Goal: Check status: Check status

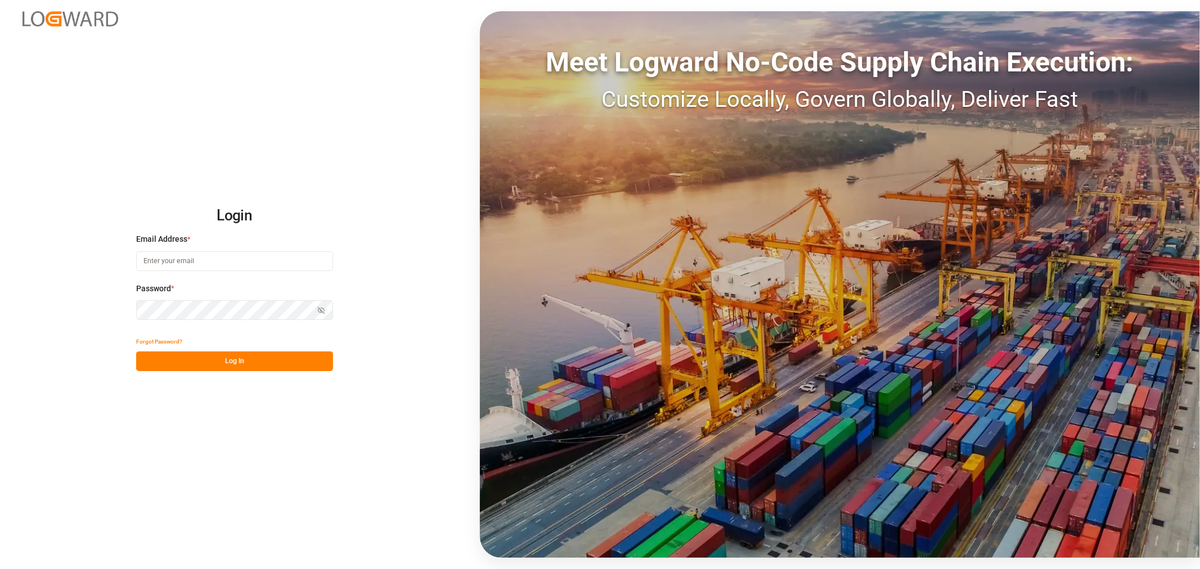
type input "kevin.schofield@jamindustries.com"
click at [227, 360] on button "Log In" at bounding box center [234, 362] width 197 height 20
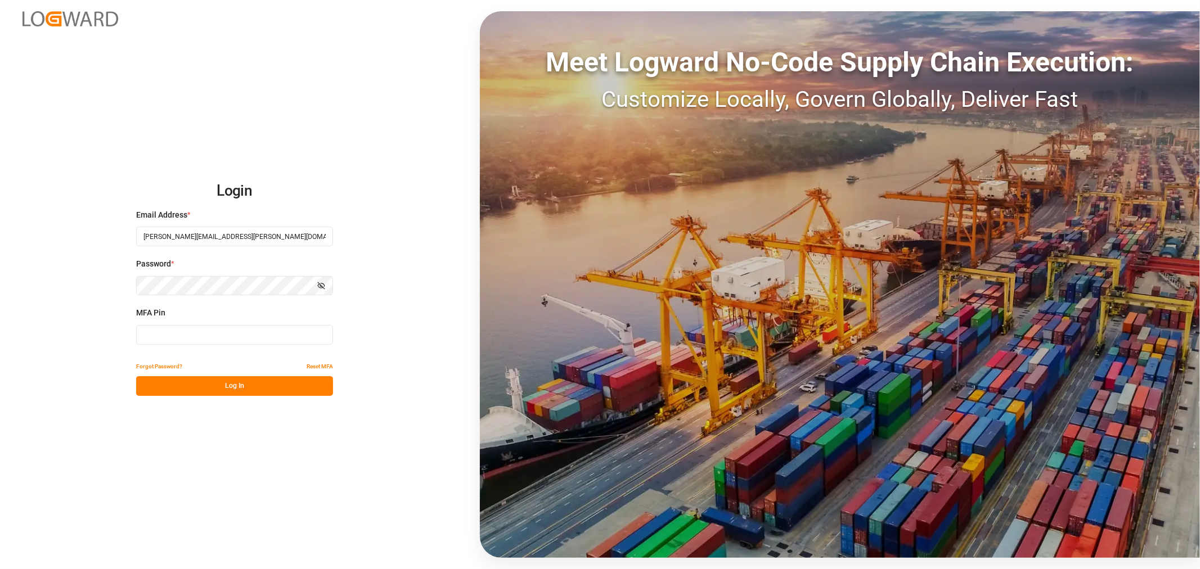
click at [223, 336] on input at bounding box center [234, 335] width 197 height 20
type input "767580"
click at [222, 386] on button "Log In" at bounding box center [234, 386] width 197 height 20
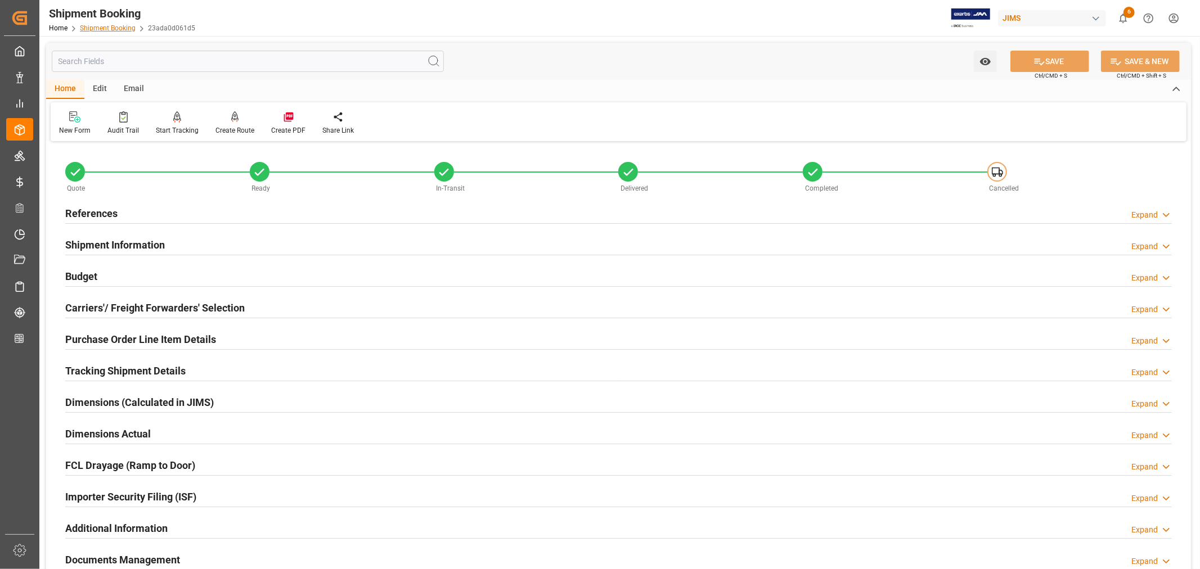
click at [105, 26] on link "Shipment Booking" at bounding box center [108, 28] width 56 height 8
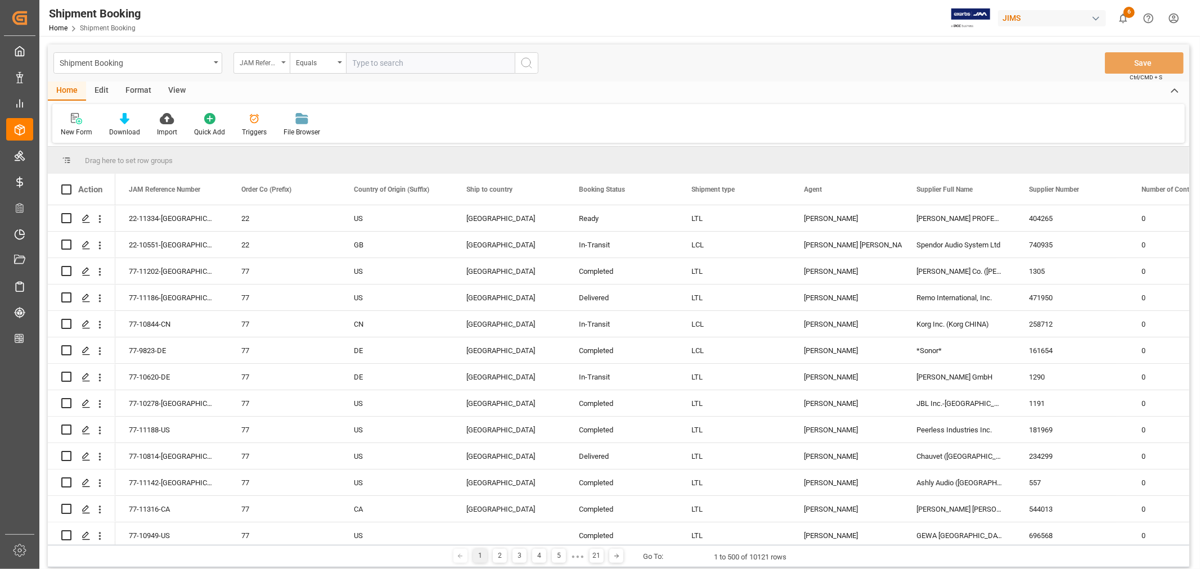
click at [284, 62] on icon "open menu" at bounding box center [283, 62] width 5 height 2
type input "book"
click at [271, 141] on div "Booking Number" at bounding box center [318, 139] width 168 height 24
drag, startPoint x: 347, startPoint y: 61, endPoint x: 353, endPoint y: 60, distance: 6.2
click at [347, 60] on input "text" at bounding box center [430, 62] width 169 height 21
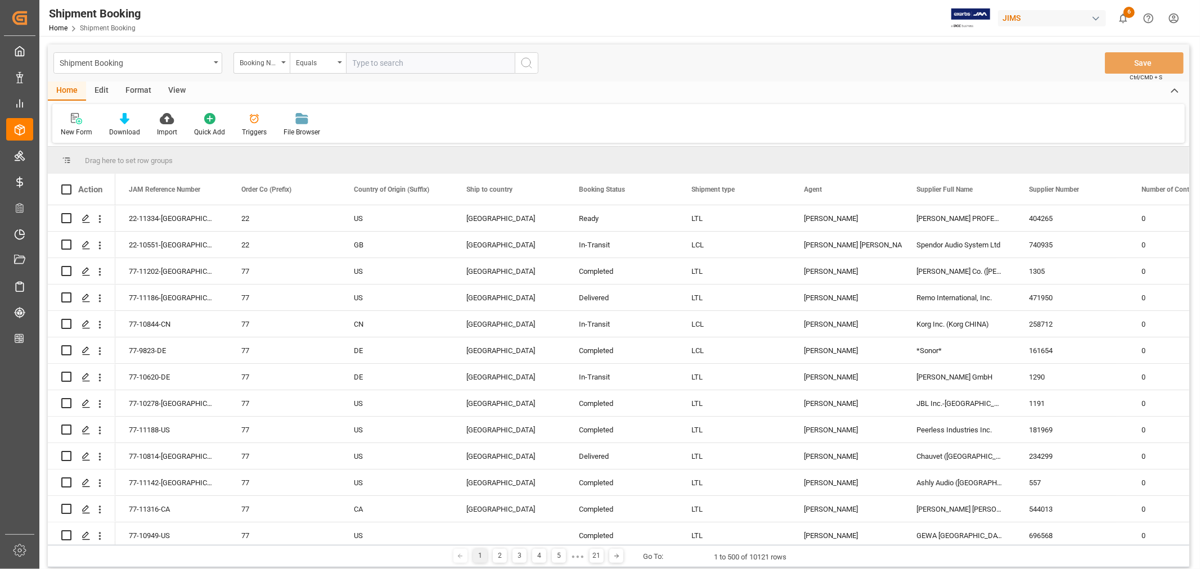
paste input "884848559750"
click at [352, 59] on input "884848559750" at bounding box center [430, 62] width 169 height 21
type input "884848559750"
click at [527, 61] on icon "search button" at bounding box center [527, 63] width 14 height 14
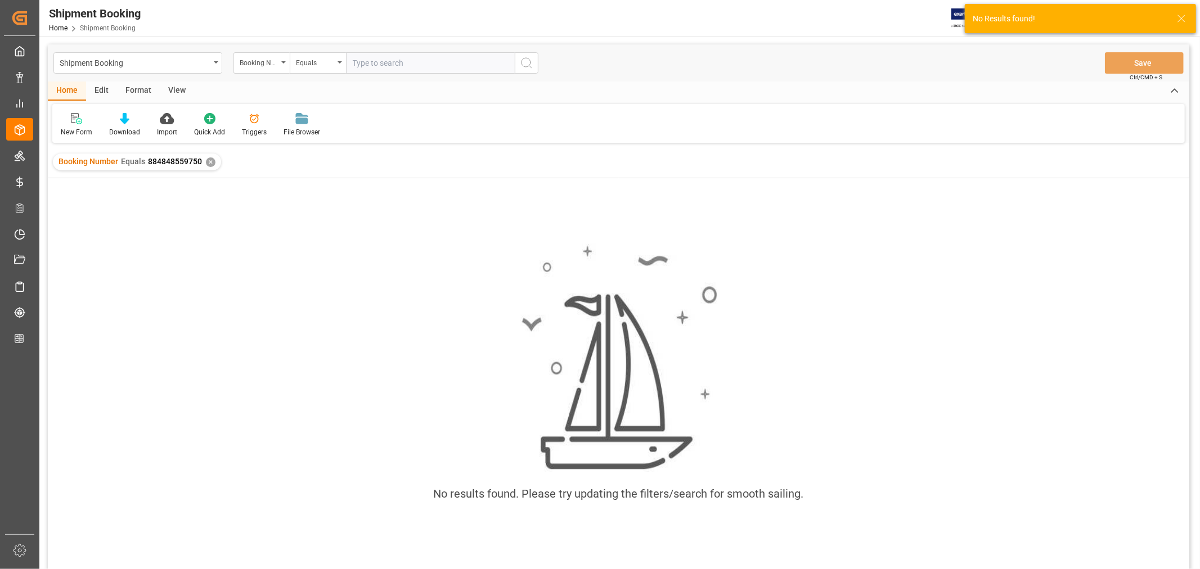
click at [209, 163] on div "✕" at bounding box center [211, 163] width 10 height 10
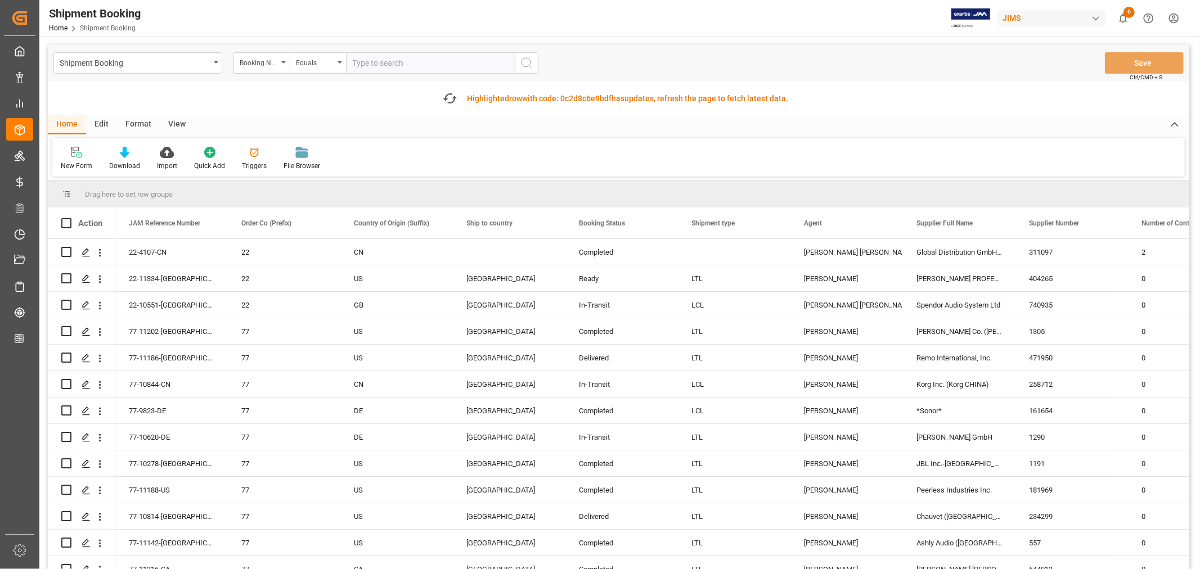
click at [357, 61] on input "text" at bounding box center [430, 62] width 169 height 21
paste input "1ZA550Y26899661925"
click at [355, 64] on input "1ZA550Y26899661925" at bounding box center [430, 62] width 169 height 21
type input "1ZA550Y26899661925"
click at [524, 64] on icon "search button" at bounding box center [527, 63] width 14 height 14
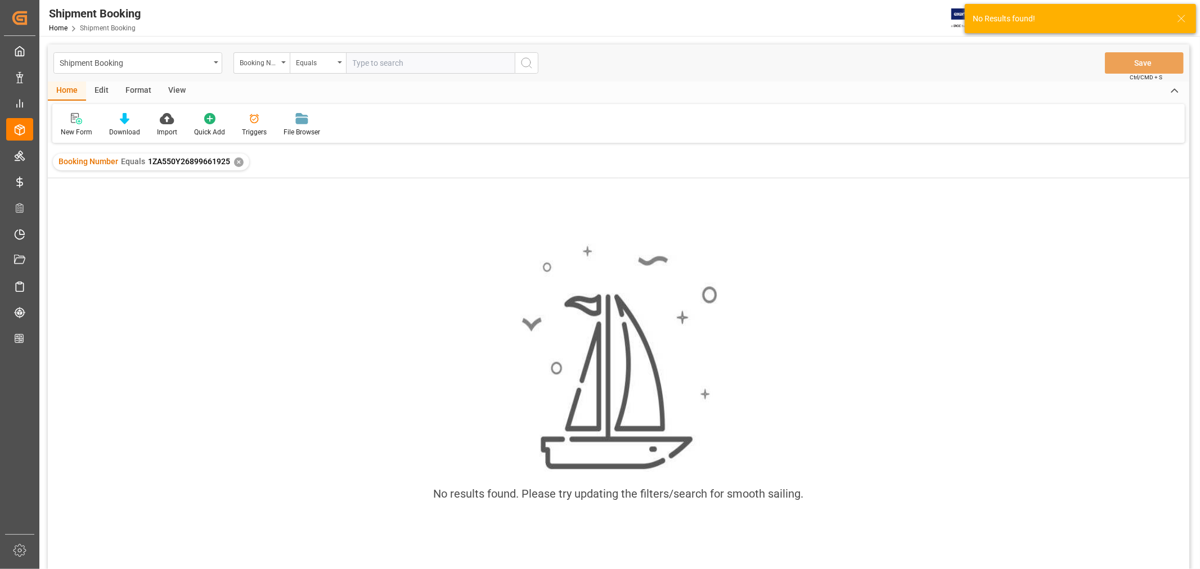
click at [239, 161] on div "✕" at bounding box center [239, 163] width 10 height 10
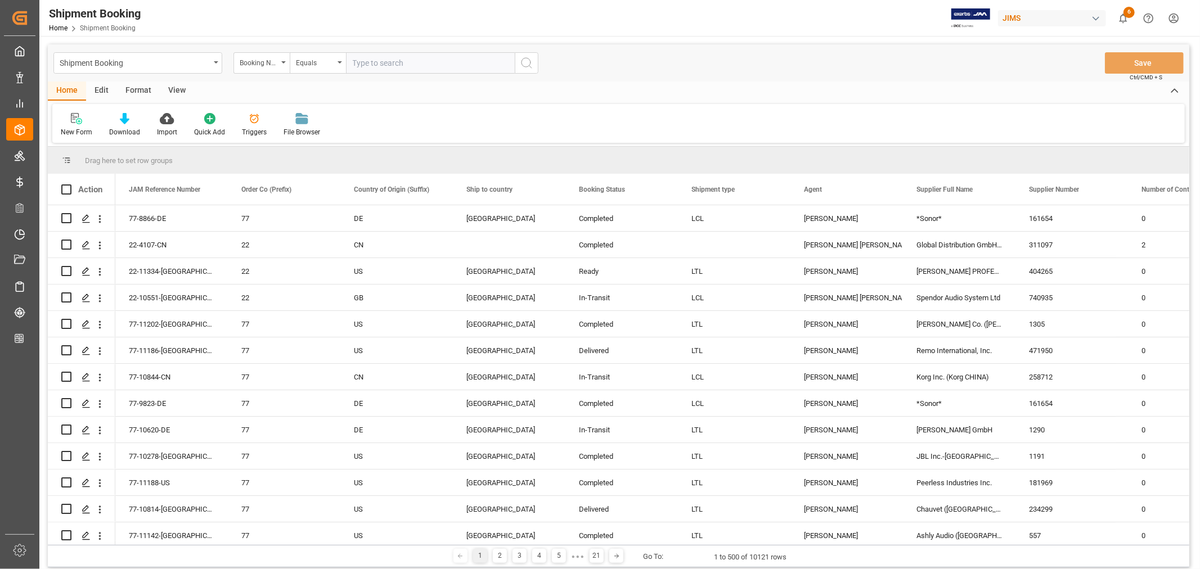
click at [350, 64] on input "text" at bounding box center [430, 62] width 169 height 21
paste input "884744130752"
click at [352, 62] on input "884744130752" at bounding box center [430, 62] width 169 height 21
type input "884744130752"
click at [527, 60] on icon "search button" at bounding box center [527, 63] width 14 height 14
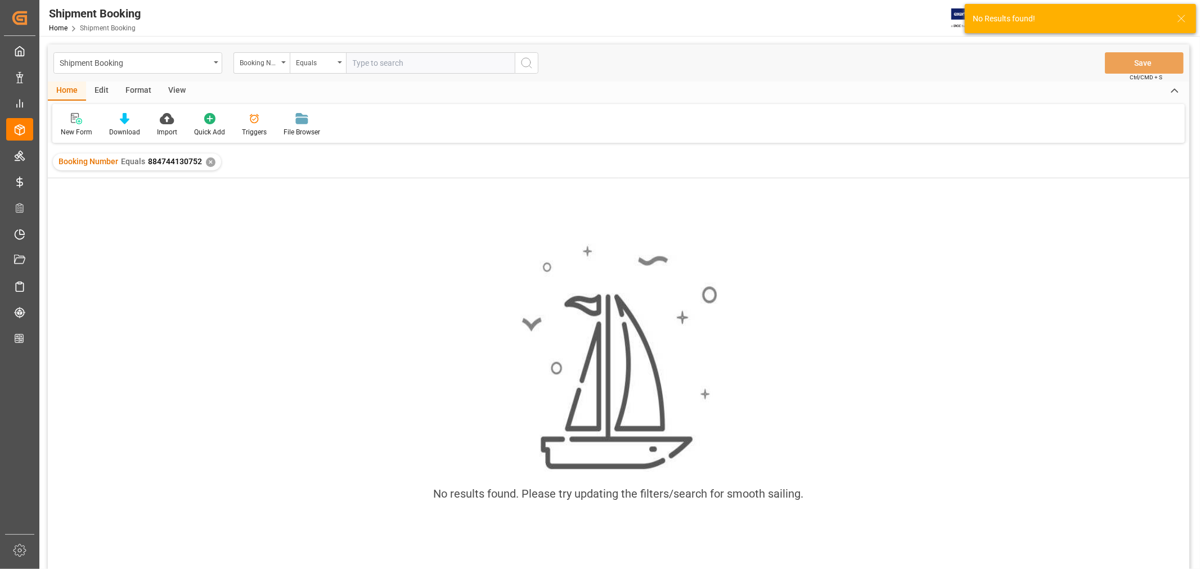
click at [210, 161] on div "✕" at bounding box center [211, 163] width 10 height 10
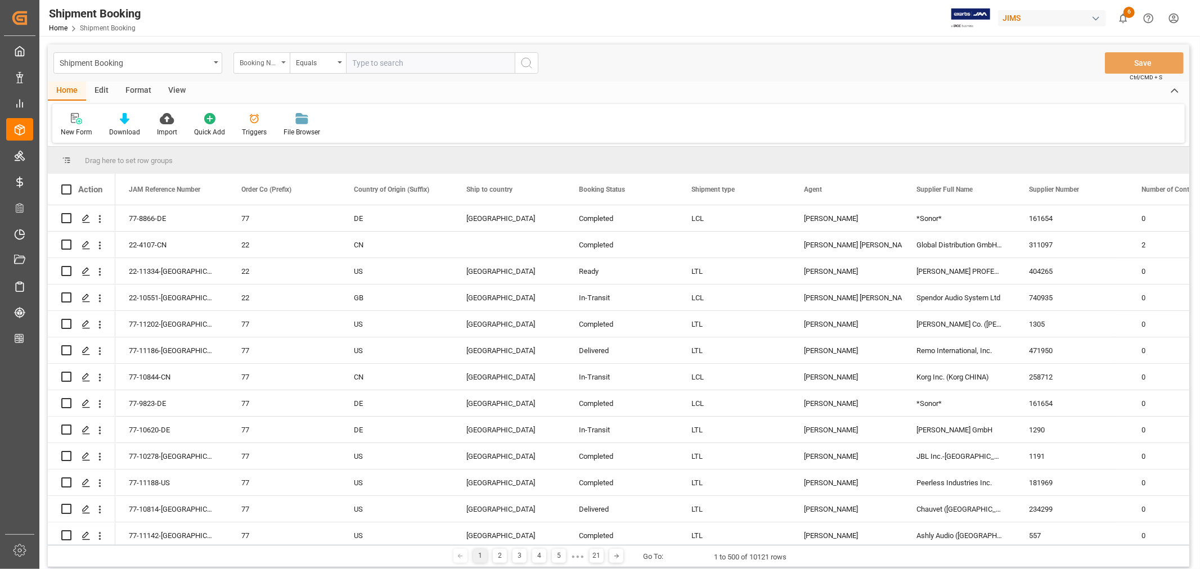
click at [285, 60] on div "Booking Number" at bounding box center [261, 62] width 56 height 21
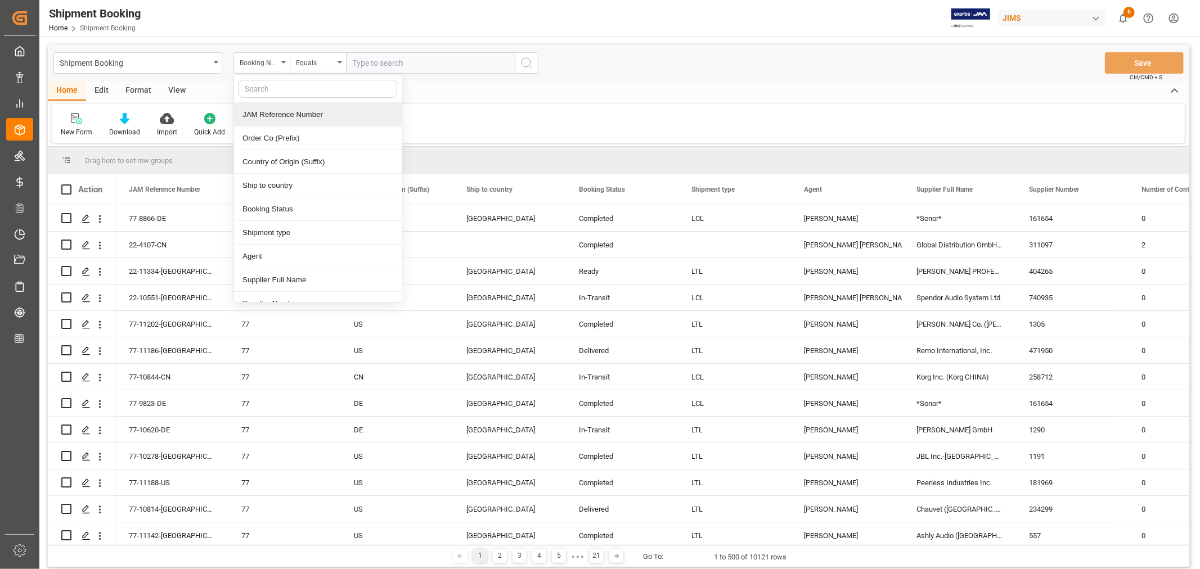
click at [266, 114] on div "JAM Reference Number" at bounding box center [318, 115] width 168 height 24
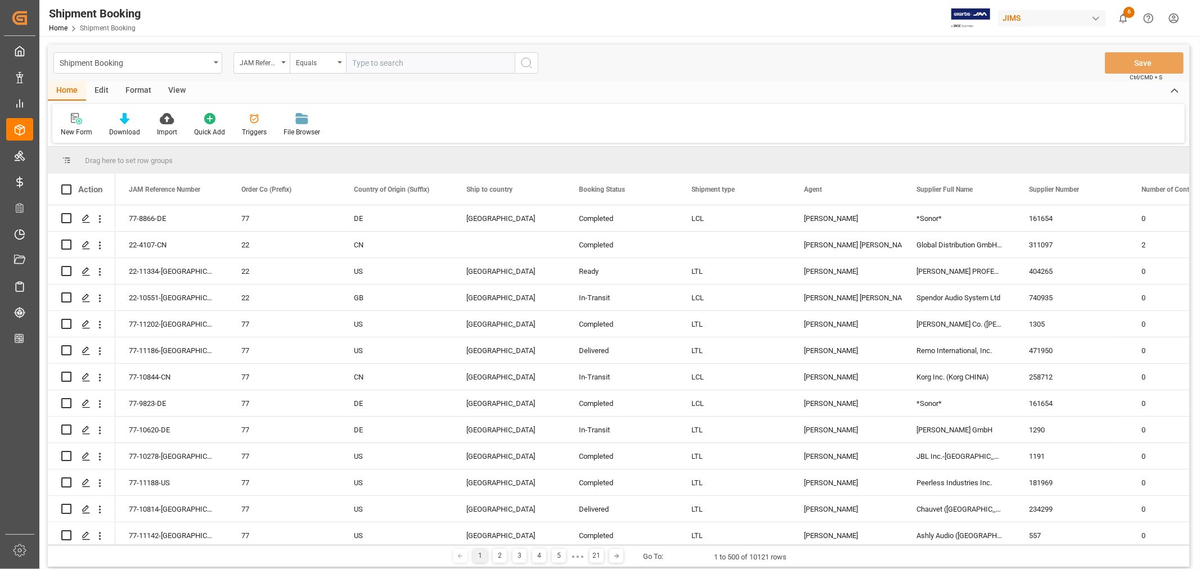
click at [358, 63] on input "text" at bounding box center [430, 62] width 169 height 21
paste input "22-11158-US"
type input "22-11158-US"
click at [527, 61] on icon "search button" at bounding box center [527, 63] width 14 height 14
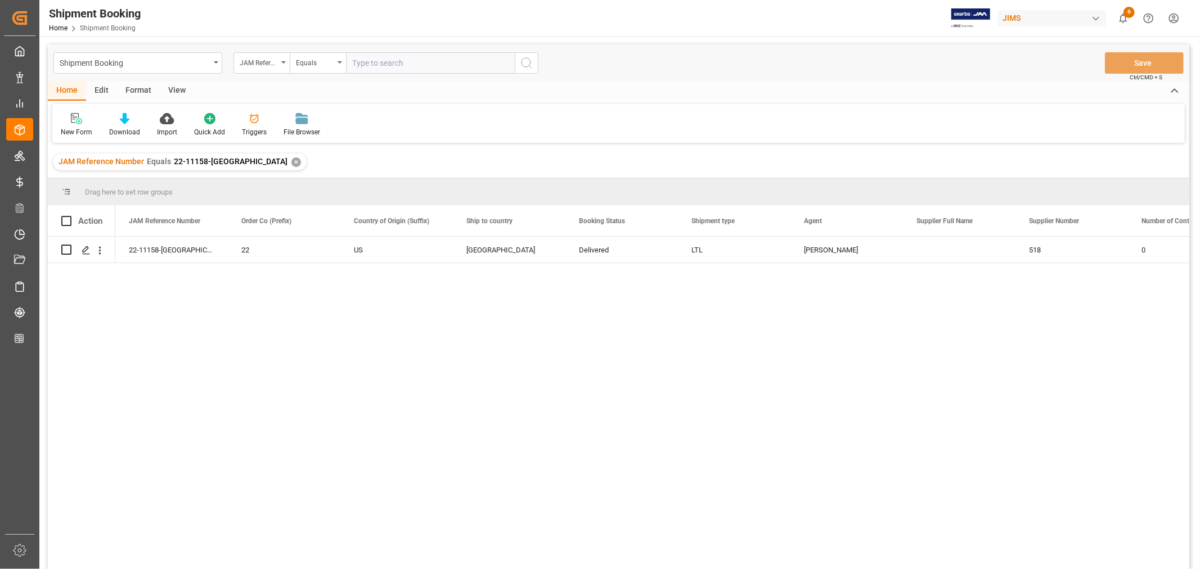
click at [291, 164] on div "✕" at bounding box center [296, 163] width 10 height 10
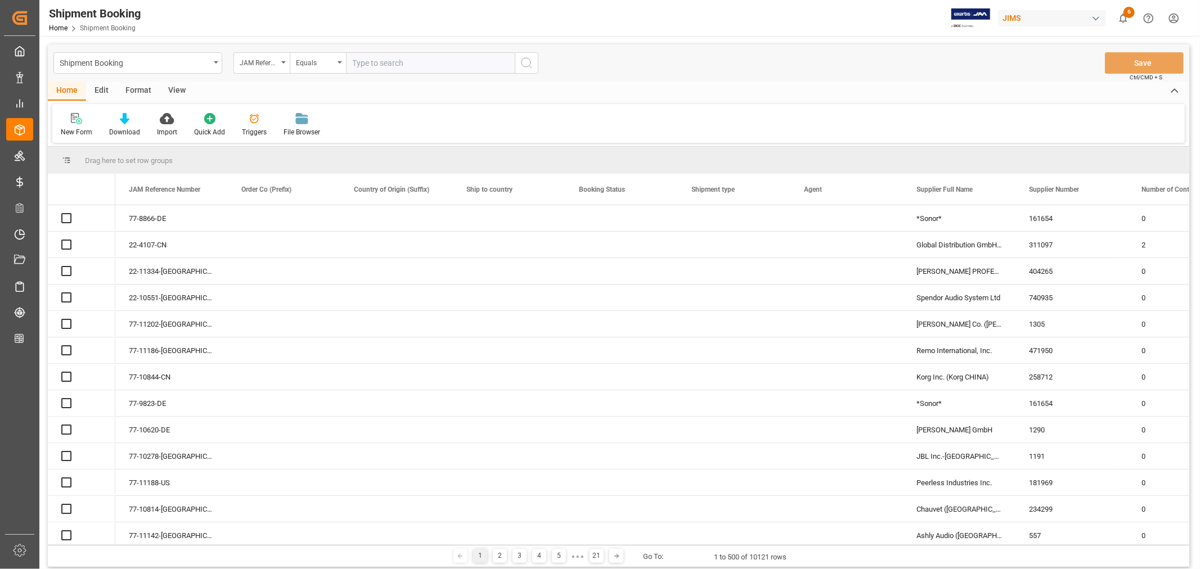
click at [357, 62] on input "text" at bounding box center [430, 62] width 169 height 21
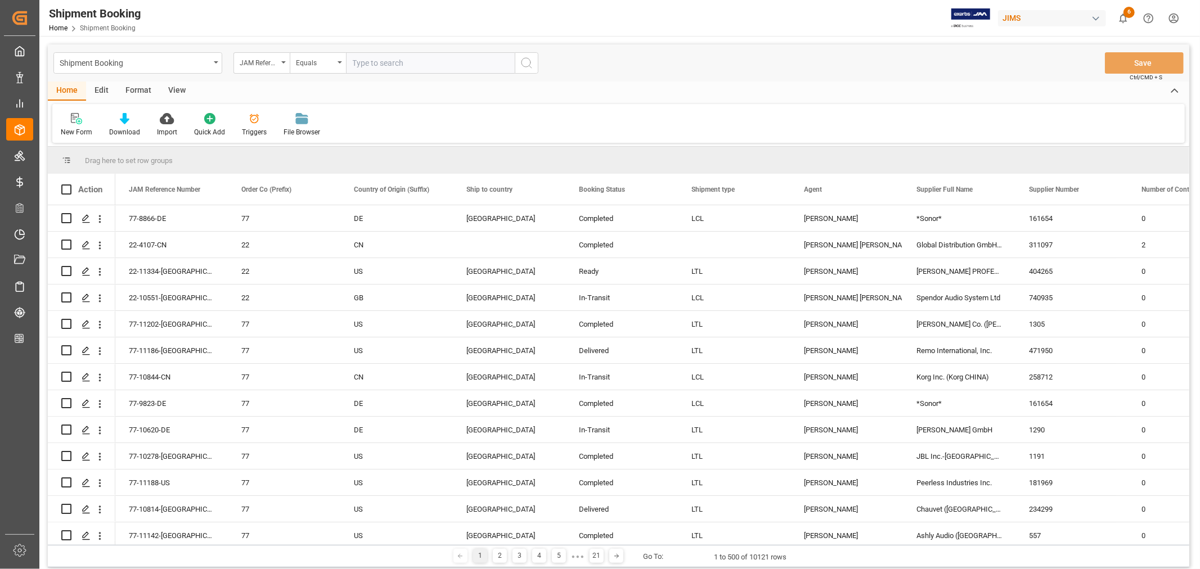
paste input "22-11135-US"
type input "22-11135-US"
click at [526, 62] on icon "search button" at bounding box center [527, 63] width 14 height 14
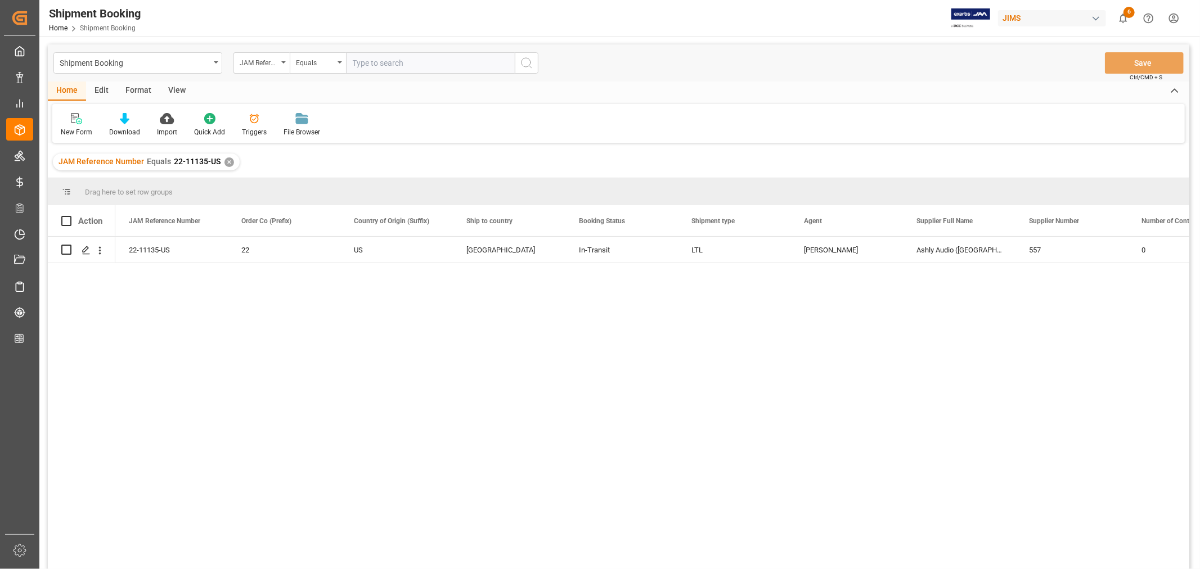
click at [227, 160] on div "✕" at bounding box center [229, 163] width 10 height 10
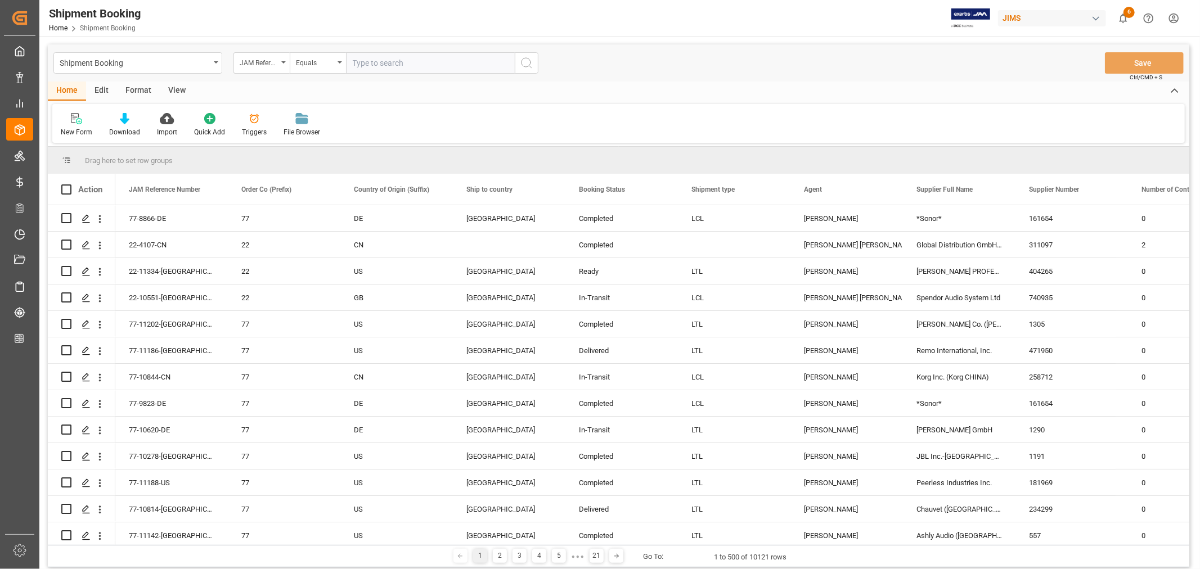
click at [350, 60] on input "text" at bounding box center [430, 62] width 169 height 21
paste input "77-11240-[GEOGRAPHIC_DATA]"
type input "77-11240-[GEOGRAPHIC_DATA]"
click at [523, 62] on icon "search button" at bounding box center [527, 63] width 14 height 14
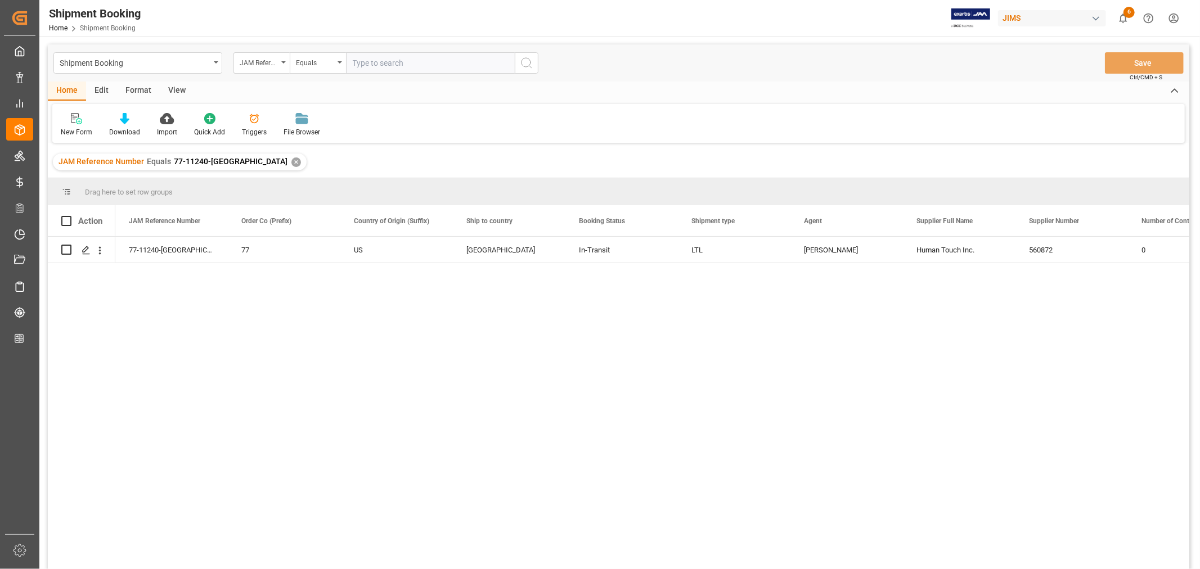
click at [291, 160] on div "✕" at bounding box center [296, 163] width 10 height 10
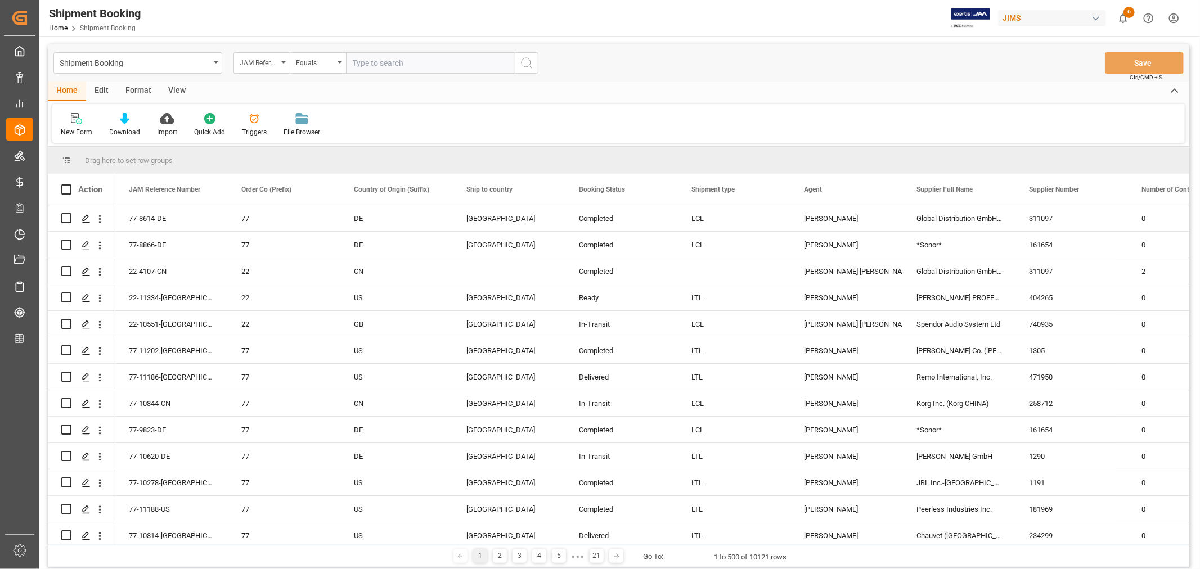
click at [361, 62] on input "text" at bounding box center [430, 62] width 169 height 21
paste input "77-8258-GB"
type input "77-8258-GB"
click at [521, 62] on icon "search button" at bounding box center [527, 63] width 14 height 14
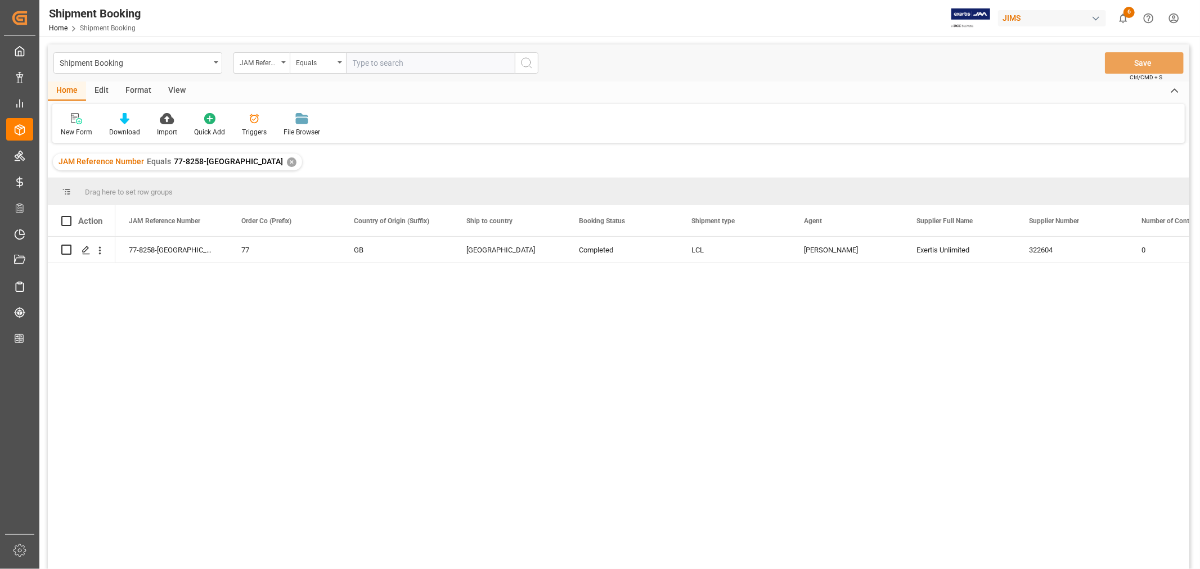
click at [287, 160] on div "✕" at bounding box center [292, 163] width 10 height 10
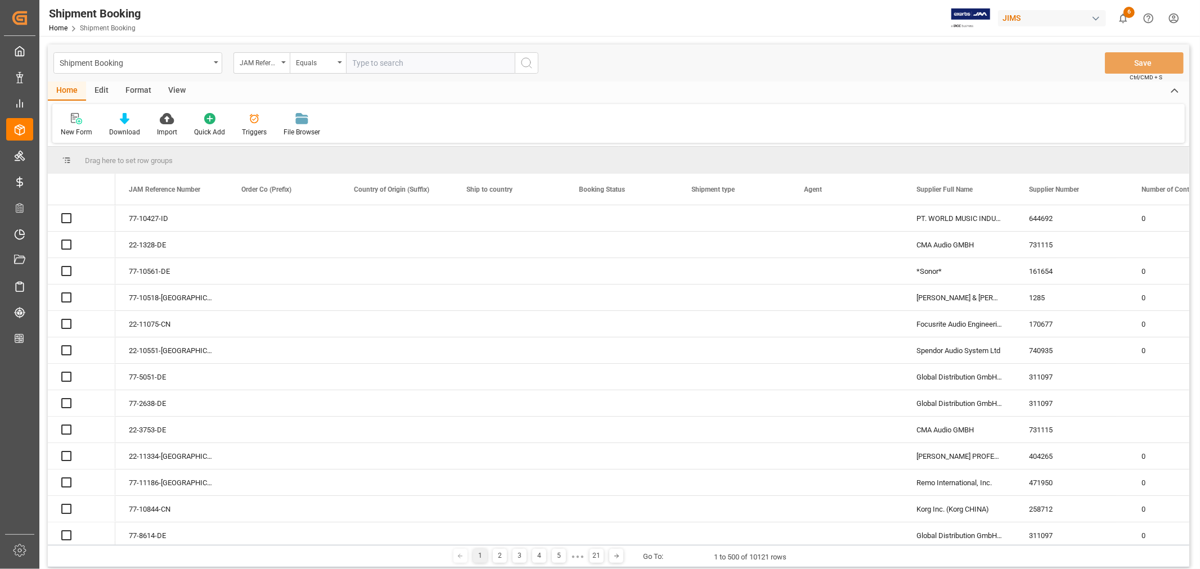
click at [380, 62] on input "text" at bounding box center [430, 62] width 169 height 21
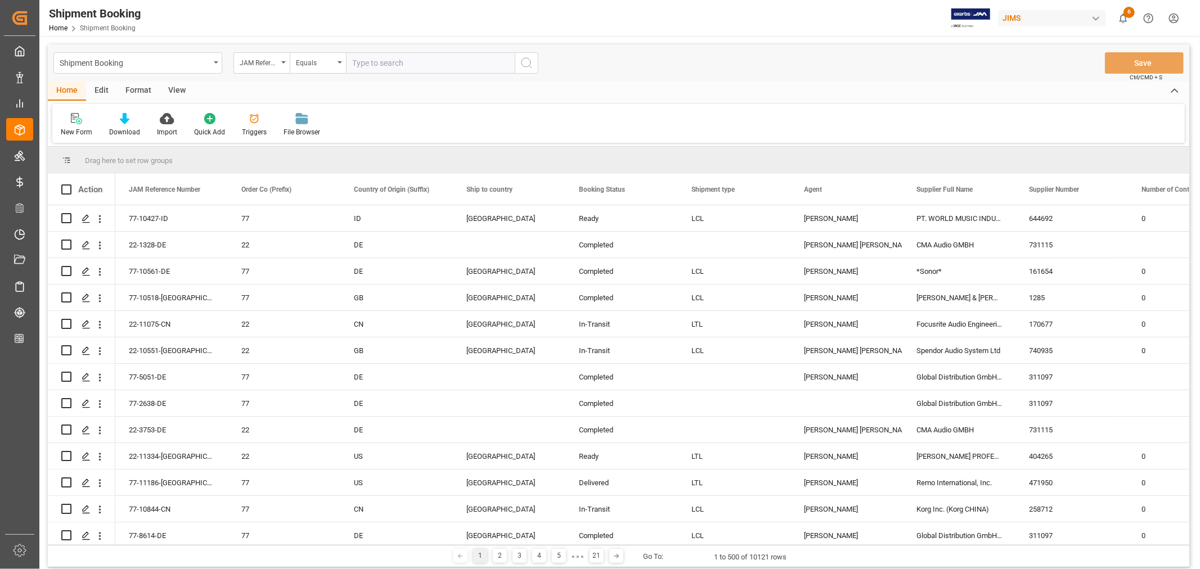
paste input "22-10752-CN"
type input "22-10752-CN"
click at [521, 64] on circle "search button" at bounding box center [525, 62] width 9 height 9
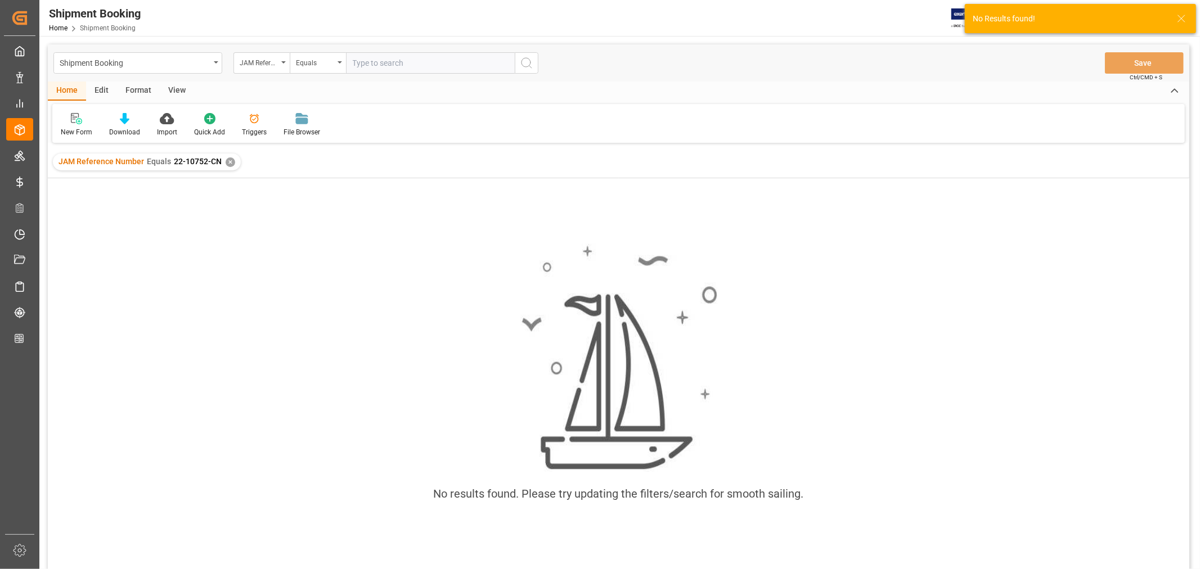
click at [231, 159] on div "✕" at bounding box center [231, 163] width 10 height 10
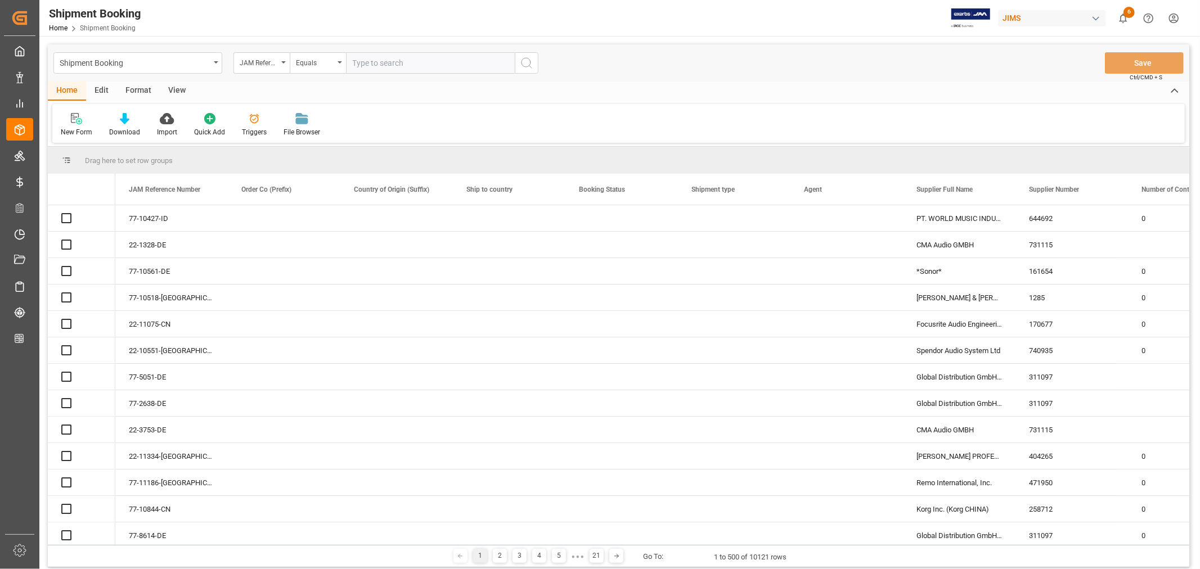
click at [355, 62] on input "text" at bounding box center [430, 62] width 169 height 21
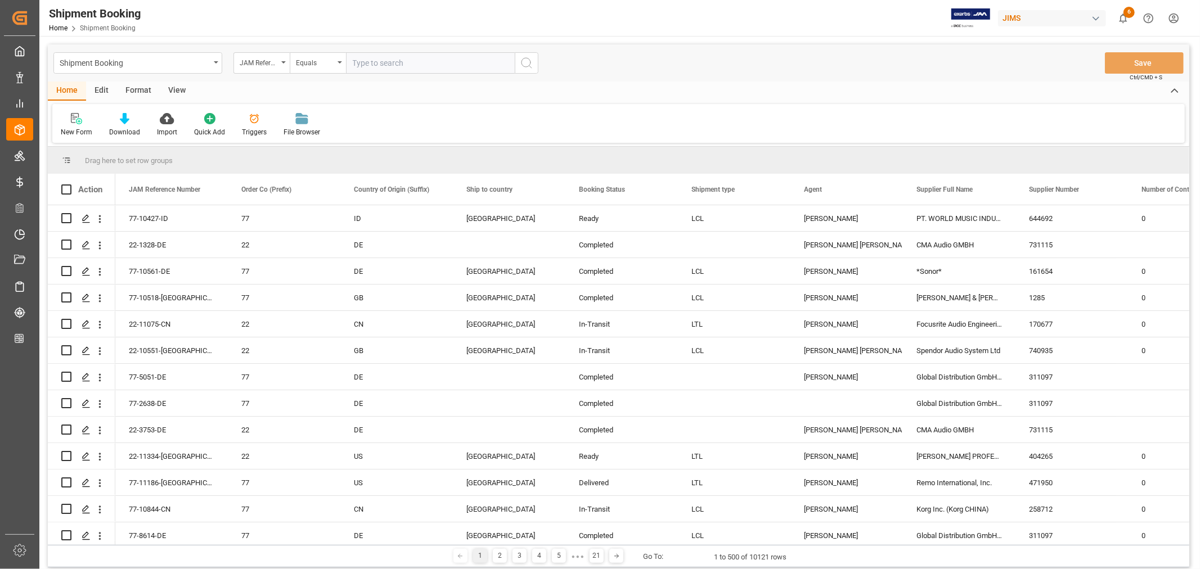
paste input "22-10752-CN"
click at [351, 62] on input "22-10752-CN" at bounding box center [430, 62] width 169 height 21
type input "22-10752-CN"
click at [529, 62] on icon "search button" at bounding box center [527, 63] width 14 height 14
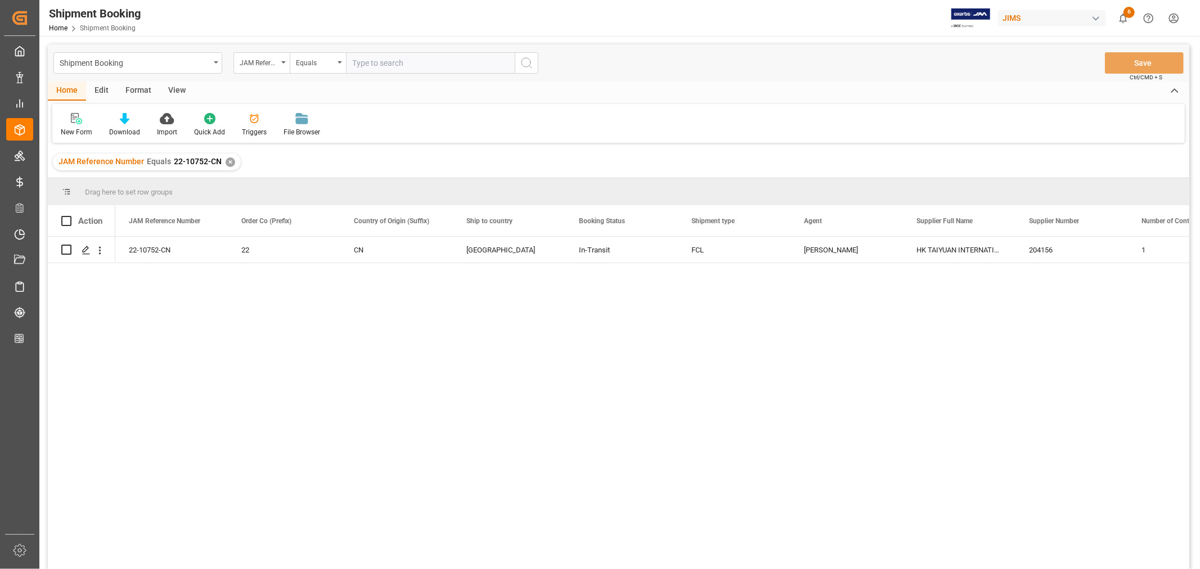
click at [227, 158] on div "✕" at bounding box center [231, 163] width 10 height 10
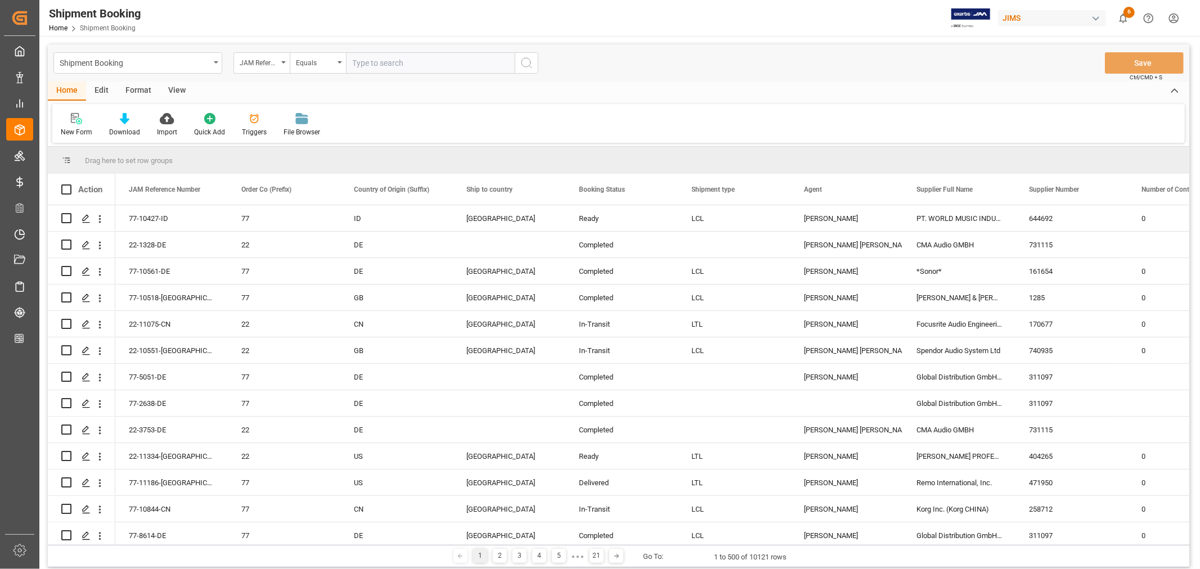
click at [367, 61] on input "text" at bounding box center [430, 62] width 169 height 21
paste input "77-10815-IT"
click at [352, 59] on input "77-10815-IT" at bounding box center [430, 62] width 169 height 21
type input "77-10815-IT"
click at [527, 61] on icon "search button" at bounding box center [527, 63] width 14 height 14
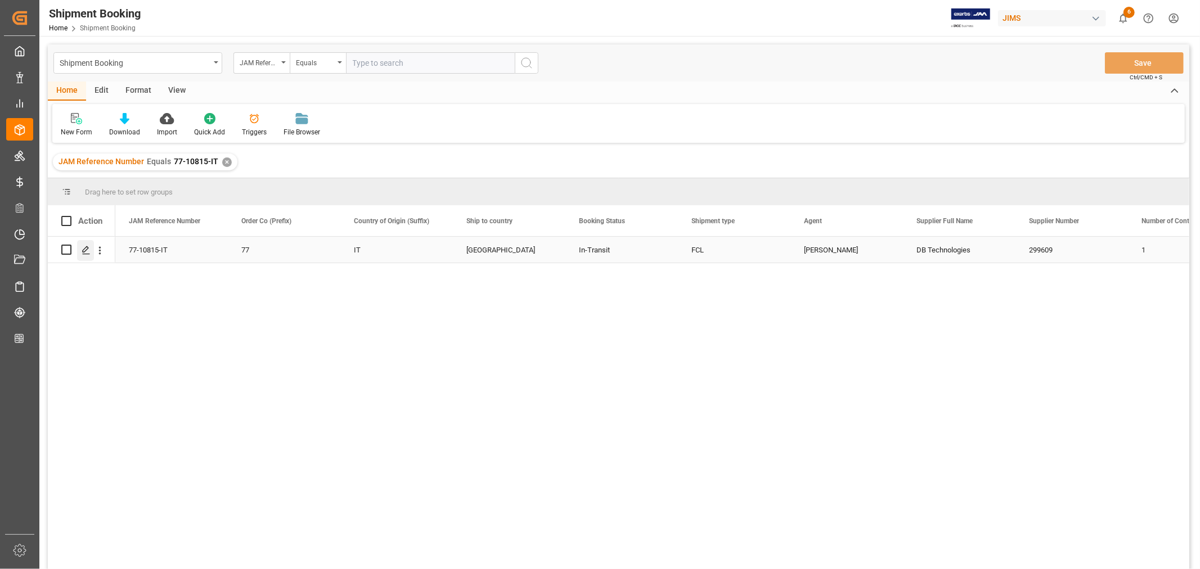
click at [88, 252] on icon "Press SPACE to select this row." at bounding box center [86, 250] width 9 height 9
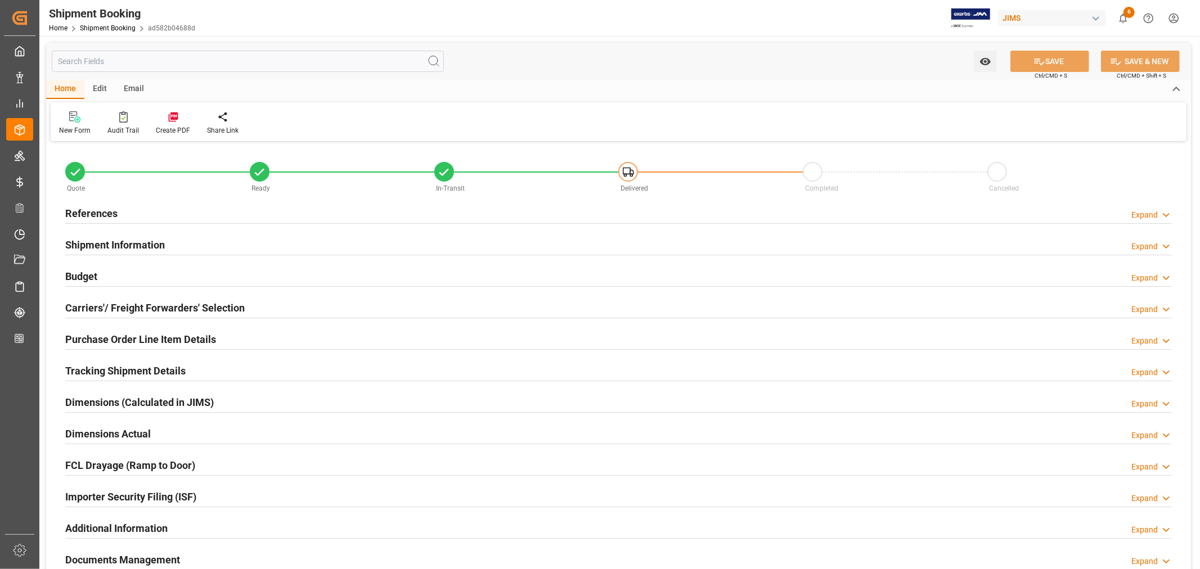
type input "54"
click at [127, 235] on div "Shipment Information" at bounding box center [115, 243] width 100 height 21
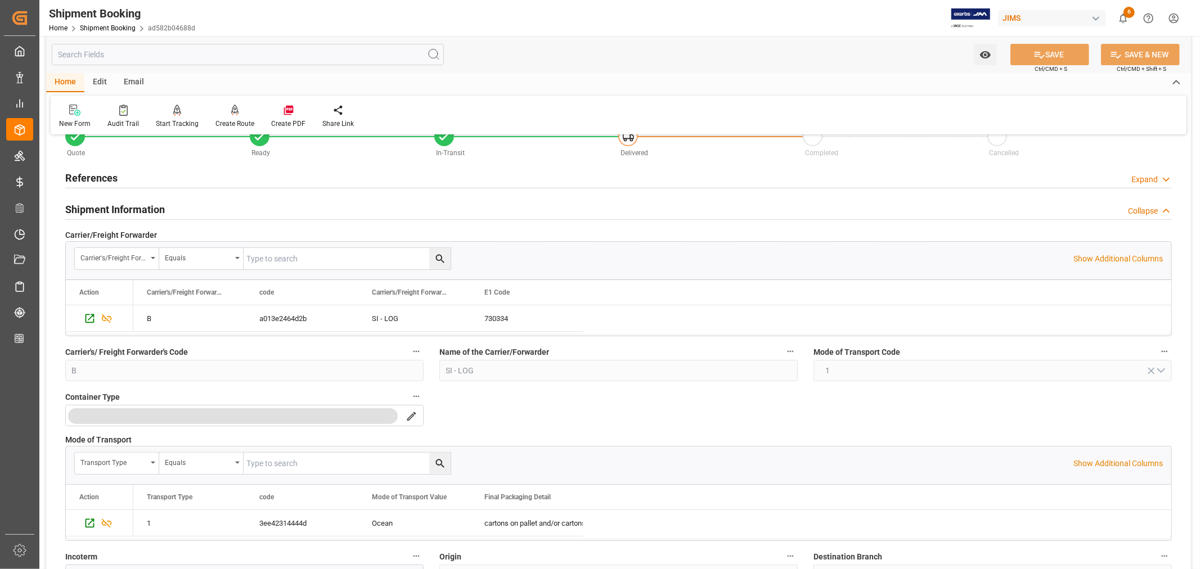
scroll to position [187, 0]
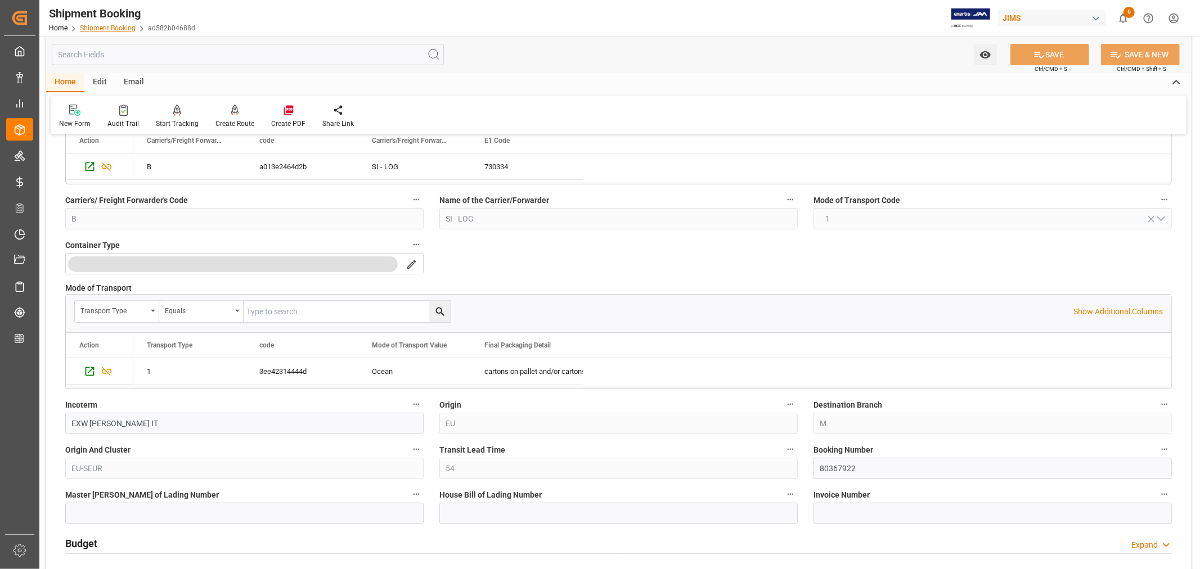
click at [114, 30] on link "Shipment Booking" at bounding box center [108, 28] width 56 height 8
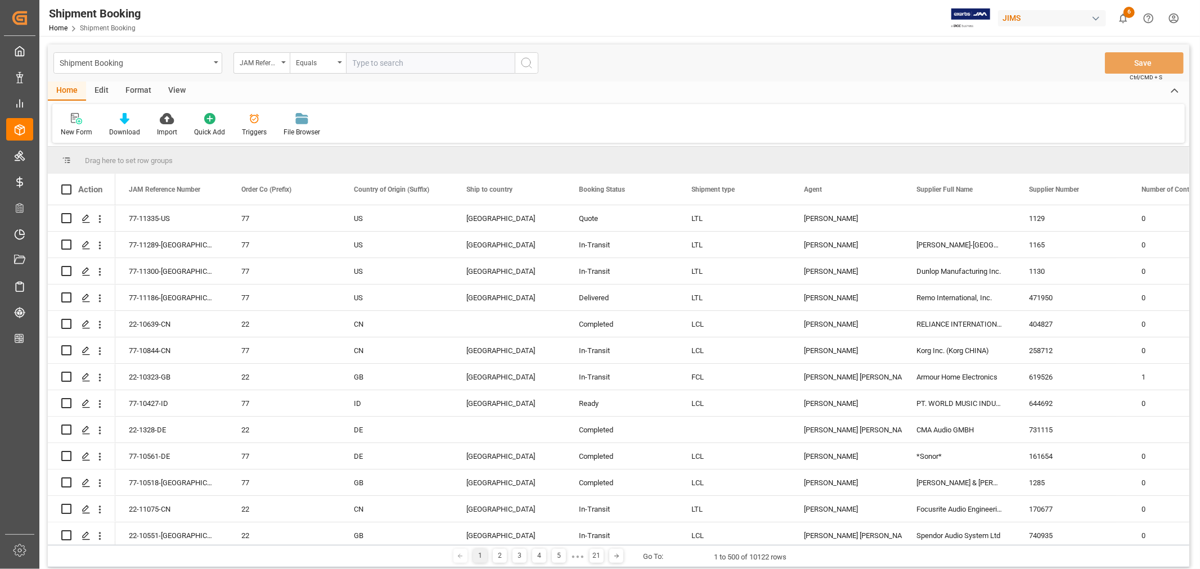
click at [361, 61] on input "text" at bounding box center [430, 62] width 169 height 21
paste input "22-10323-GB"
type input "22-10323-GB"
click at [524, 62] on icon "search button" at bounding box center [527, 63] width 14 height 14
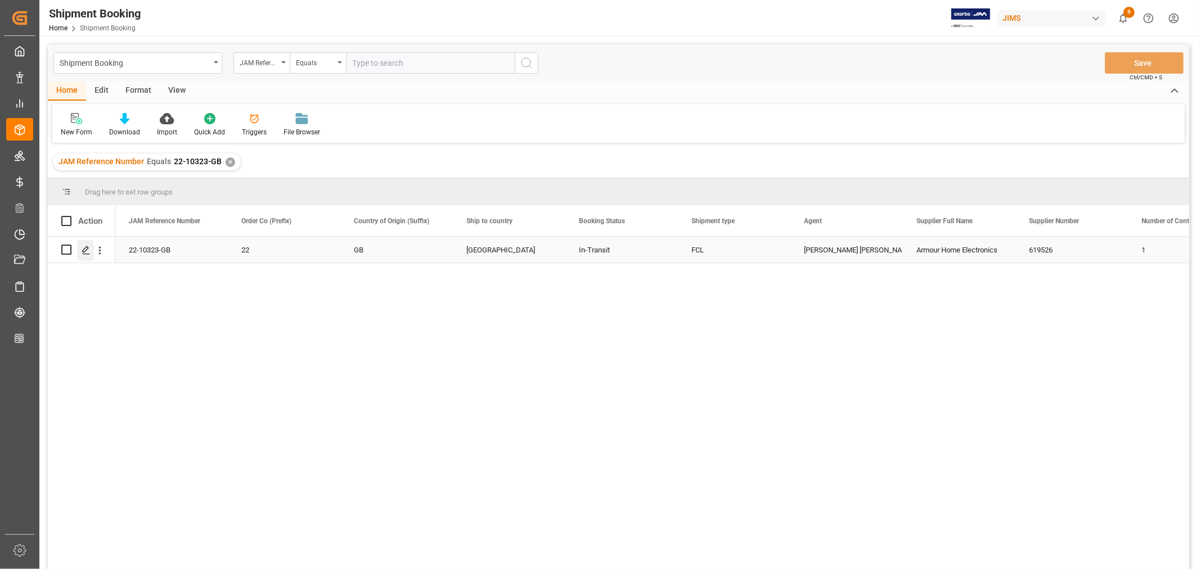
click at [88, 250] on icon "Press SPACE to select this row." at bounding box center [86, 250] width 9 height 9
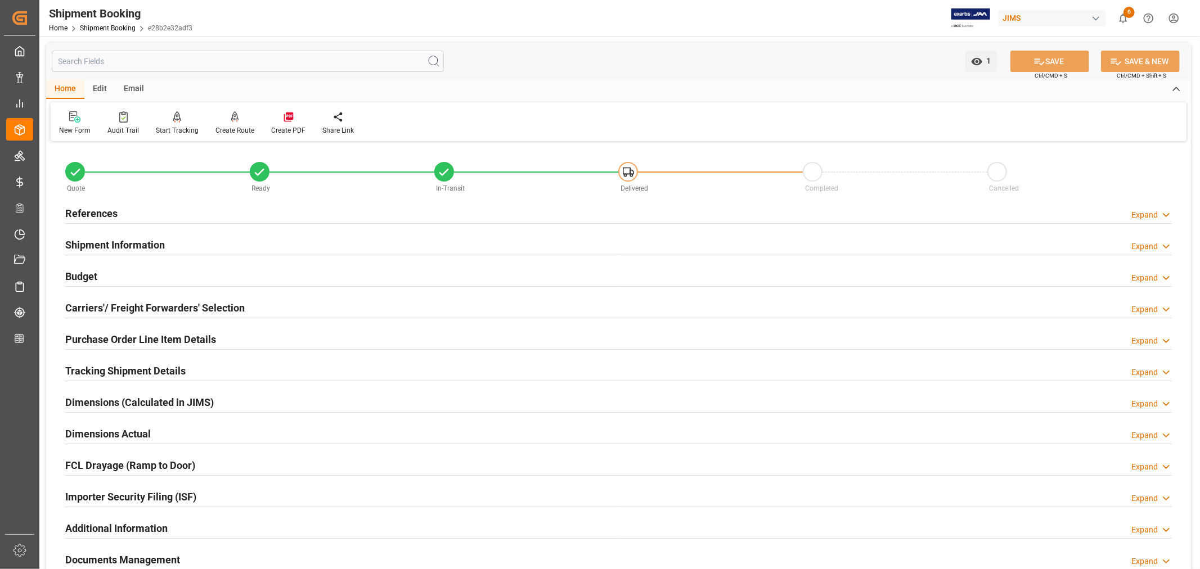
click at [100, 371] on h2 "Tracking Shipment Details" at bounding box center [125, 370] width 120 height 15
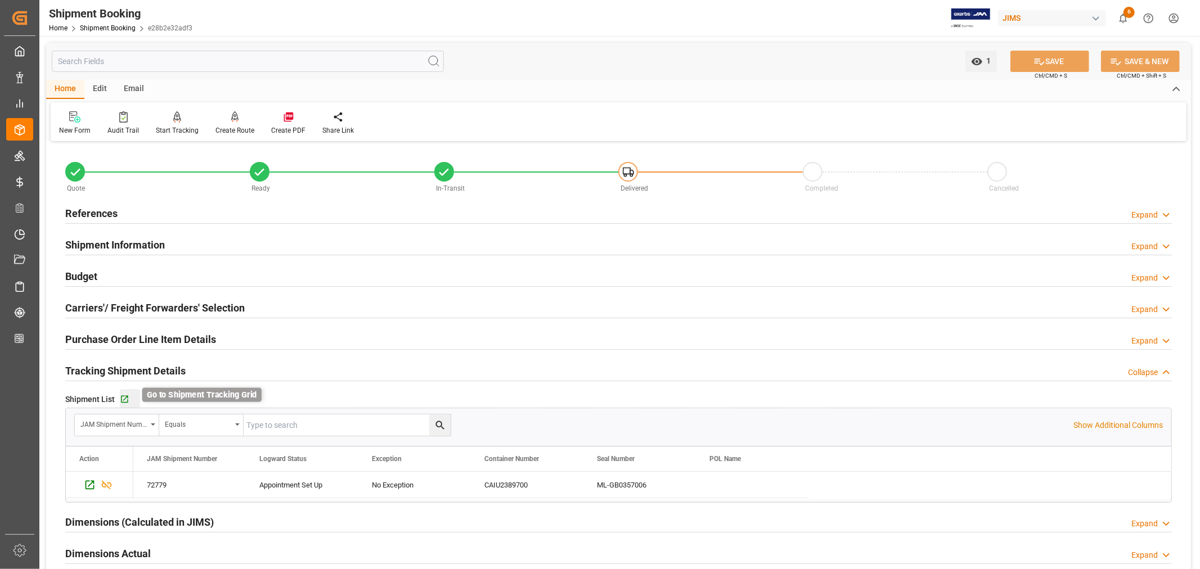
click at [127, 399] on icon "button" at bounding box center [125, 400] width 10 height 10
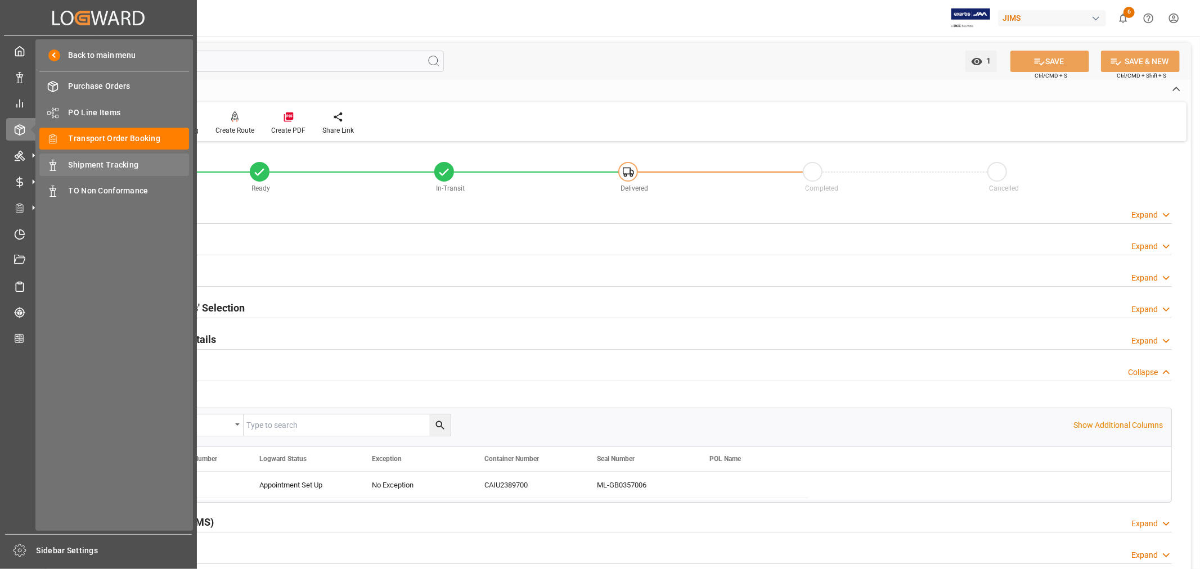
click at [119, 165] on span "Shipment Tracking" at bounding box center [129, 165] width 121 height 12
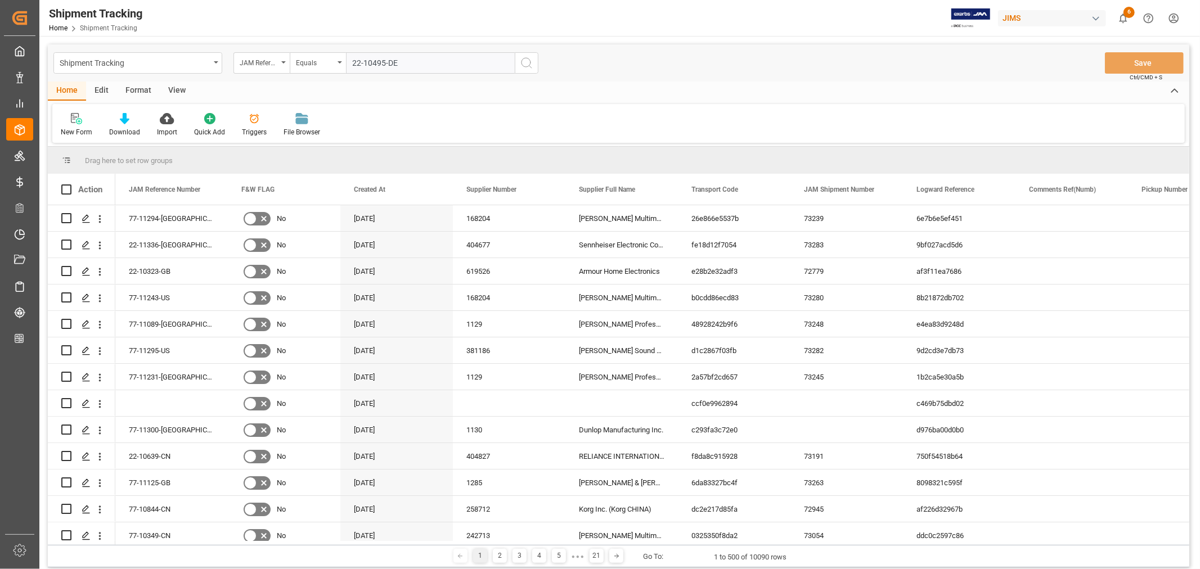
type input "22-10495-DE"
click at [530, 60] on icon "search button" at bounding box center [527, 63] width 14 height 14
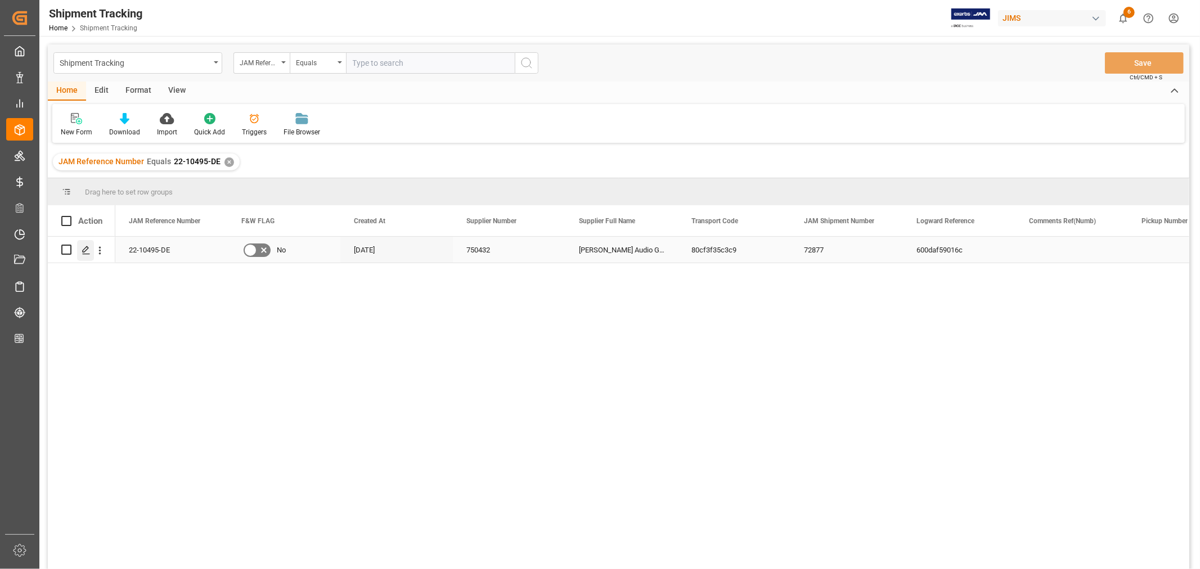
click at [83, 246] on icon "Press SPACE to select this row." at bounding box center [86, 250] width 9 height 9
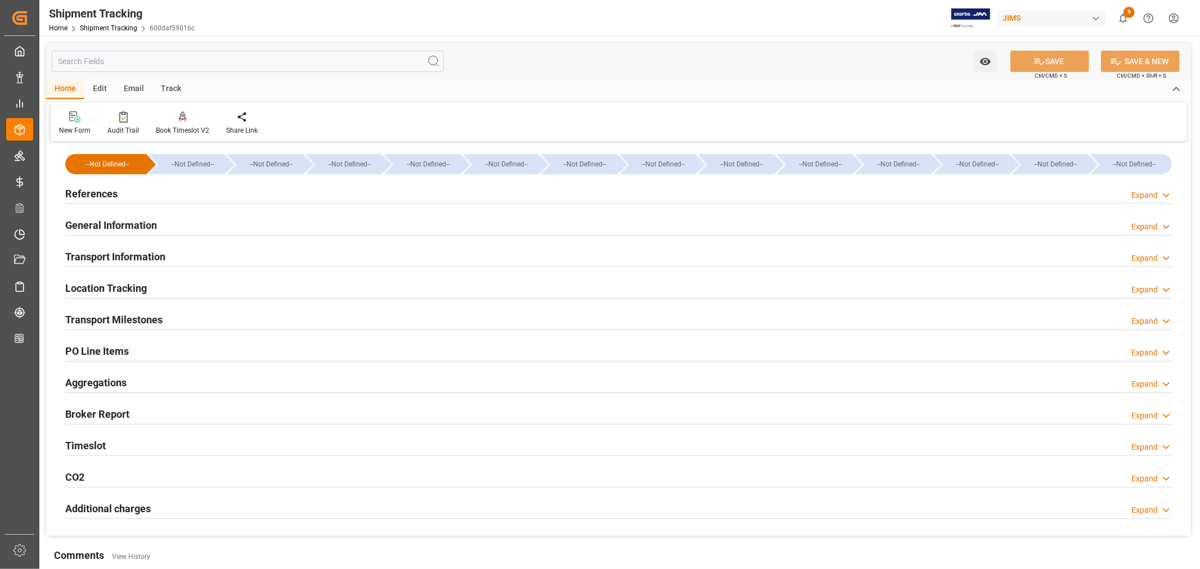
click at [152, 321] on h2 "Transport Milestones" at bounding box center [113, 319] width 97 height 15
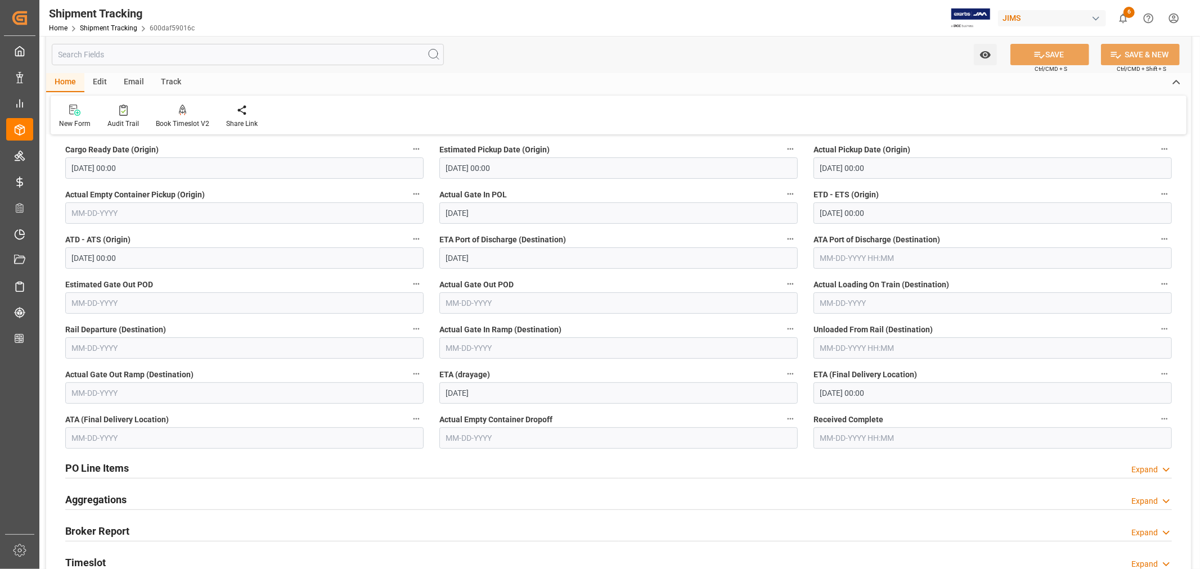
scroll to position [250, 0]
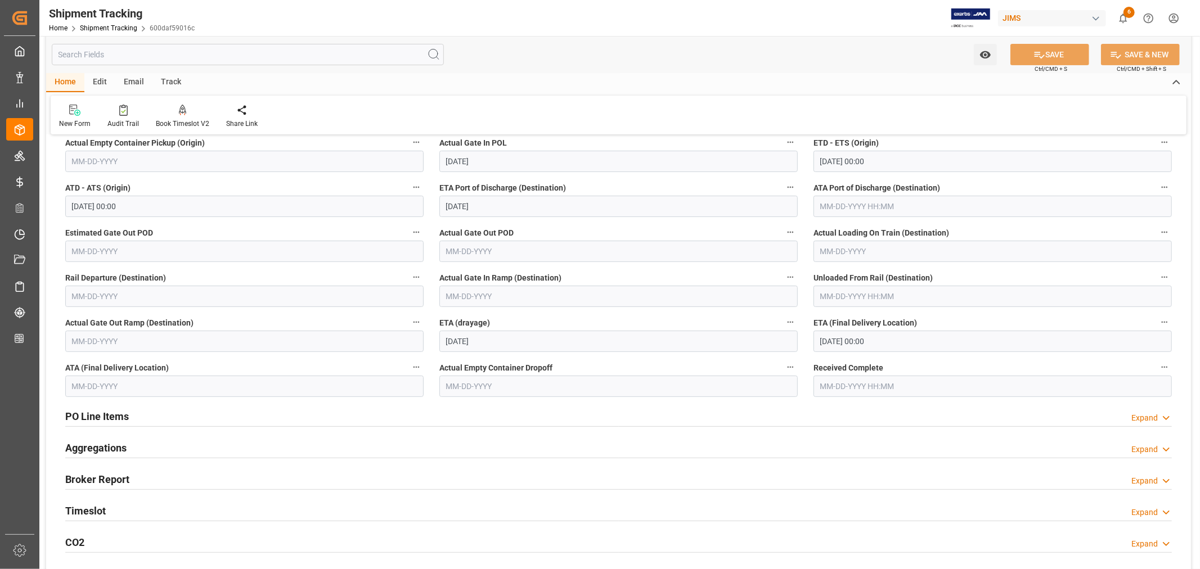
click at [142, 381] on input "text" at bounding box center [244, 386] width 358 height 21
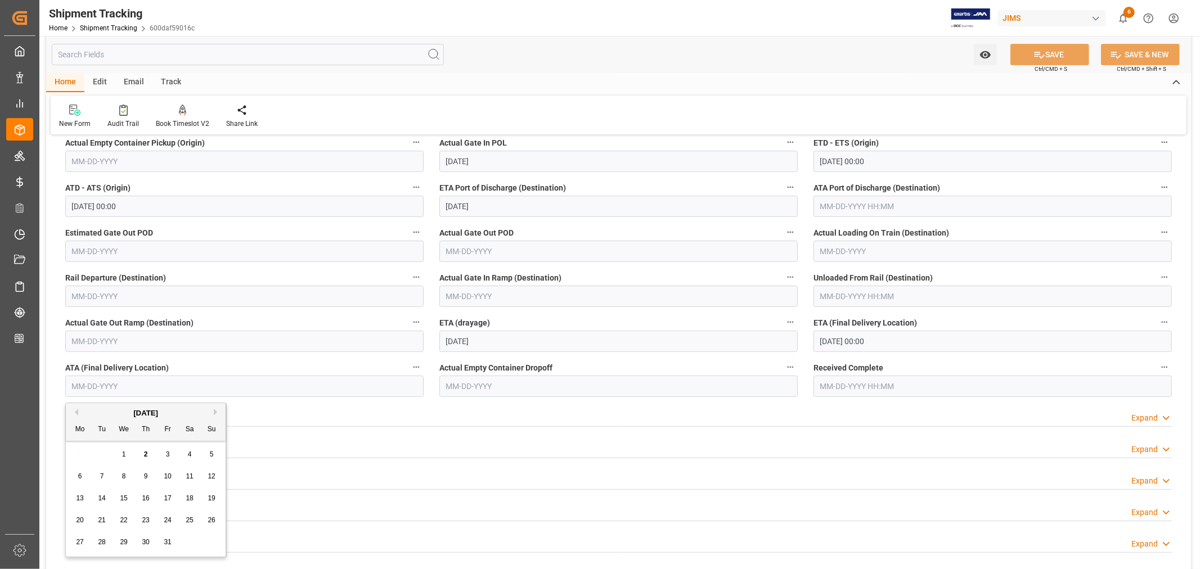
click at [146, 454] on span "2" at bounding box center [146, 455] width 4 height 8
type input "10-02-2025"
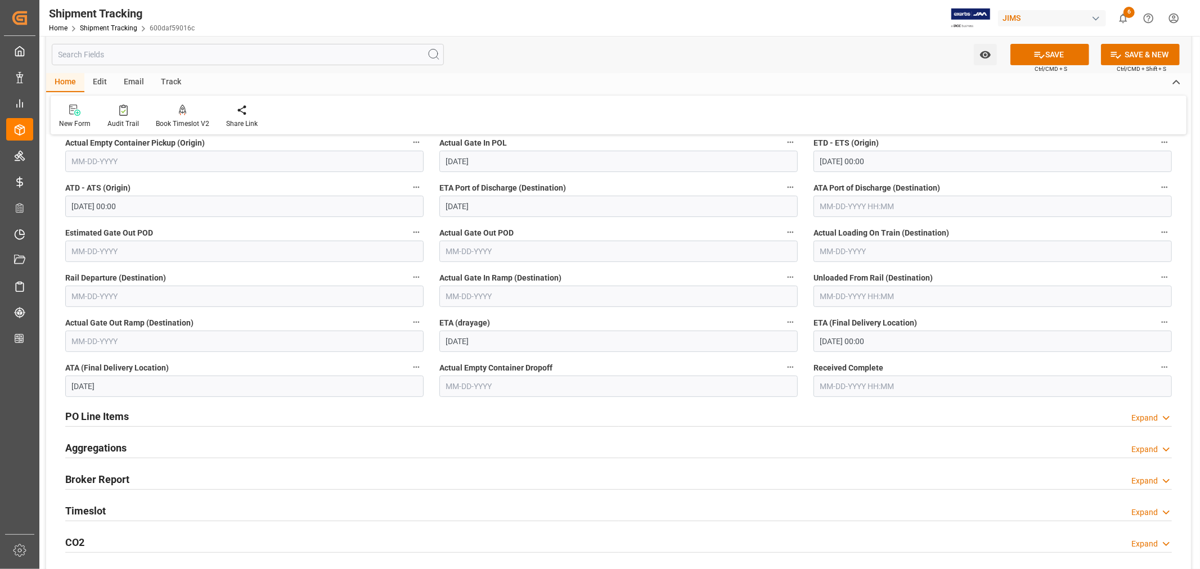
click at [194, 514] on div "Timeslot Expand" at bounding box center [618, 510] width 1106 height 21
click at [194, 514] on div "Timeslot Collapse" at bounding box center [618, 510] width 1106 height 21
click at [1050, 52] on button "SAVE" at bounding box center [1049, 54] width 79 height 21
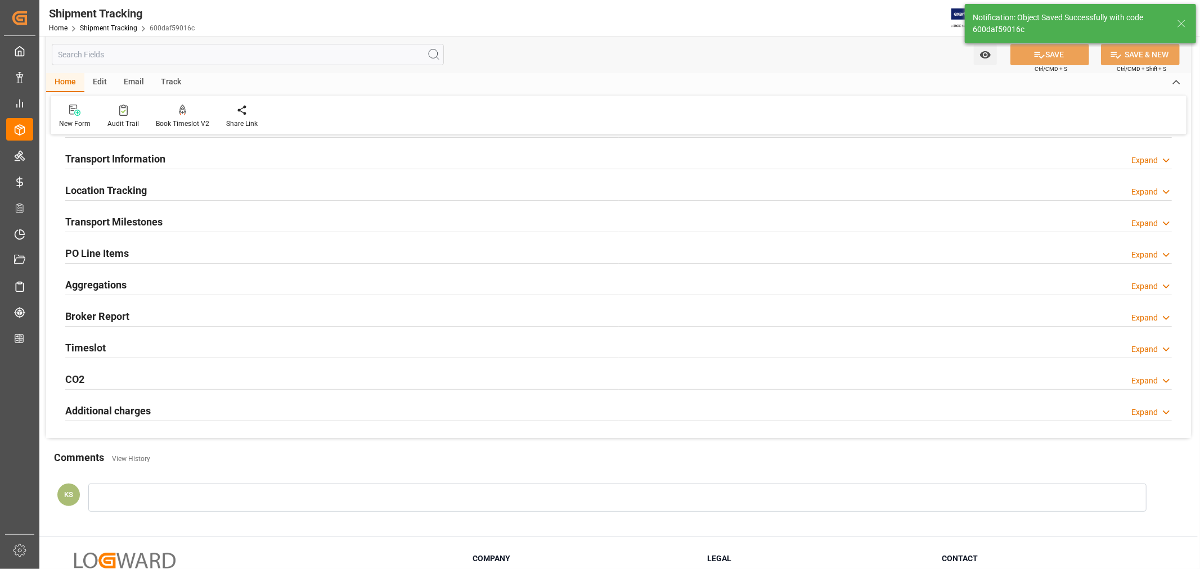
scroll to position [0, 0]
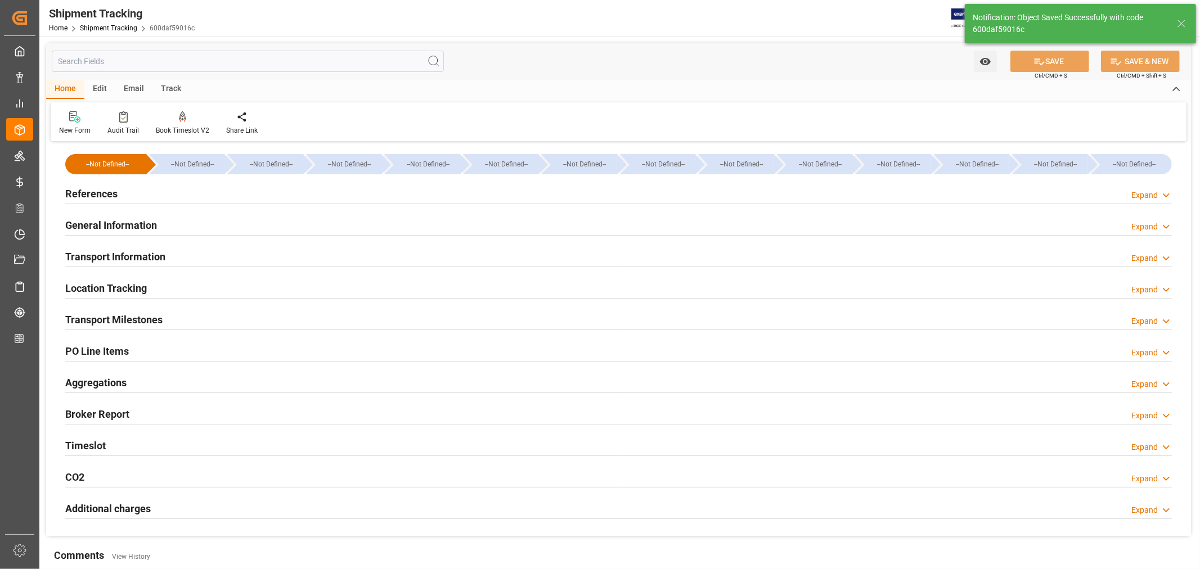
click at [109, 221] on h2 "General Information" at bounding box center [111, 225] width 92 height 15
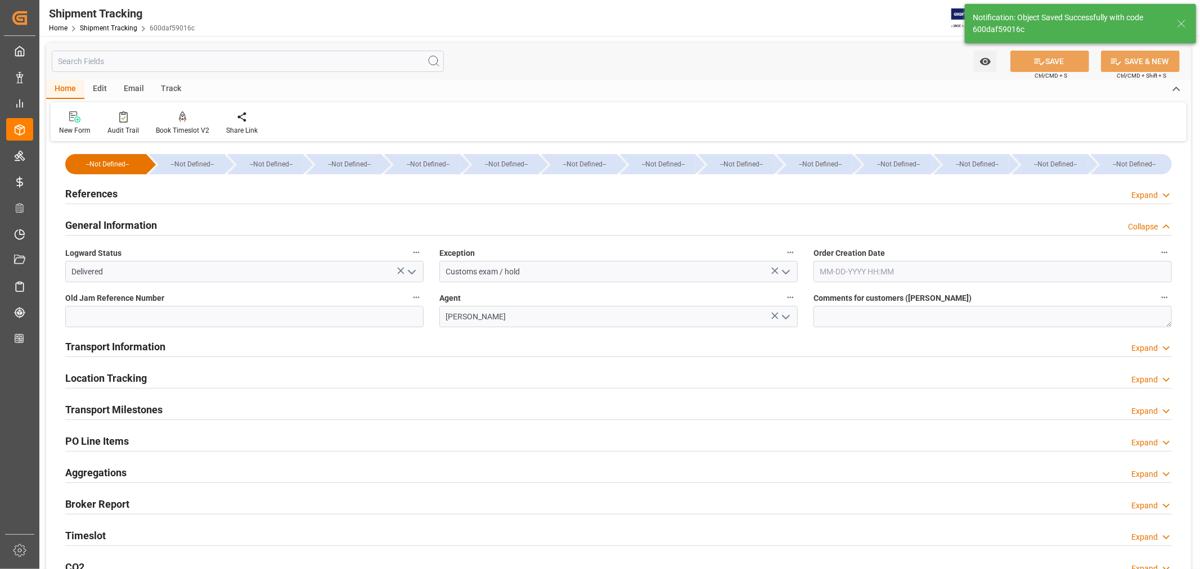
click at [109, 221] on h2 "General Information" at bounding box center [111, 225] width 92 height 15
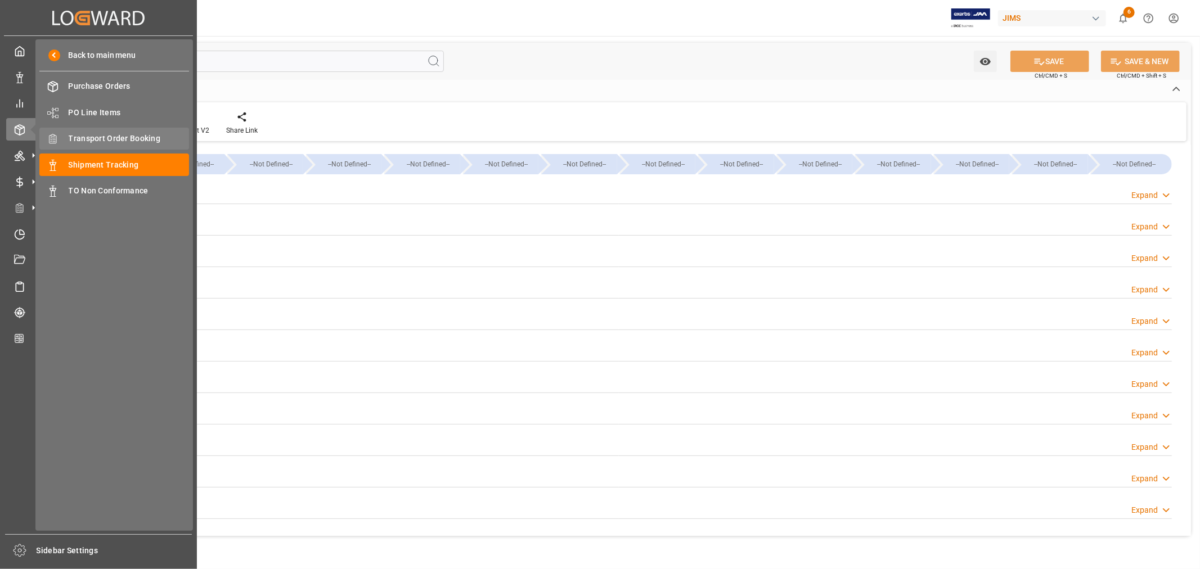
click at [136, 133] on span "Transport Order Booking" at bounding box center [129, 139] width 121 height 12
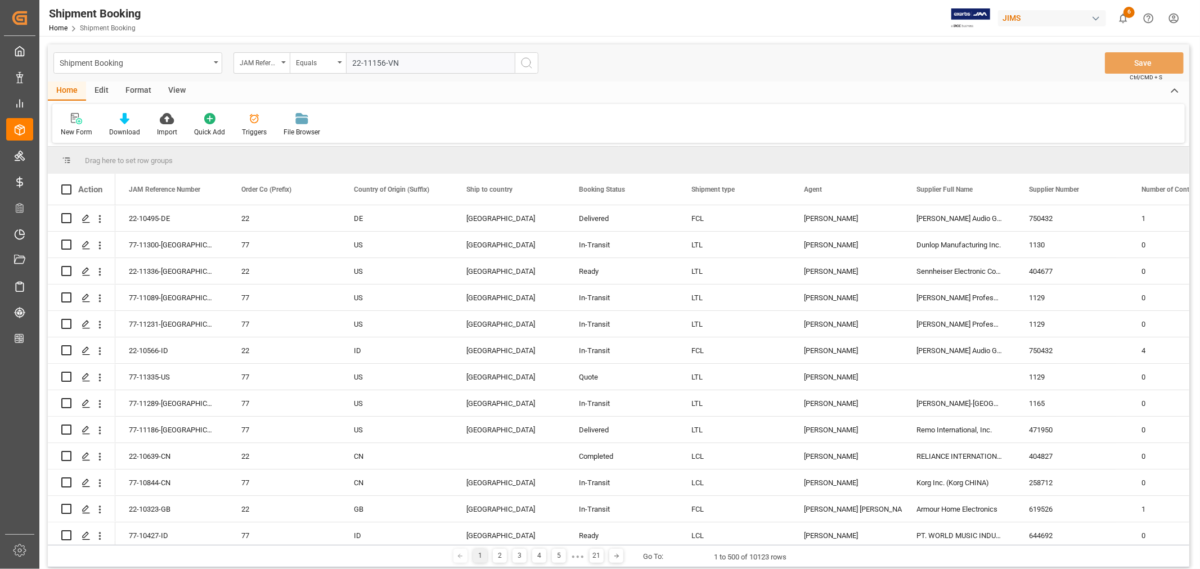
type input "22-11156-VN"
click at [529, 63] on icon "search button" at bounding box center [527, 63] width 14 height 14
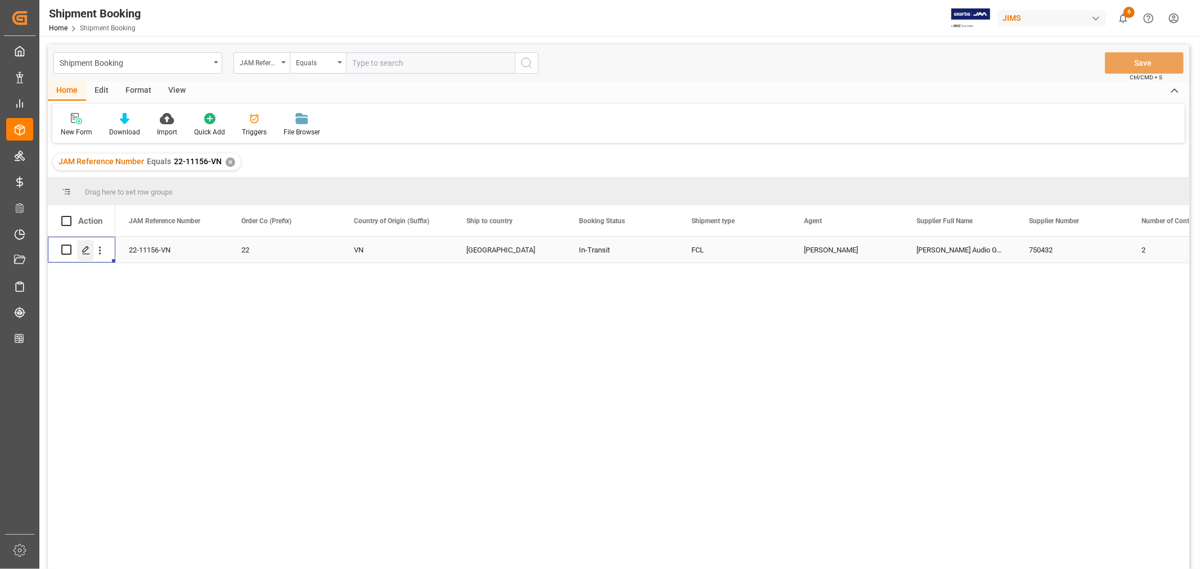
click at [82, 249] on icon "Press SPACE to select this row." at bounding box center [86, 250] width 9 height 9
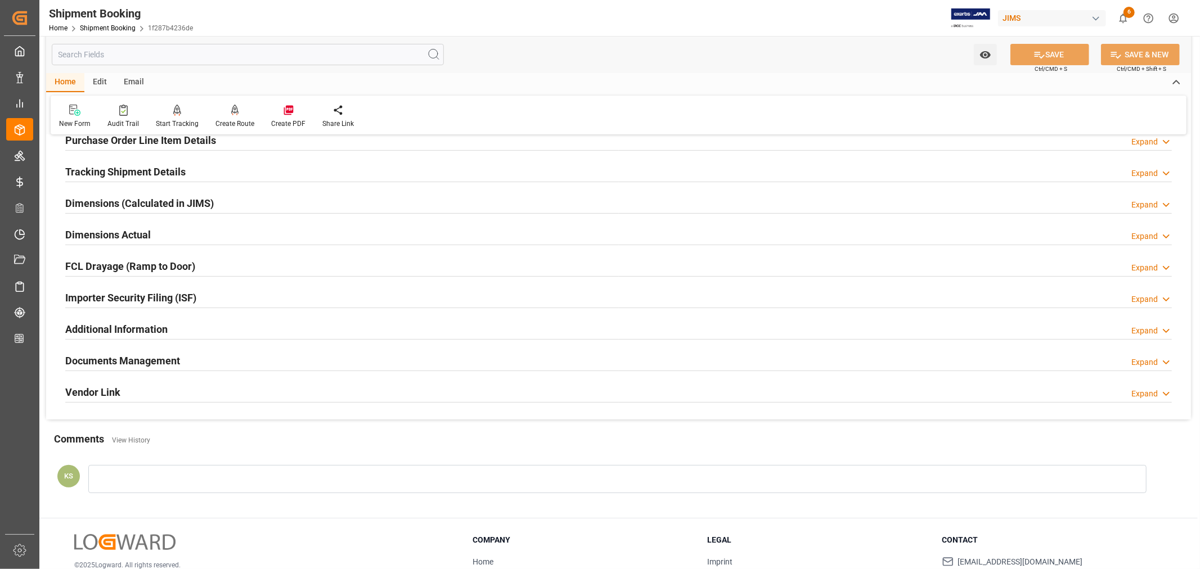
scroll to position [250, 0]
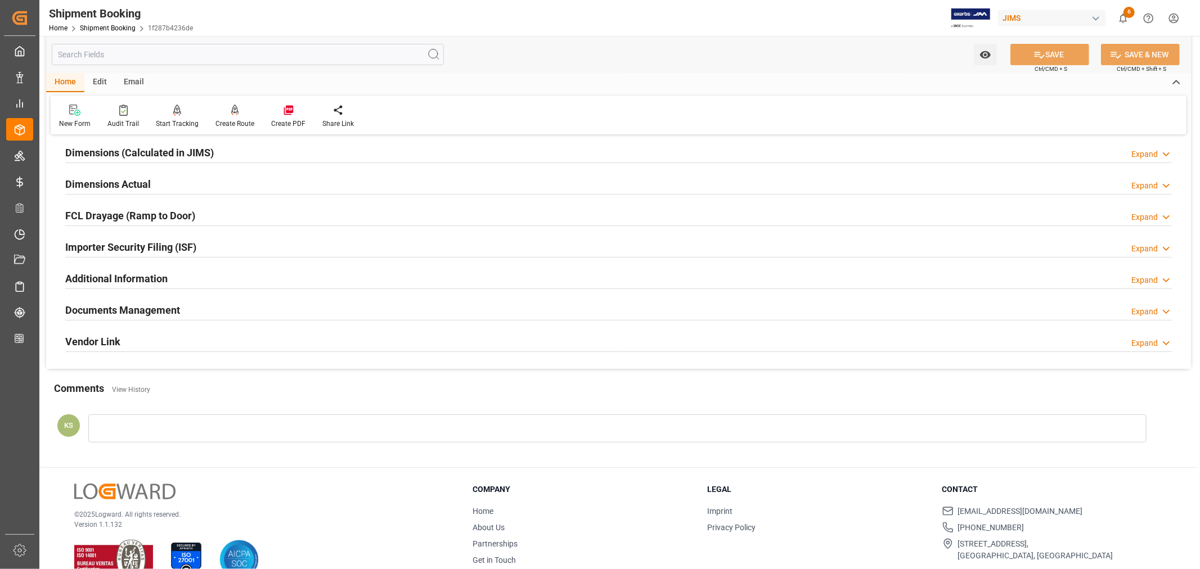
click at [221, 303] on div "Documents Management Expand" at bounding box center [618, 309] width 1106 height 21
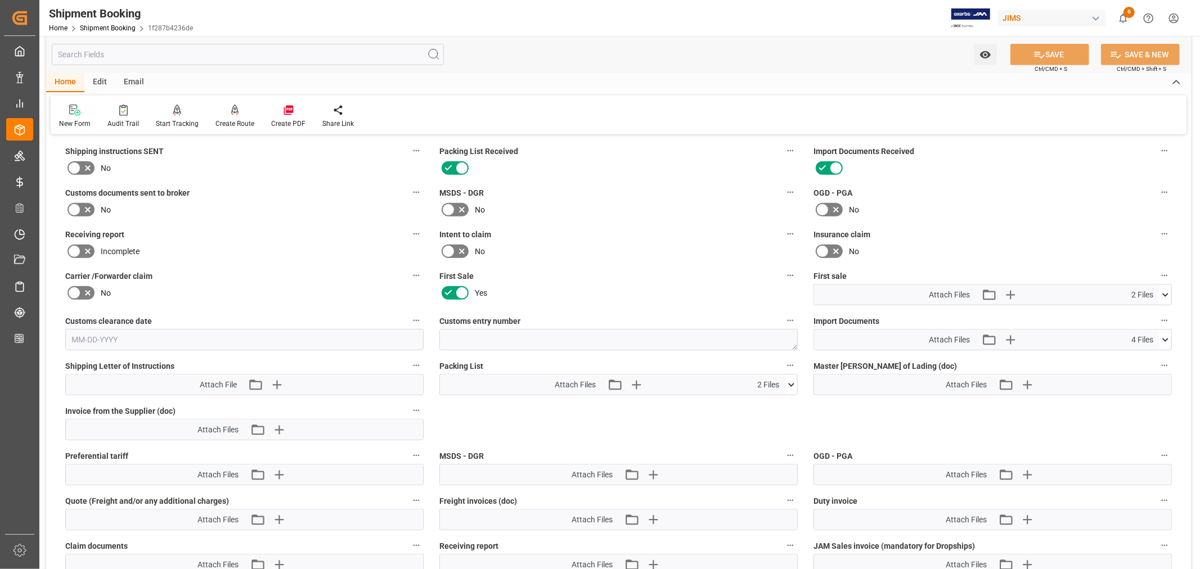
scroll to position [437, 0]
click at [1164, 335] on icon at bounding box center [1165, 340] width 12 height 12
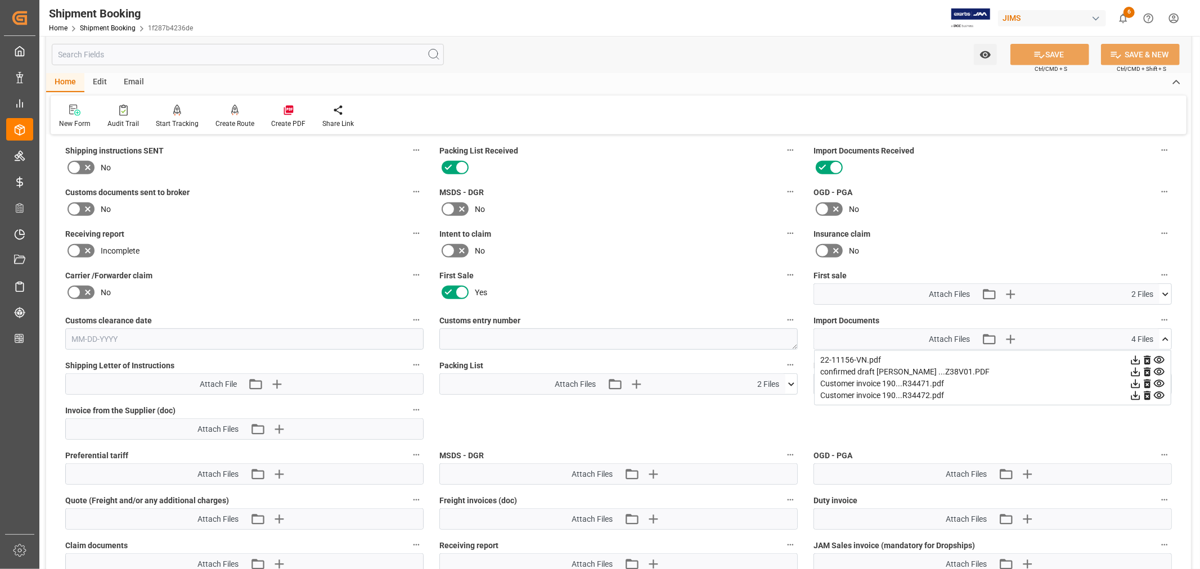
click at [1159, 380] on icon at bounding box center [1159, 383] width 11 height 7
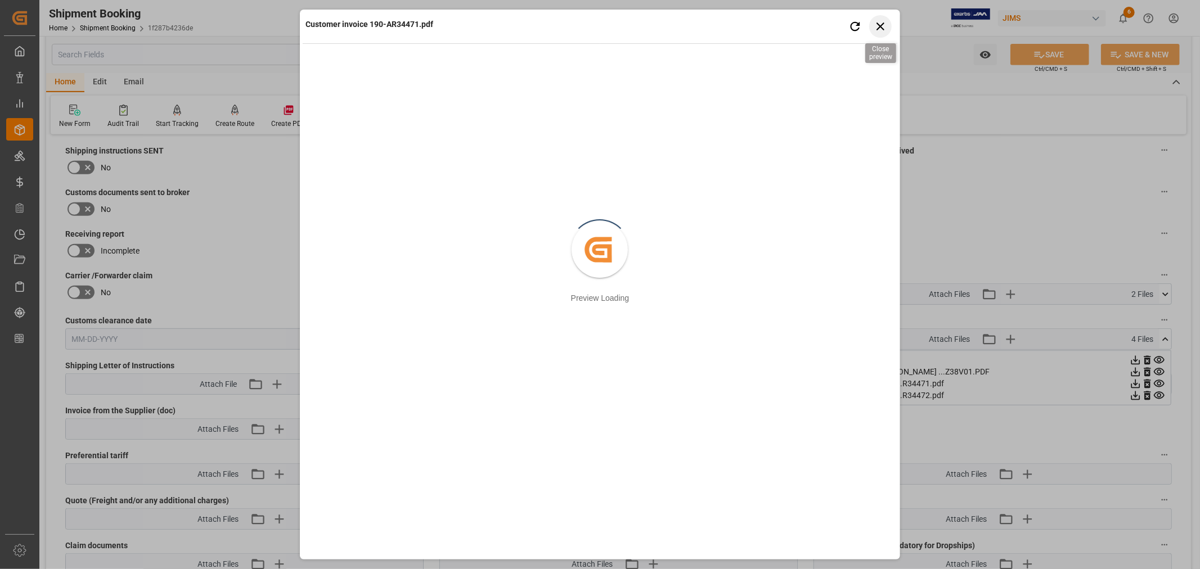
click at [880, 21] on icon "button" at bounding box center [880, 26] width 14 height 14
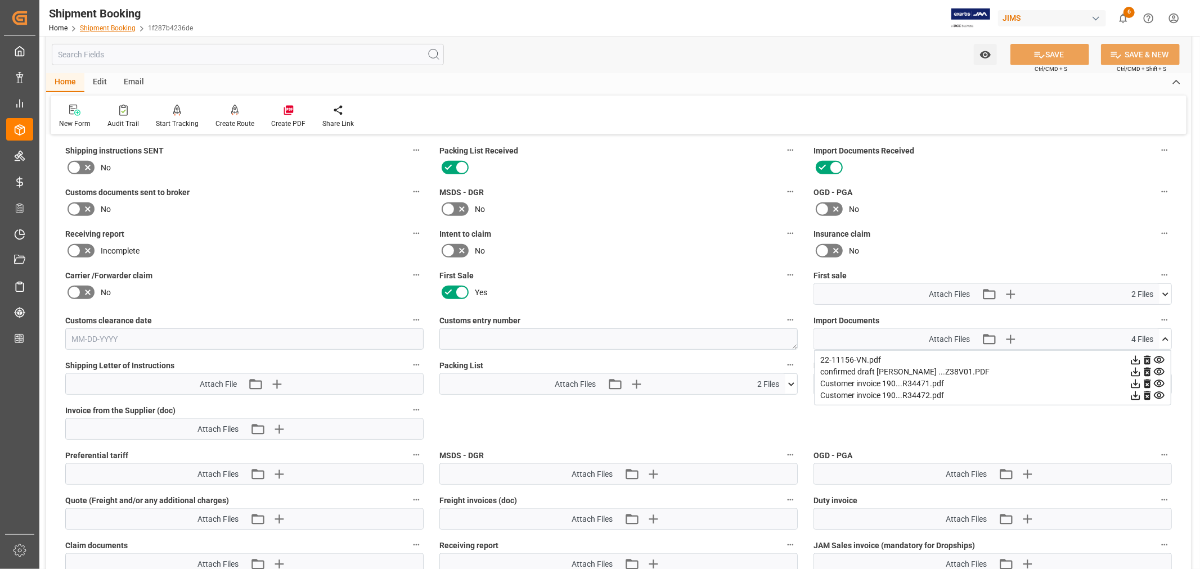
click at [113, 29] on link "Shipment Booking" at bounding box center [108, 28] width 56 height 8
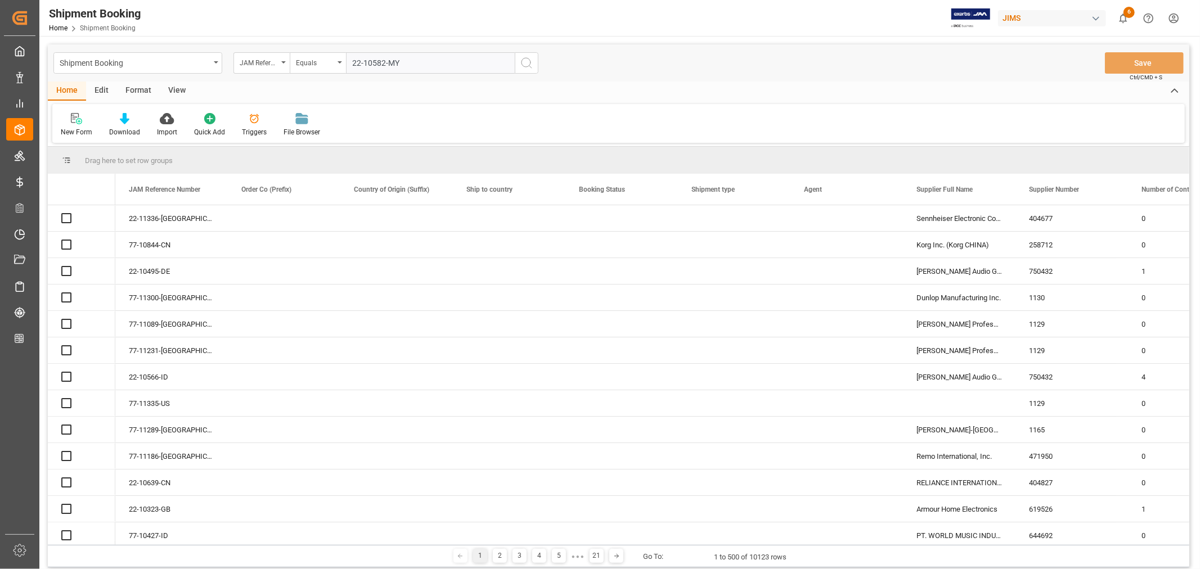
type input "22-10582-MY"
click at [526, 62] on icon "search button" at bounding box center [527, 63] width 14 height 14
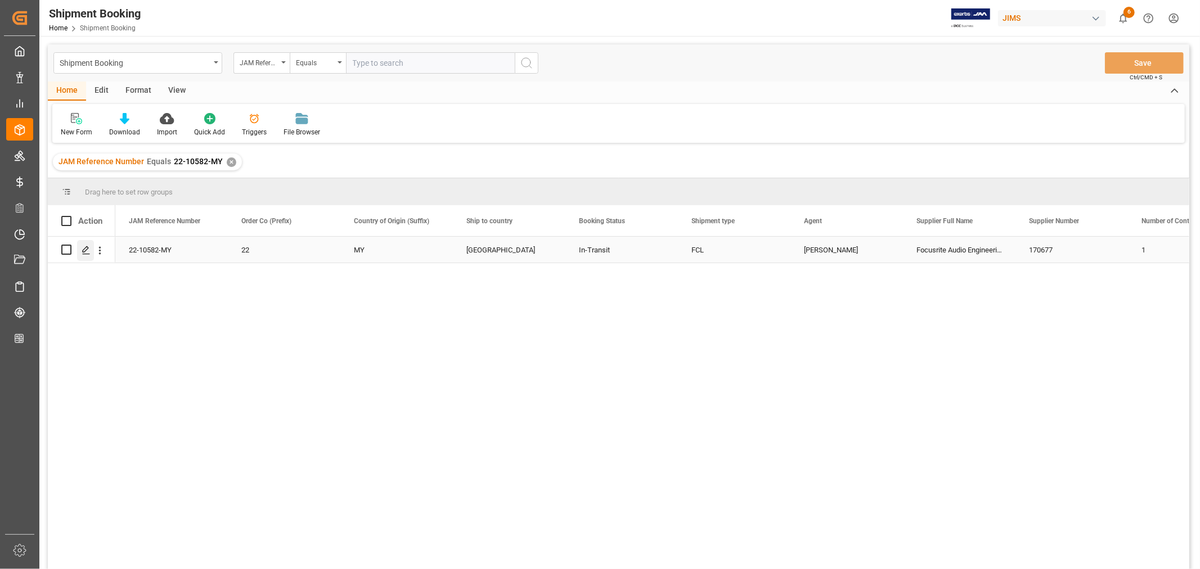
click at [88, 251] on icon "Press SPACE to select this row." at bounding box center [86, 250] width 9 height 9
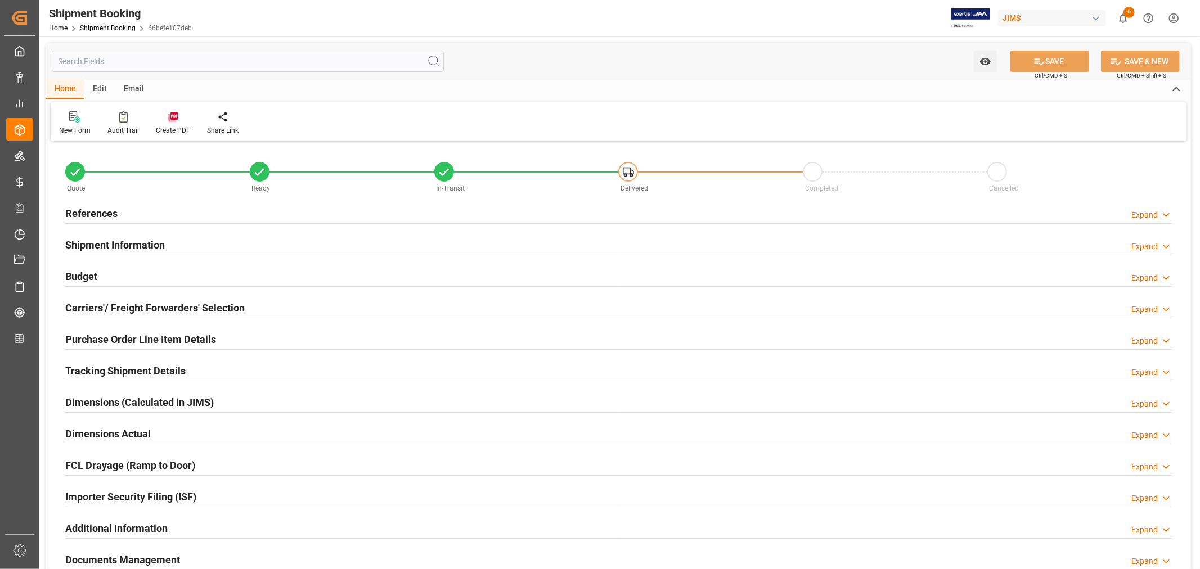
type input "1"
type input "08-20-2025"
click at [95, 213] on h2 "References" at bounding box center [91, 213] width 52 height 15
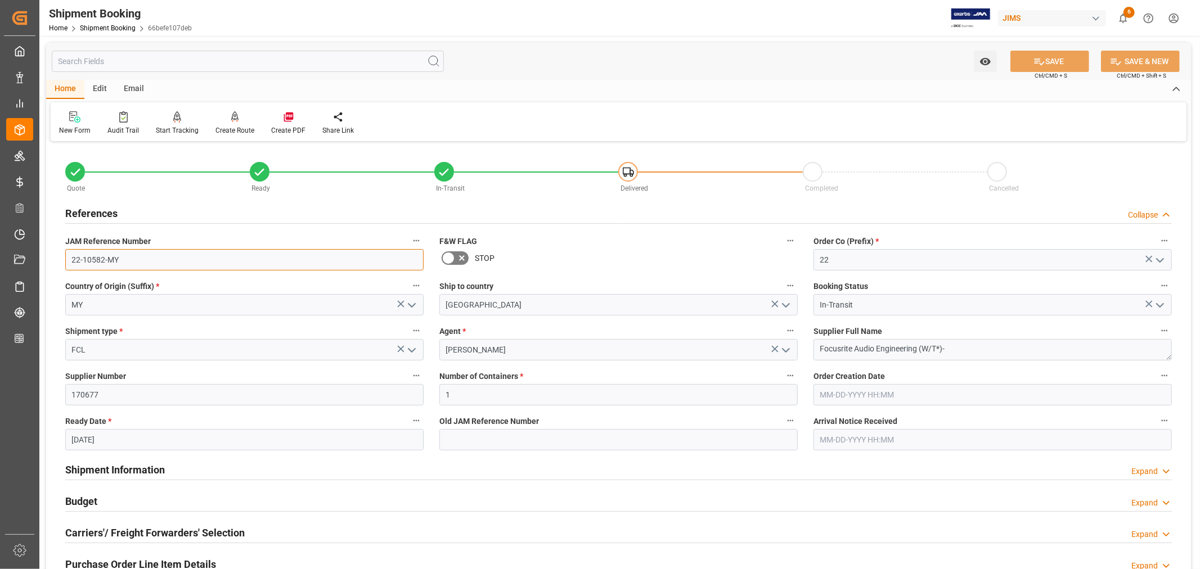
drag, startPoint x: 116, startPoint y: 259, endPoint x: 68, endPoint y: 259, distance: 48.9
click at [68, 259] on input "22-10582-MY" at bounding box center [244, 259] width 358 height 21
click at [96, 211] on h2 "References" at bounding box center [91, 213] width 52 height 15
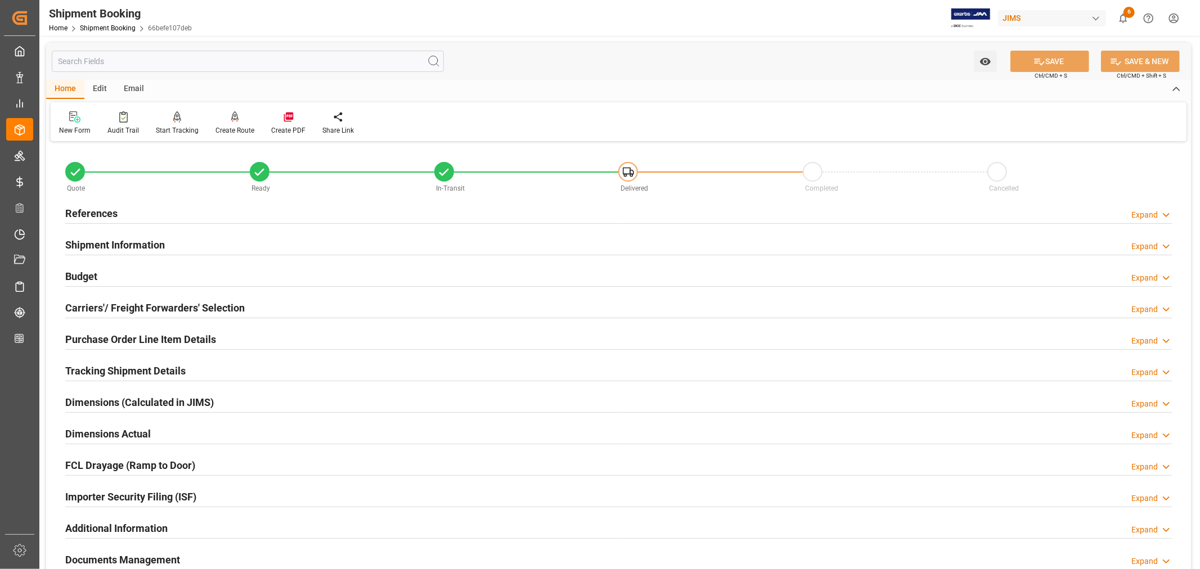
click at [84, 273] on h2 "Budget" at bounding box center [81, 276] width 32 height 15
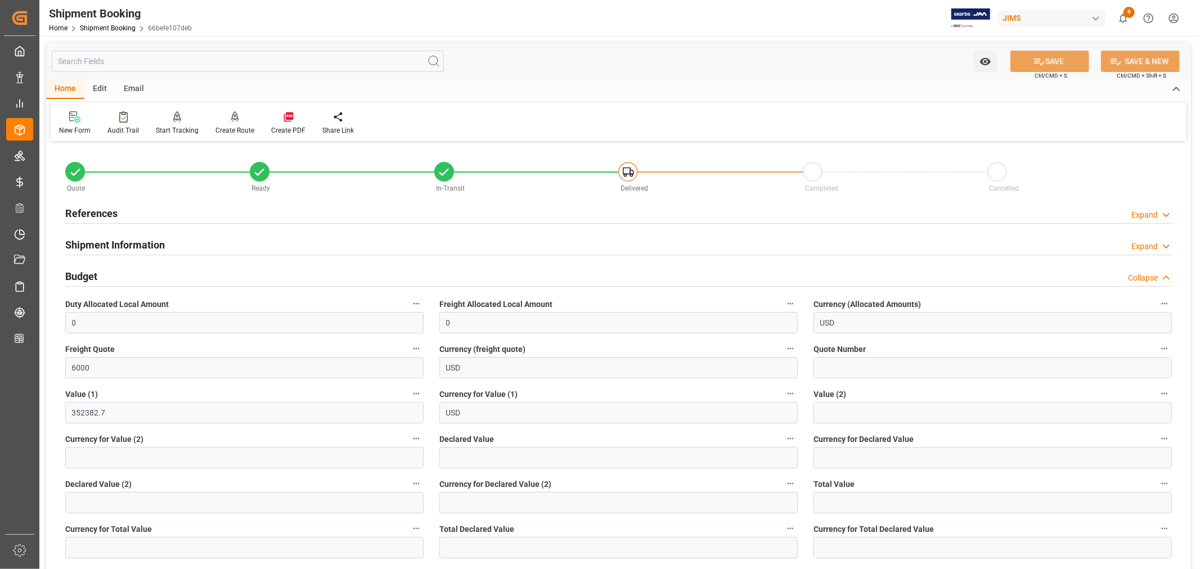
click at [88, 276] on h2 "Budget" at bounding box center [81, 276] width 32 height 15
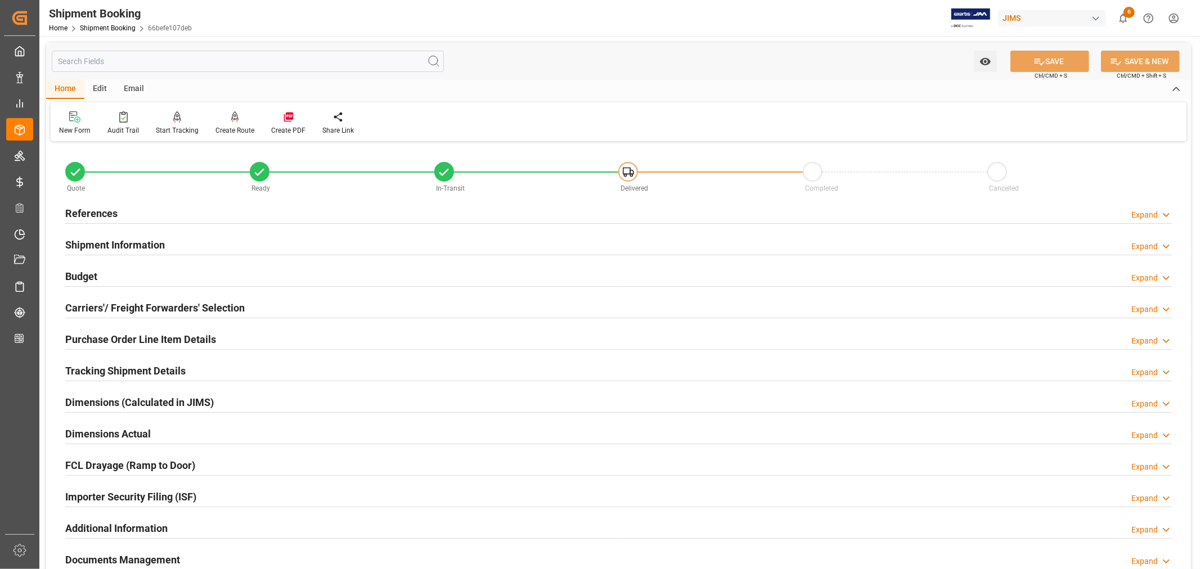
click at [94, 216] on h2 "References" at bounding box center [91, 213] width 52 height 15
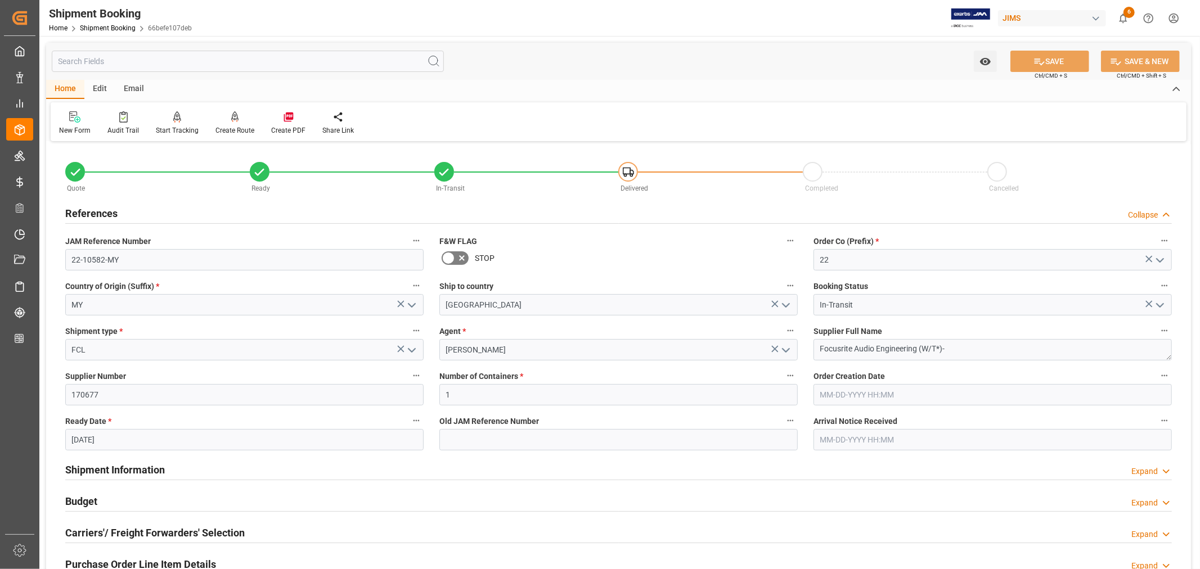
click at [94, 216] on h2 "References" at bounding box center [91, 213] width 52 height 15
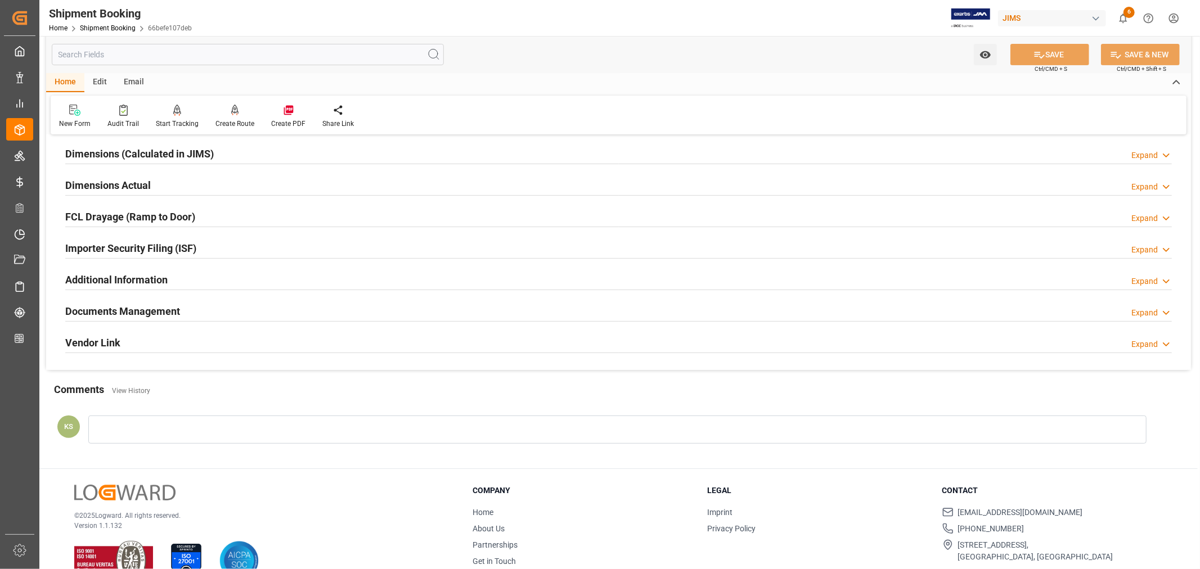
scroll to position [250, 0]
click at [152, 304] on h2 "Documents Management" at bounding box center [122, 310] width 115 height 15
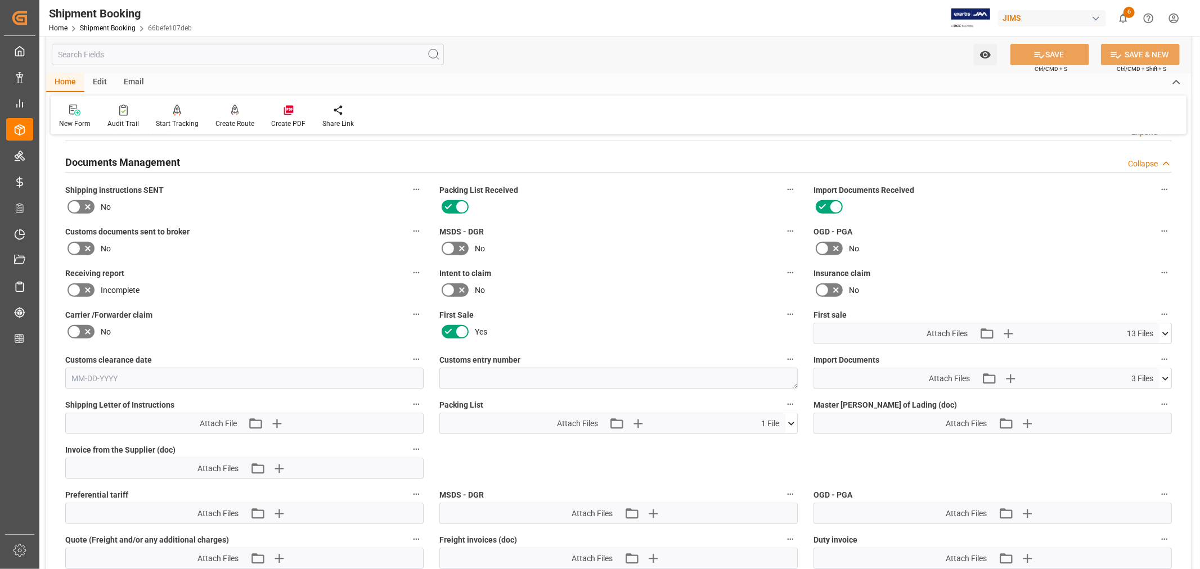
scroll to position [437, 0]
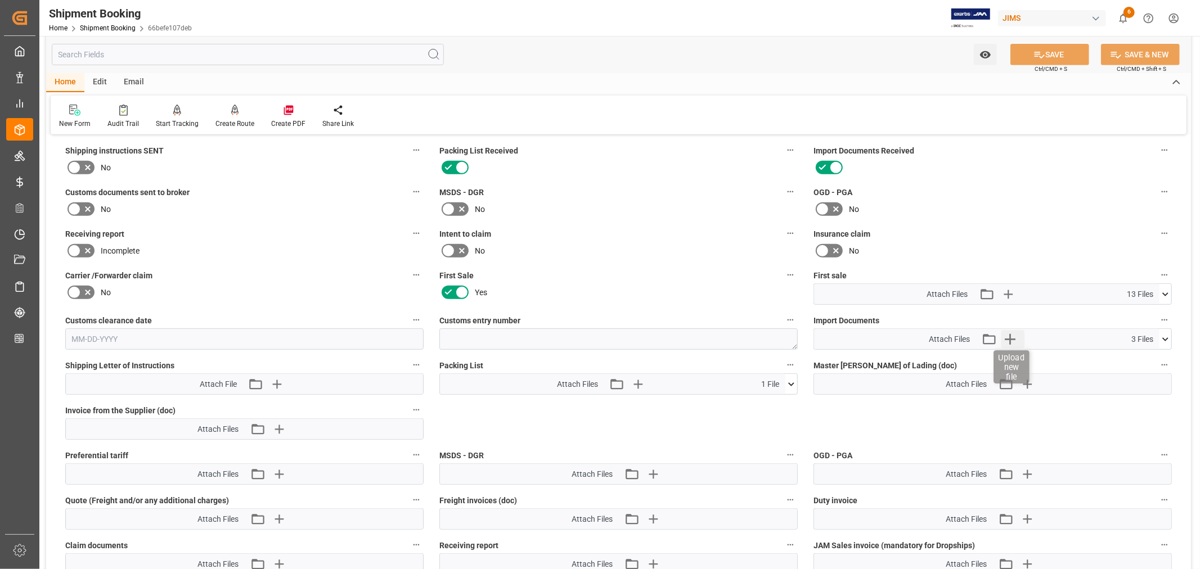
click at [1010, 336] on icon "button" at bounding box center [1010, 339] width 11 height 11
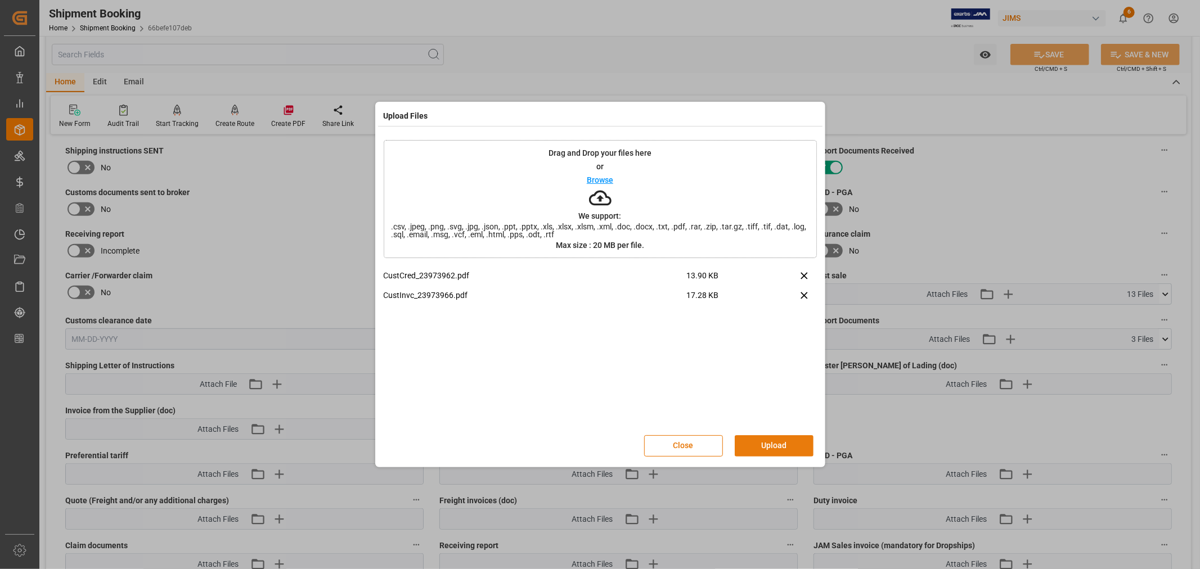
click at [762, 441] on button "Upload" at bounding box center [774, 445] width 79 height 21
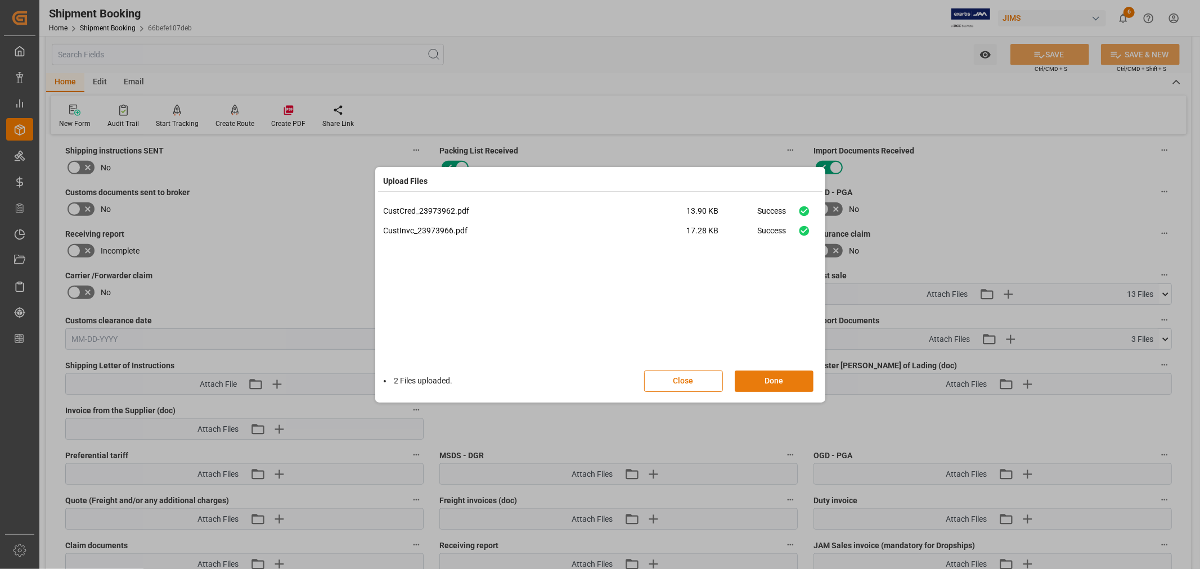
click at [775, 377] on button "Done" at bounding box center [774, 381] width 79 height 21
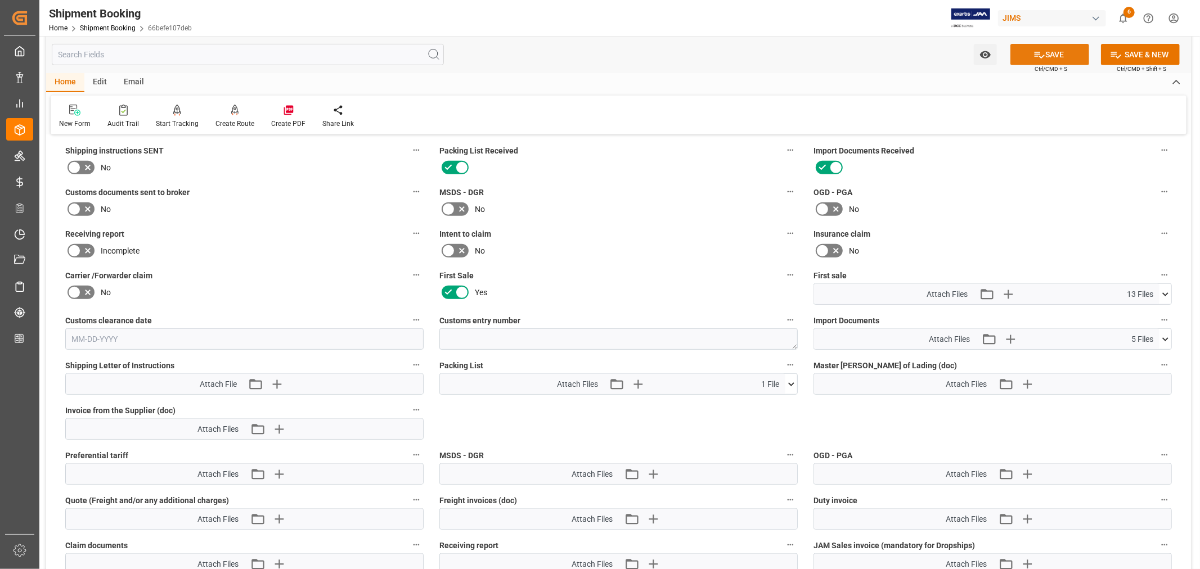
click at [1045, 59] on button "SAVE" at bounding box center [1049, 54] width 79 height 21
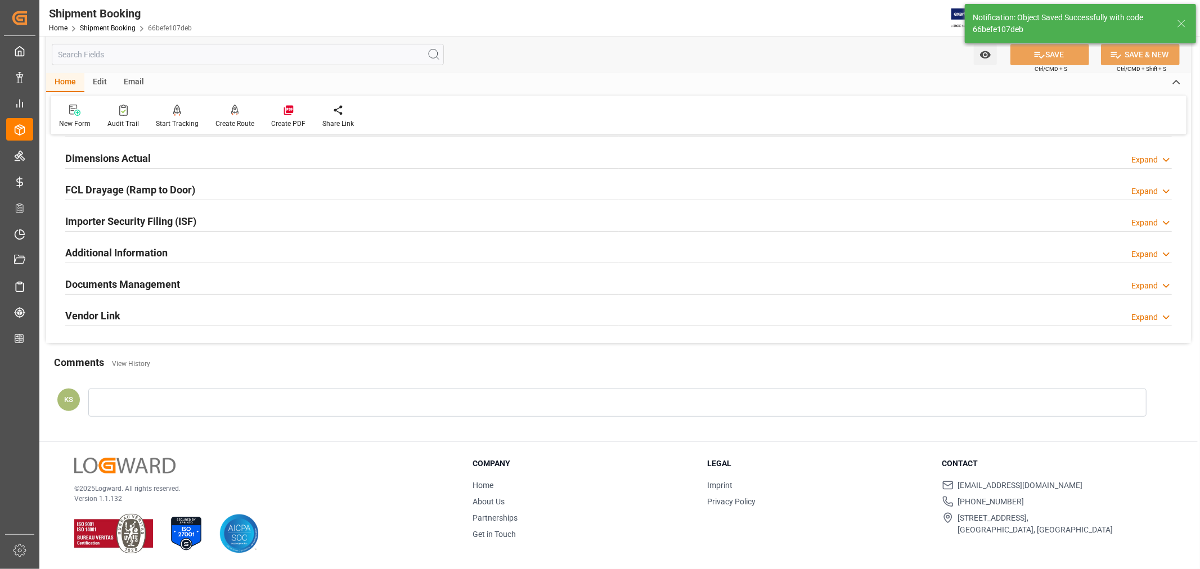
scroll to position [276, 0]
click at [118, 29] on link "Shipment Booking" at bounding box center [108, 28] width 56 height 8
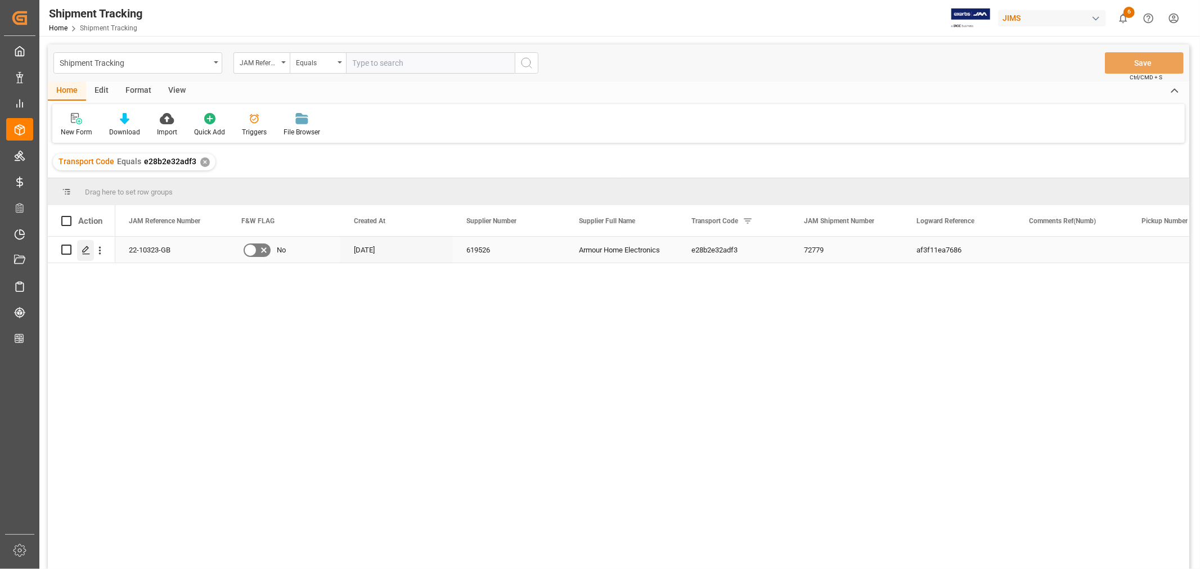
click at [87, 248] on polygon "Press SPACE to select this row." at bounding box center [86, 249] width 6 height 6
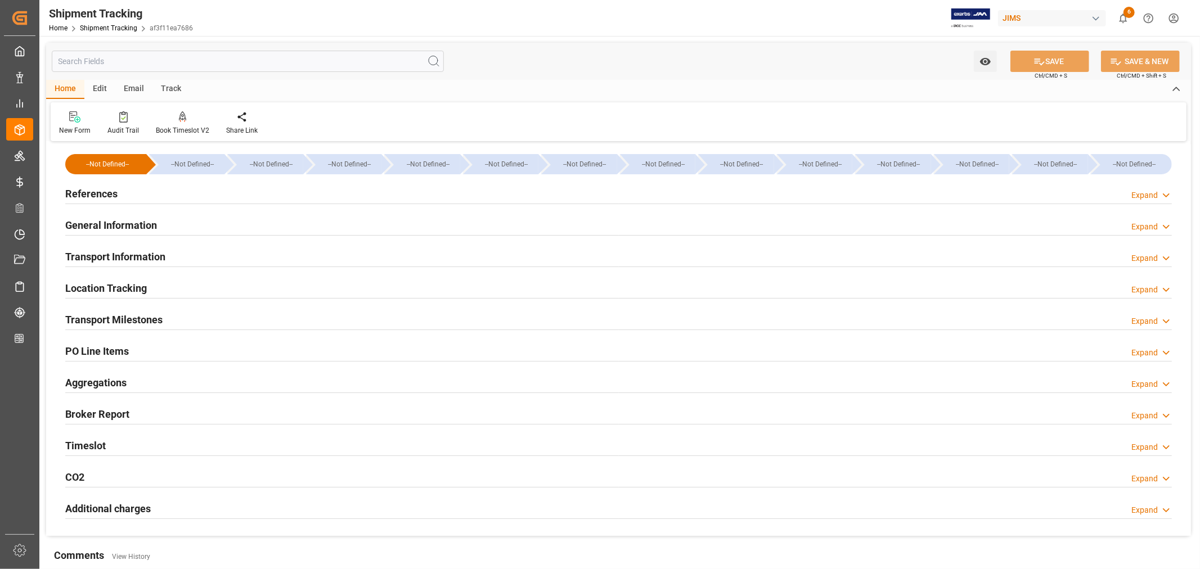
click at [126, 226] on h2 "General Information" at bounding box center [111, 225] width 92 height 15
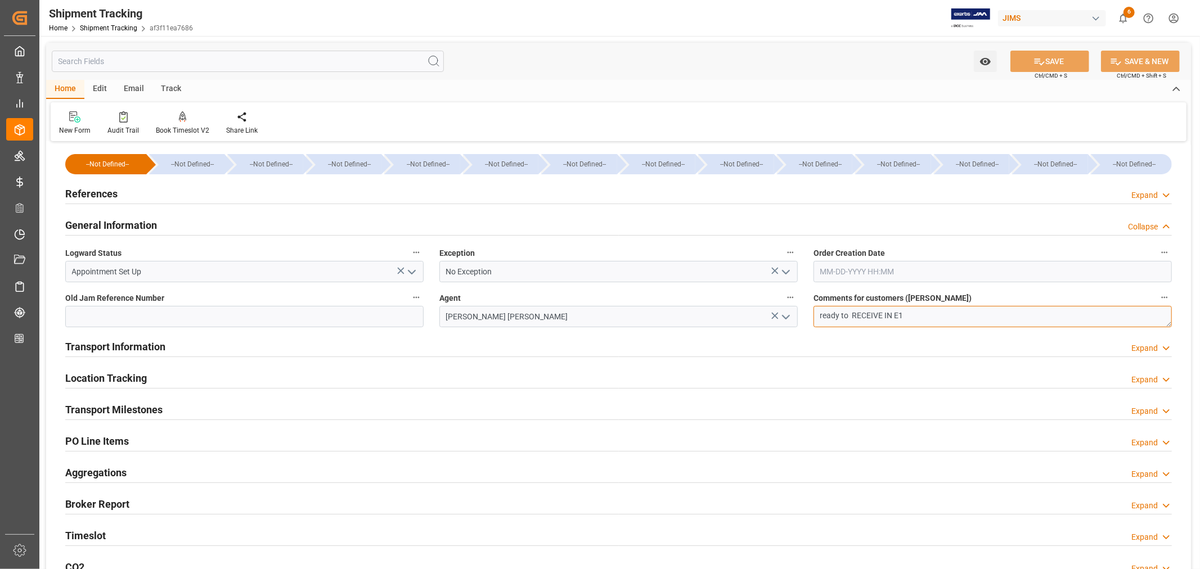
click at [838, 312] on textarea "ready to RECEIVE IN E1" at bounding box center [992, 316] width 358 height 21
type textarea "OK TO RECEIVE IN E1"
click at [1044, 62] on button "SAVE" at bounding box center [1049, 61] width 79 height 21
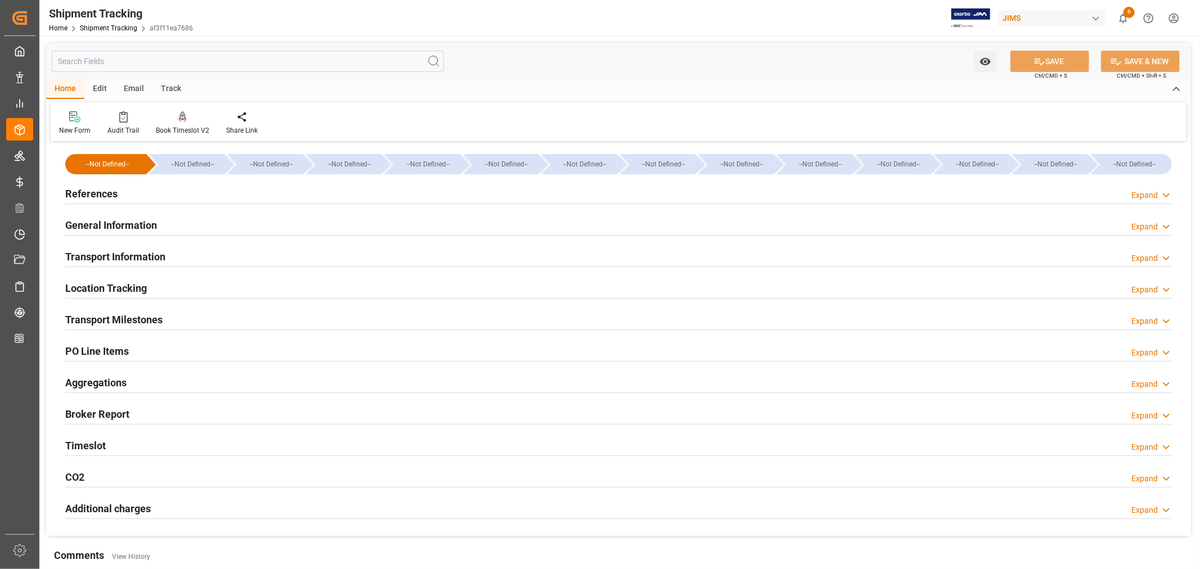
click at [166, 222] on div "General Information Expand" at bounding box center [618, 224] width 1106 height 21
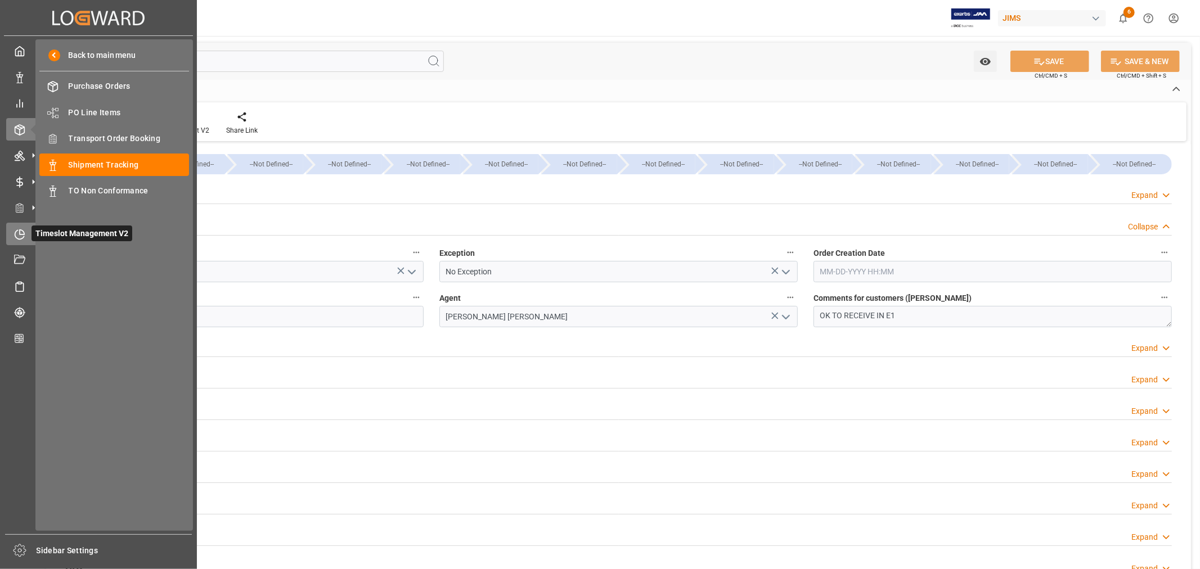
click at [17, 236] on icon at bounding box center [19, 234] width 11 height 11
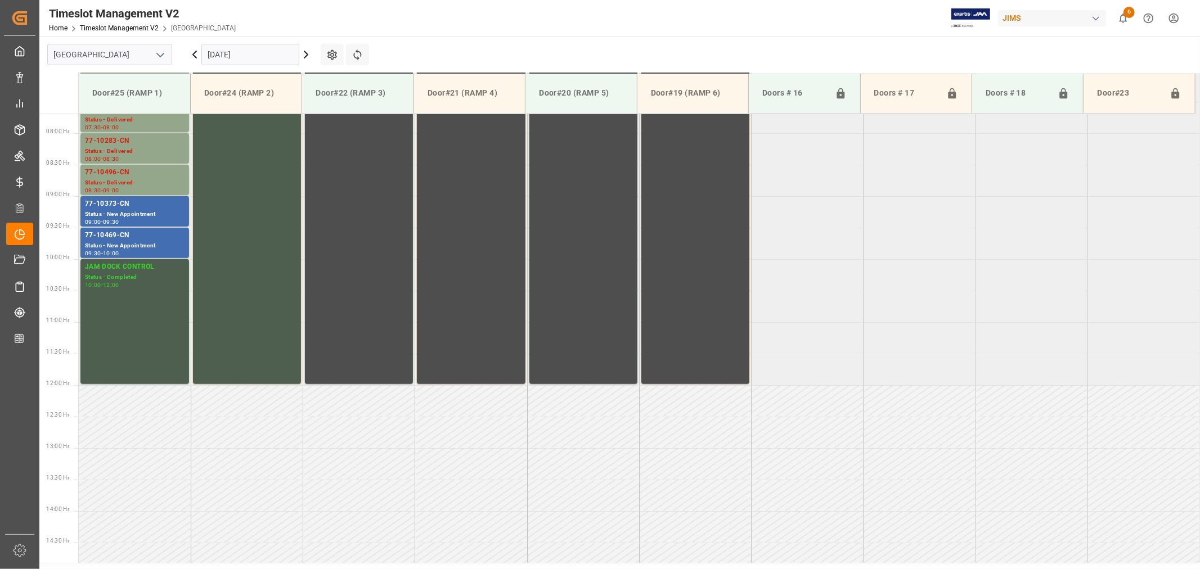
scroll to position [497, 0]
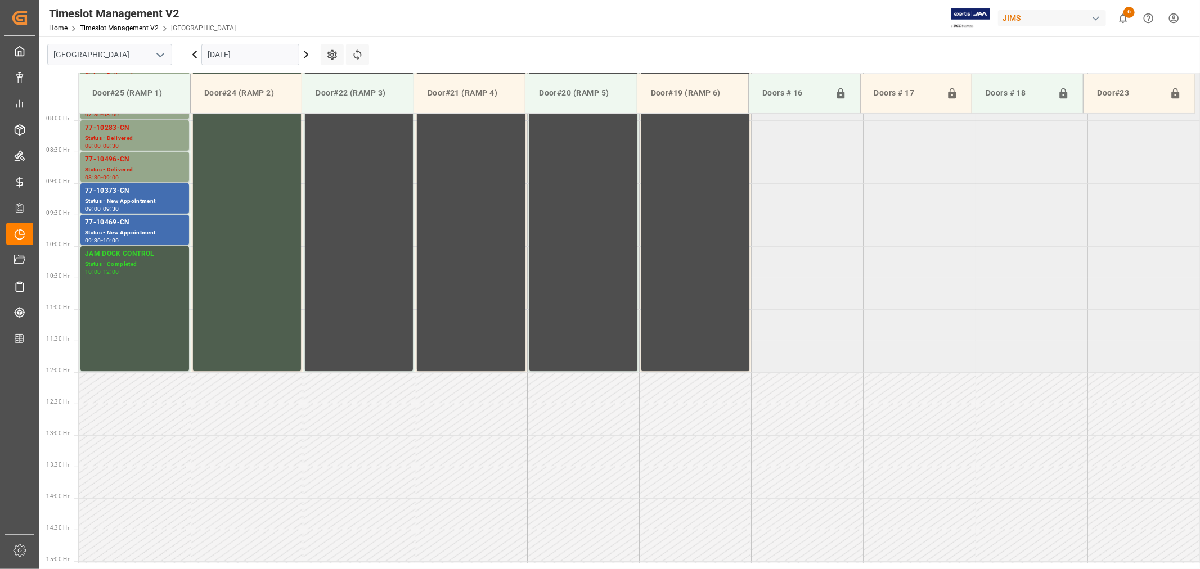
click at [161, 53] on icon "open menu" at bounding box center [161, 55] width 14 height 14
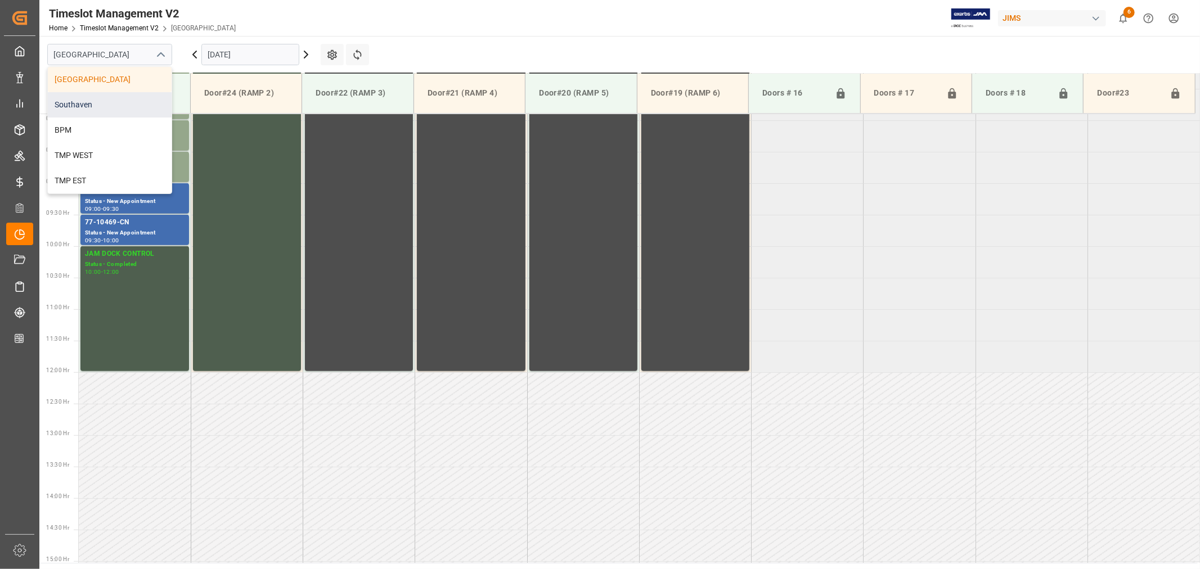
click at [102, 104] on div "Southaven" at bounding box center [110, 104] width 124 height 25
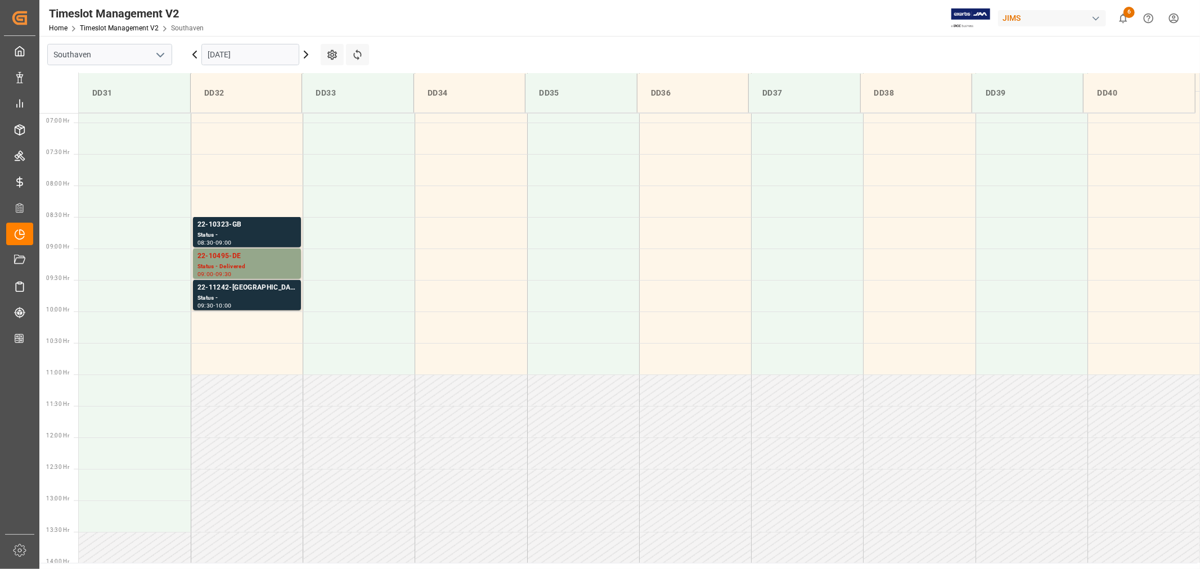
scroll to position [437, 0]
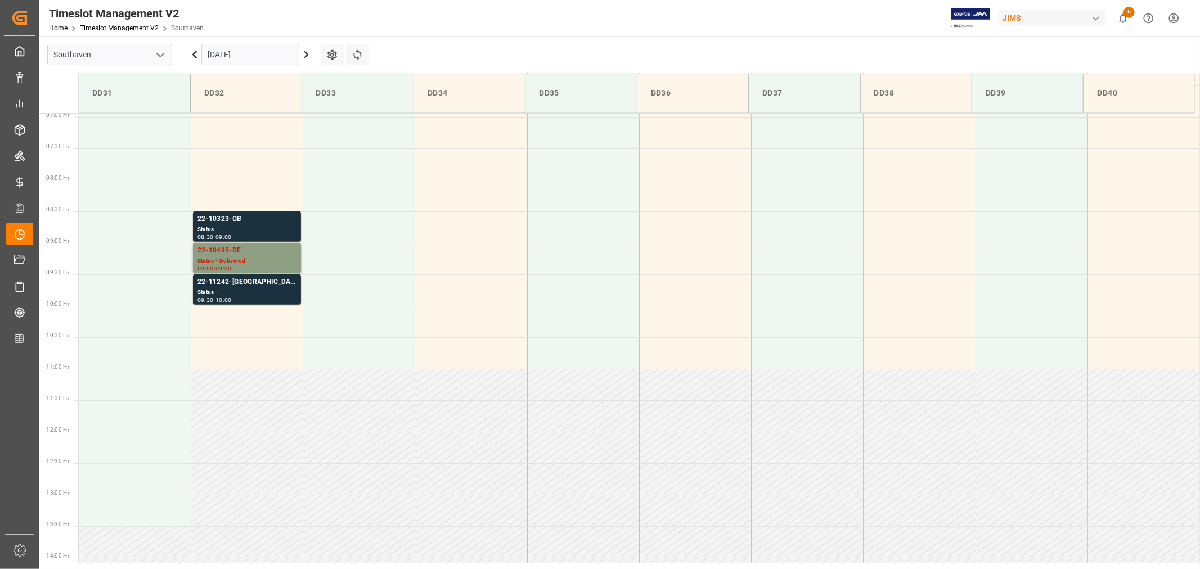
click at [226, 251] on div "22-10495-DE" at bounding box center [246, 250] width 99 height 11
click at [278, 53] on input "[DATE]" at bounding box center [250, 54] width 98 height 21
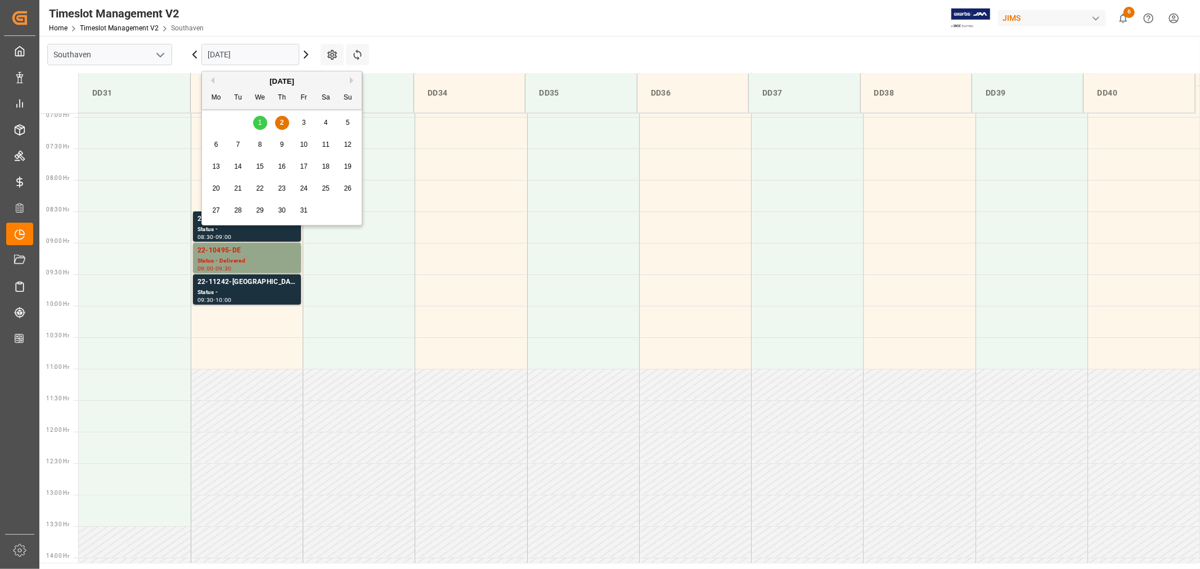
click at [281, 126] on span "2" at bounding box center [282, 123] width 4 height 8
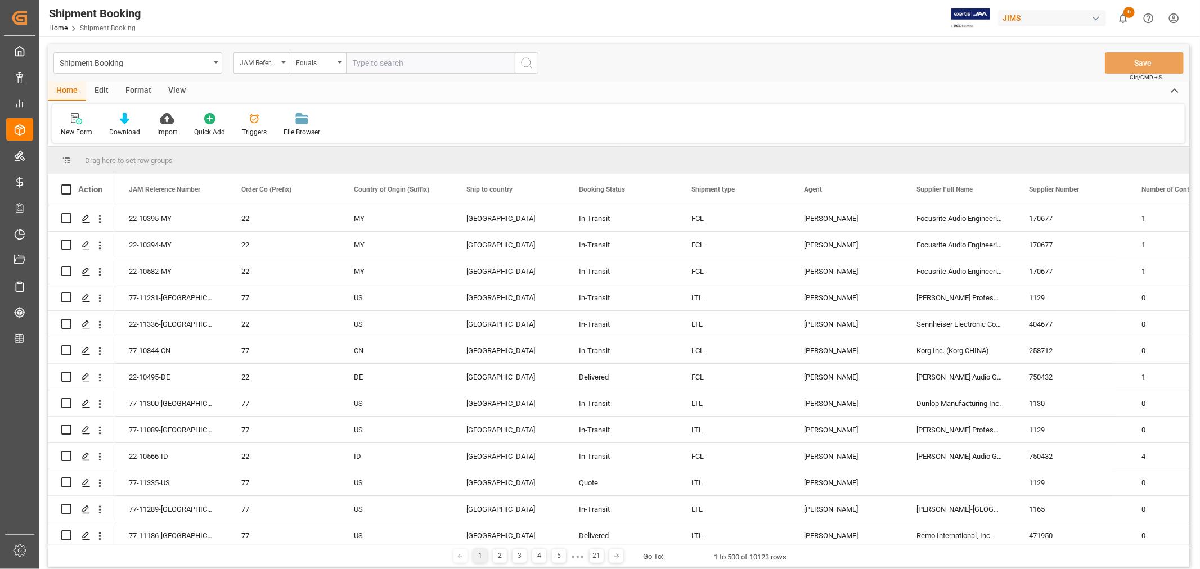
click at [370, 62] on input "text" at bounding box center [430, 62] width 169 height 21
type input "22-11077-my"
click at [524, 63] on icon "search button" at bounding box center [527, 63] width 14 height 14
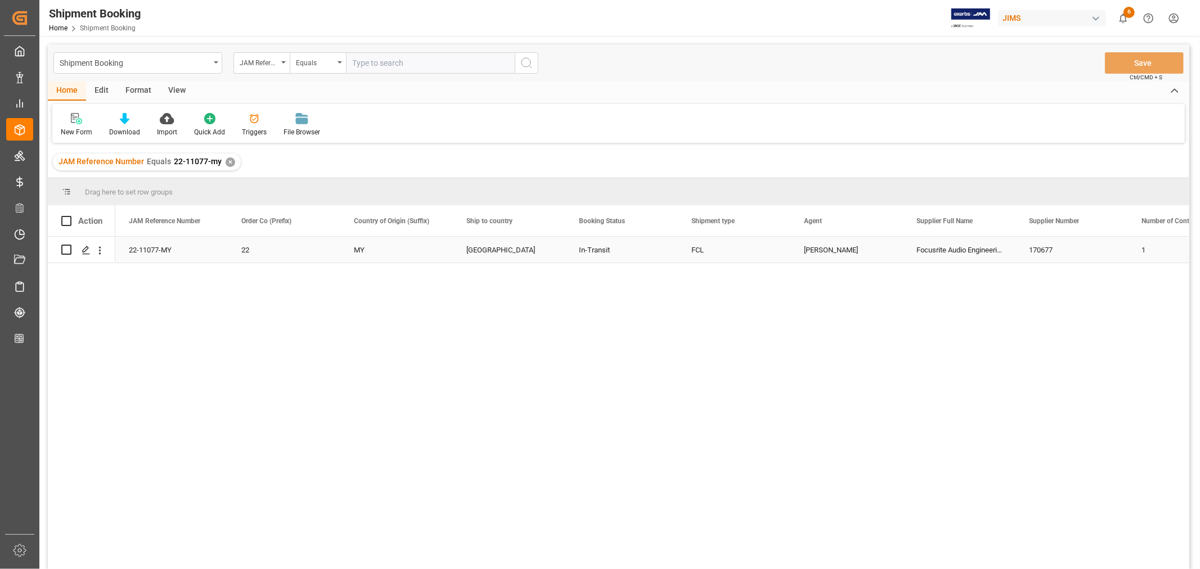
click at [140, 246] on div "22-11077-MY" at bounding box center [171, 250] width 113 height 26
click at [87, 250] on icon "Press SPACE to select this row." at bounding box center [86, 250] width 9 height 9
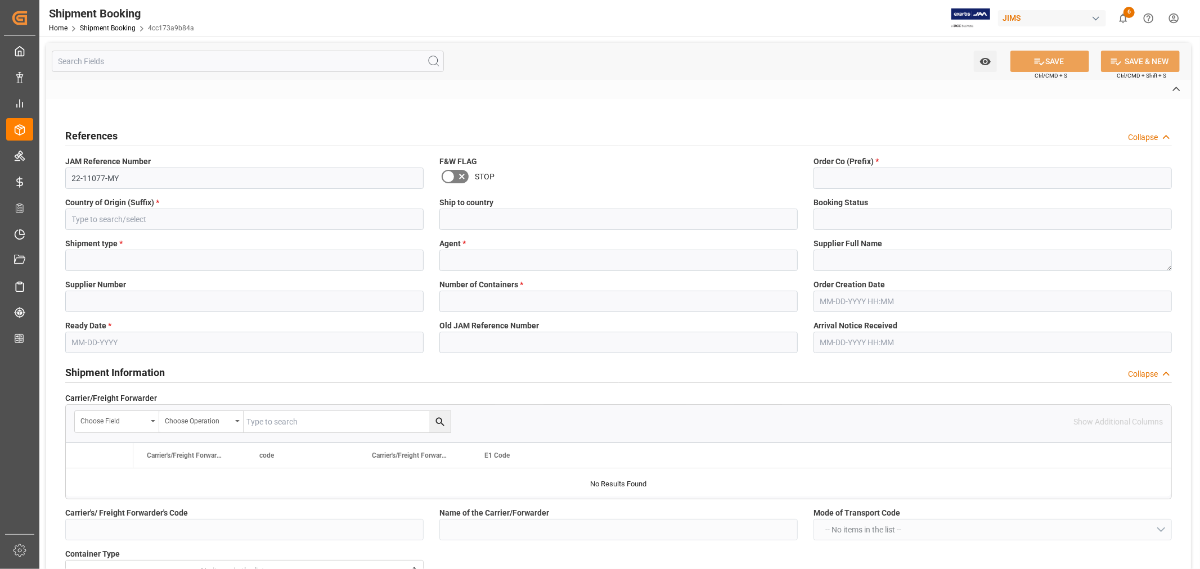
type input "USD"
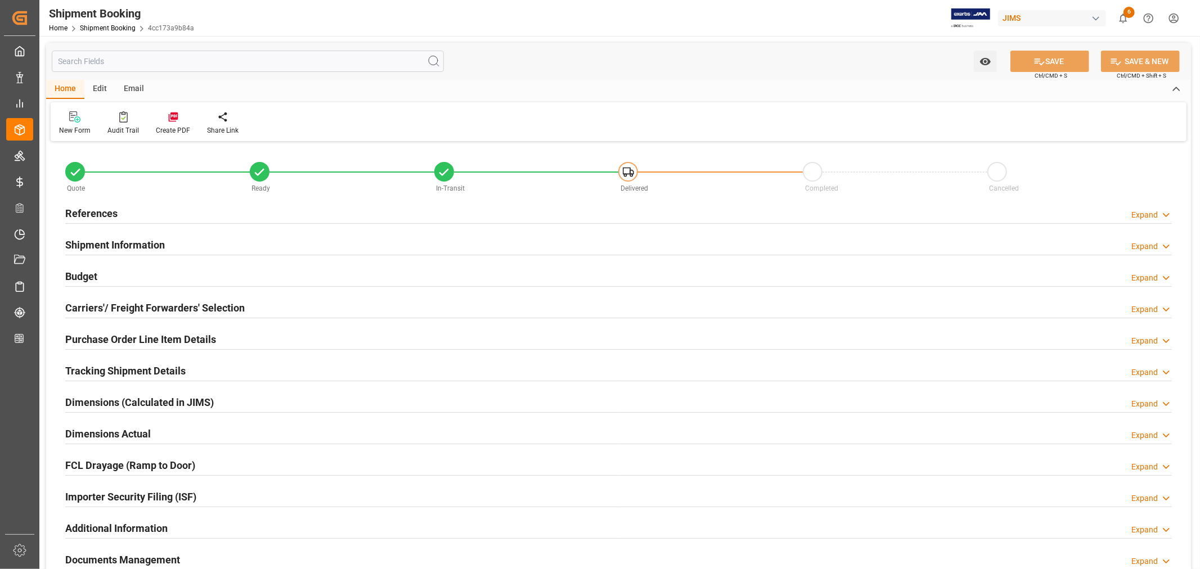
type input "0"
type input "6600"
type input "1431485.7"
click at [87, 277] on h2 "Budget" at bounding box center [81, 276] width 32 height 15
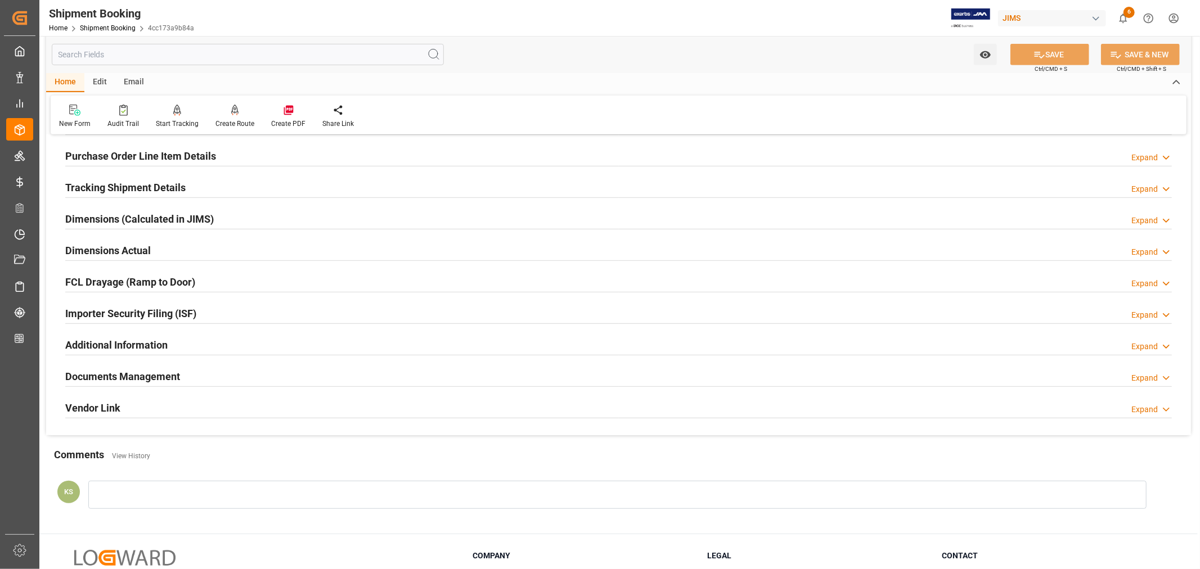
scroll to position [500, 0]
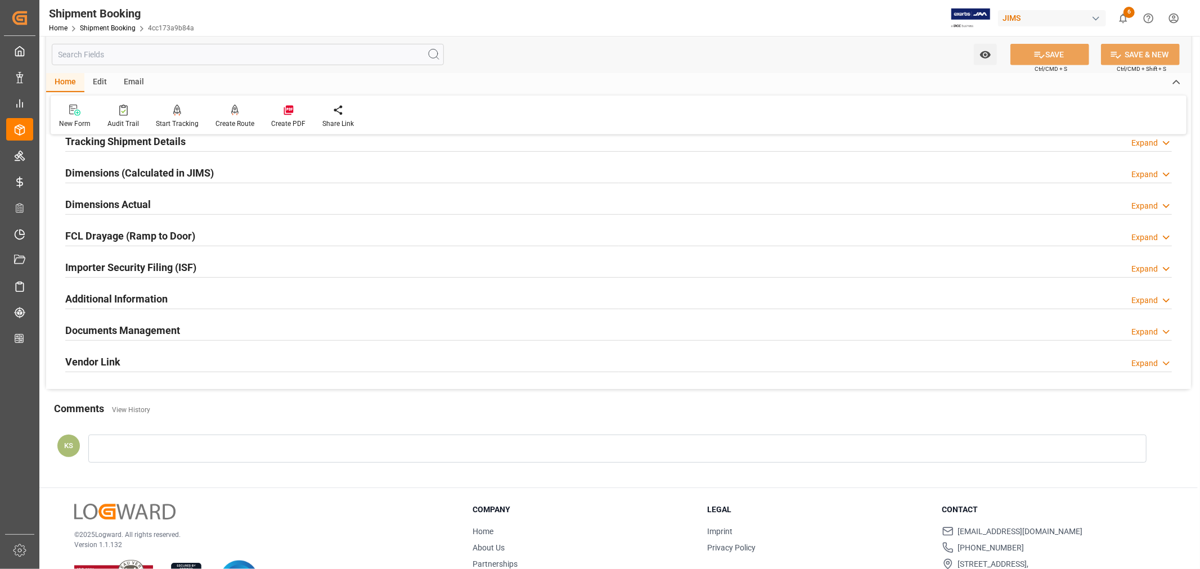
click at [138, 329] on h2 "Documents Management" at bounding box center [122, 330] width 115 height 15
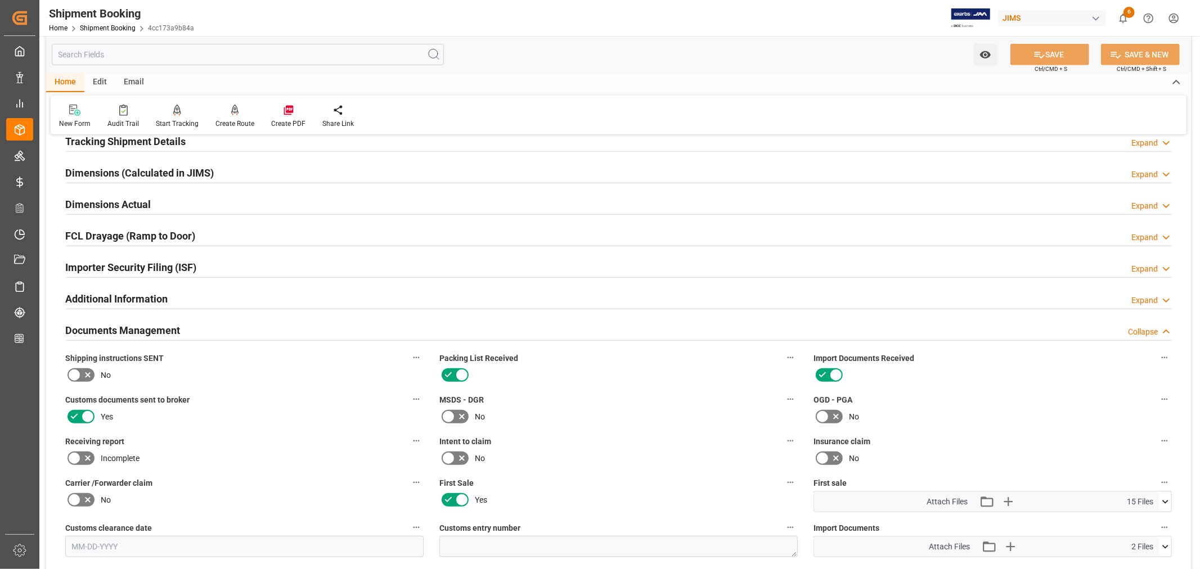
click at [138, 329] on h2 "Documents Management" at bounding box center [122, 330] width 115 height 15
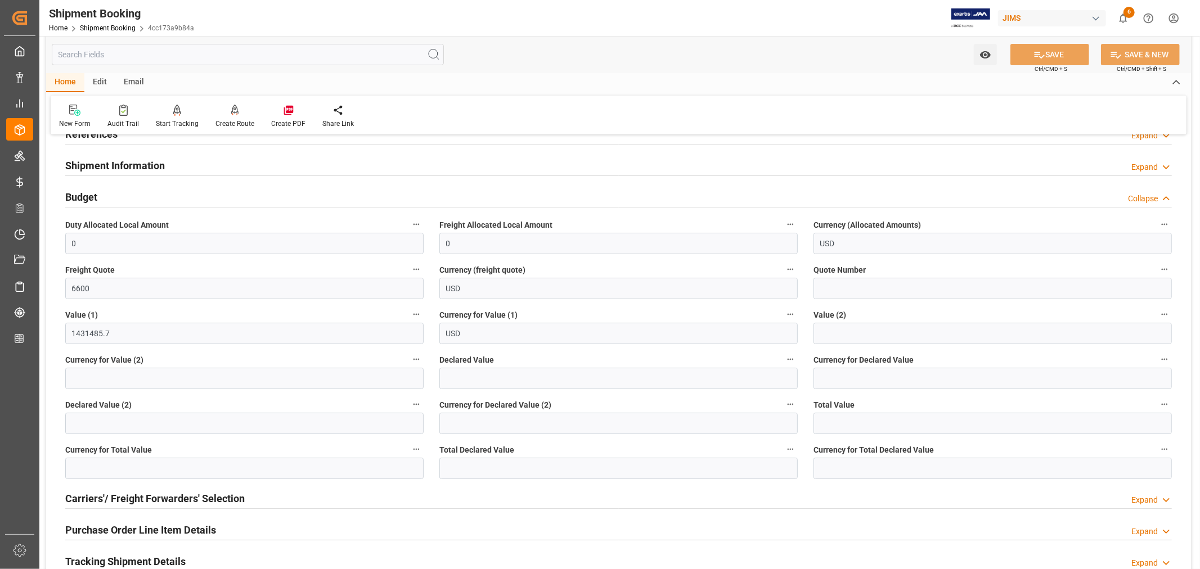
scroll to position [0, 0]
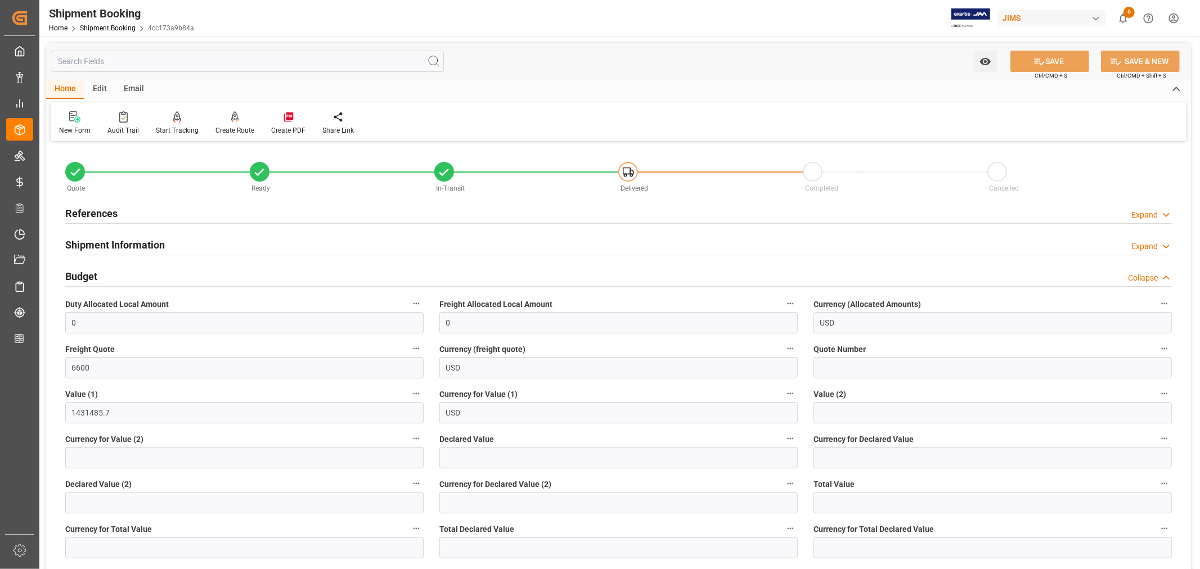
click at [86, 271] on h2 "Budget" at bounding box center [81, 276] width 32 height 15
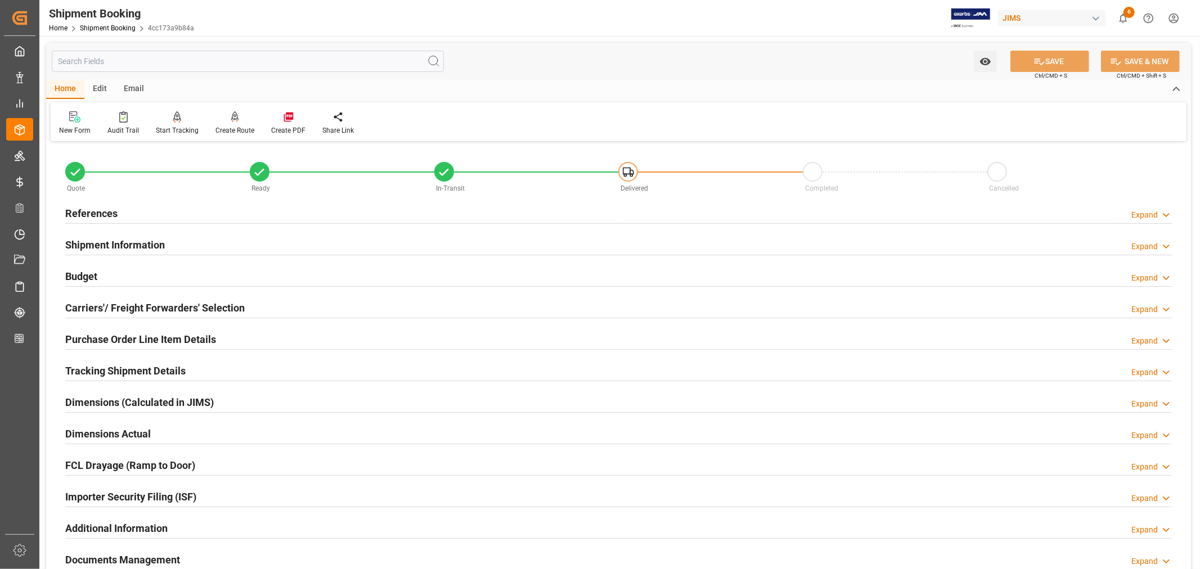
click at [100, 335] on h2 "Purchase Order Line Item Details" at bounding box center [140, 339] width 151 height 15
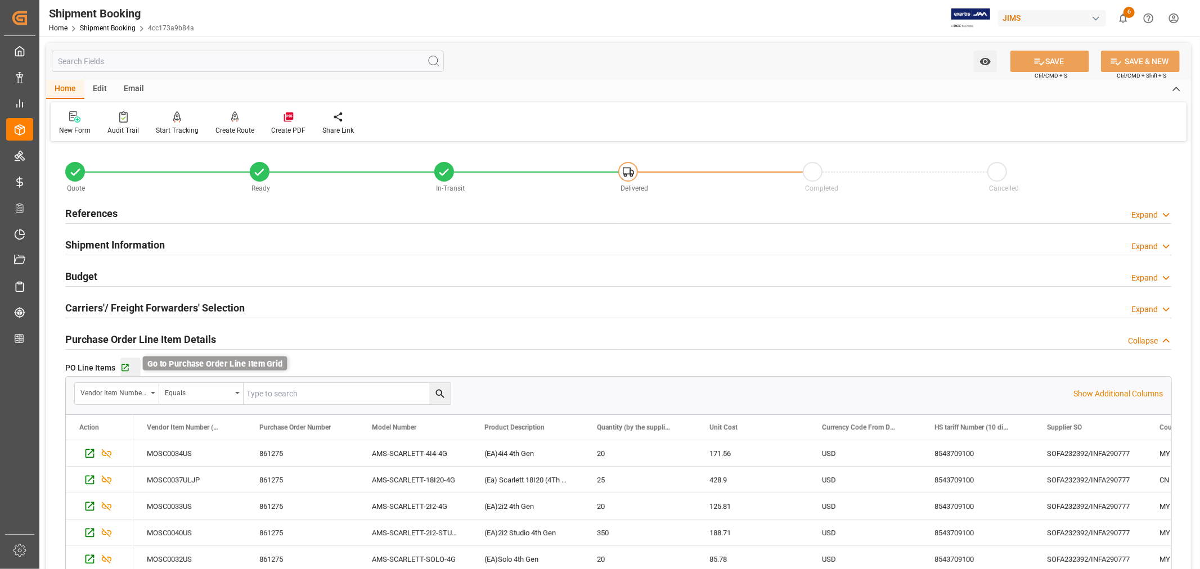
click at [124, 368] on icon "button" at bounding box center [125, 368] width 7 height 7
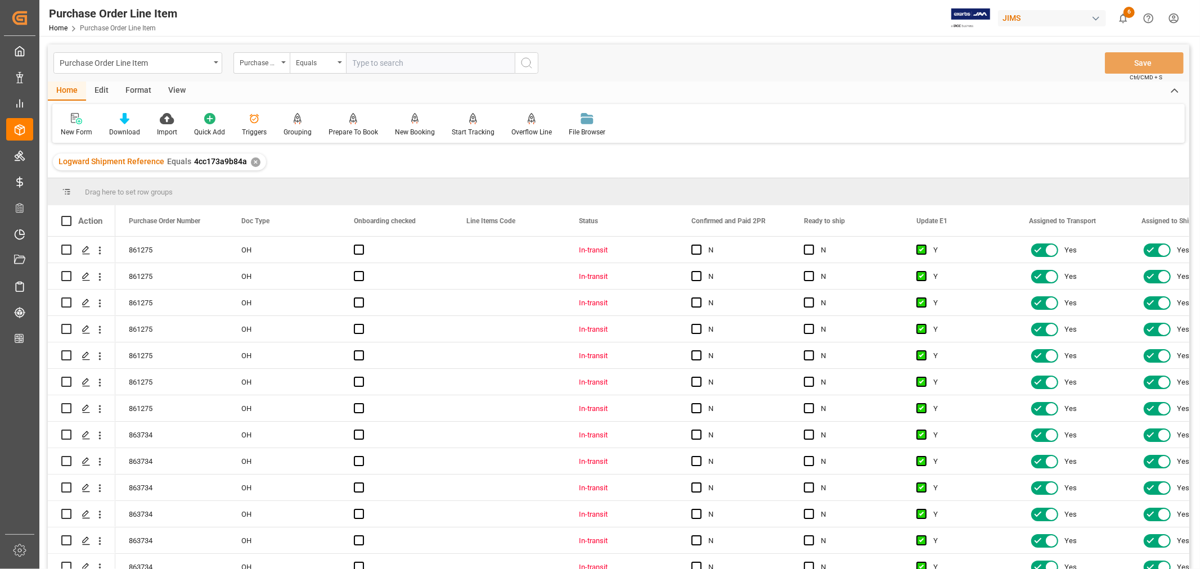
click at [174, 88] on div "View" at bounding box center [177, 91] width 34 height 19
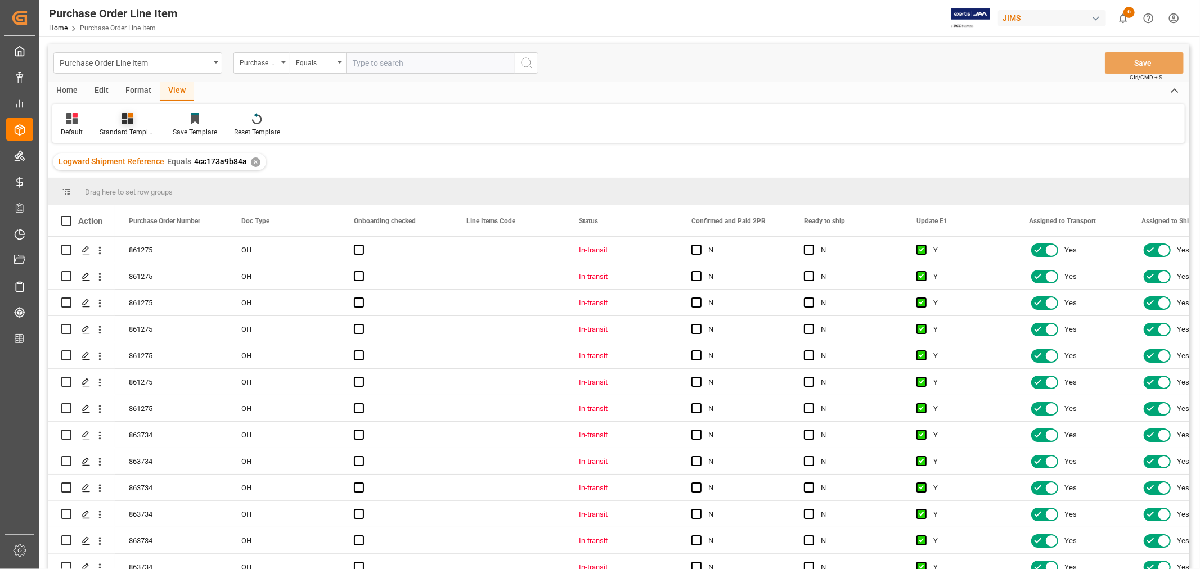
click at [123, 126] on div "Standard Templates" at bounding box center [127, 125] width 73 height 25
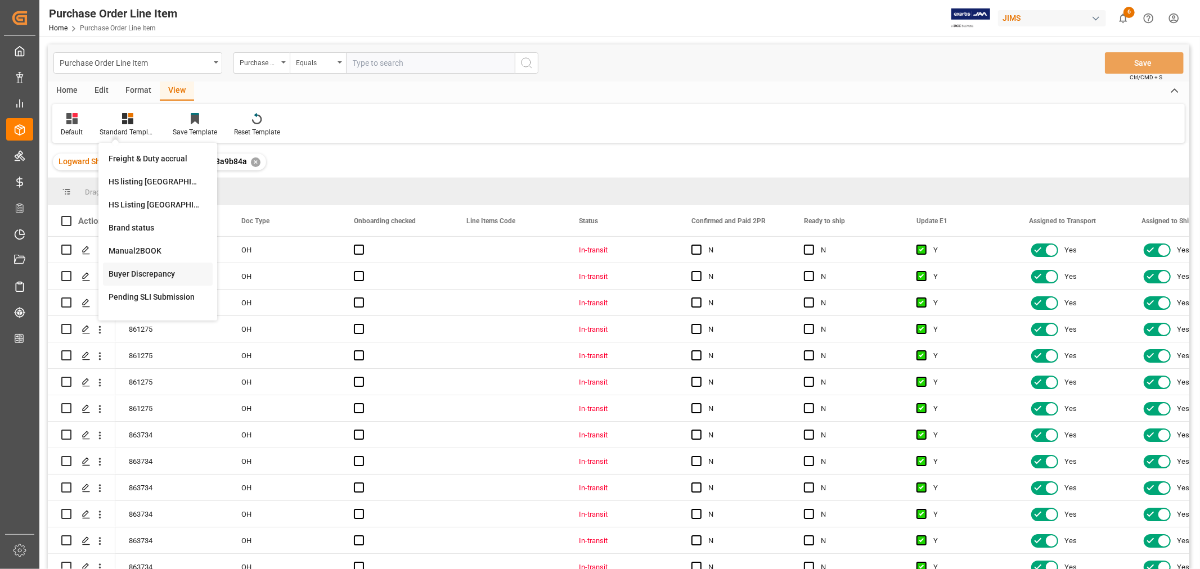
click at [147, 274] on div "Buyer Discrepancy" at bounding box center [158, 274] width 98 height 12
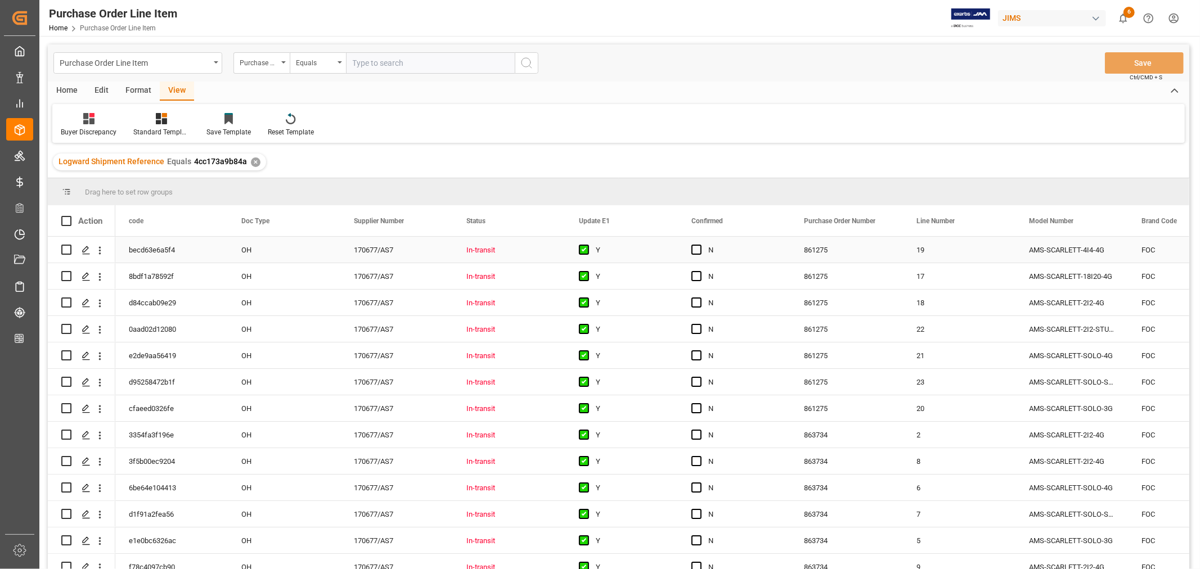
click at [758, 253] on div "N" at bounding box center [742, 250] width 69 height 26
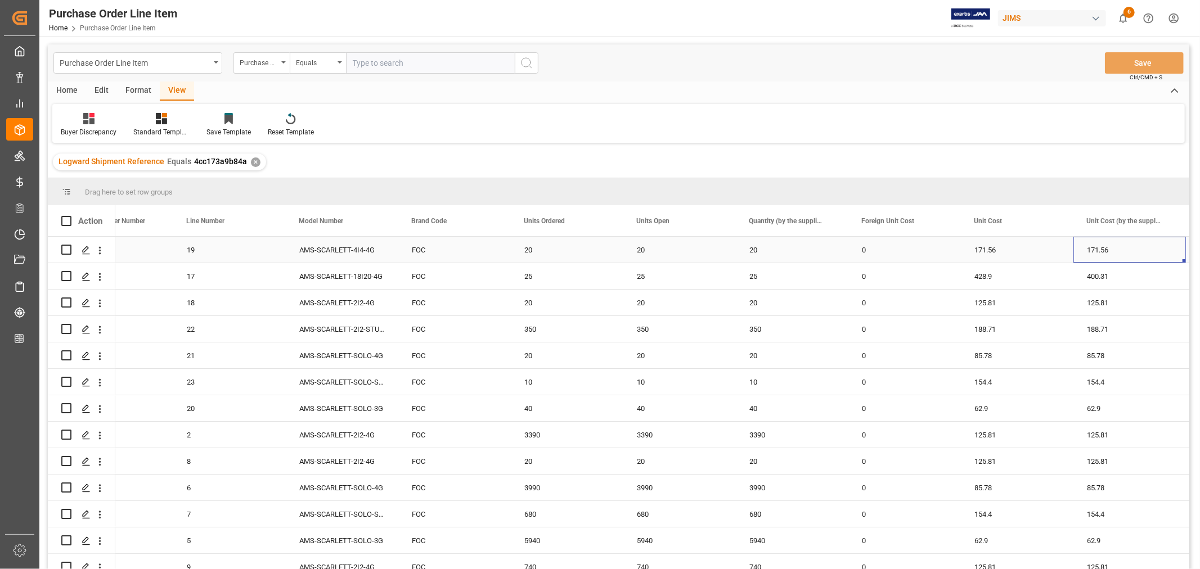
scroll to position [0, 842]
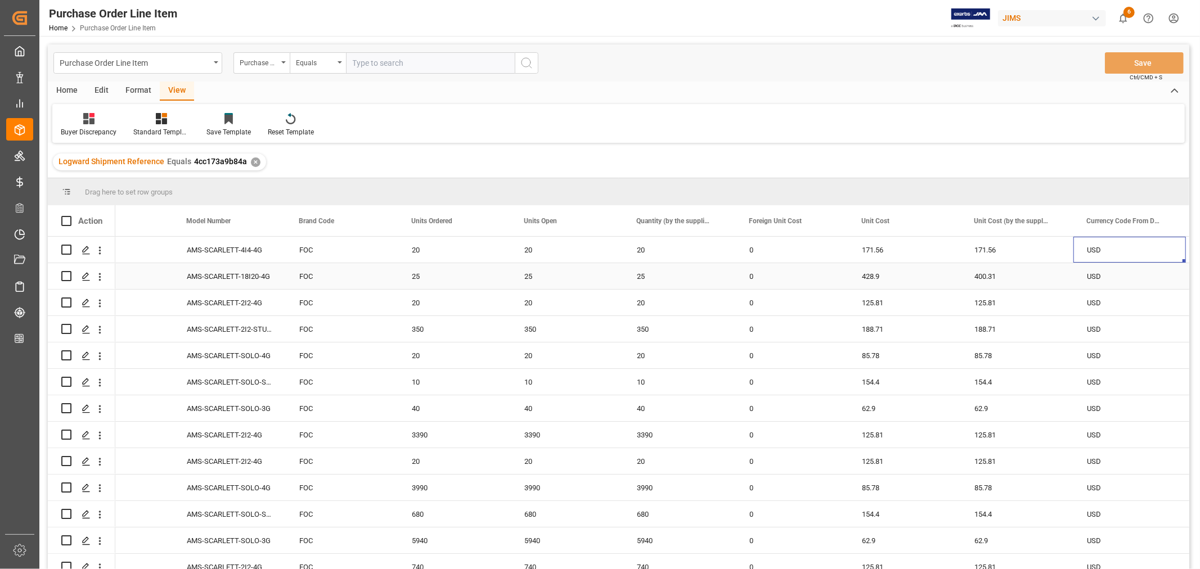
click at [873, 276] on div "428.9" at bounding box center [904, 276] width 113 height 26
drag, startPoint x: 957, startPoint y: 287, endPoint x: 1019, endPoint y: 288, distance: 61.3
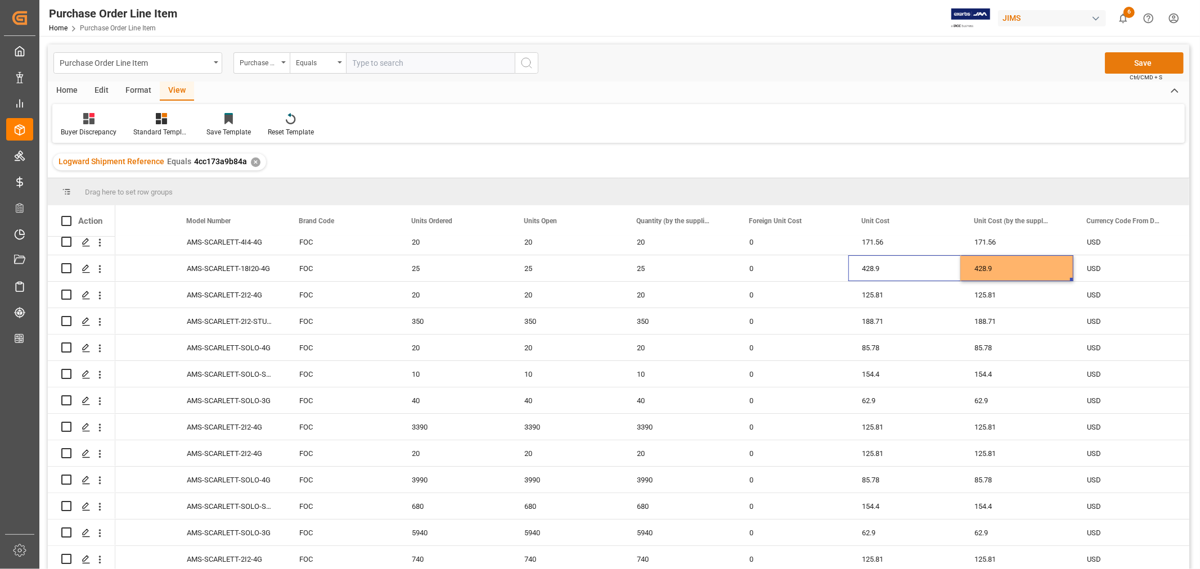
click at [1141, 62] on button "Save" at bounding box center [1144, 62] width 79 height 21
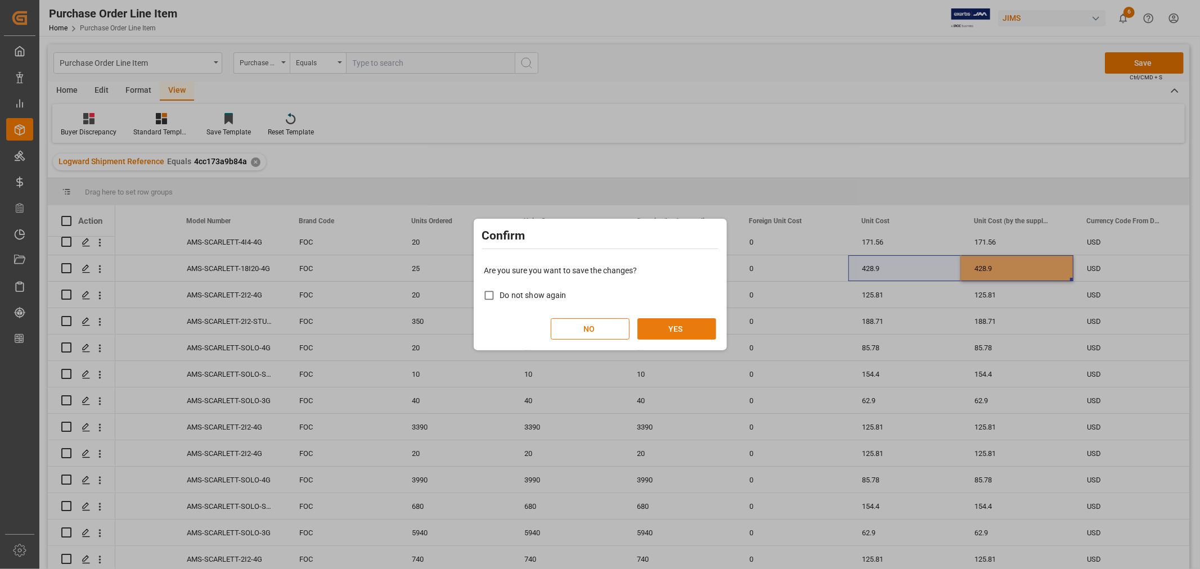
click at [666, 327] on button "YES" at bounding box center [676, 328] width 79 height 21
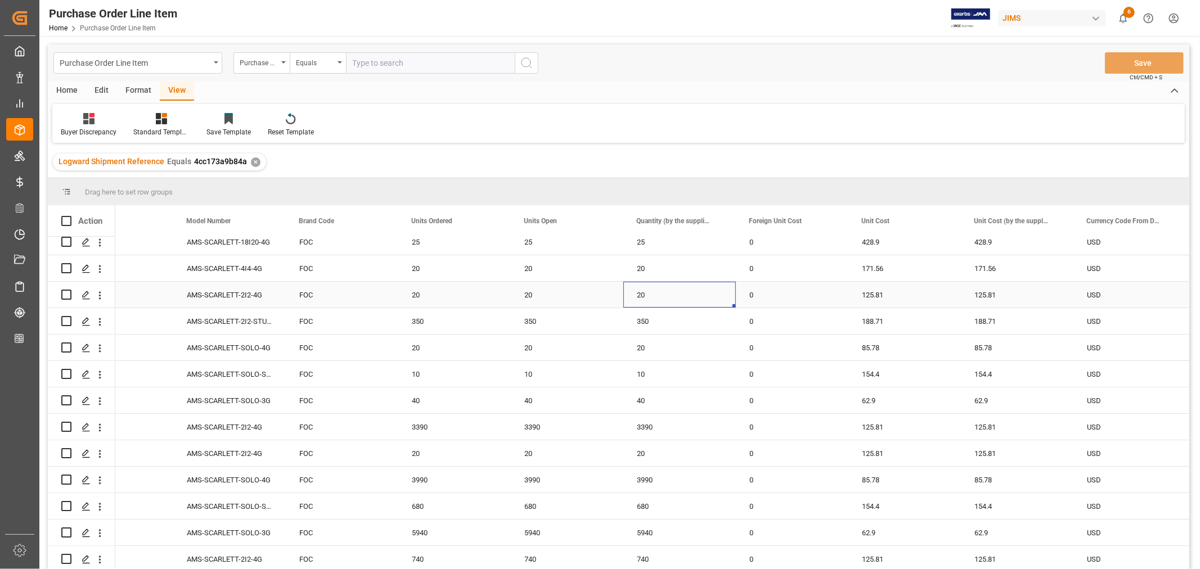
click at [682, 284] on div "20" at bounding box center [679, 295] width 113 height 26
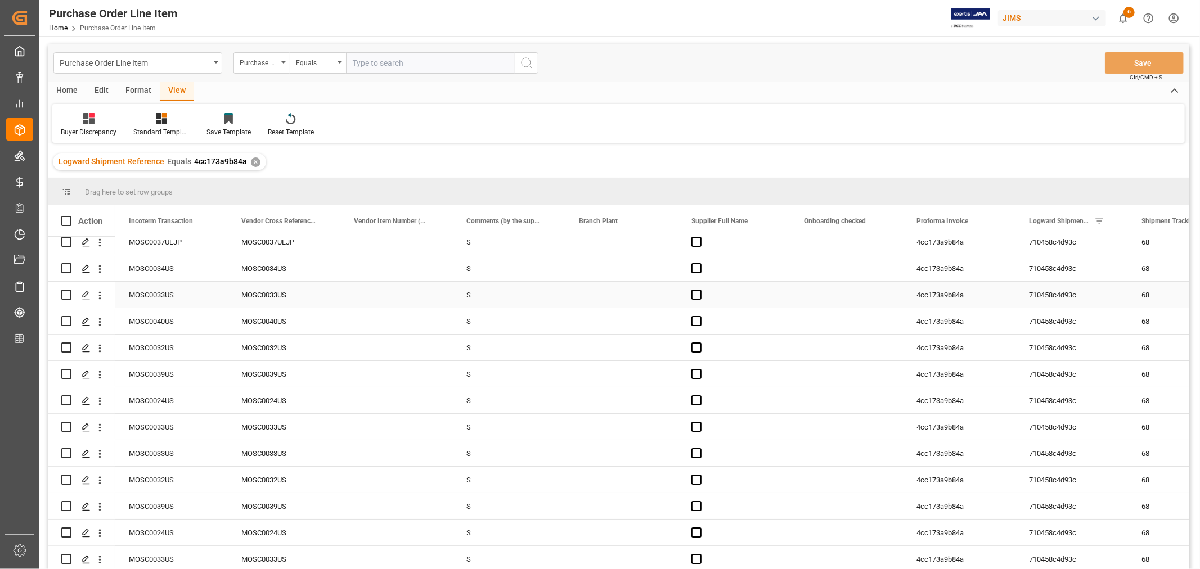
scroll to position [0, 2475]
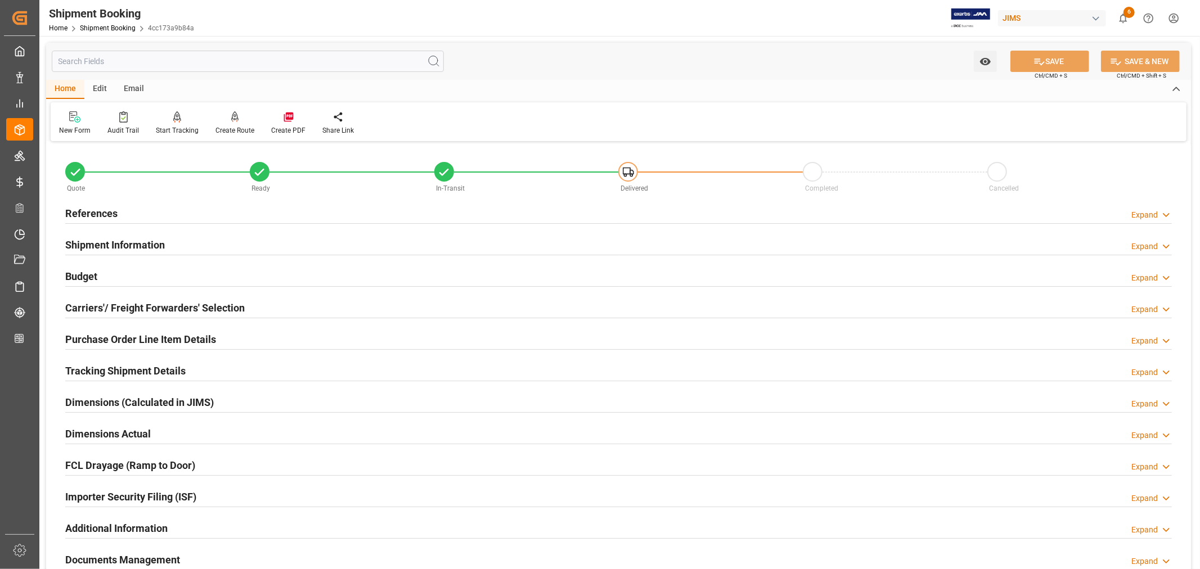
click at [104, 212] on h2 "References" at bounding box center [91, 213] width 52 height 15
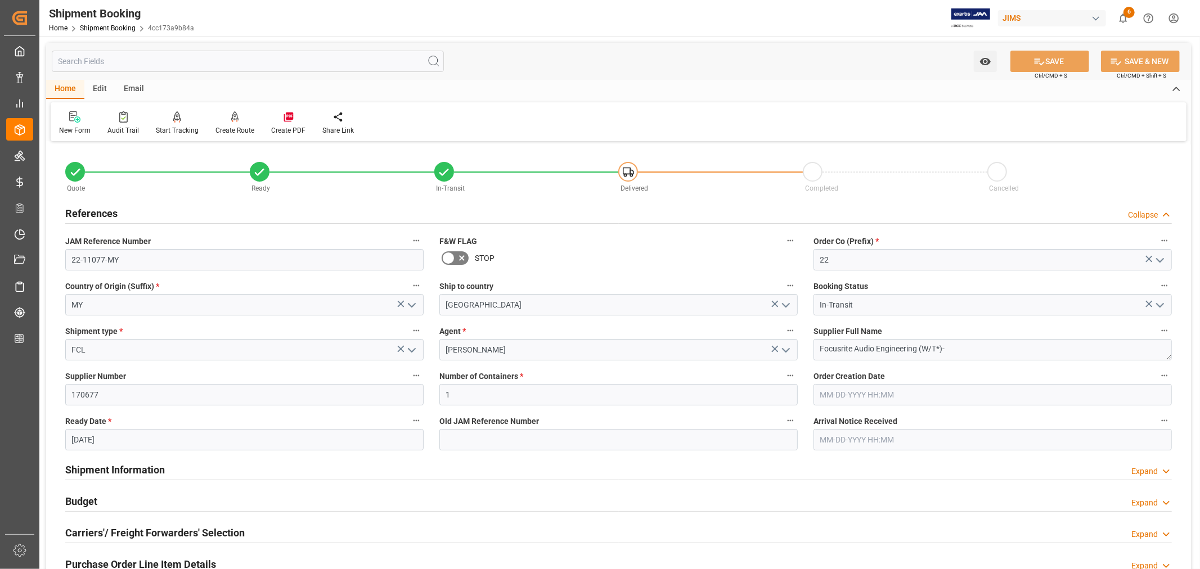
click at [104, 212] on h2 "References" at bounding box center [91, 213] width 52 height 15
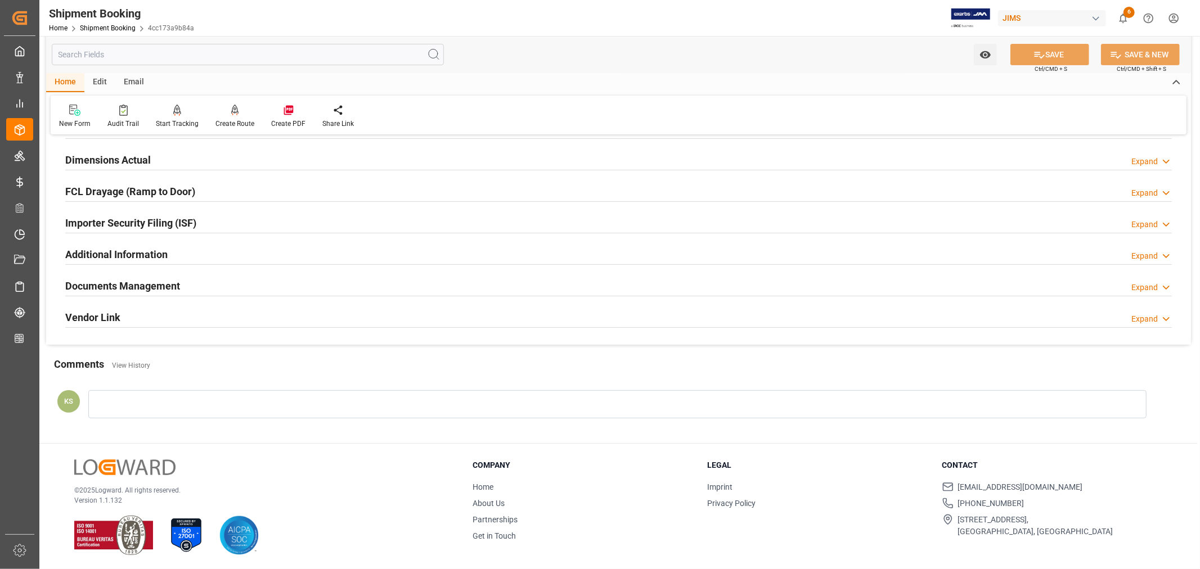
scroll to position [276, 0]
click at [618, 282] on div "Documents Management Expand" at bounding box center [618, 283] width 1106 height 21
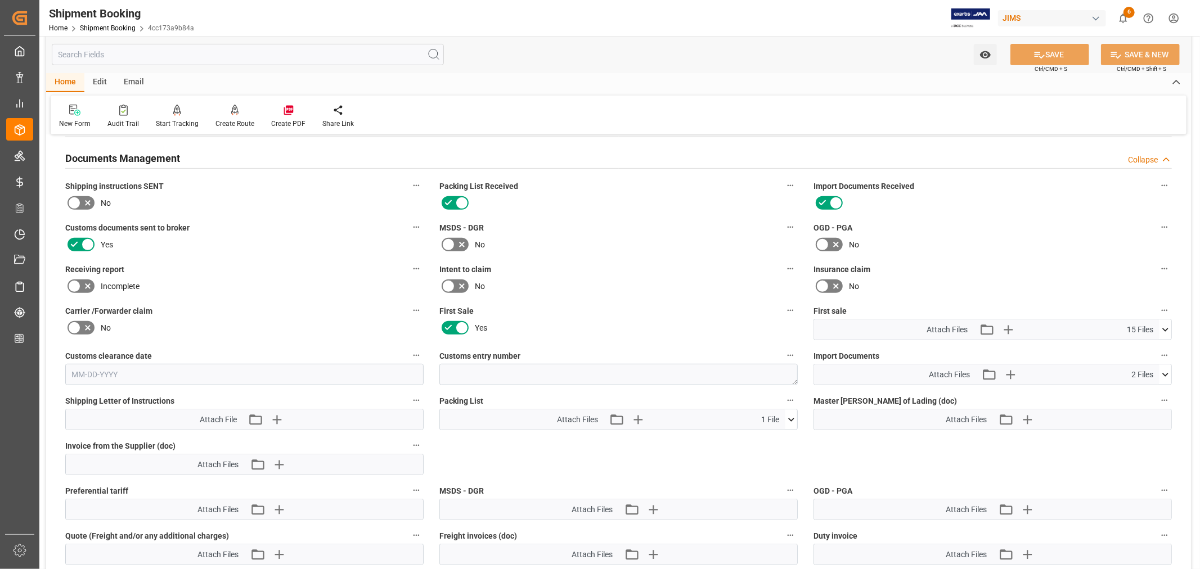
scroll to position [464, 0]
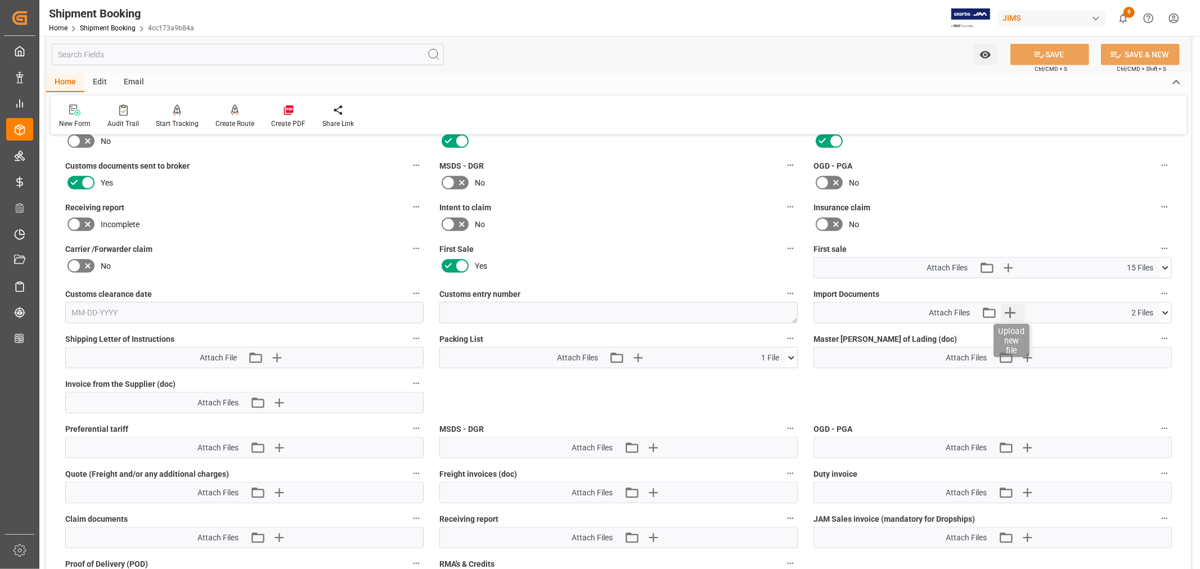
click at [1009, 310] on icon "button" at bounding box center [1010, 313] width 11 height 11
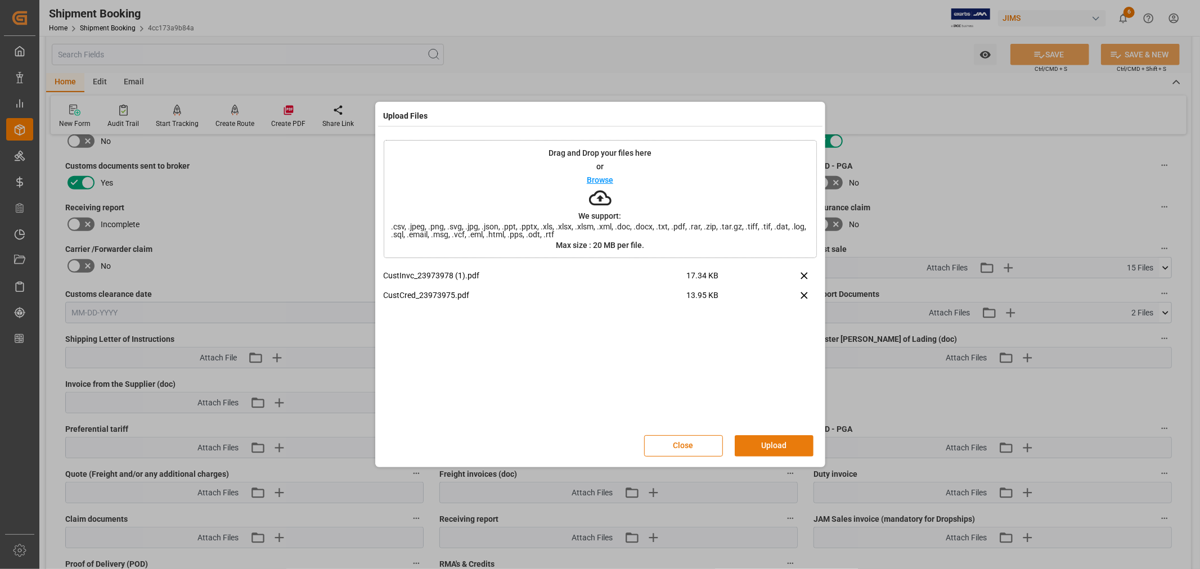
click at [767, 450] on button "Upload" at bounding box center [774, 445] width 79 height 21
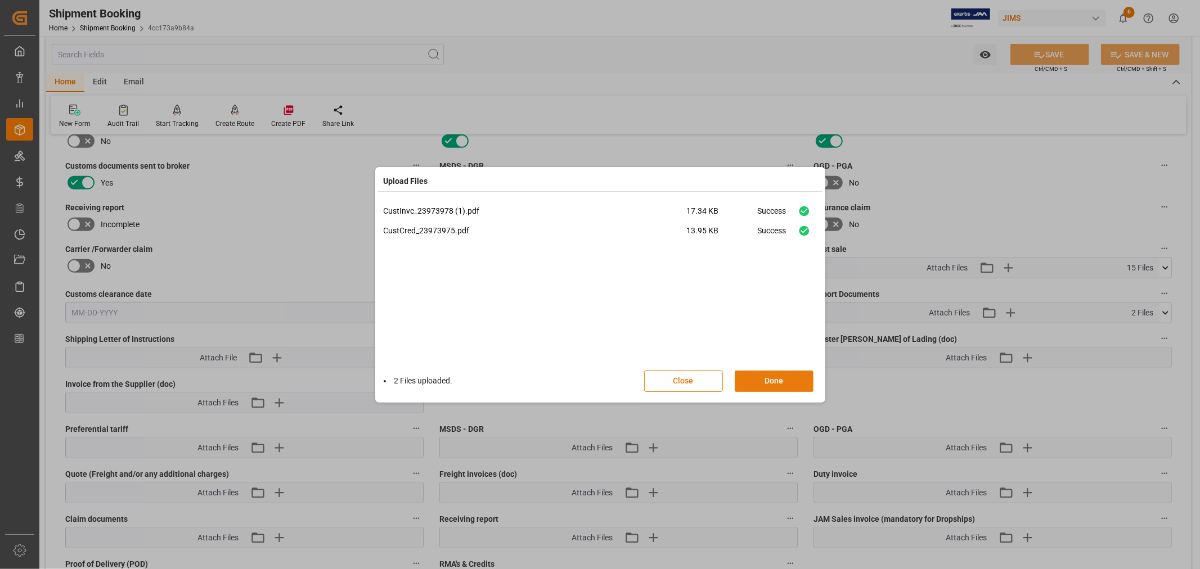
click at [772, 377] on button "Done" at bounding box center [774, 381] width 79 height 21
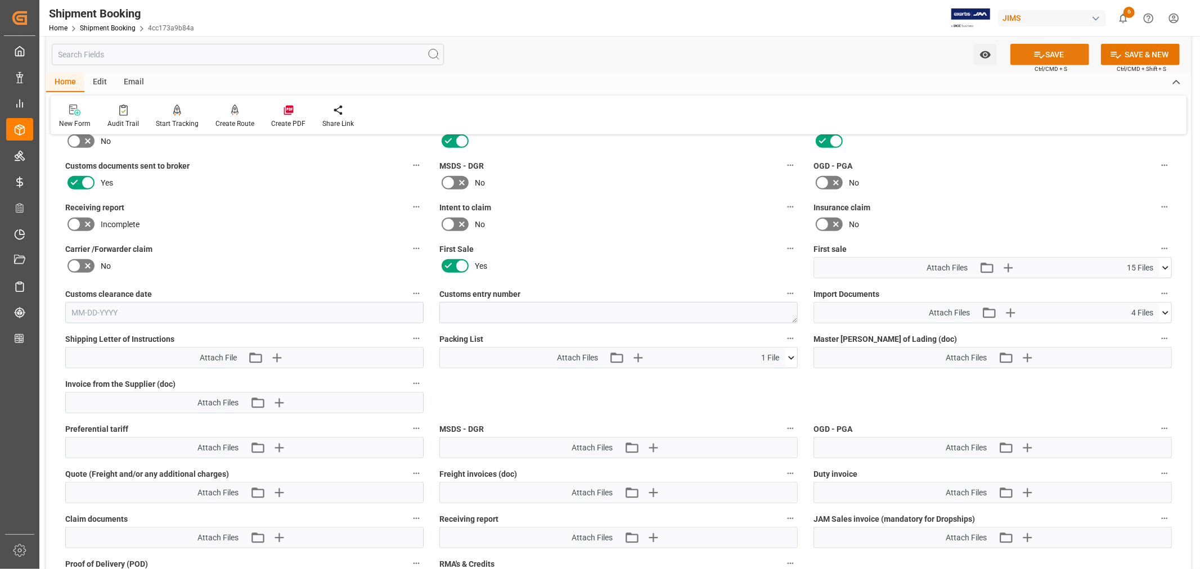
click at [1049, 52] on button "SAVE" at bounding box center [1049, 54] width 79 height 21
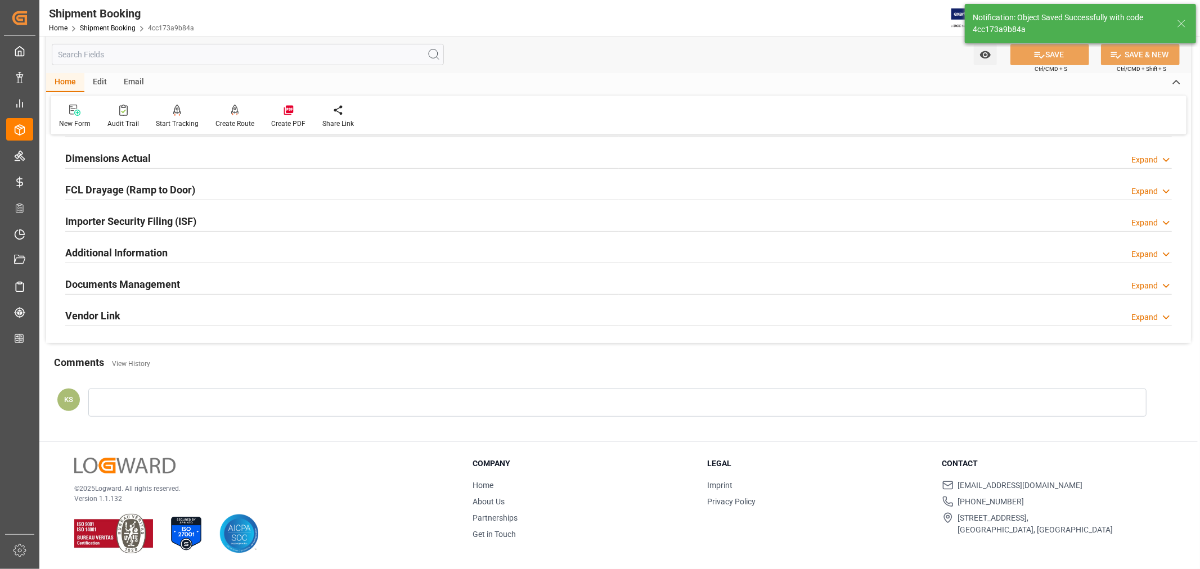
scroll to position [276, 0]
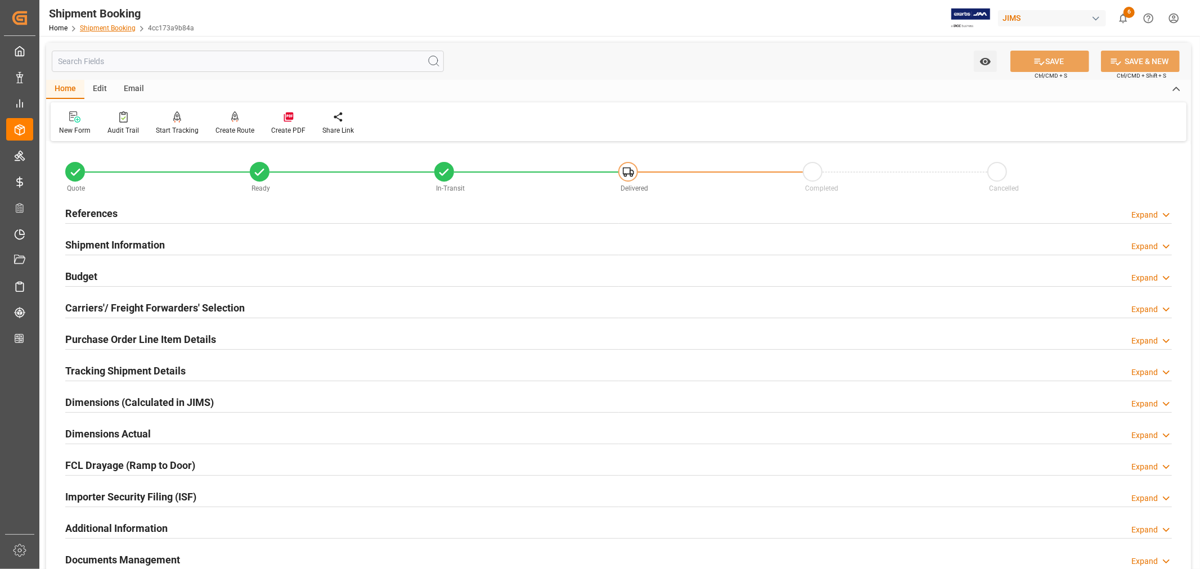
click at [109, 27] on link "Shipment Booking" at bounding box center [108, 28] width 56 height 8
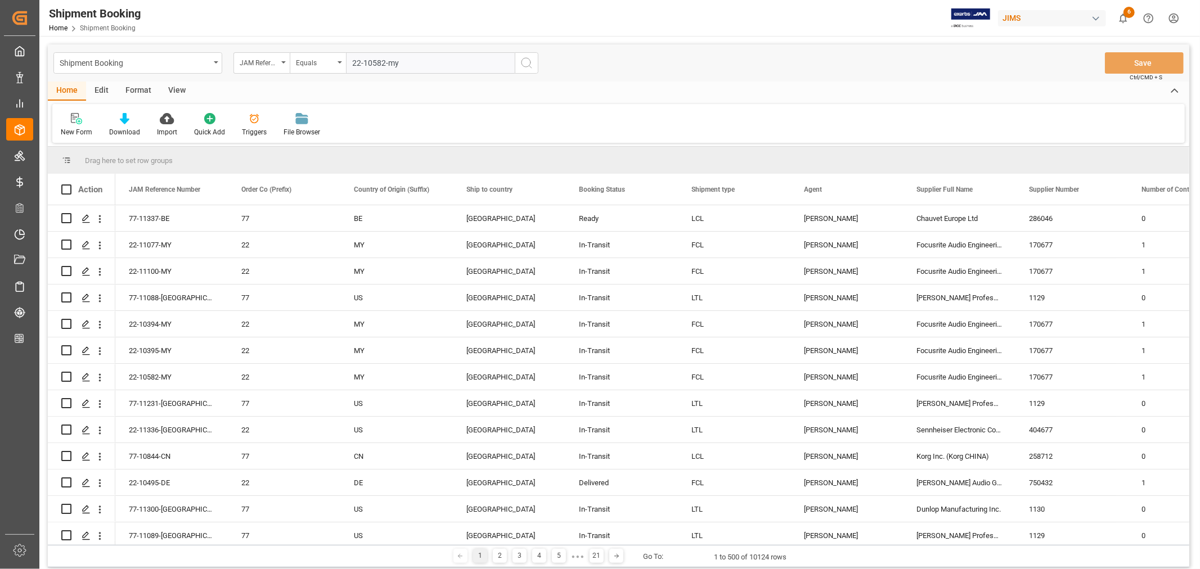
type input "22-10582-my"
click at [522, 61] on icon "search button" at bounding box center [527, 63] width 14 height 14
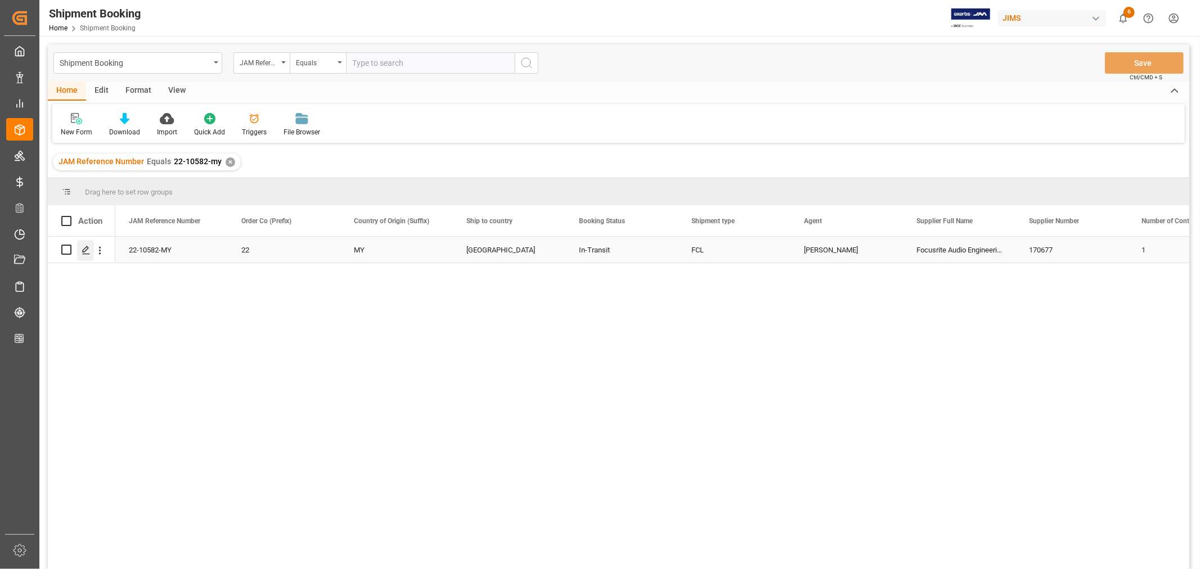
click at [88, 250] on icon "Press SPACE to select this row." at bounding box center [86, 250] width 9 height 9
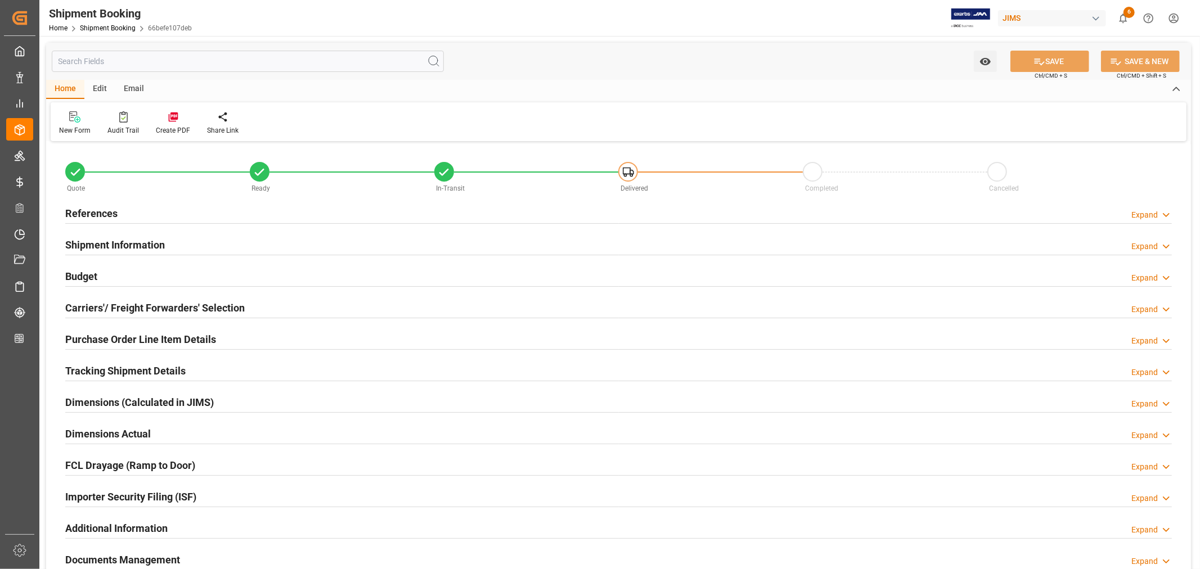
type input "7"
click at [92, 338] on h2 "Purchase Order Line Item Details" at bounding box center [140, 339] width 151 height 15
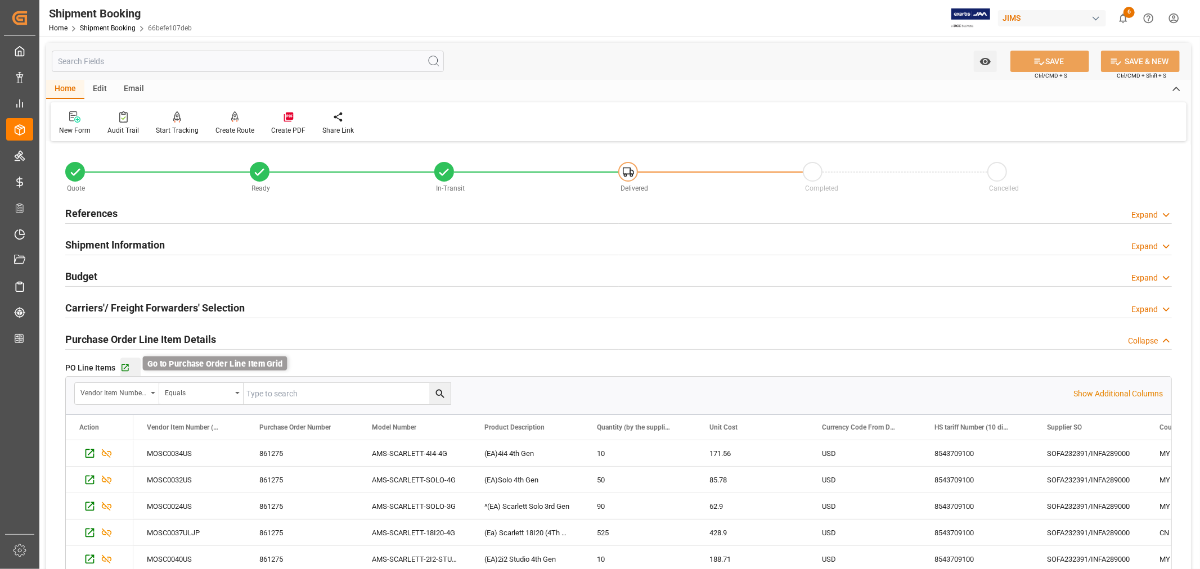
click at [127, 367] on icon "button" at bounding box center [125, 368] width 10 height 10
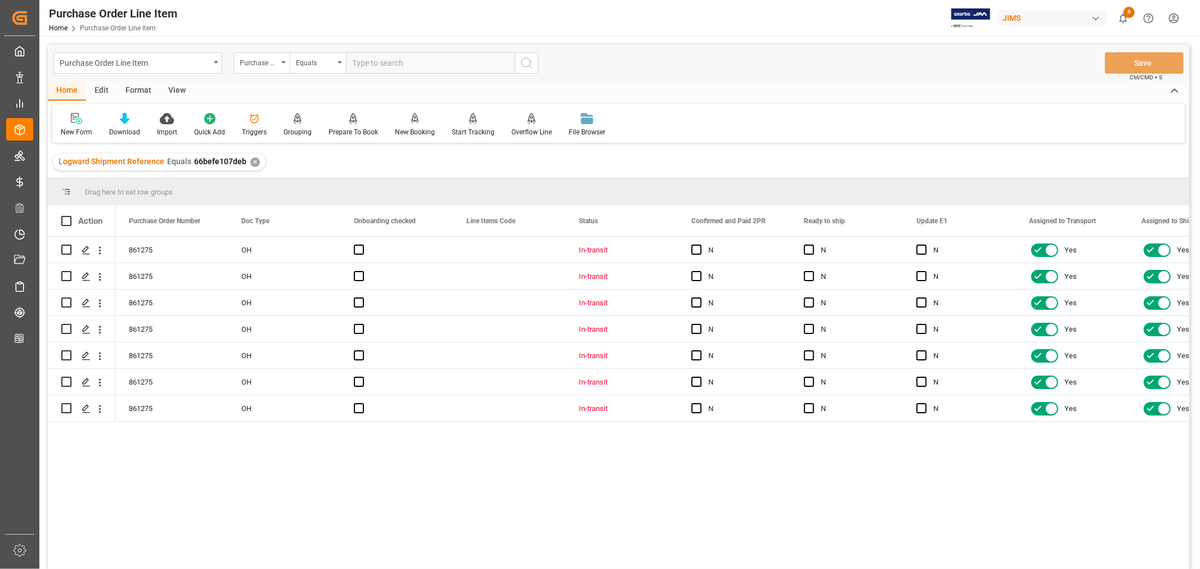
click at [173, 87] on div "View" at bounding box center [177, 91] width 34 height 19
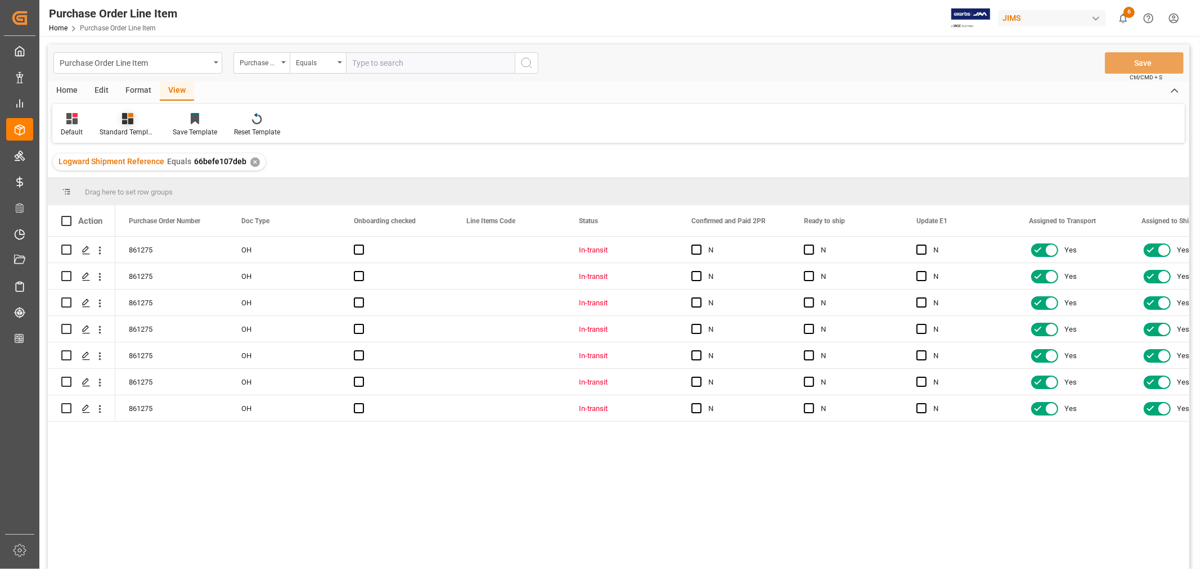
click at [124, 130] on div "Standard Templates" at bounding box center [128, 132] width 56 height 10
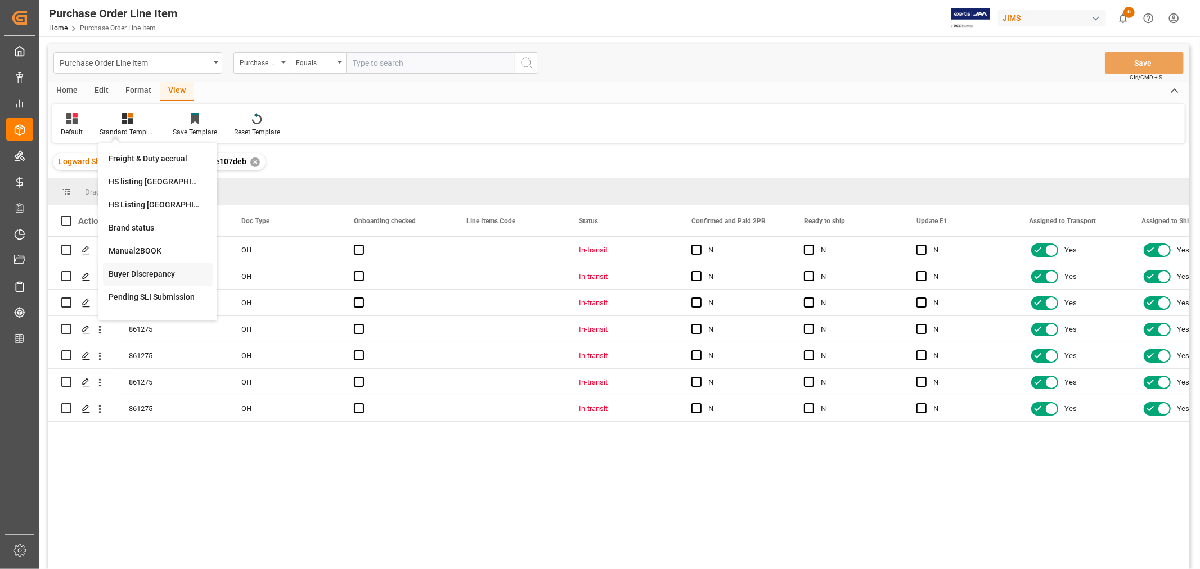
click at [125, 274] on div "Buyer Discrepancy" at bounding box center [158, 274] width 98 height 12
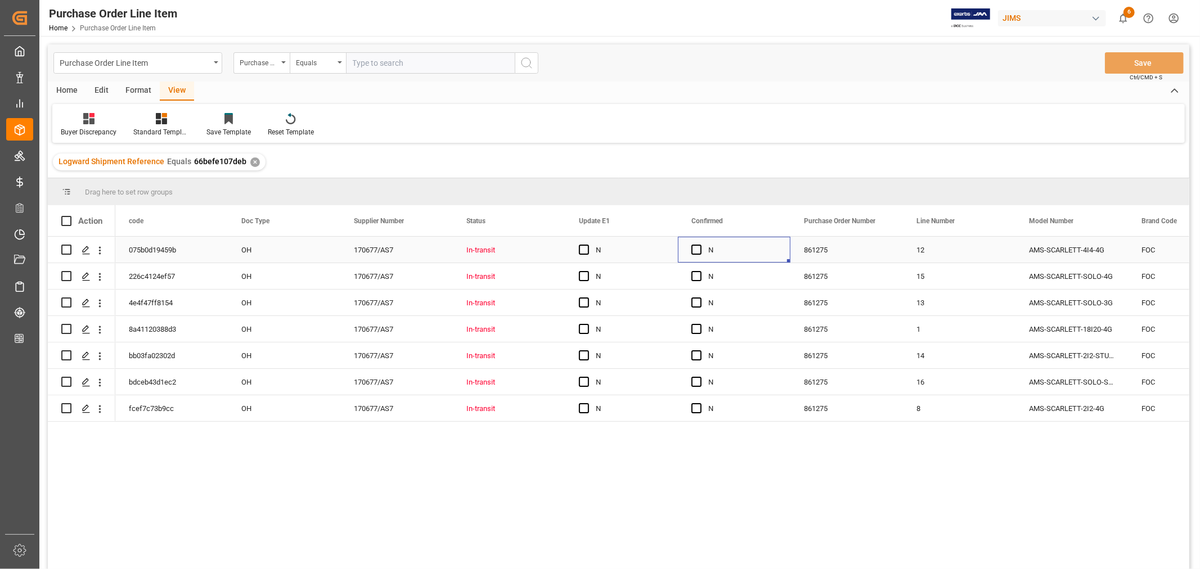
click at [745, 245] on div "N" at bounding box center [742, 250] width 69 height 26
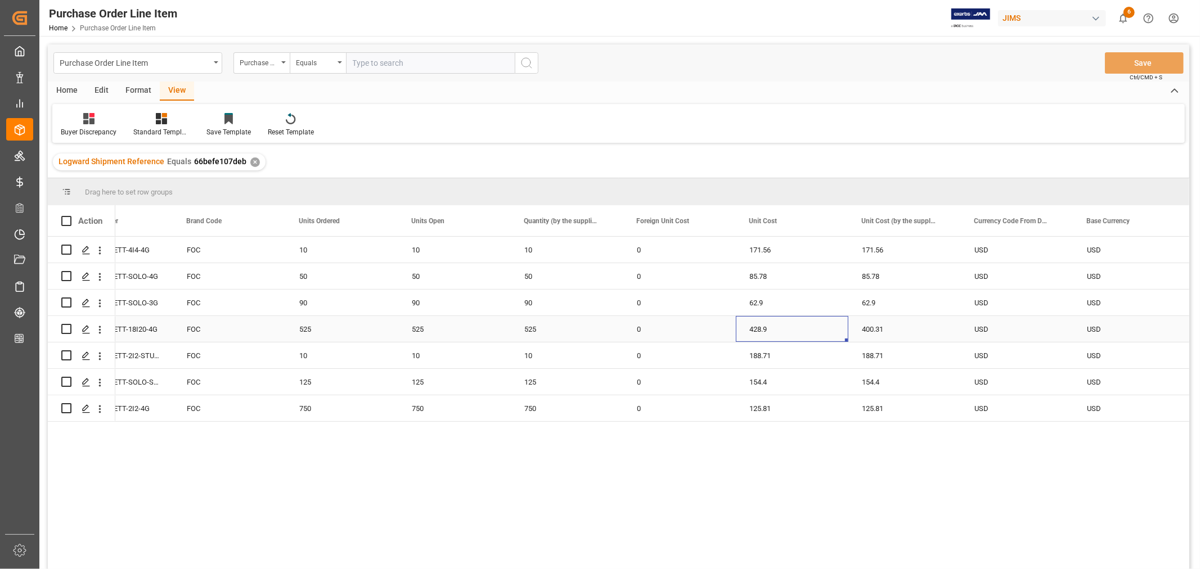
drag, startPoint x: 757, startPoint y: 329, endPoint x: 773, endPoint y: 342, distance: 21.6
click at [756, 330] on div "428.9" at bounding box center [792, 329] width 113 height 26
drag, startPoint x: 845, startPoint y: 339, endPoint x: 899, endPoint y: 336, distance: 54.0
click at [1135, 62] on button "Save" at bounding box center [1144, 62] width 79 height 21
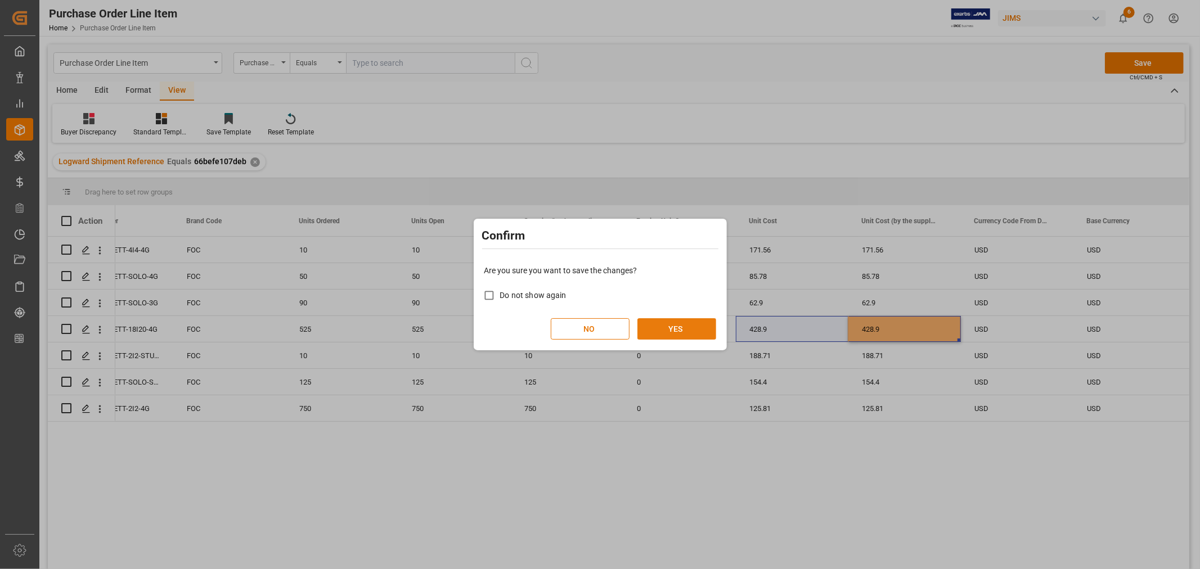
click at [675, 322] on button "YES" at bounding box center [676, 328] width 79 height 21
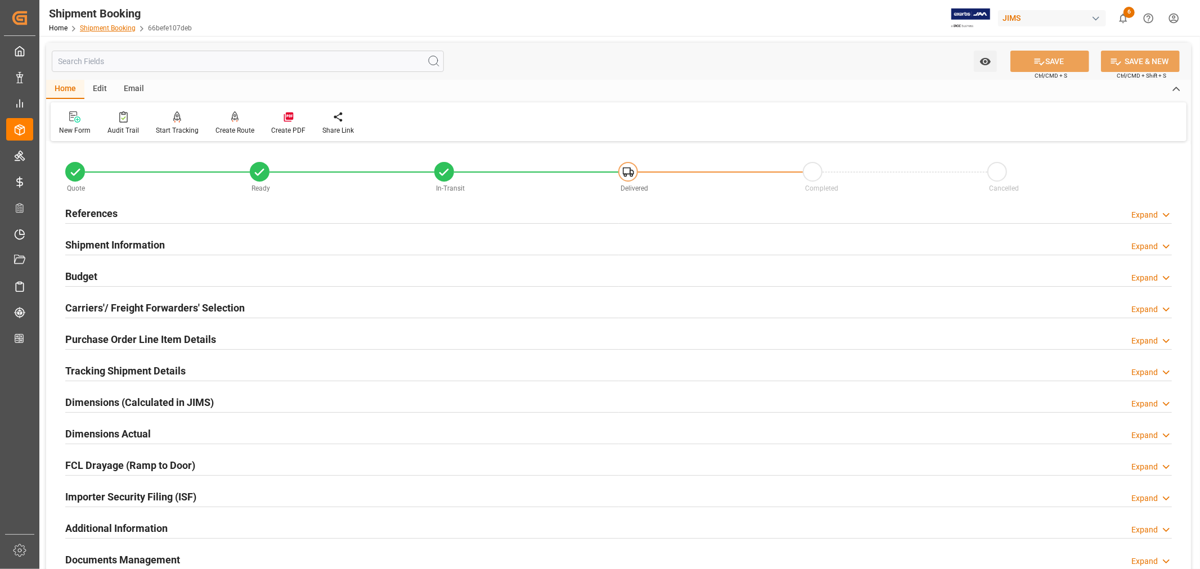
click at [113, 27] on link "Shipment Booking" at bounding box center [108, 28] width 56 height 8
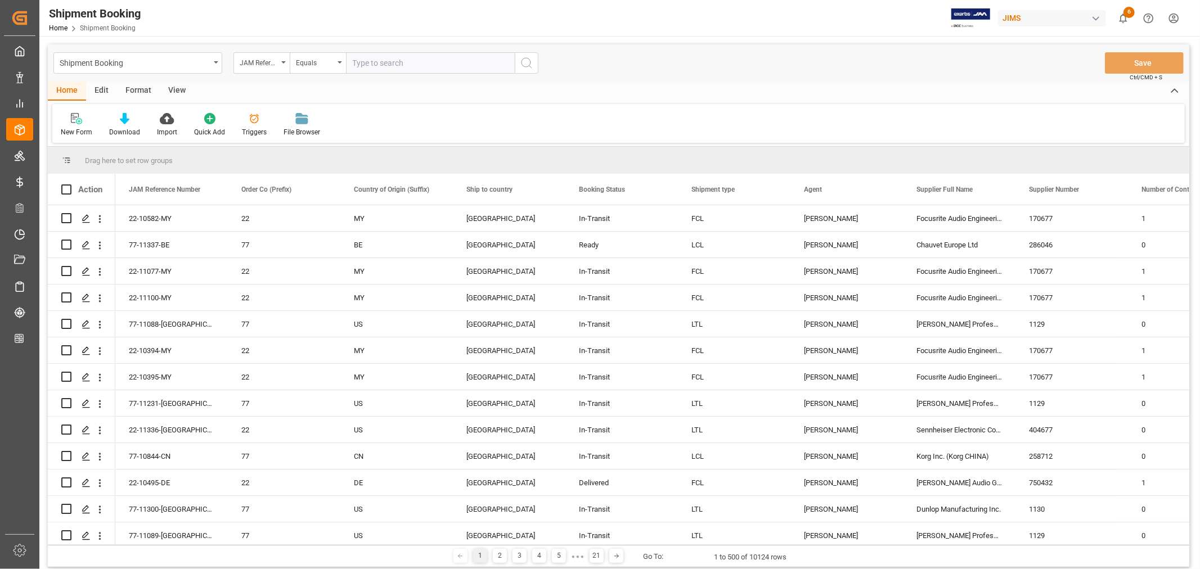
click at [353, 63] on input "text" at bounding box center [430, 62] width 169 height 21
paste input "22-11077-MY"
type input "22-11077-MY"
click at [525, 61] on icon "search button" at bounding box center [527, 63] width 14 height 14
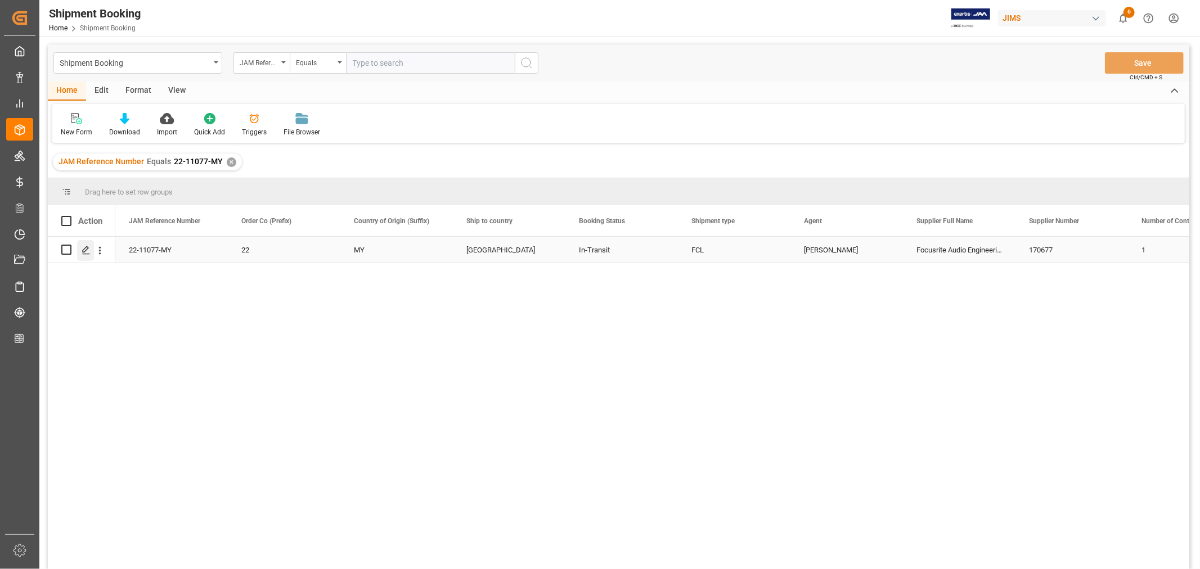
click at [88, 250] on icon "Press SPACE to select this row." at bounding box center [86, 250] width 9 height 9
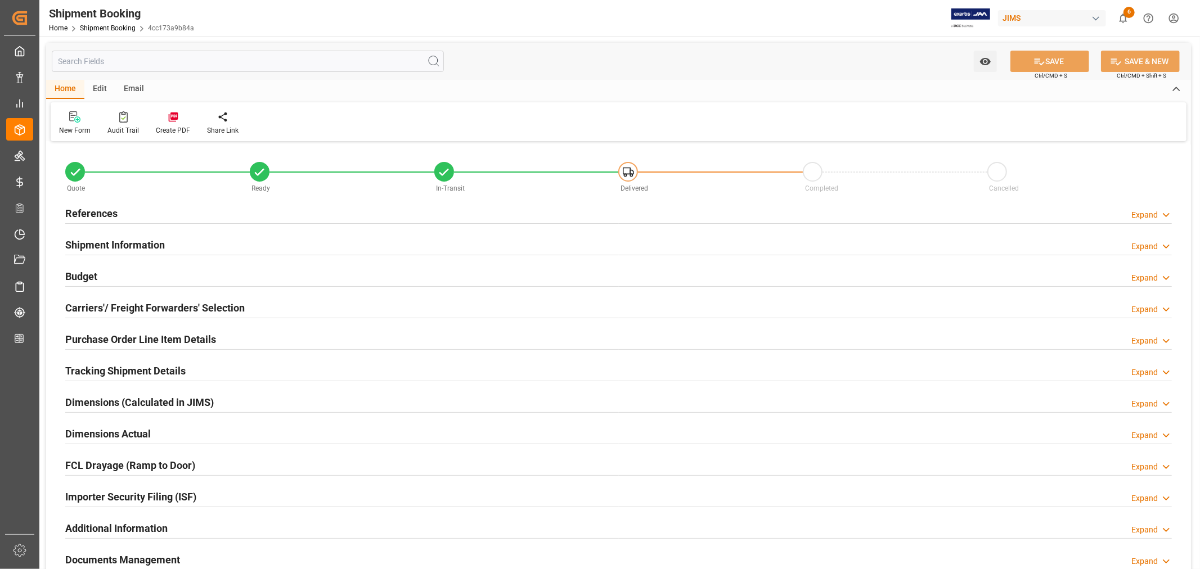
type input "0"
type input "6600"
type input "1431485.7"
click at [82, 273] on h2 "Budget" at bounding box center [81, 276] width 32 height 15
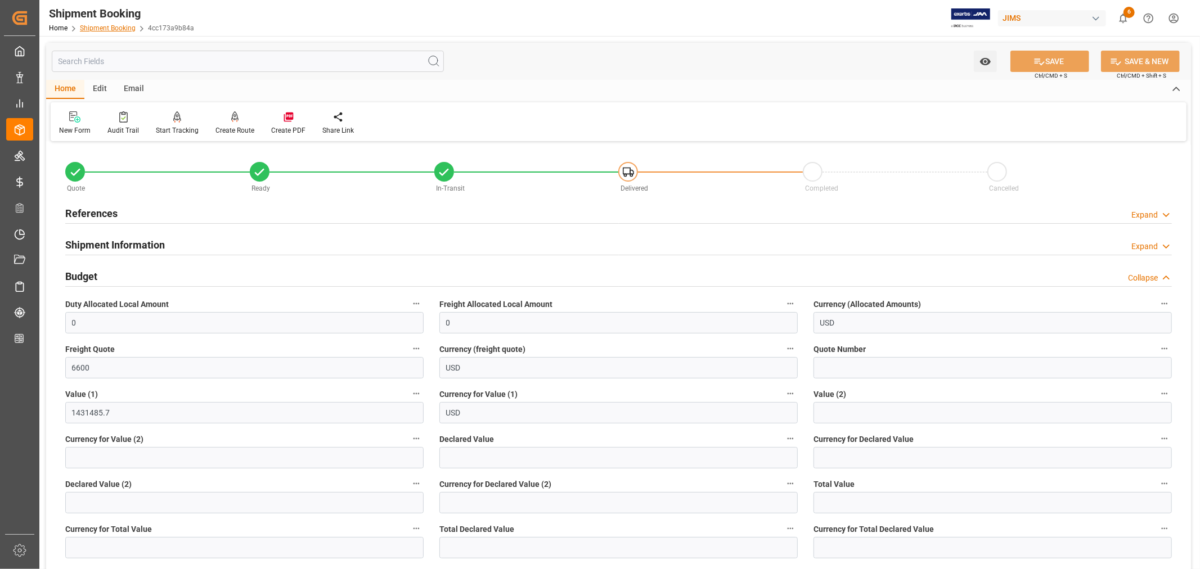
click at [104, 26] on link "Shipment Booking" at bounding box center [108, 28] width 56 height 8
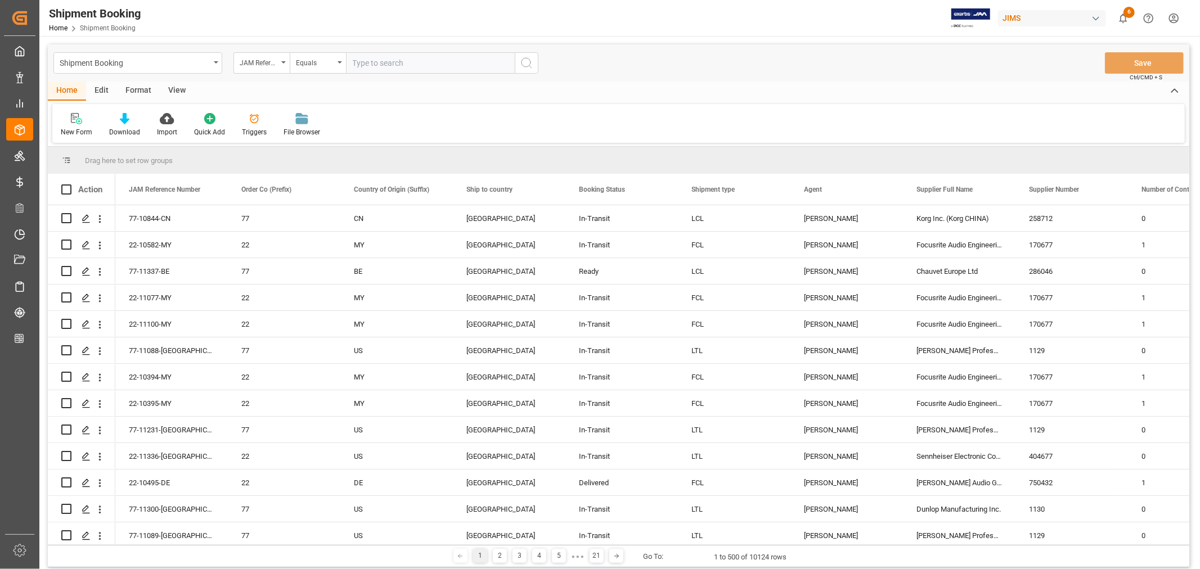
click at [365, 61] on input "text" at bounding box center [430, 62] width 169 height 21
click at [381, 62] on input "22-111" at bounding box center [430, 62] width 169 height 21
type input "22-11100-my"
click at [527, 62] on icon "search button" at bounding box center [527, 63] width 14 height 14
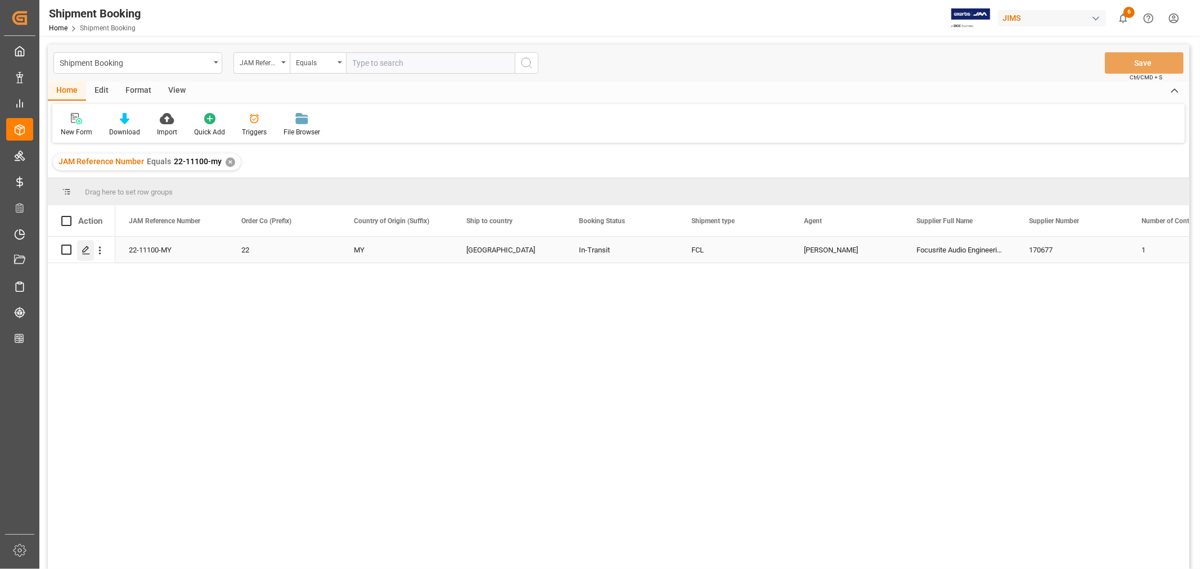
click at [86, 250] on icon "Press SPACE to select this row." at bounding box center [86, 250] width 9 height 9
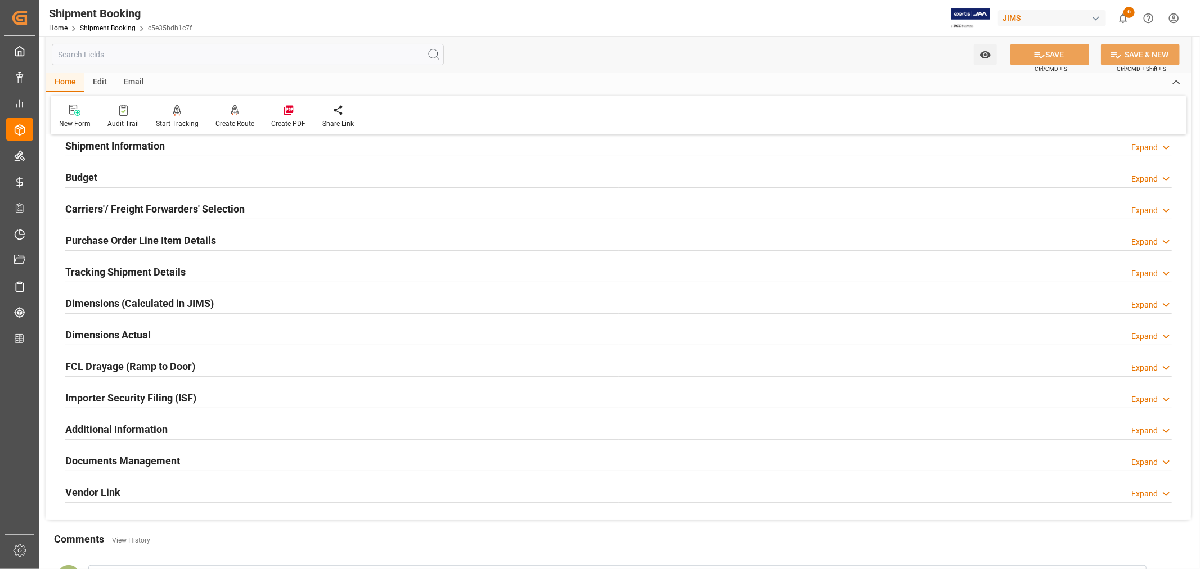
scroll to position [62, 0]
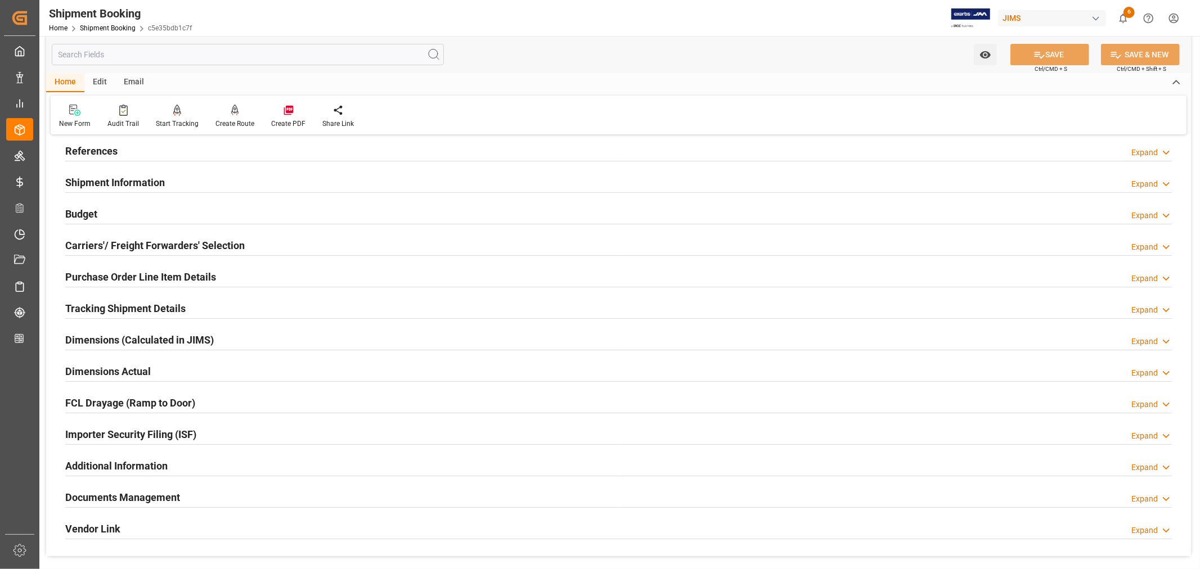
click at [93, 214] on h2 "Budget" at bounding box center [81, 213] width 32 height 15
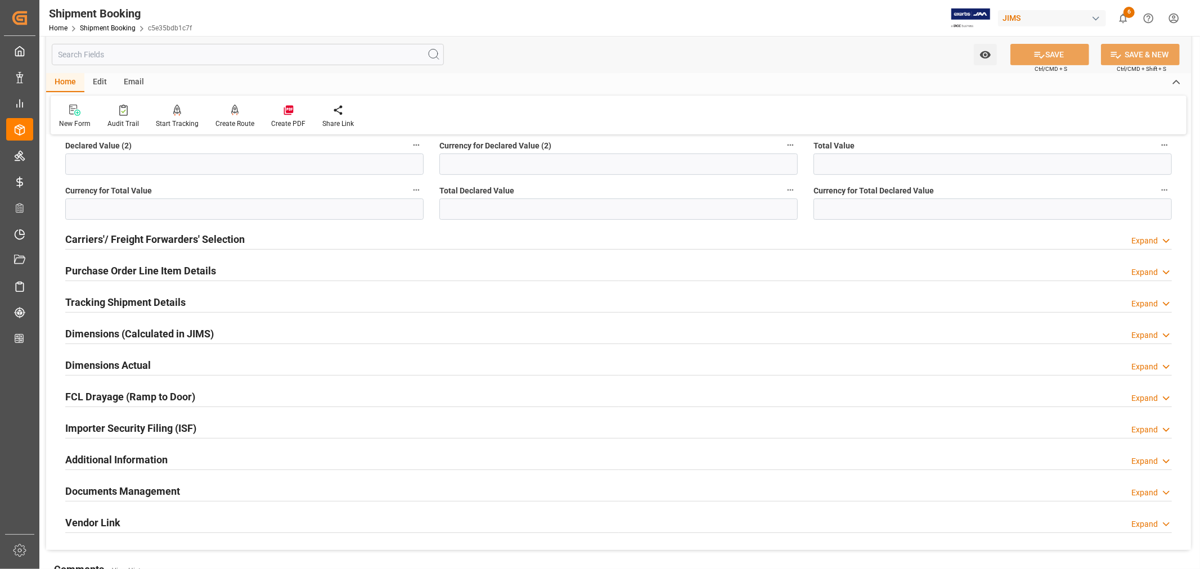
scroll to position [375, 0]
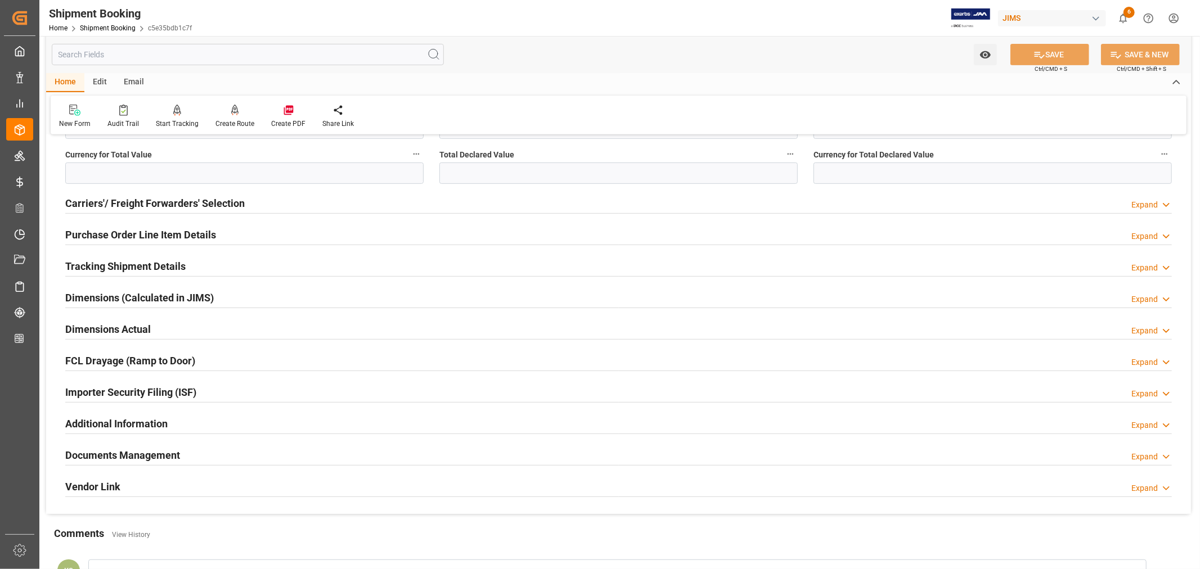
click at [294, 447] on div "Documents Management Expand" at bounding box center [618, 454] width 1106 height 21
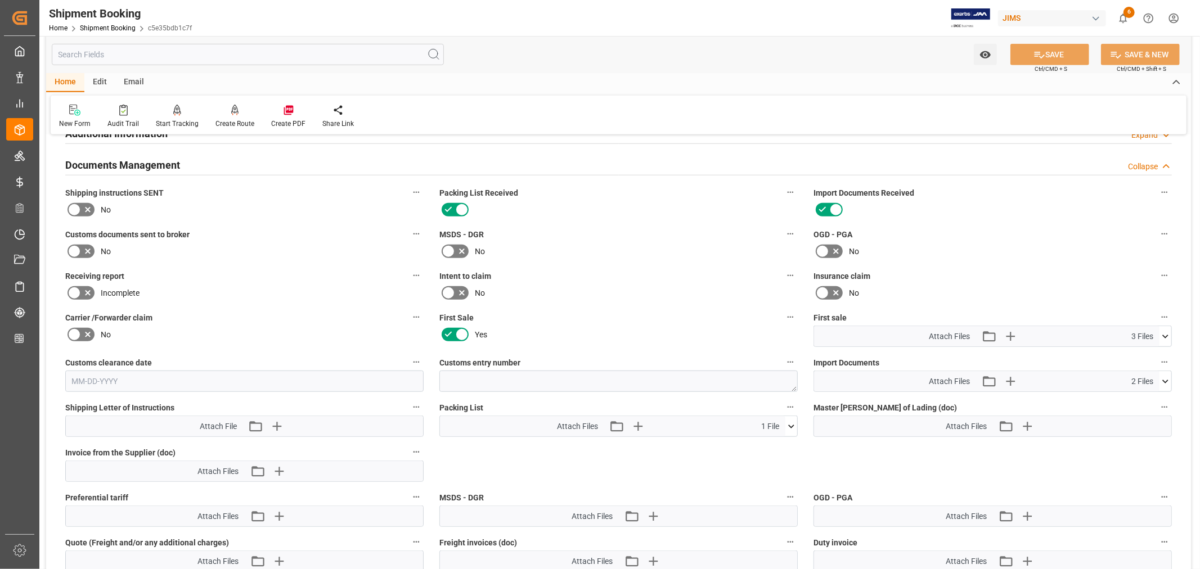
scroll to position [687, 0]
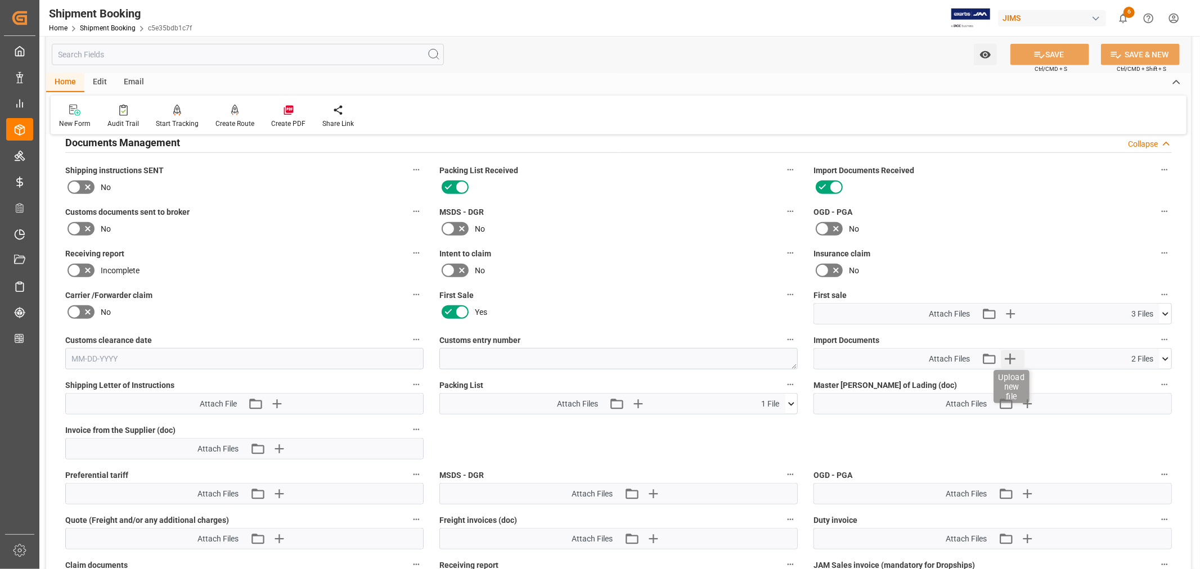
click at [1010, 356] on icon "button" at bounding box center [1010, 359] width 11 height 11
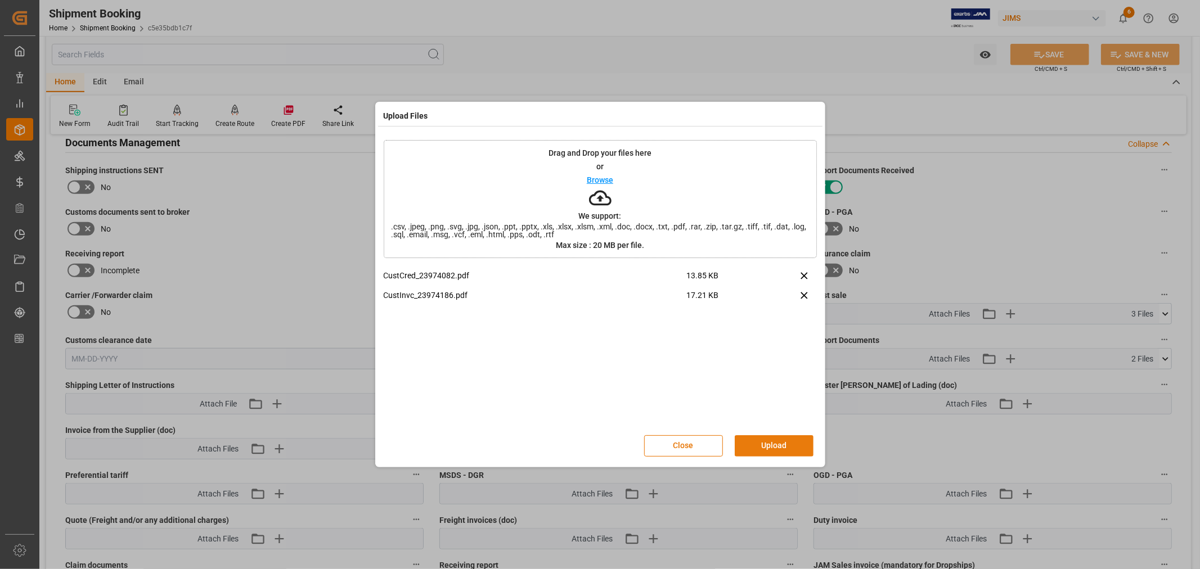
click at [772, 448] on button "Upload" at bounding box center [774, 445] width 79 height 21
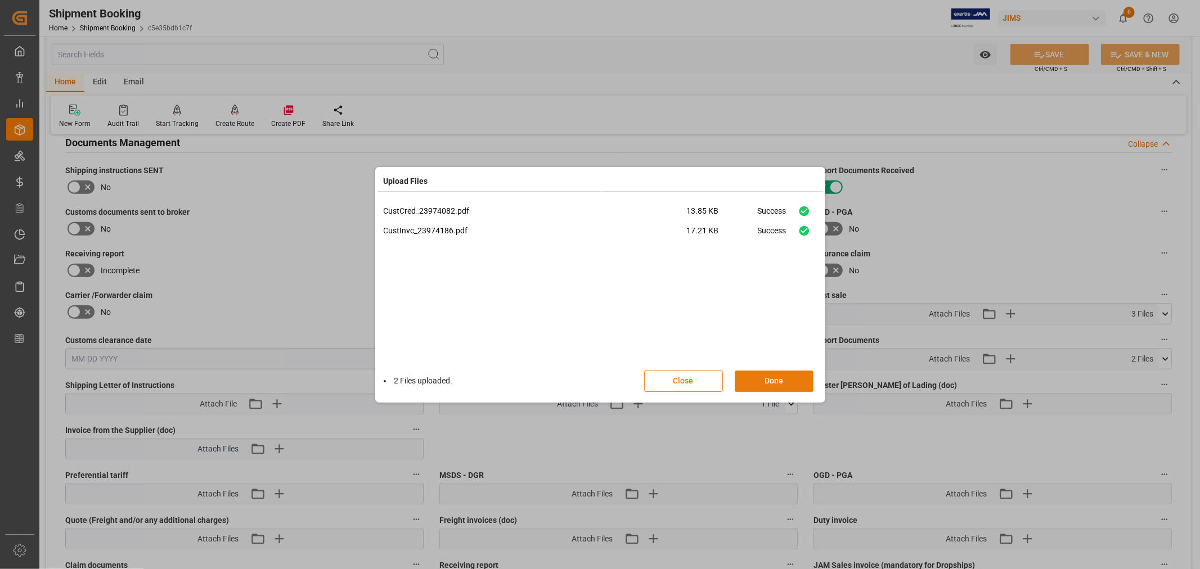
click at [768, 379] on button "Done" at bounding box center [774, 381] width 79 height 21
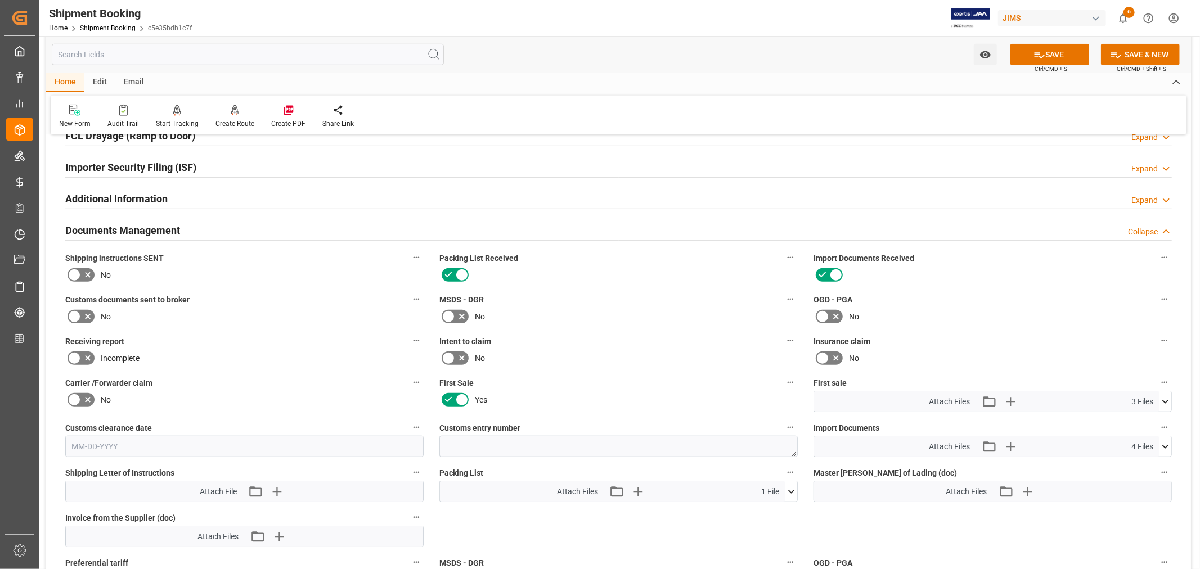
scroll to position [563, 0]
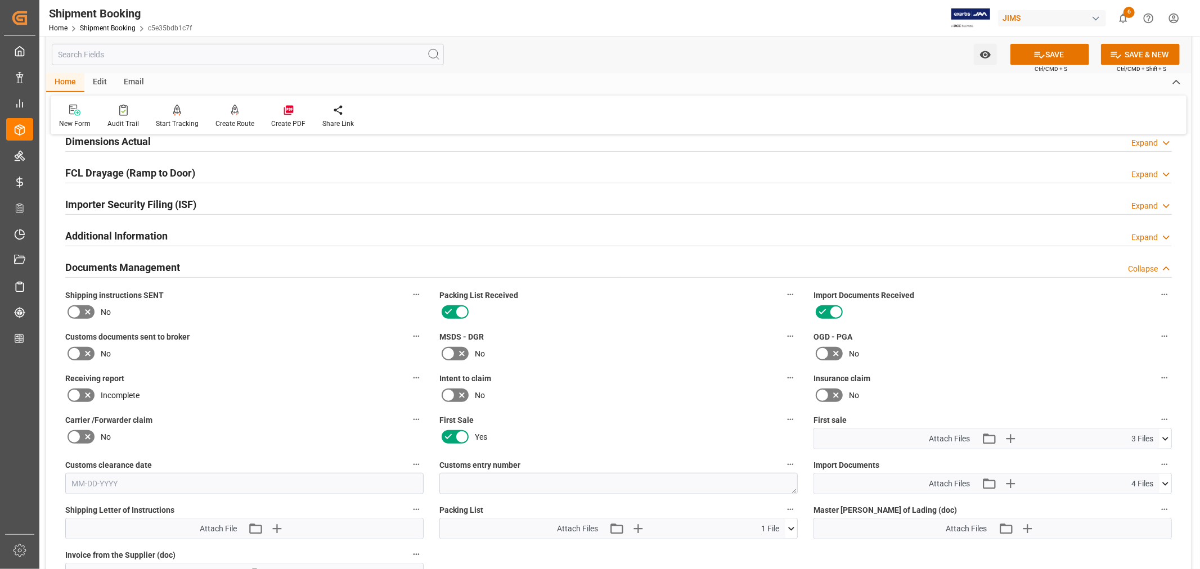
click at [128, 261] on h2 "Documents Management" at bounding box center [122, 267] width 115 height 15
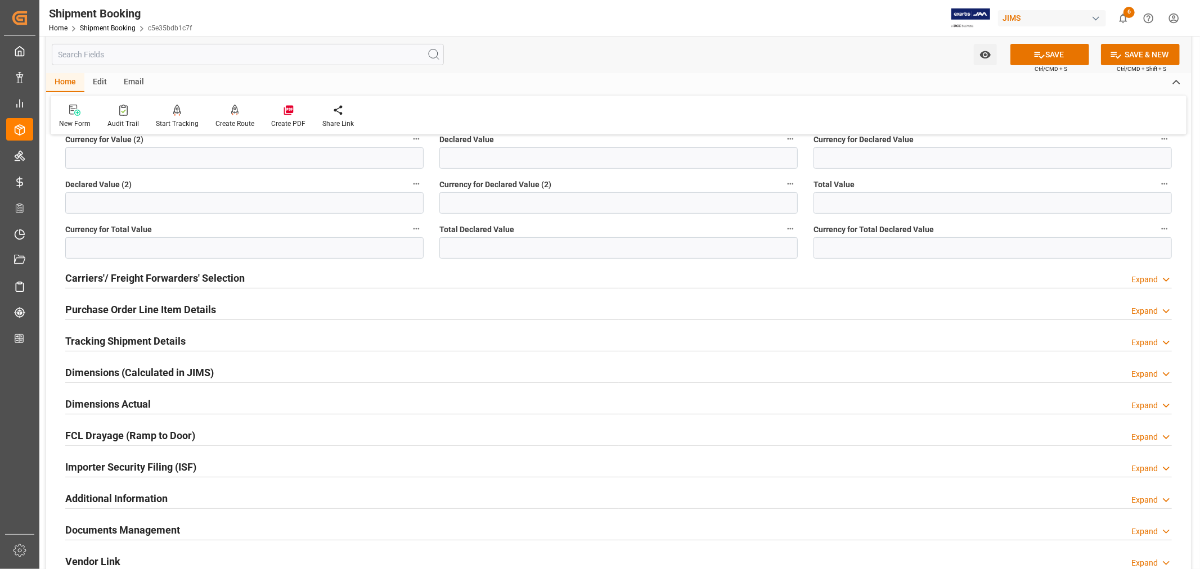
scroll to position [296, 0]
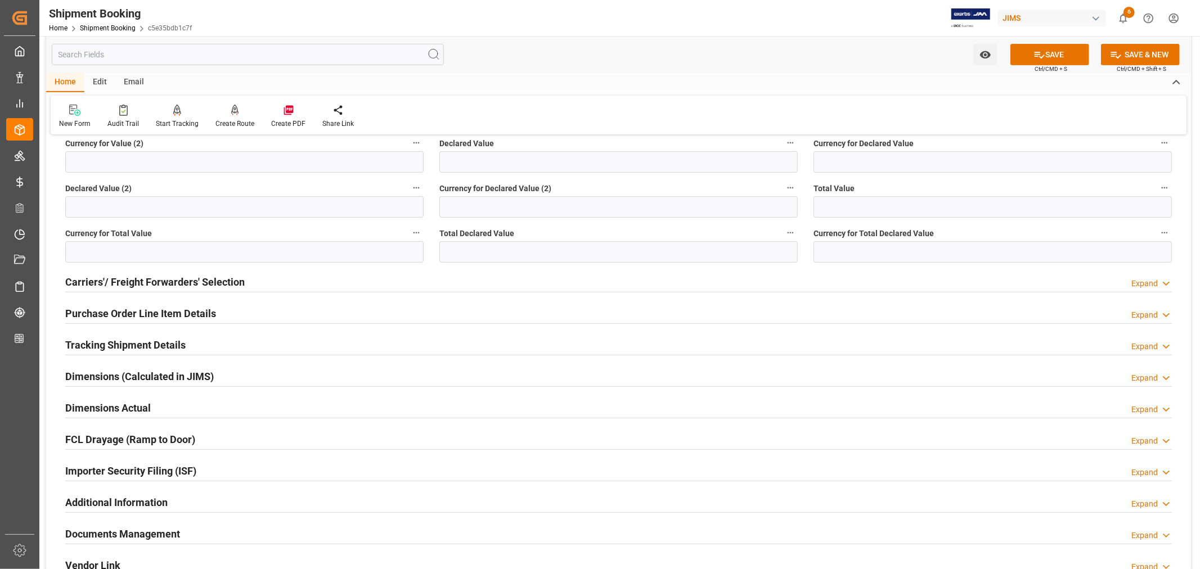
click at [113, 310] on h2 "Purchase Order Line Item Details" at bounding box center [140, 313] width 151 height 15
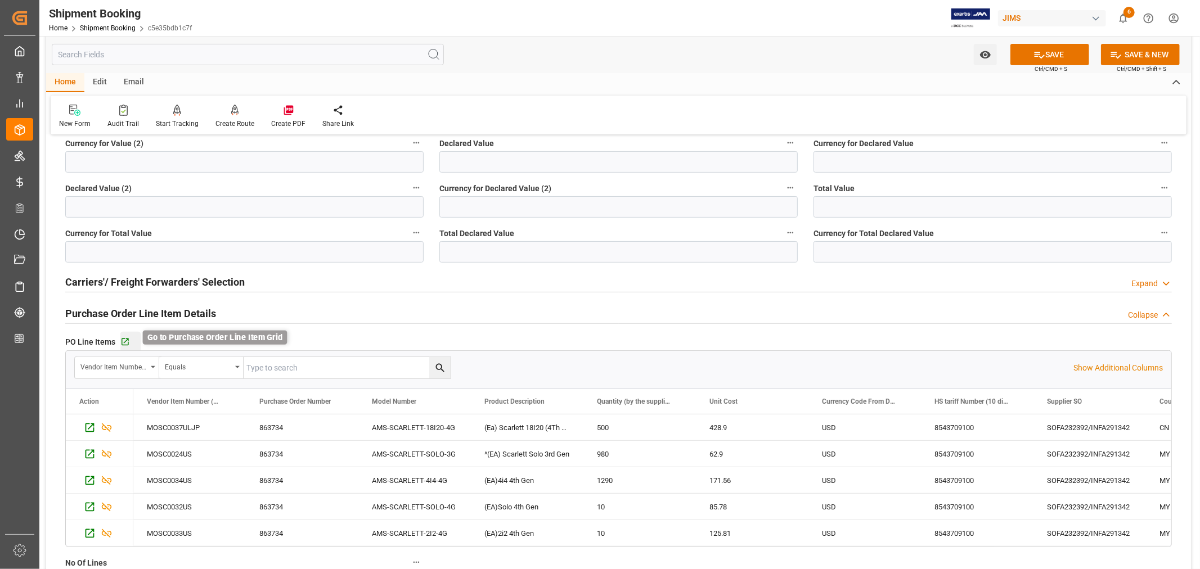
click at [127, 342] on icon "button" at bounding box center [125, 343] width 10 height 10
click at [165, 313] on h2 "Purchase Order Line Item Details" at bounding box center [140, 313] width 151 height 15
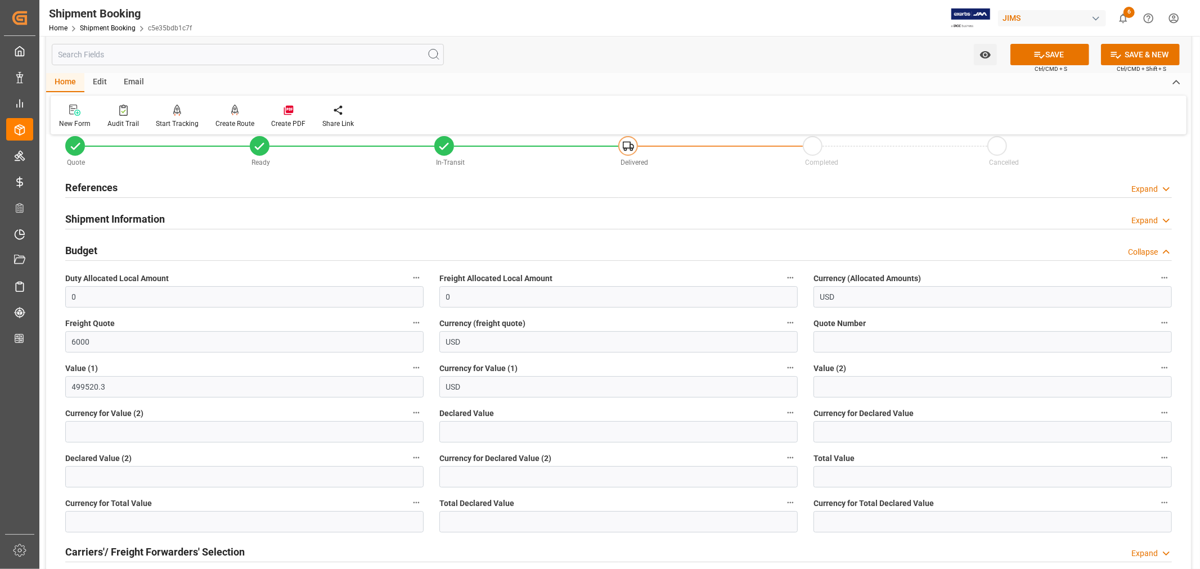
scroll to position [0, 0]
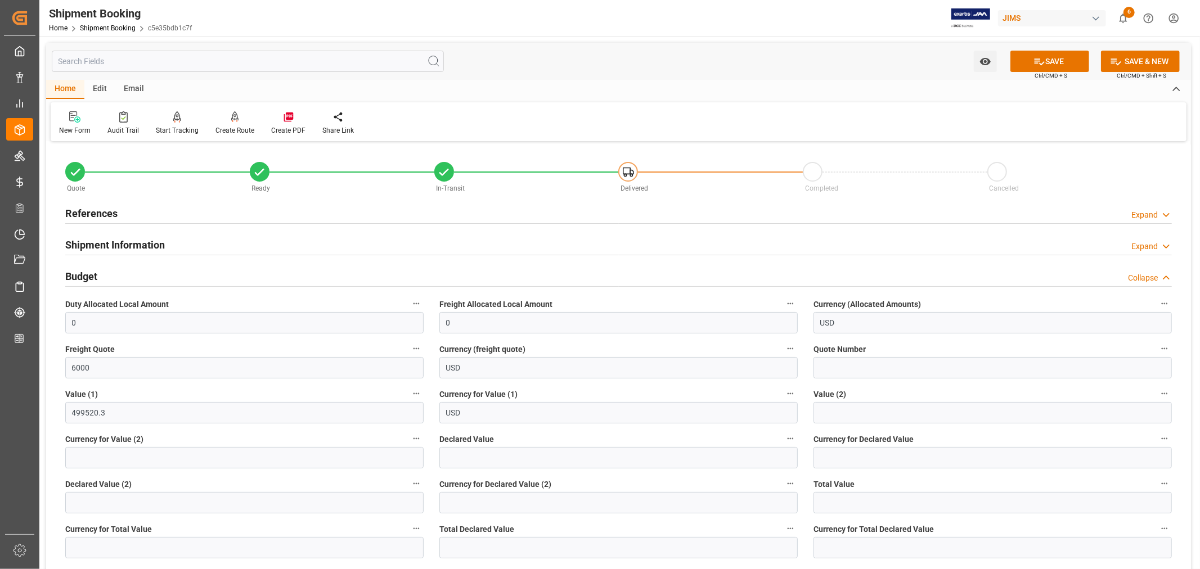
click at [86, 271] on h2 "Budget" at bounding box center [81, 276] width 32 height 15
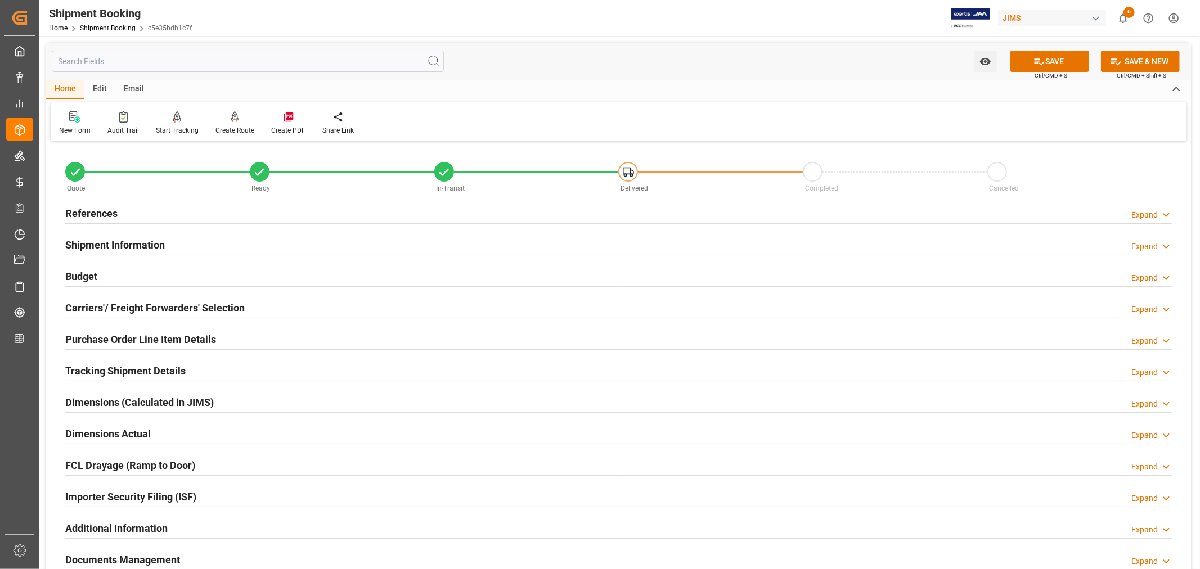
click at [97, 205] on div "References" at bounding box center [91, 212] width 52 height 21
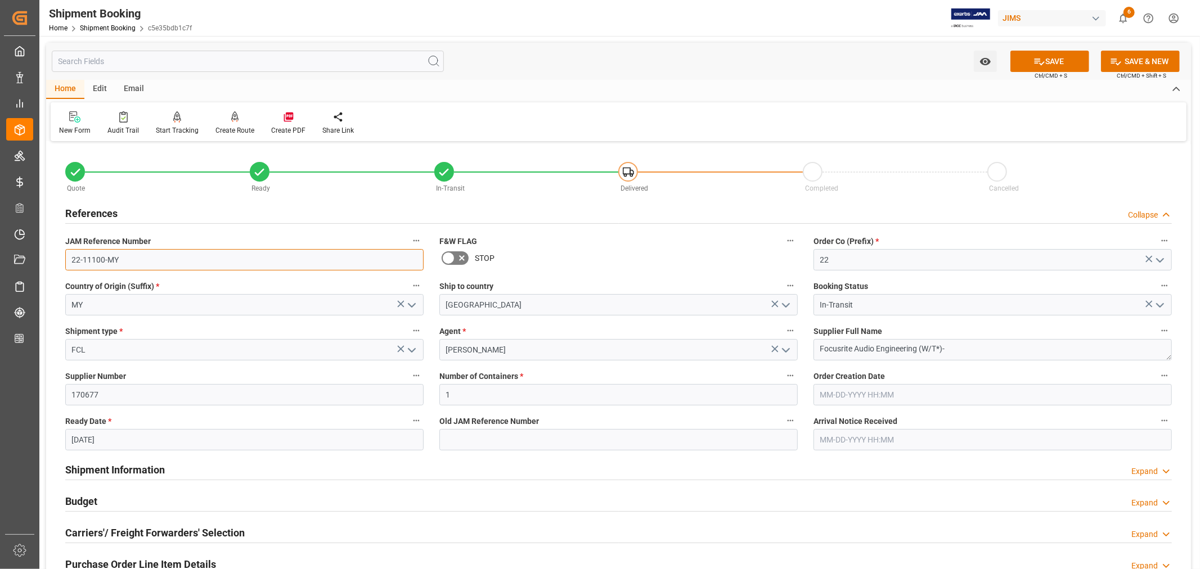
drag, startPoint x: 119, startPoint y: 259, endPoint x: 68, endPoint y: 263, distance: 51.9
click at [68, 263] on input "22-11100-MY" at bounding box center [244, 259] width 358 height 21
click at [1050, 59] on button "SAVE" at bounding box center [1049, 61] width 79 height 21
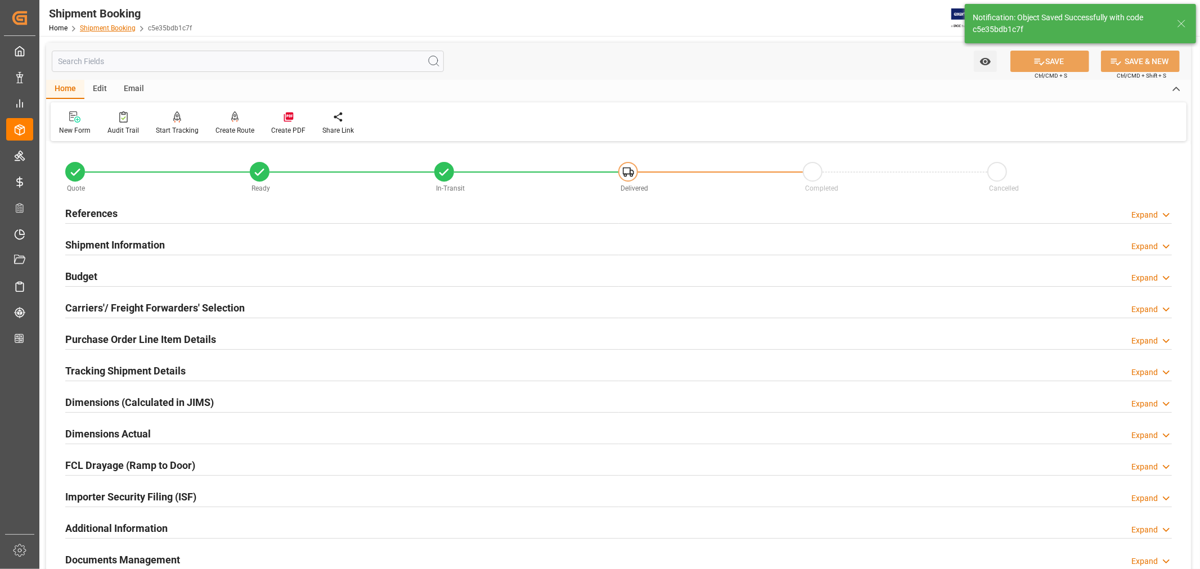
click at [117, 29] on link "Shipment Booking" at bounding box center [108, 28] width 56 height 8
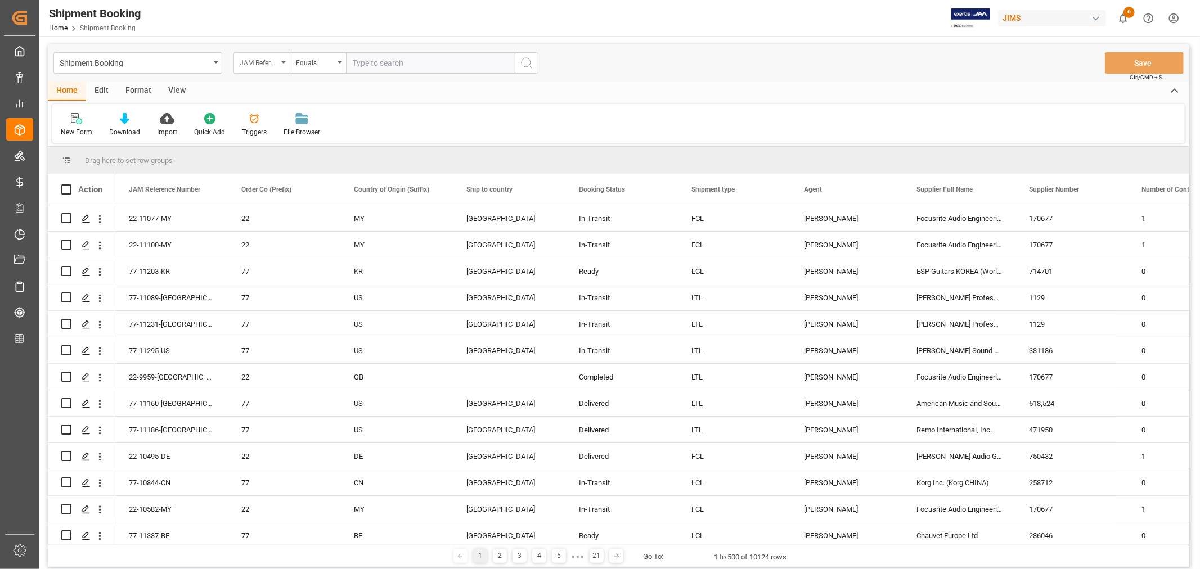
click at [285, 62] on icon "open menu" at bounding box center [283, 62] width 5 height 2
type input "inv"
click at [278, 116] on div "Invoice Number" at bounding box center [318, 115] width 168 height 24
click at [347, 63] on input "text" at bounding box center [430, 62] width 169 height 21
paste input "INFA291015"
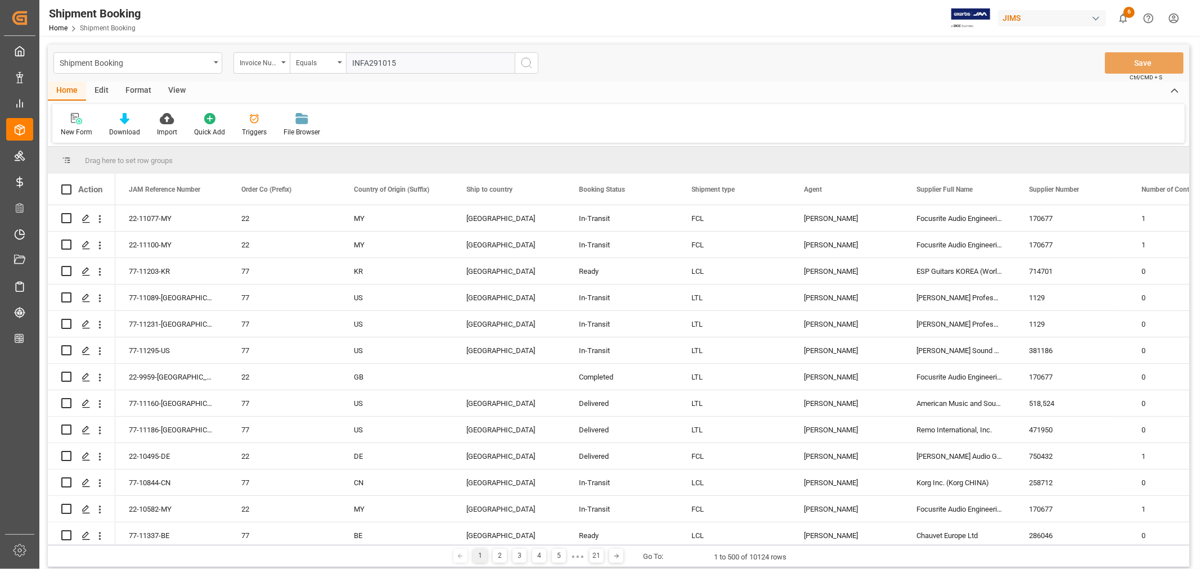
type input "INFA291015"
click at [528, 64] on icon "search button" at bounding box center [527, 63] width 14 height 14
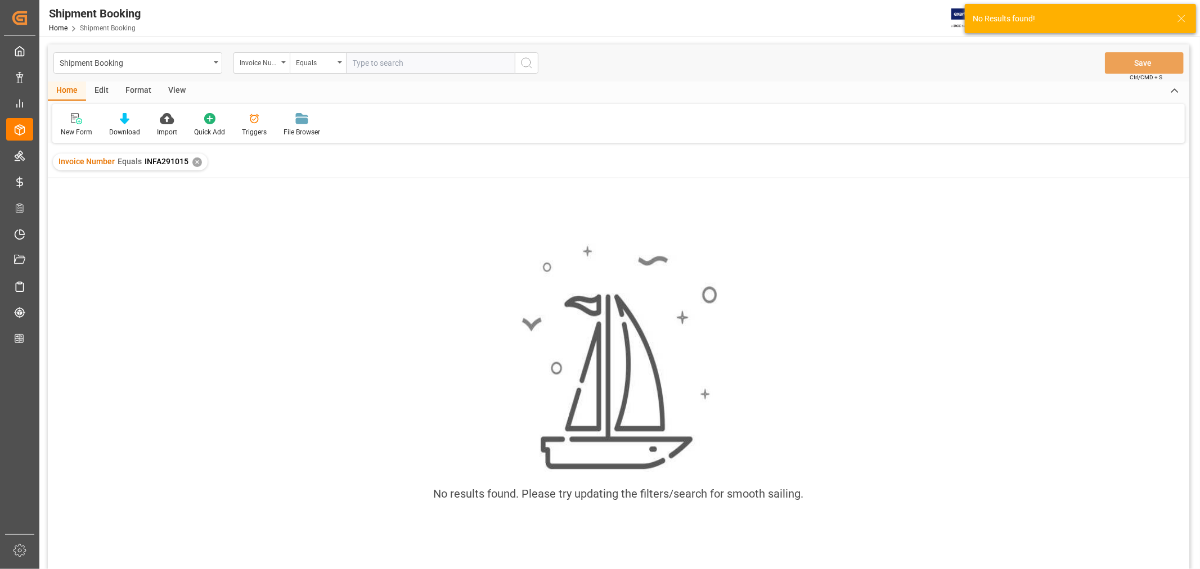
click at [199, 164] on div "✕" at bounding box center [197, 163] width 10 height 10
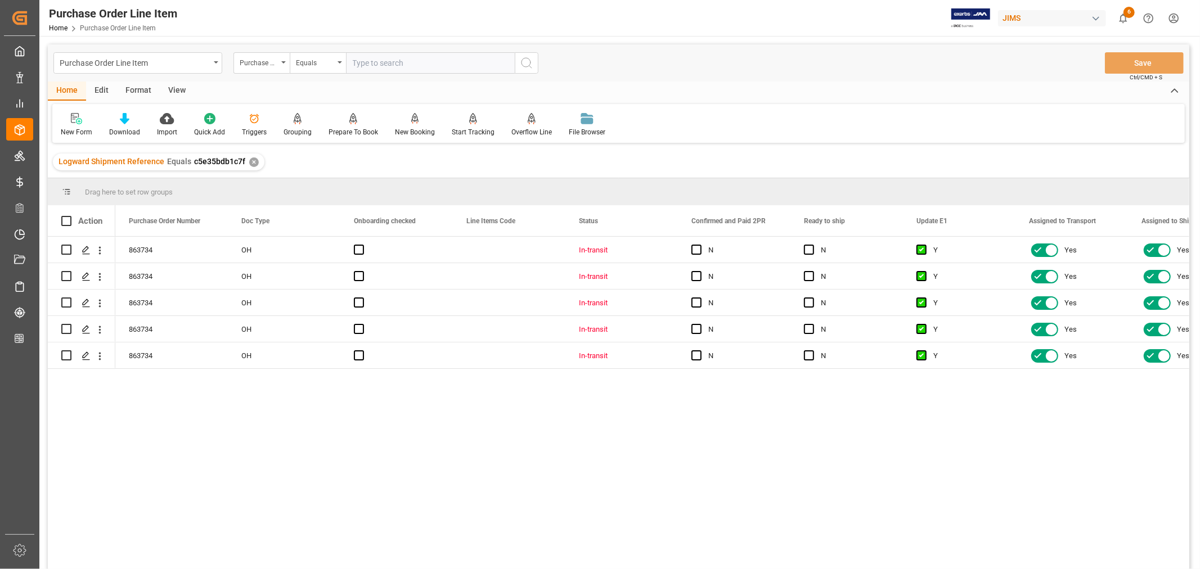
click at [173, 87] on div "View" at bounding box center [177, 91] width 34 height 19
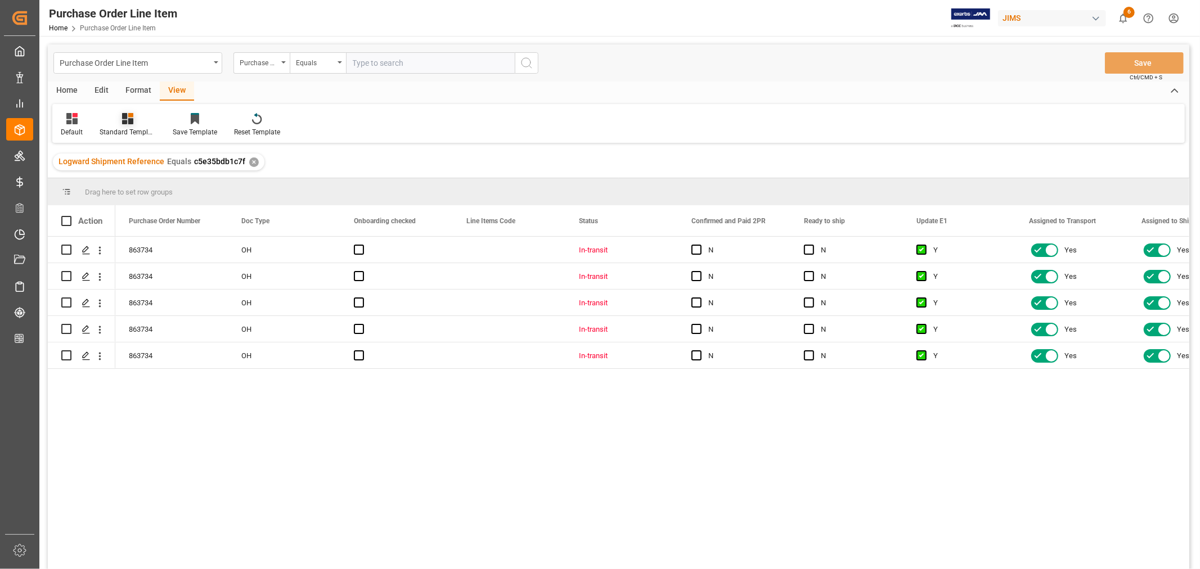
click at [118, 131] on div "Standard Templates" at bounding box center [128, 132] width 56 height 10
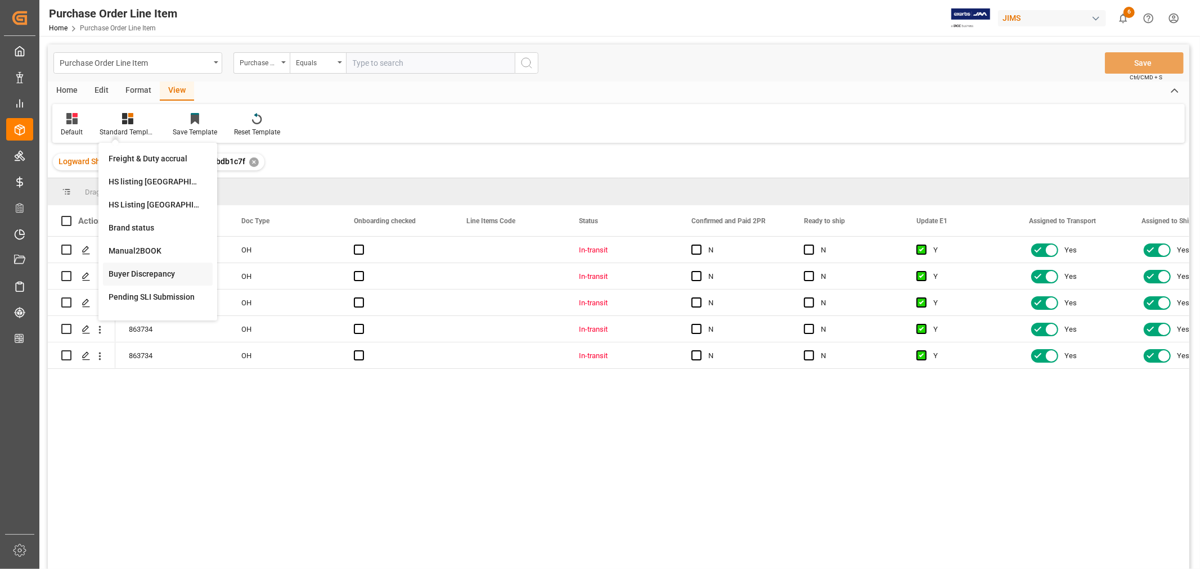
click at [135, 272] on div "Buyer Discrepancy" at bounding box center [158, 274] width 98 height 12
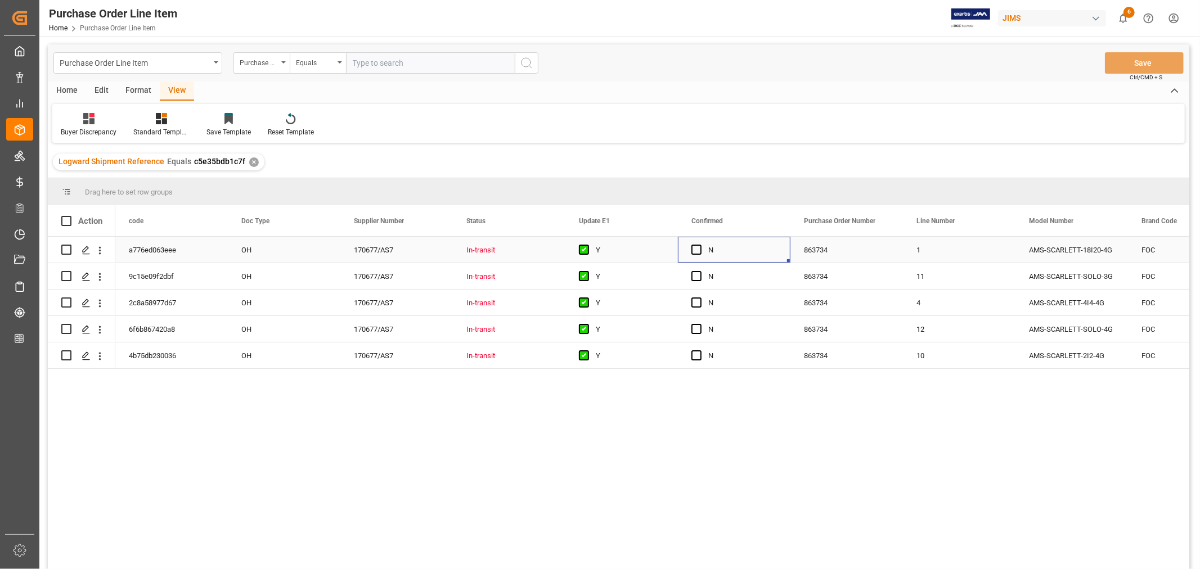
click at [758, 245] on div "N" at bounding box center [742, 250] width 69 height 26
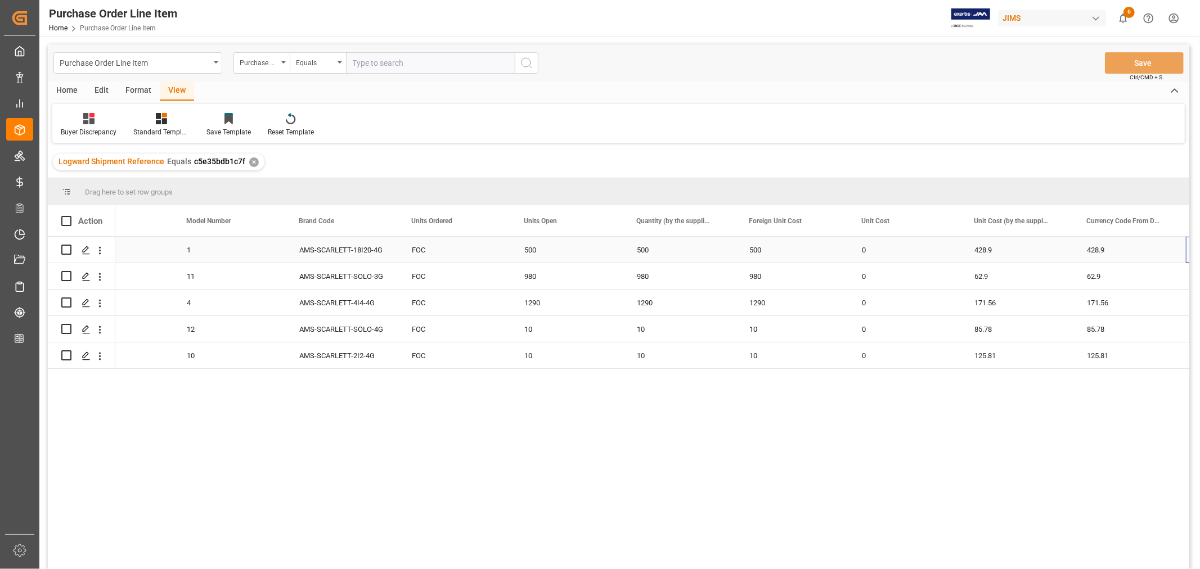
scroll to position [0, 842]
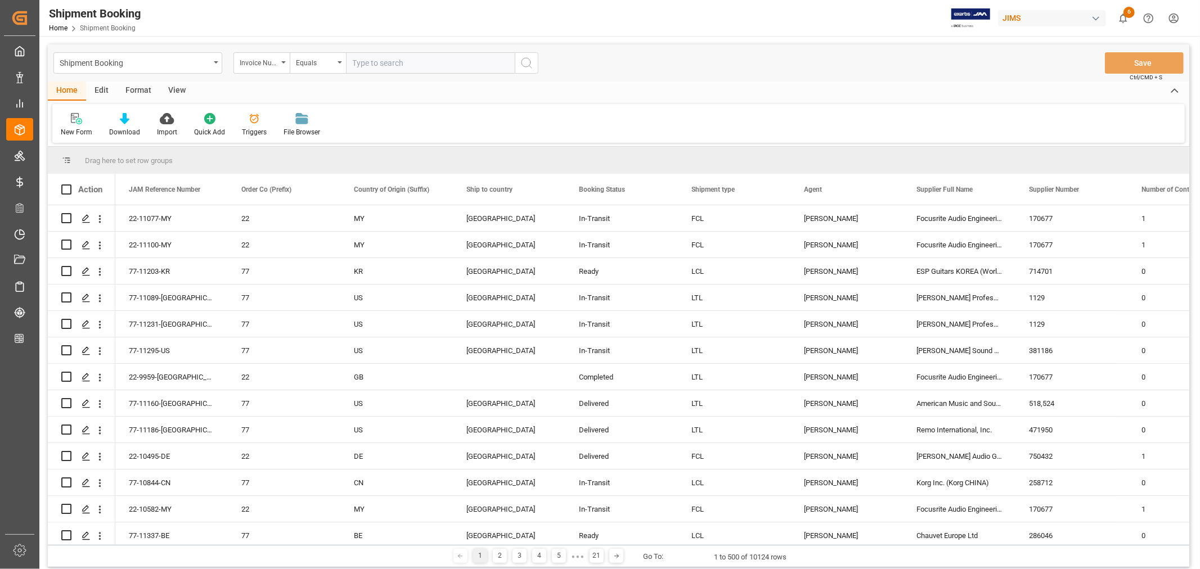
click at [367, 64] on input "text" at bounding box center [430, 62] width 169 height 21
paste input "22-11076-CN"
type input "22-11076-CN"
click at [525, 63] on icon "search button" at bounding box center [527, 63] width 14 height 14
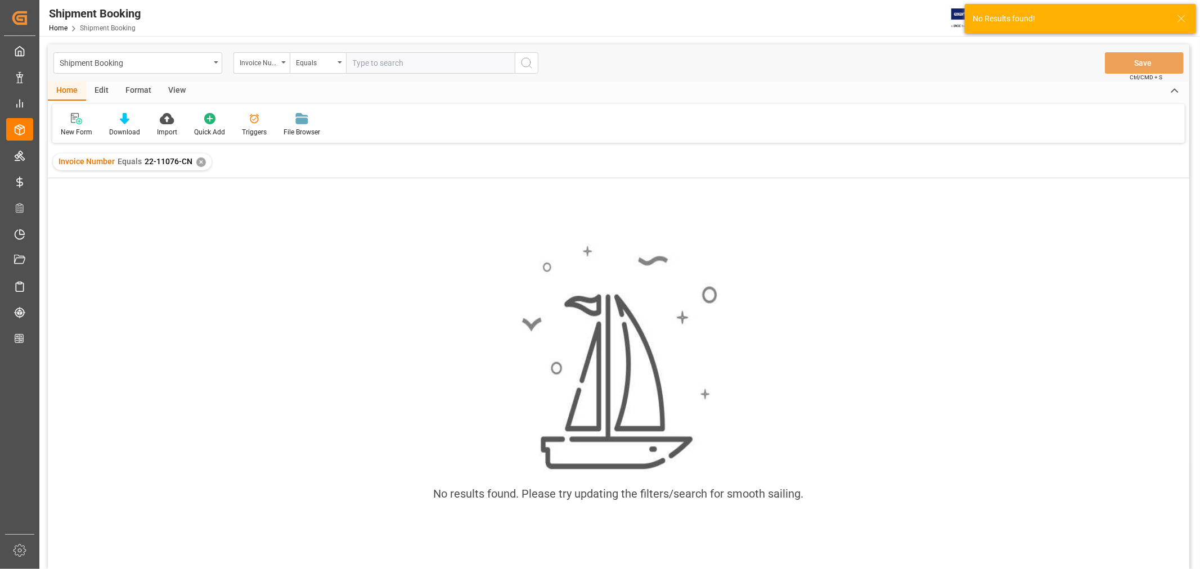
click at [199, 160] on div "✕" at bounding box center [201, 163] width 10 height 10
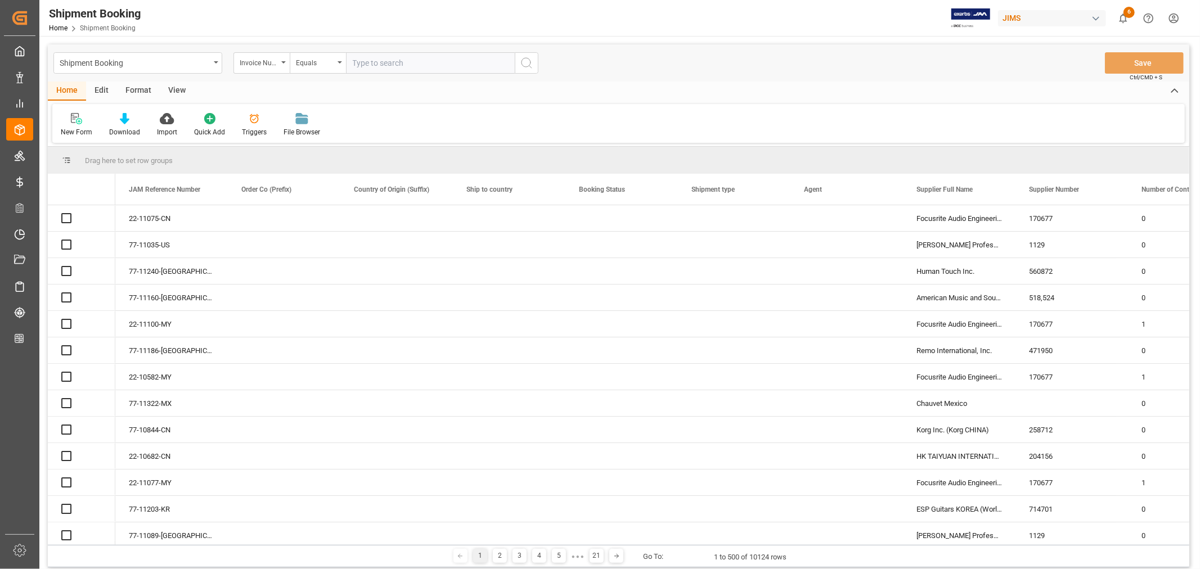
click at [283, 64] on div "Invoice Number" at bounding box center [261, 62] width 56 height 21
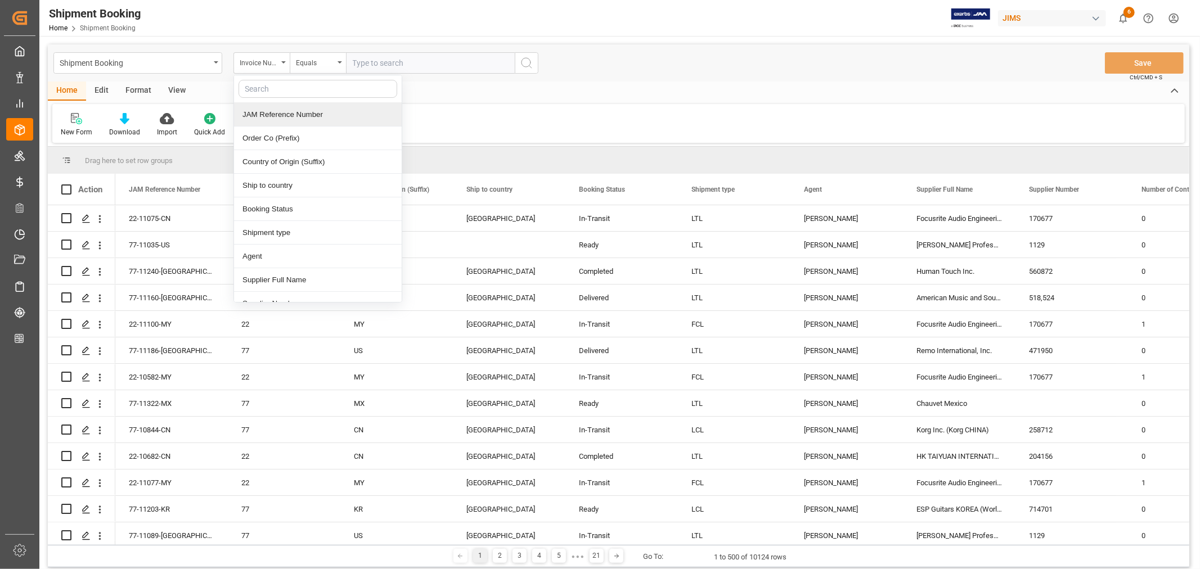
click at [268, 111] on div "JAM Reference Number" at bounding box center [318, 115] width 168 height 24
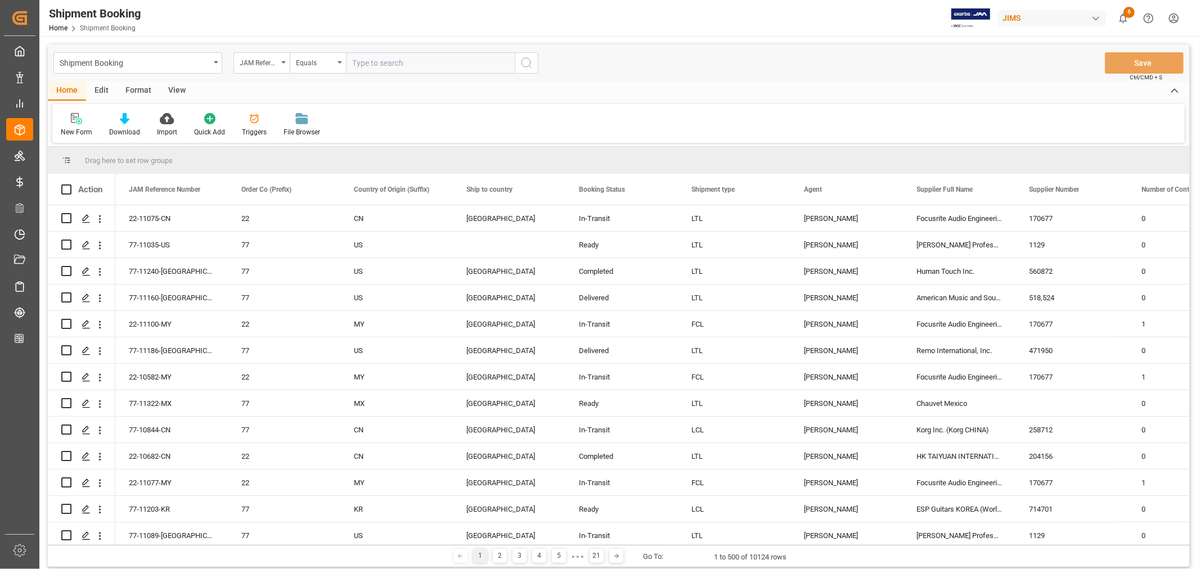
drag, startPoint x: 356, startPoint y: 58, endPoint x: 363, endPoint y: 60, distance: 7.7
click at [360, 59] on input "text" at bounding box center [430, 62] width 169 height 21
paste input "22-11076-CN"
type input "22-11076-CN"
click at [526, 61] on icon "search button" at bounding box center [527, 63] width 14 height 14
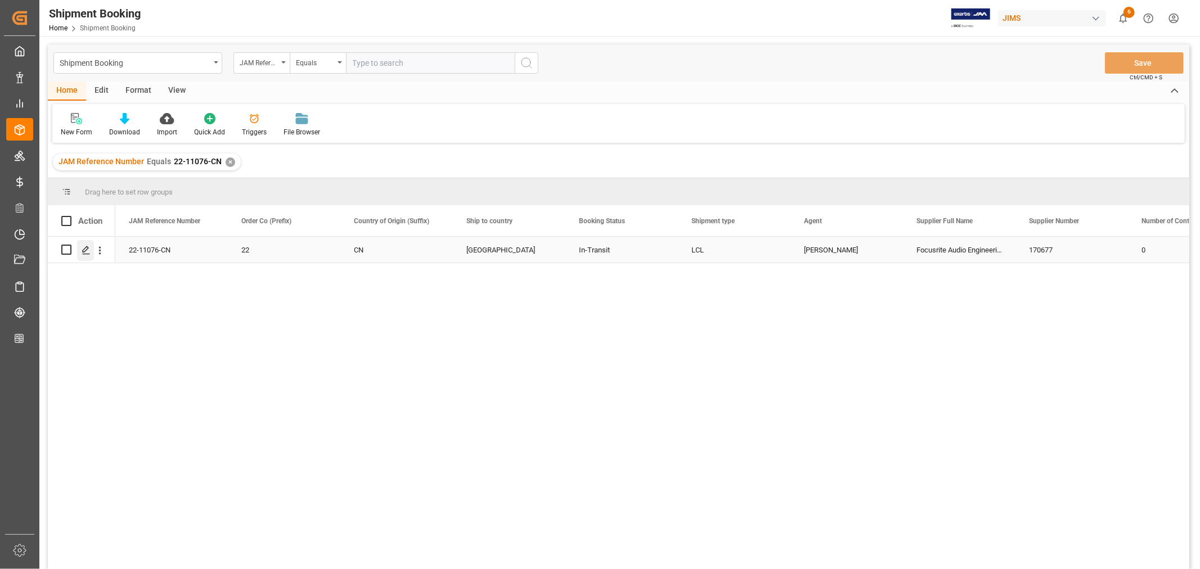
click at [87, 246] on icon "Press SPACE to select this row." at bounding box center [86, 250] width 9 height 9
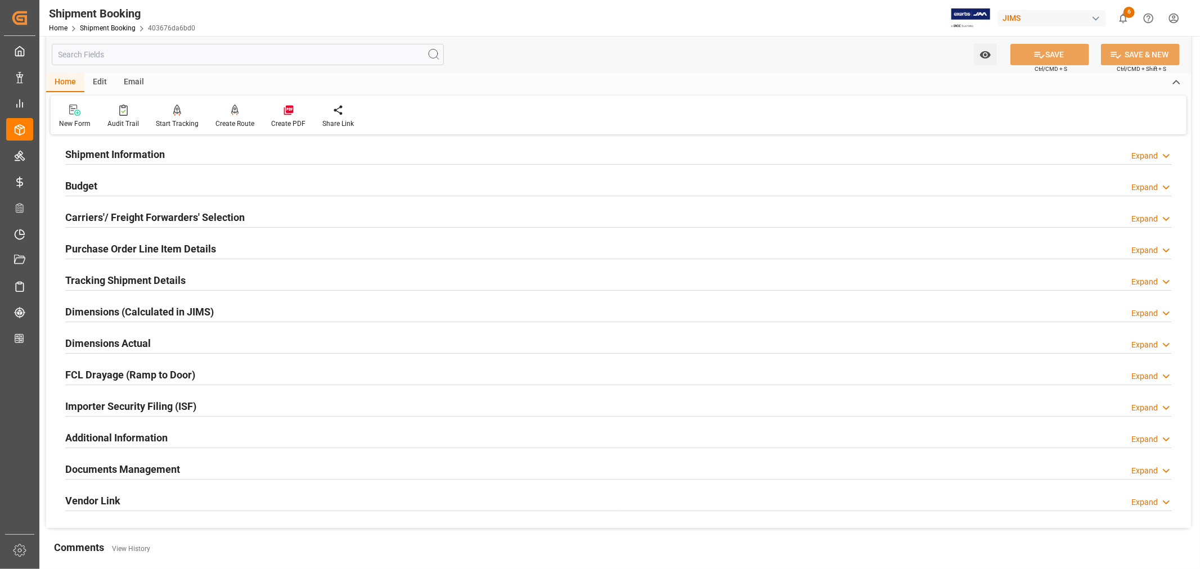
scroll to position [125, 0]
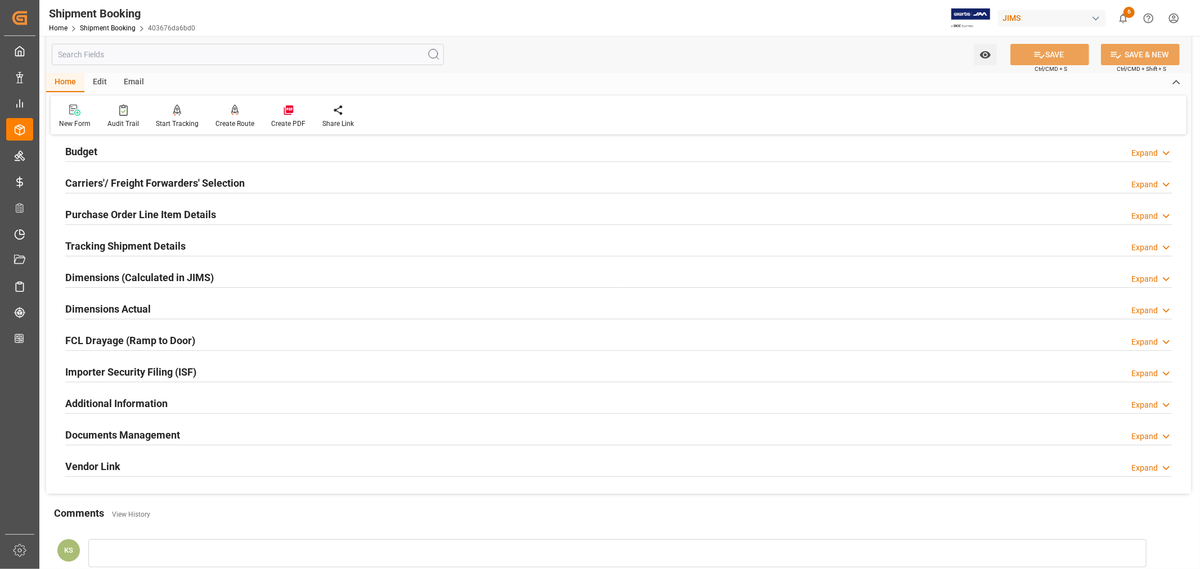
click at [215, 372] on div "Importer Security Filing (ISF) Expand" at bounding box center [618, 371] width 1106 height 21
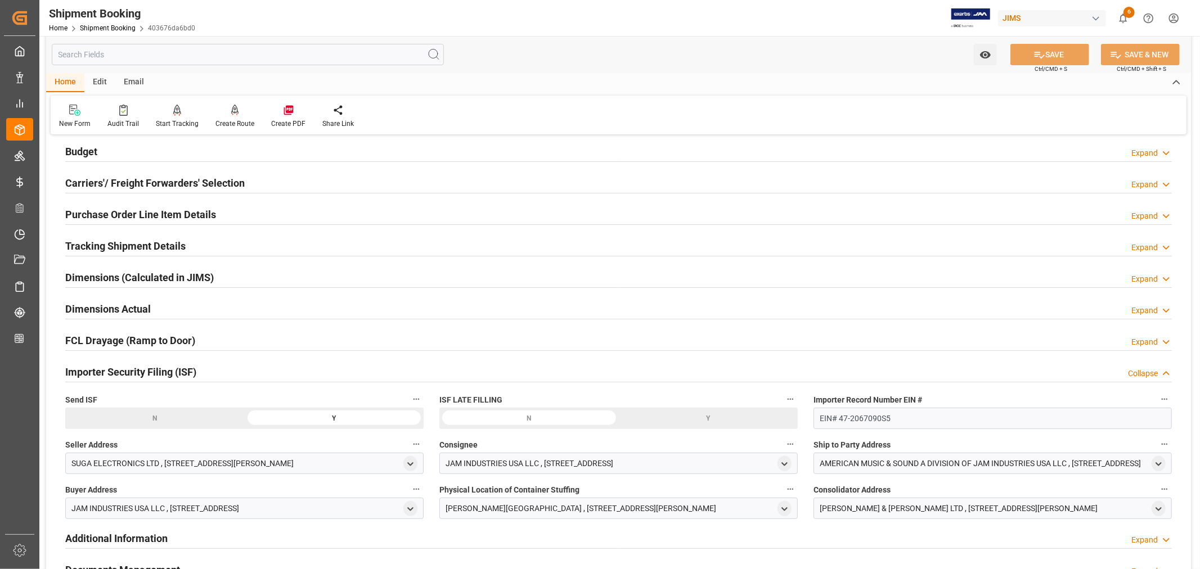
click at [215, 372] on div "Importer Security Filing (ISF) Collapse" at bounding box center [618, 371] width 1106 height 21
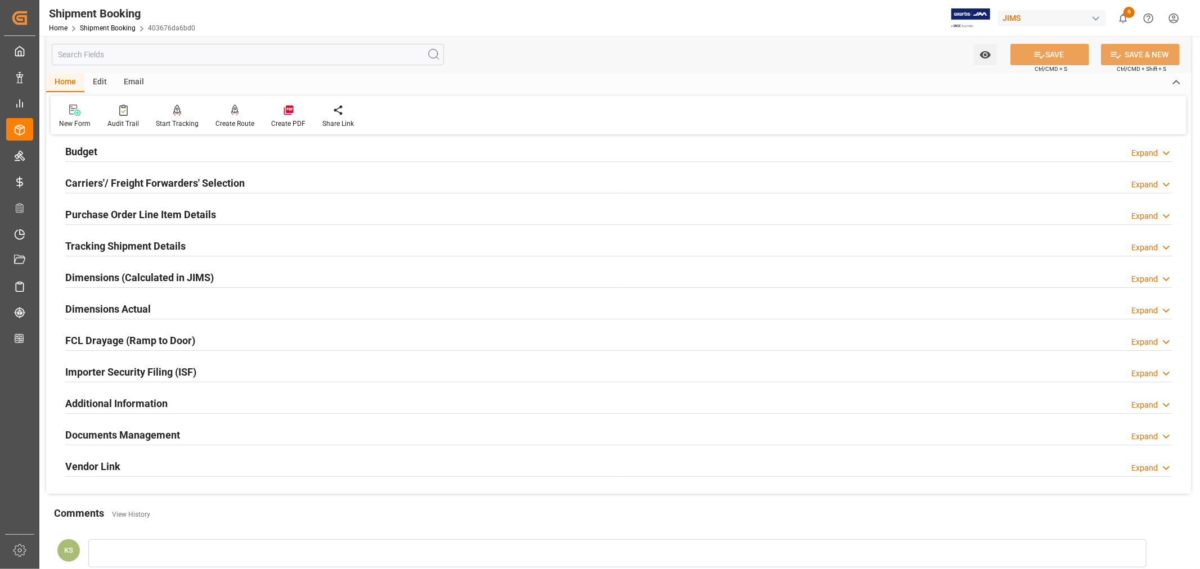
click at [204, 430] on div "Documents Management Expand" at bounding box center [618, 434] width 1106 height 21
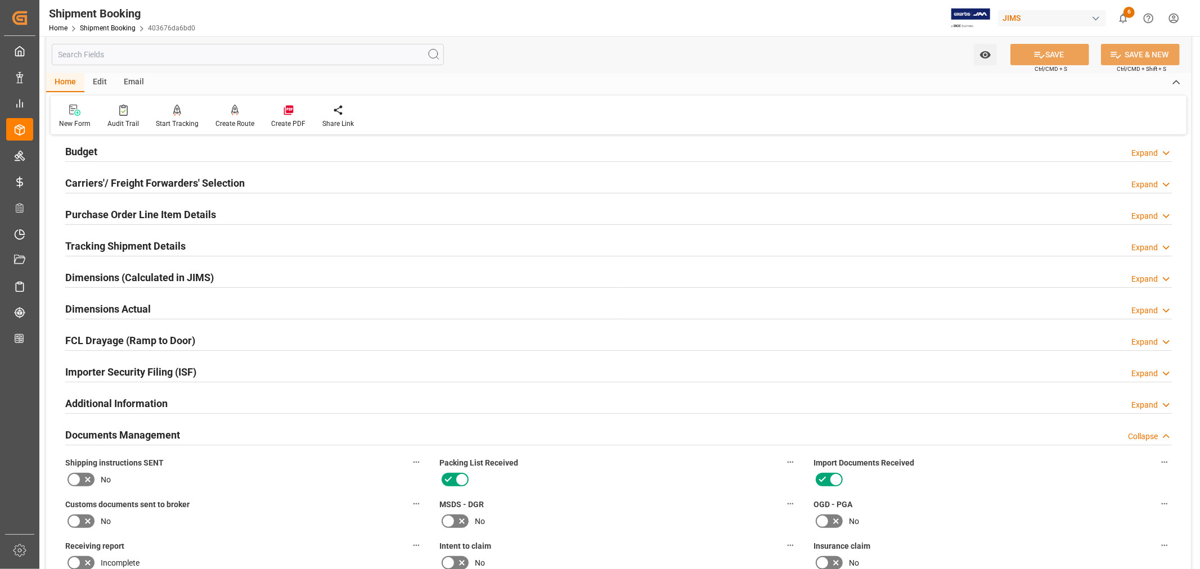
click at [204, 430] on div "Documents Management Collapse" at bounding box center [618, 434] width 1106 height 21
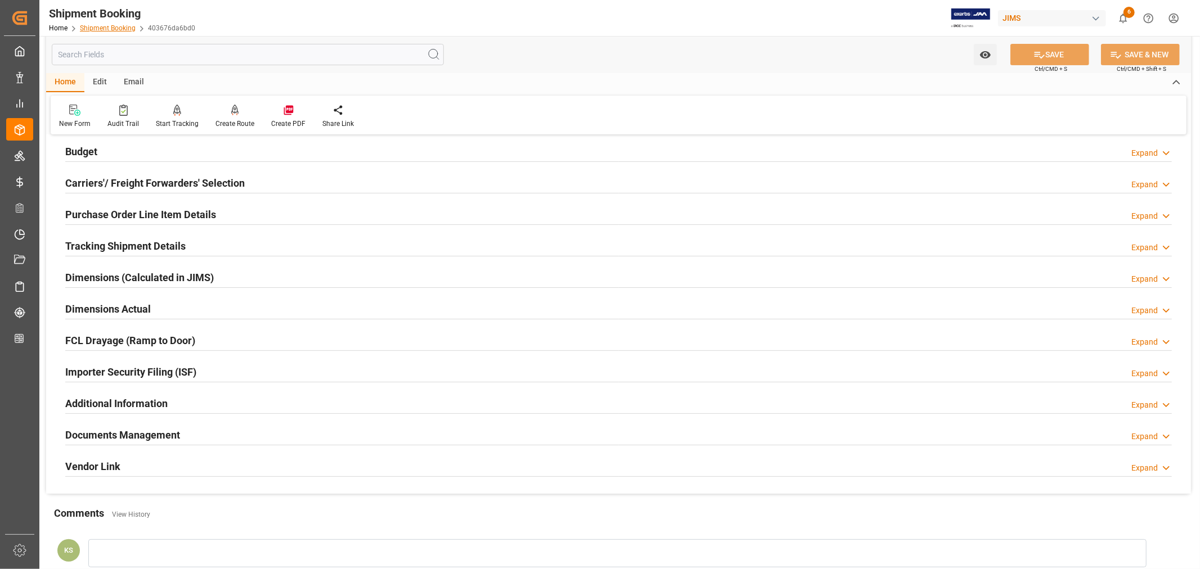
click at [118, 26] on link "Shipment Booking" at bounding box center [108, 28] width 56 height 8
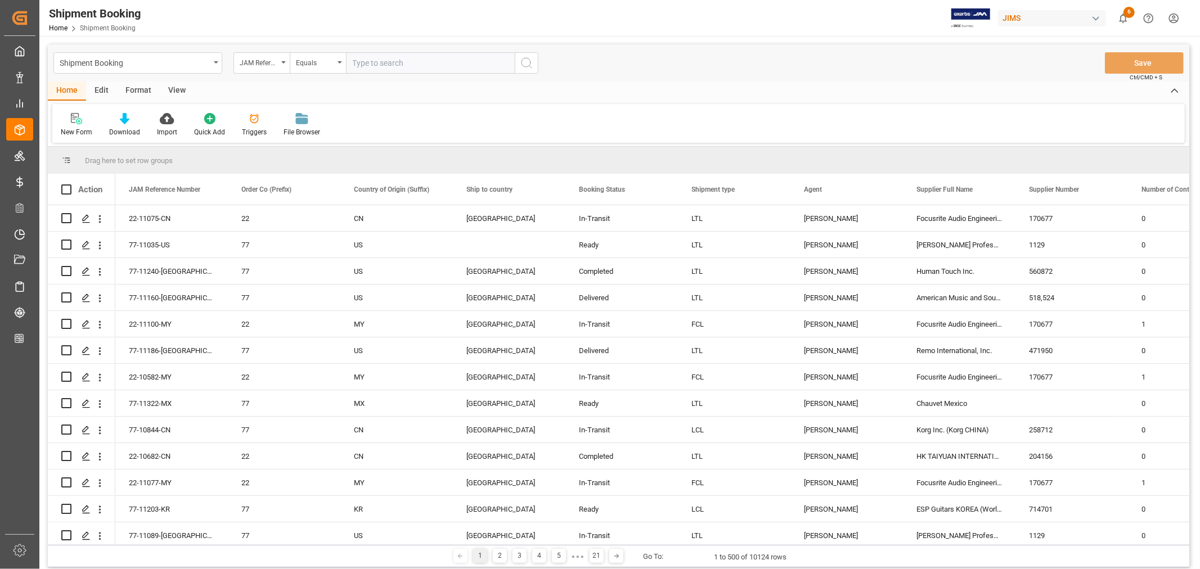
paste input "22-11075-CN"
type input "22-11075-CN"
click at [525, 62] on icon "search button" at bounding box center [527, 63] width 14 height 14
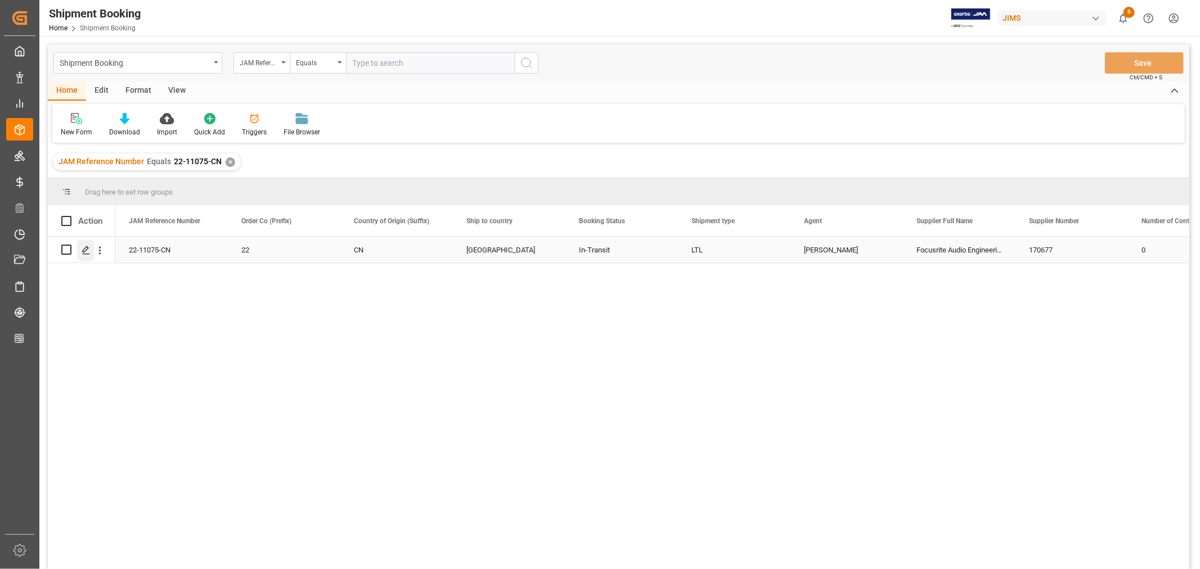
click at [88, 248] on polygon "Press SPACE to select this row." at bounding box center [86, 249] width 6 height 6
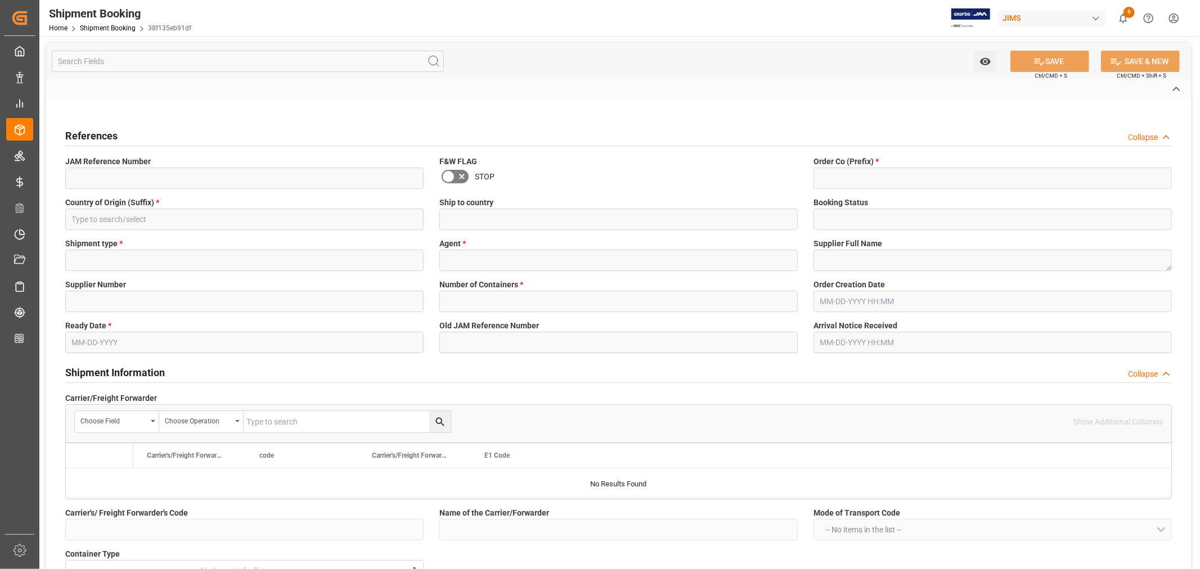
type input "USD"
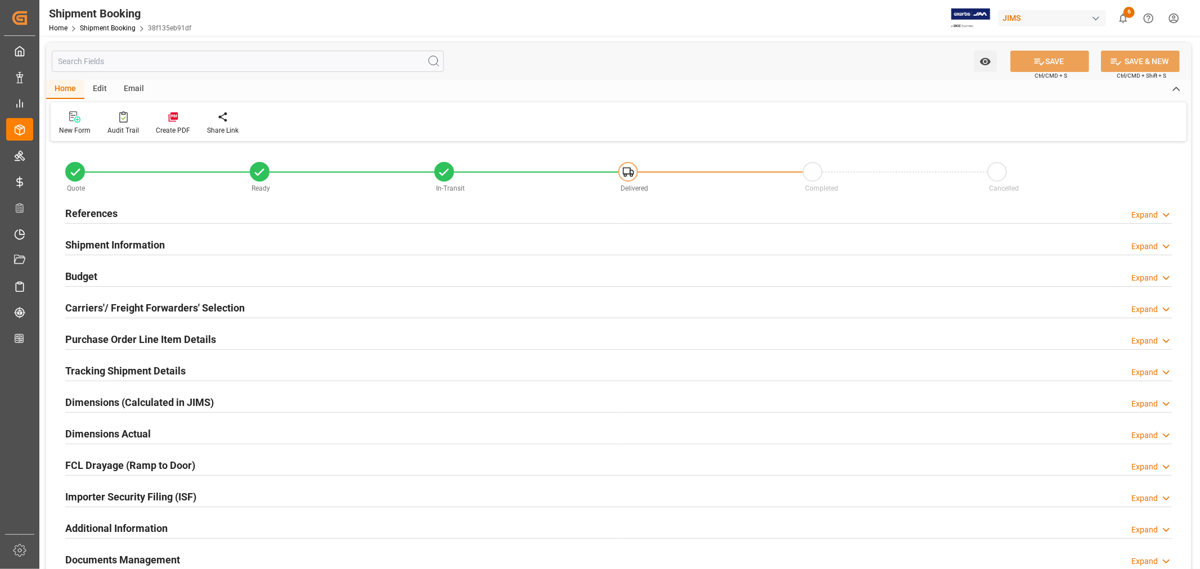
type input "0"
type input "58.5"
type input "38231.1"
click at [85, 277] on h2 "Budget" at bounding box center [81, 276] width 32 height 15
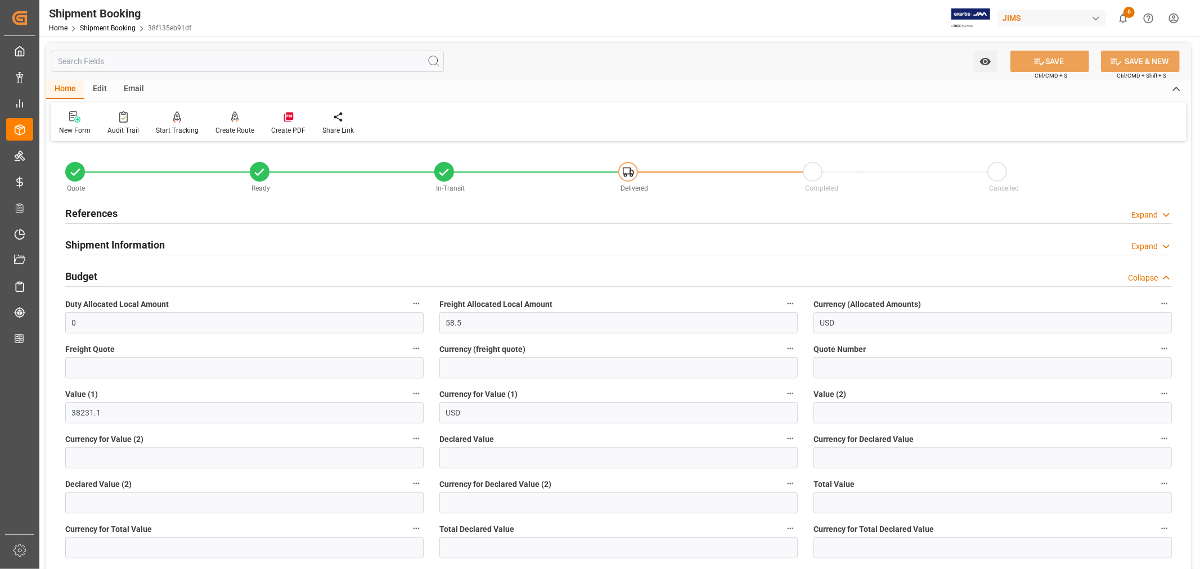
click at [85, 277] on h2 "Budget" at bounding box center [81, 276] width 32 height 15
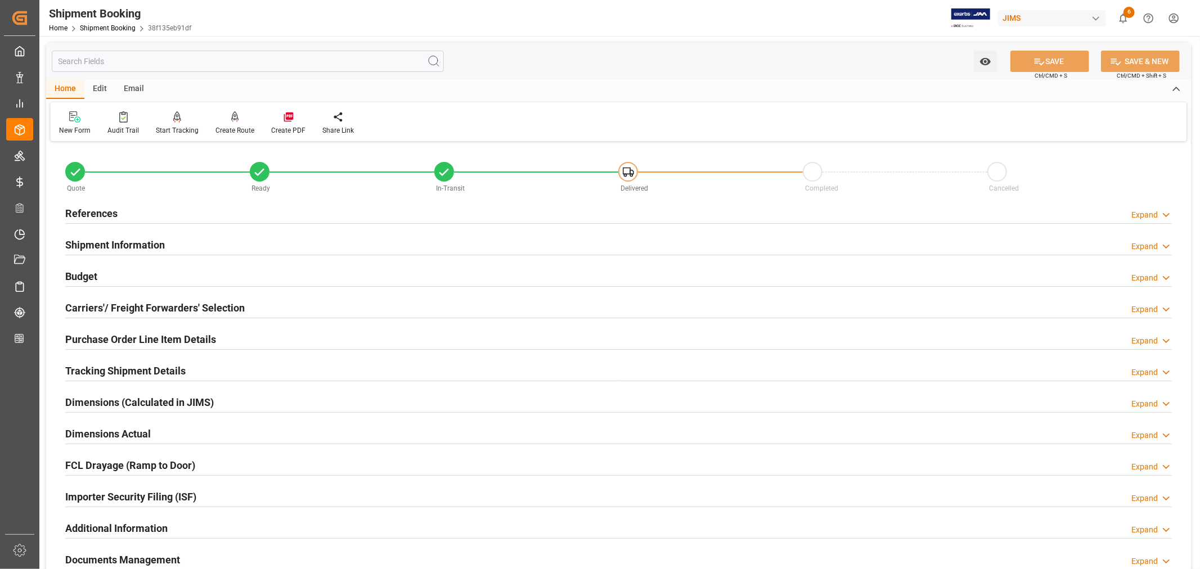
click at [85, 277] on h2 "Budget" at bounding box center [81, 276] width 32 height 15
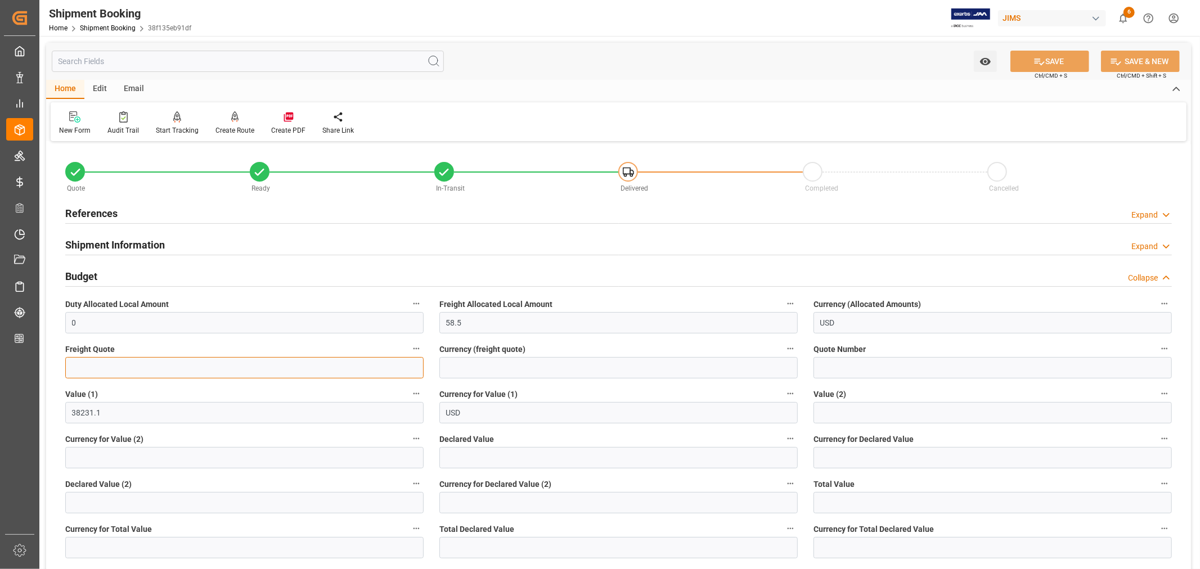
click at [90, 362] on input "text" at bounding box center [244, 367] width 358 height 21
type input "1200"
click at [453, 363] on input at bounding box center [618, 367] width 358 height 21
type input "USD"
click at [1044, 62] on button "SAVE" at bounding box center [1049, 61] width 79 height 21
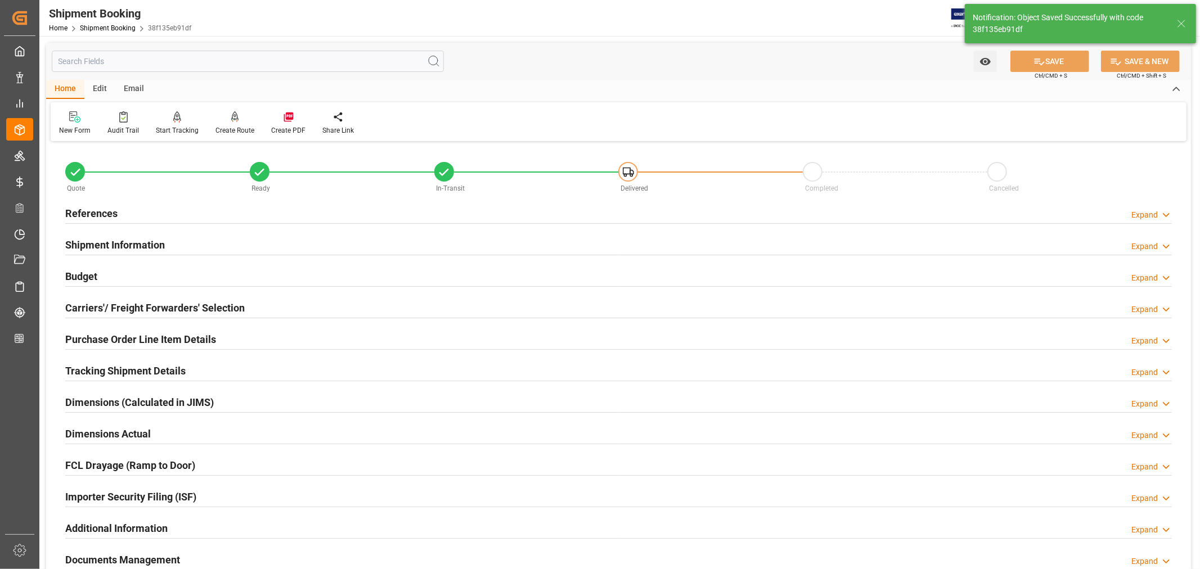
click at [125, 338] on h2 "Purchase Order Line Item Details" at bounding box center [140, 339] width 151 height 15
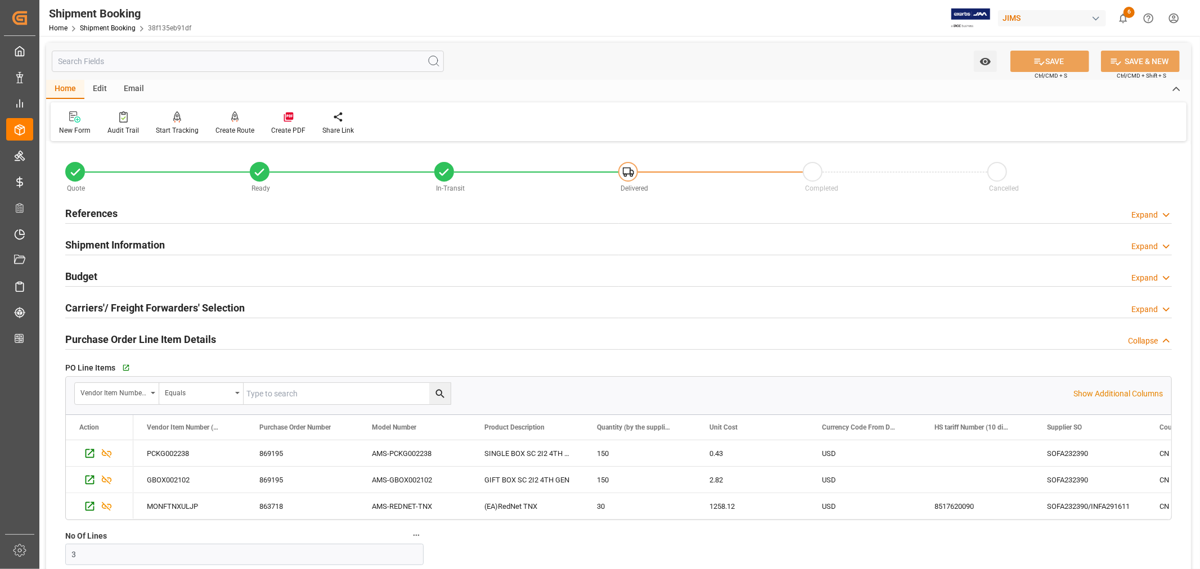
click at [100, 213] on h2 "References" at bounding box center [91, 213] width 52 height 15
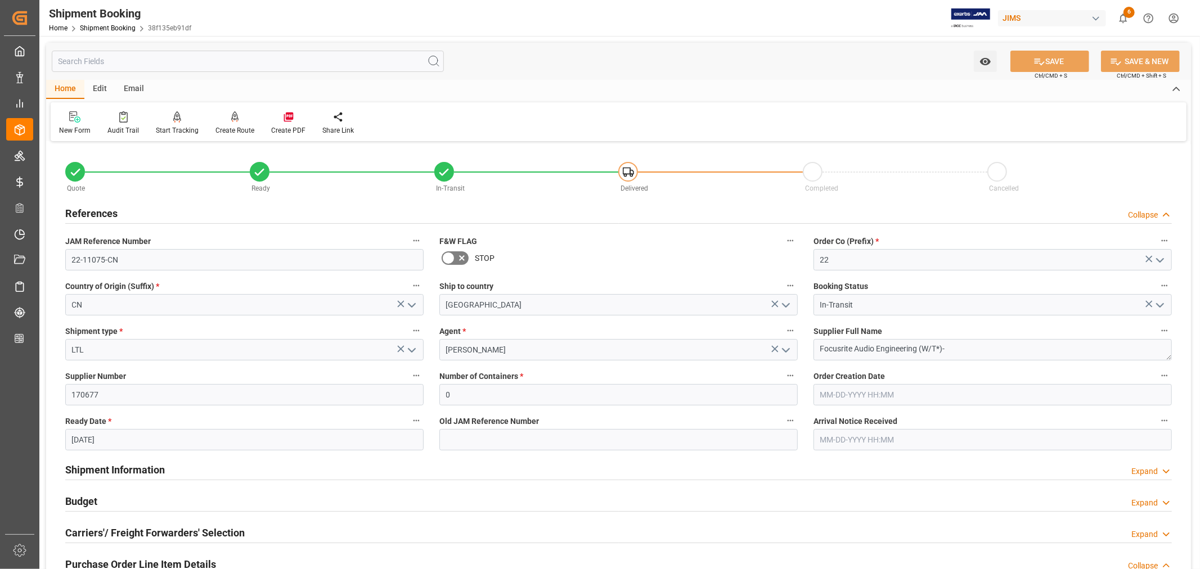
click at [100, 209] on h2 "References" at bounding box center [91, 213] width 52 height 15
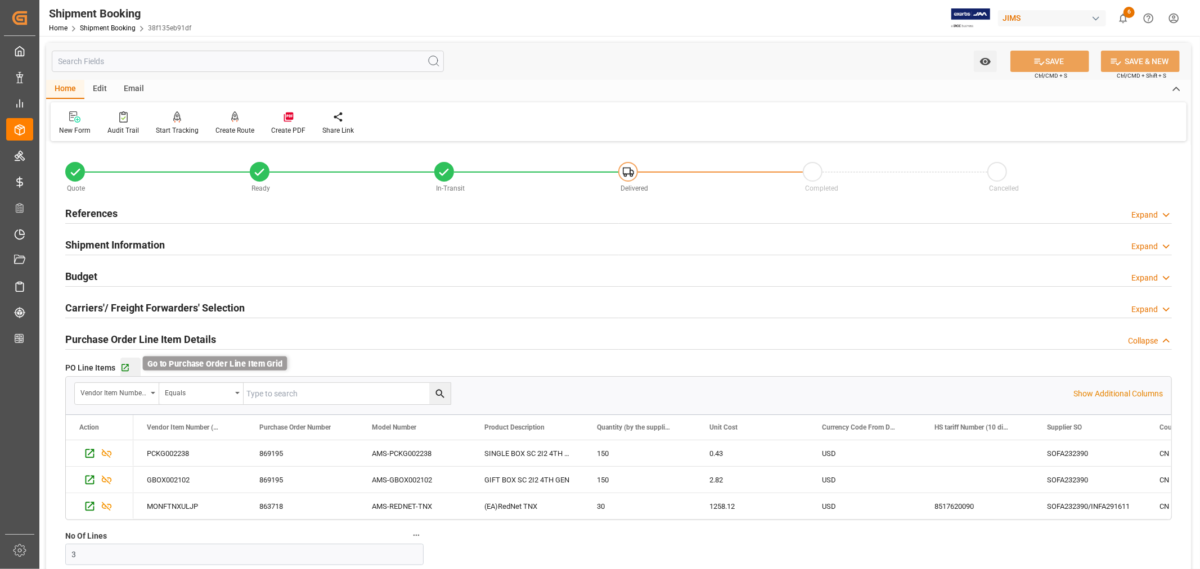
click at [125, 367] on icon "button" at bounding box center [125, 368] width 7 height 7
click at [109, 336] on h2 "Purchase Order Line Item Details" at bounding box center [140, 339] width 151 height 15
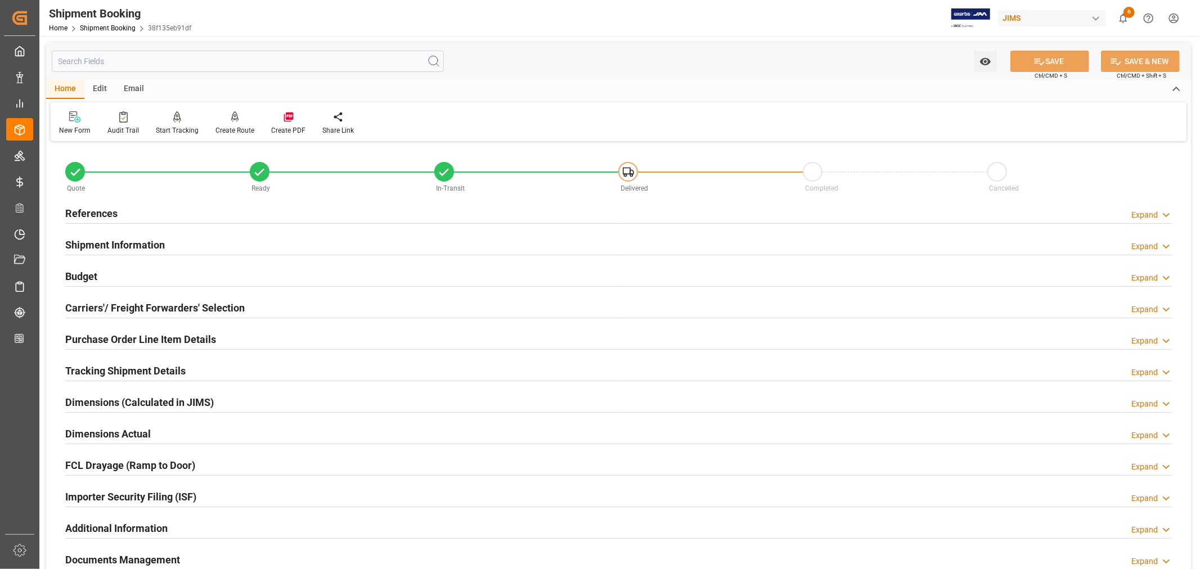
click at [116, 367] on h2 "Tracking Shipment Details" at bounding box center [125, 370] width 120 height 15
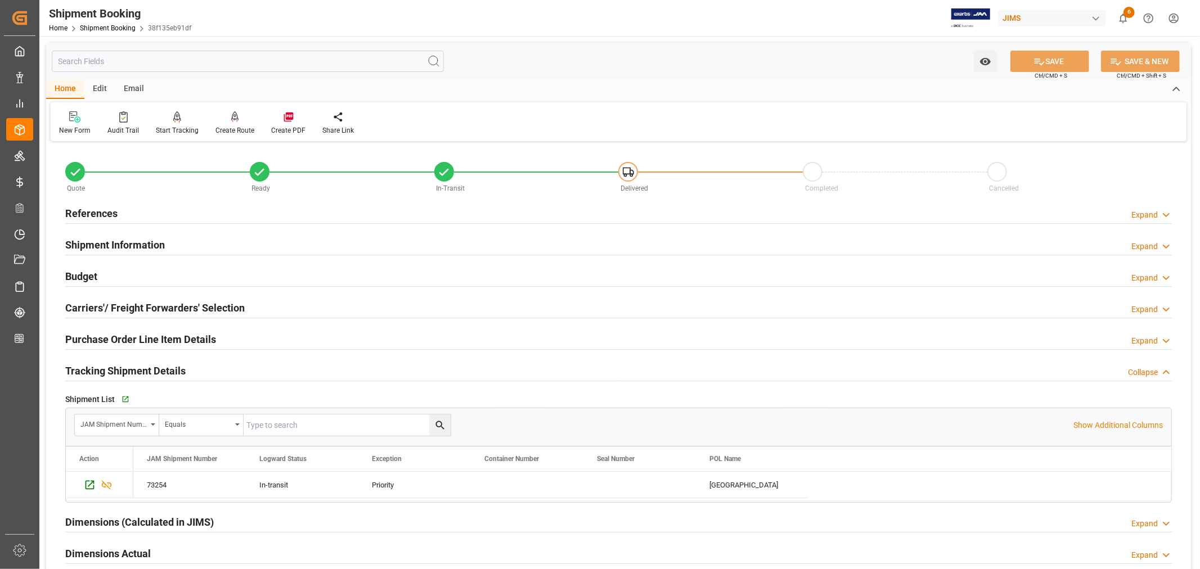
click at [116, 367] on h2 "Tracking Shipment Details" at bounding box center [125, 370] width 120 height 15
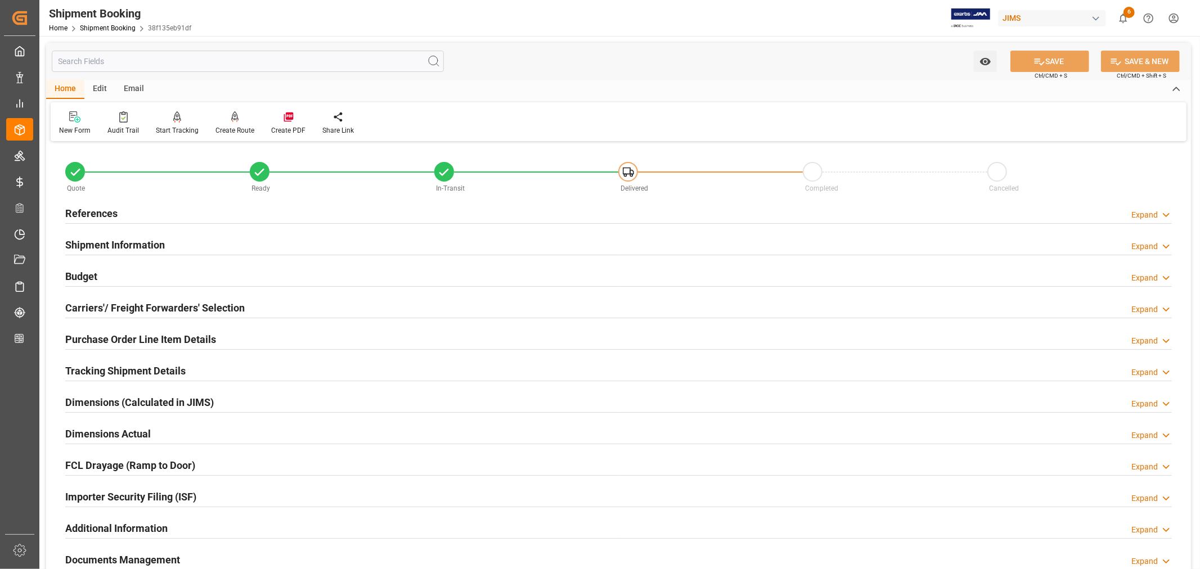
click at [109, 208] on h2 "References" at bounding box center [91, 213] width 52 height 15
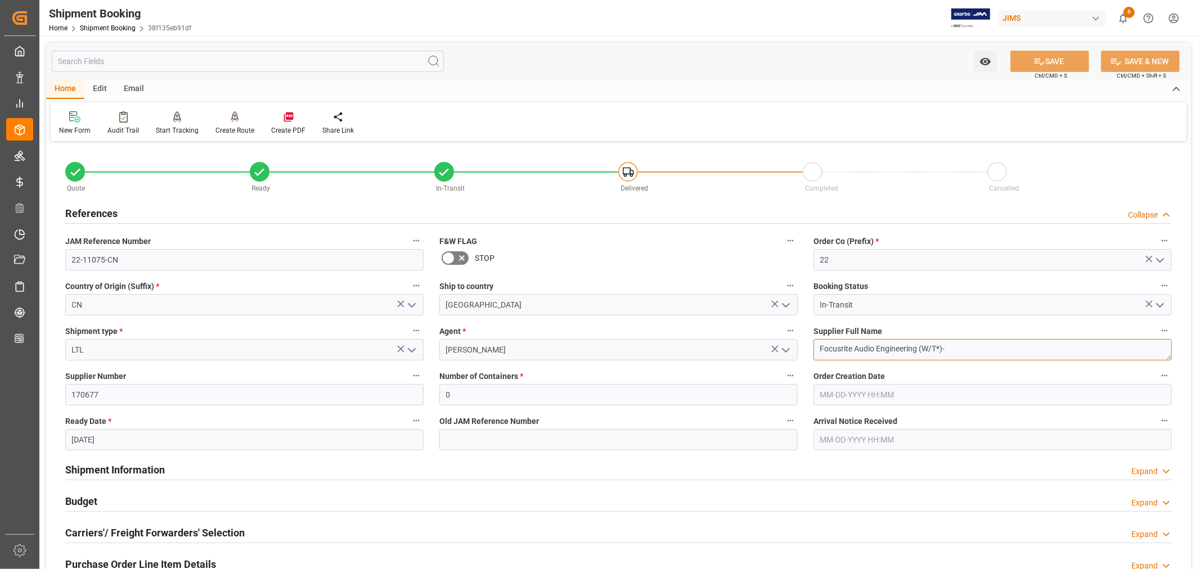
drag, startPoint x: 919, startPoint y: 348, endPoint x: 814, endPoint y: 347, distance: 104.6
click at [814, 347] on textarea "Focusrite Audio Engineering (W/T*)-" at bounding box center [992, 349] width 358 height 21
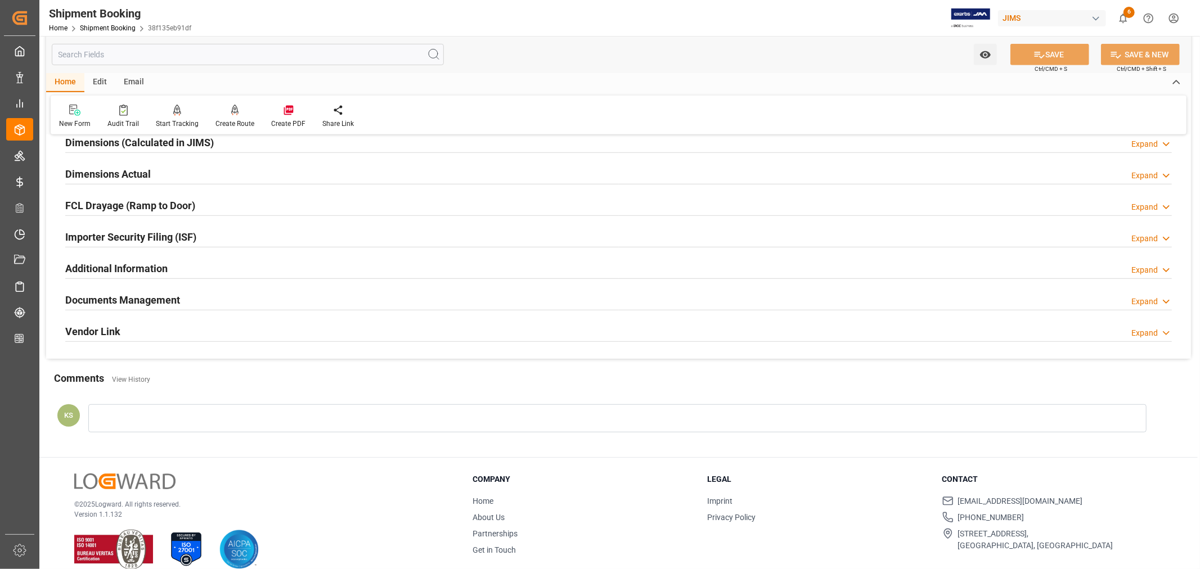
scroll to position [501, 0]
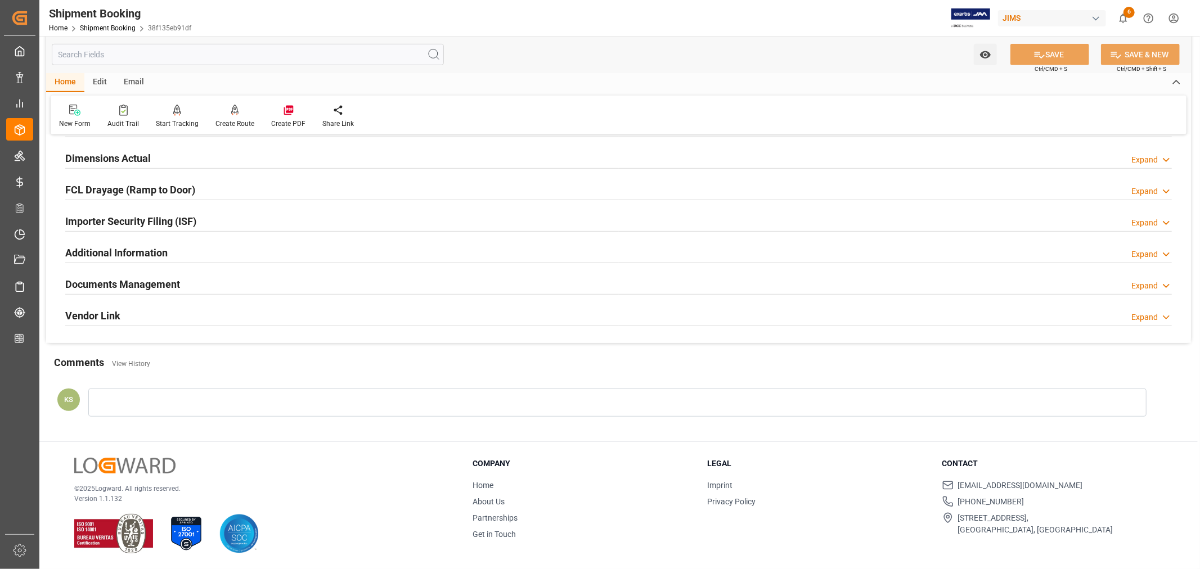
click at [396, 280] on div "Documents Management Expand" at bounding box center [618, 283] width 1106 height 21
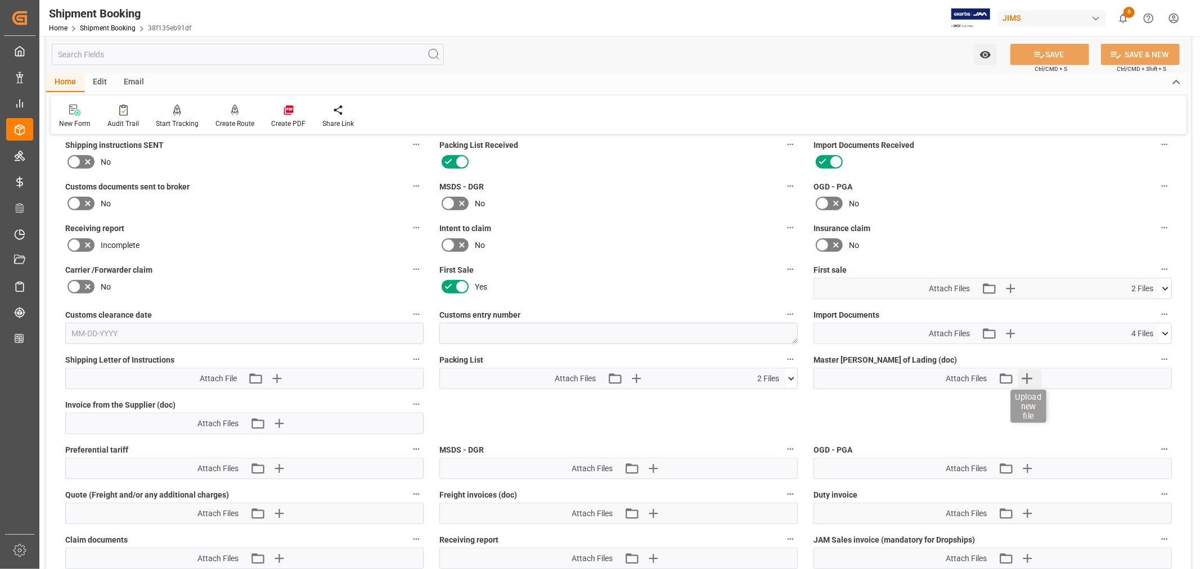
scroll to position [689, 0]
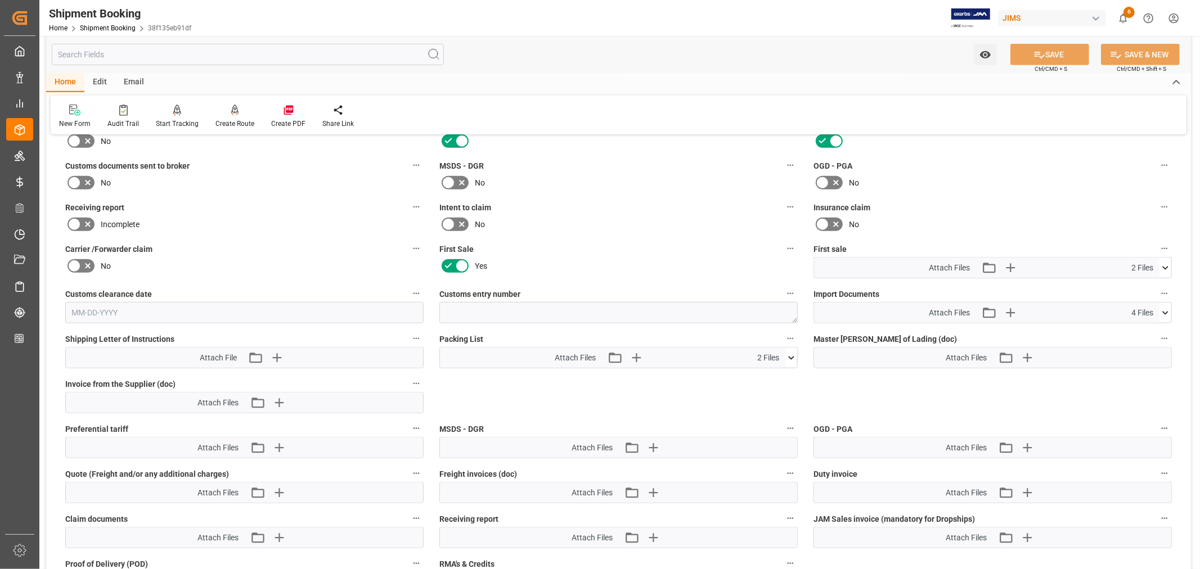
click at [792, 356] on icon at bounding box center [791, 357] width 6 height 3
click at [785, 387] on icon at bounding box center [785, 391] width 12 height 12
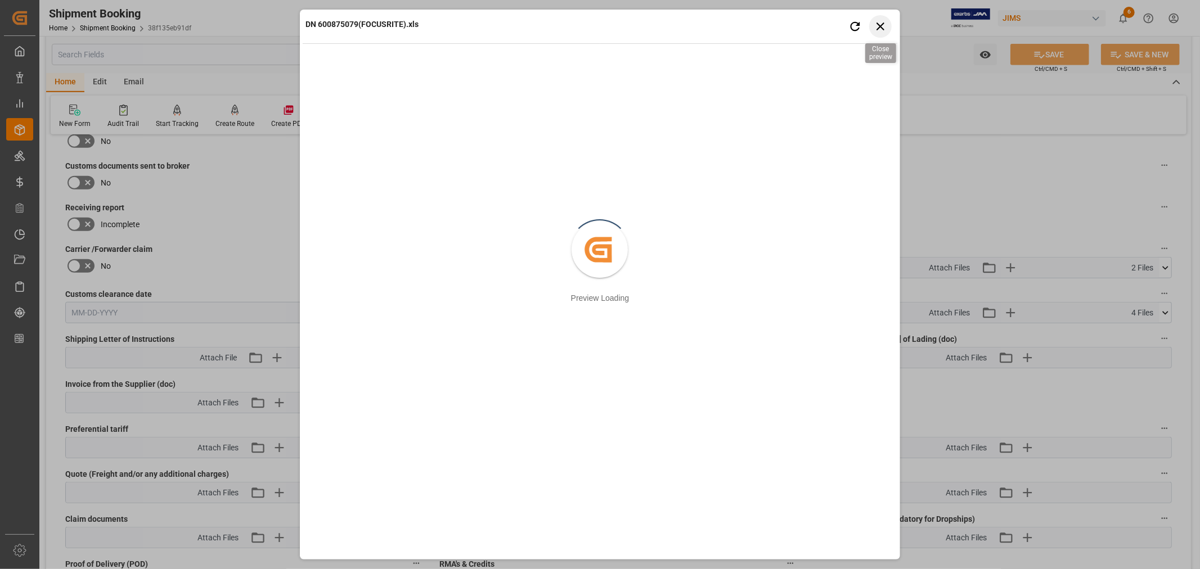
click at [878, 25] on icon "button" at bounding box center [880, 26] width 14 height 14
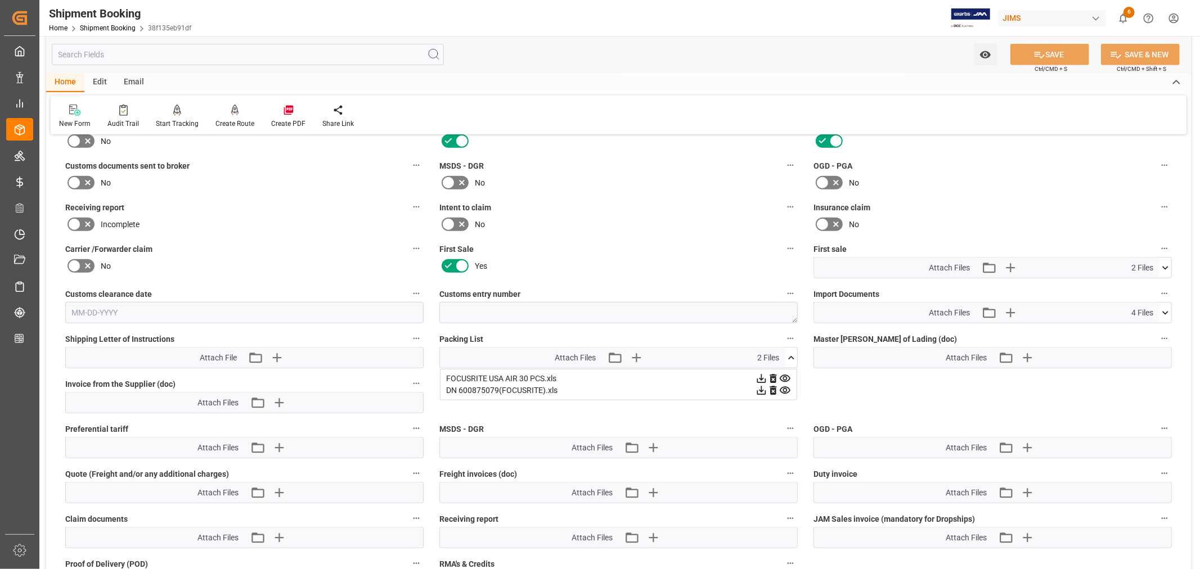
click at [1166, 265] on icon at bounding box center [1165, 268] width 12 height 12
click at [1159, 286] on icon at bounding box center [1159, 289] width 12 height 12
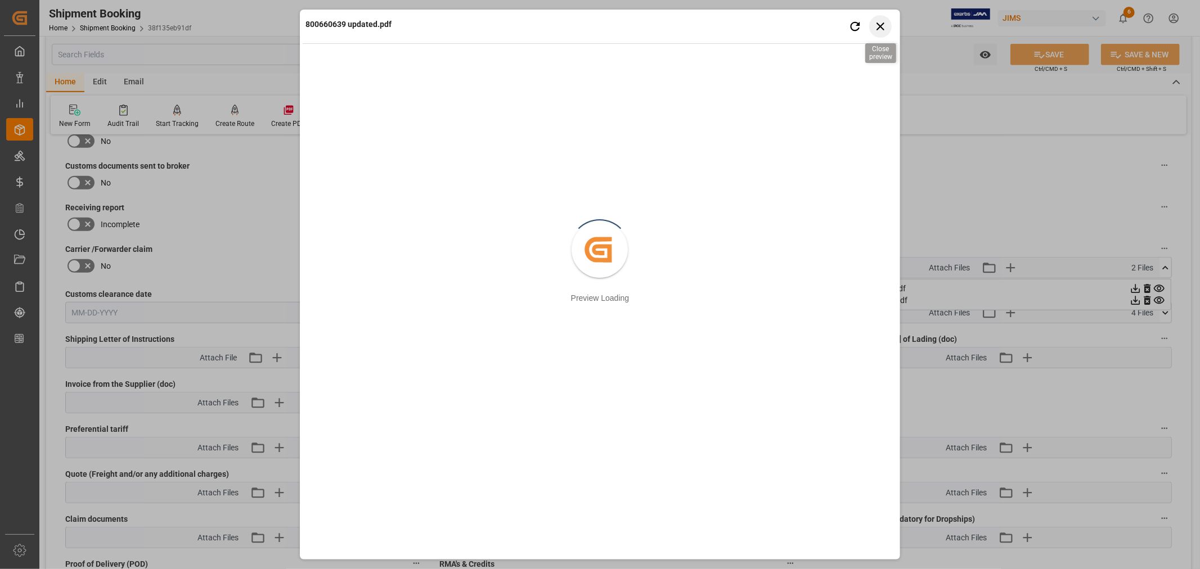
click at [881, 25] on icon "button" at bounding box center [880, 27] width 8 height 8
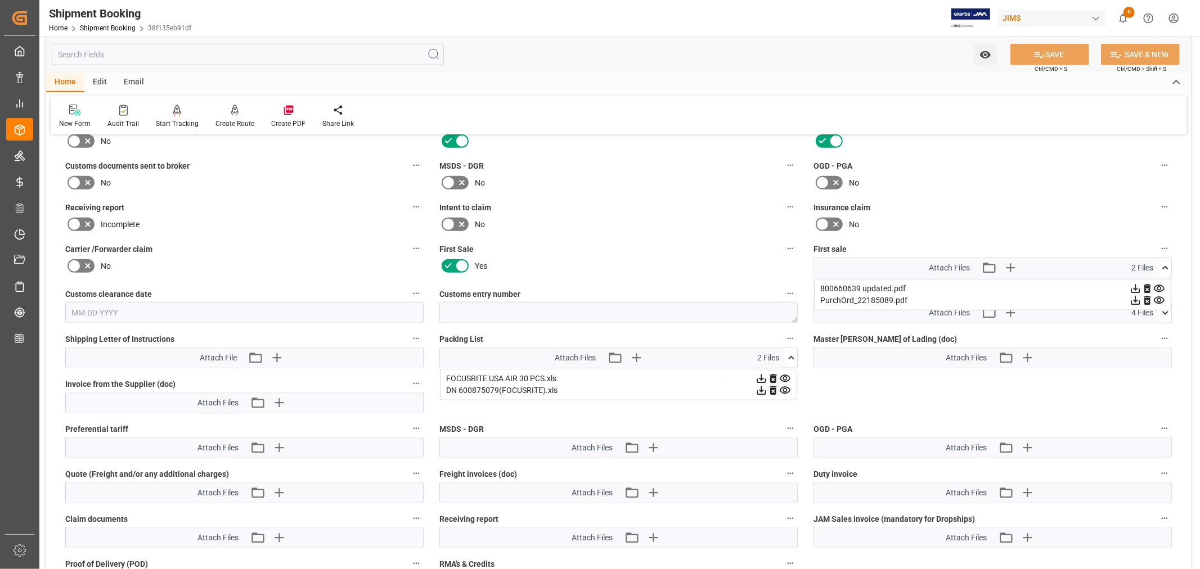
click at [1159, 298] on icon at bounding box center [1159, 301] width 12 height 12
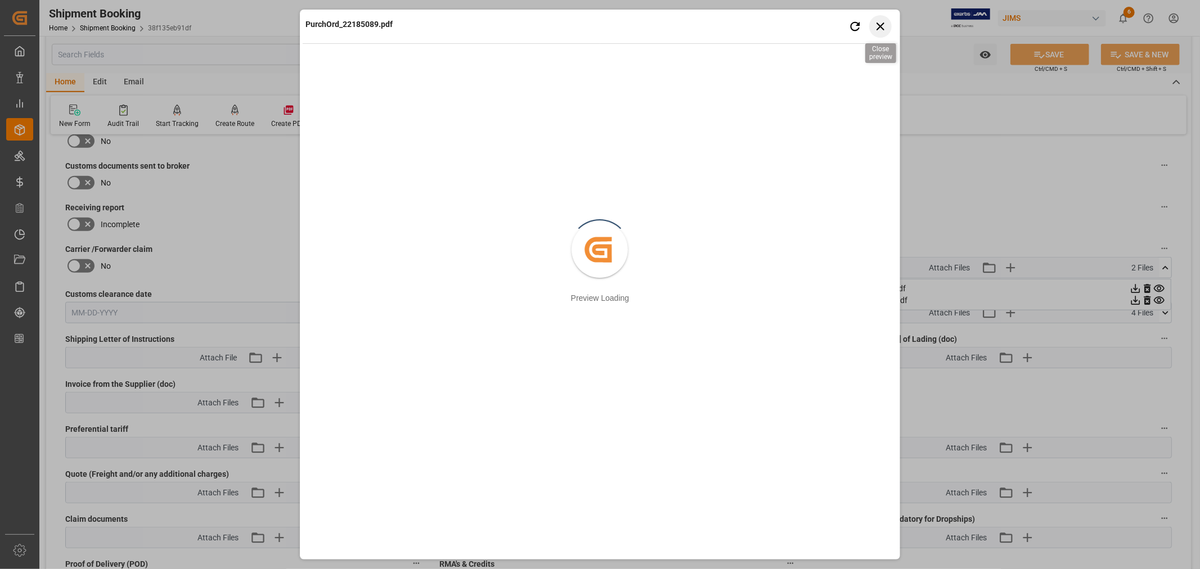
click at [882, 26] on icon "button" at bounding box center [880, 26] width 14 height 14
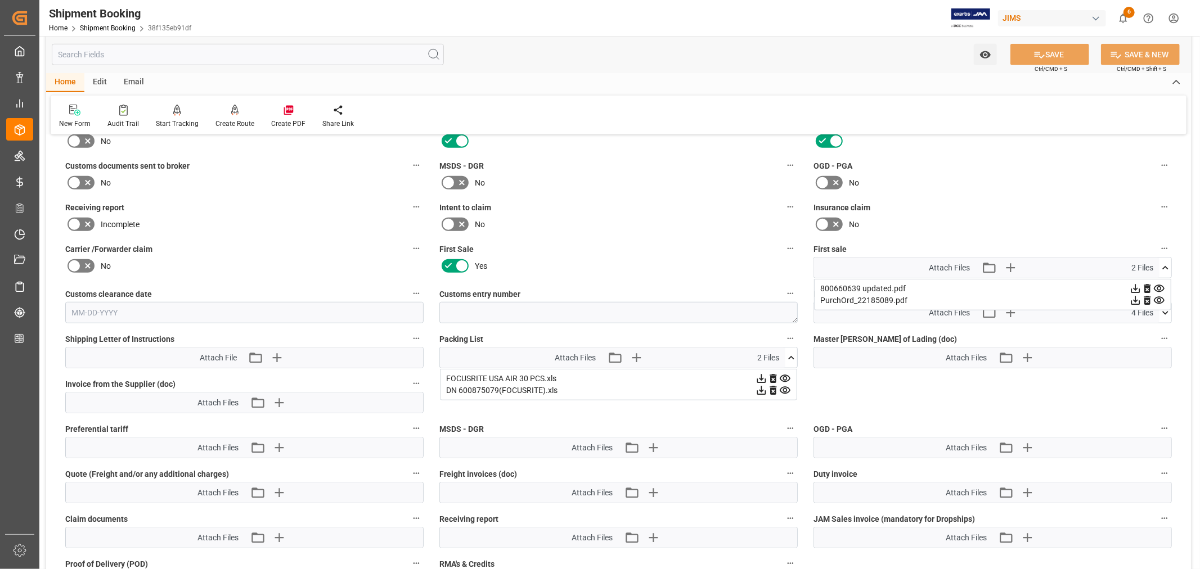
click at [1162, 262] on icon at bounding box center [1165, 268] width 12 height 12
click at [1163, 311] on icon at bounding box center [1165, 313] width 12 height 12
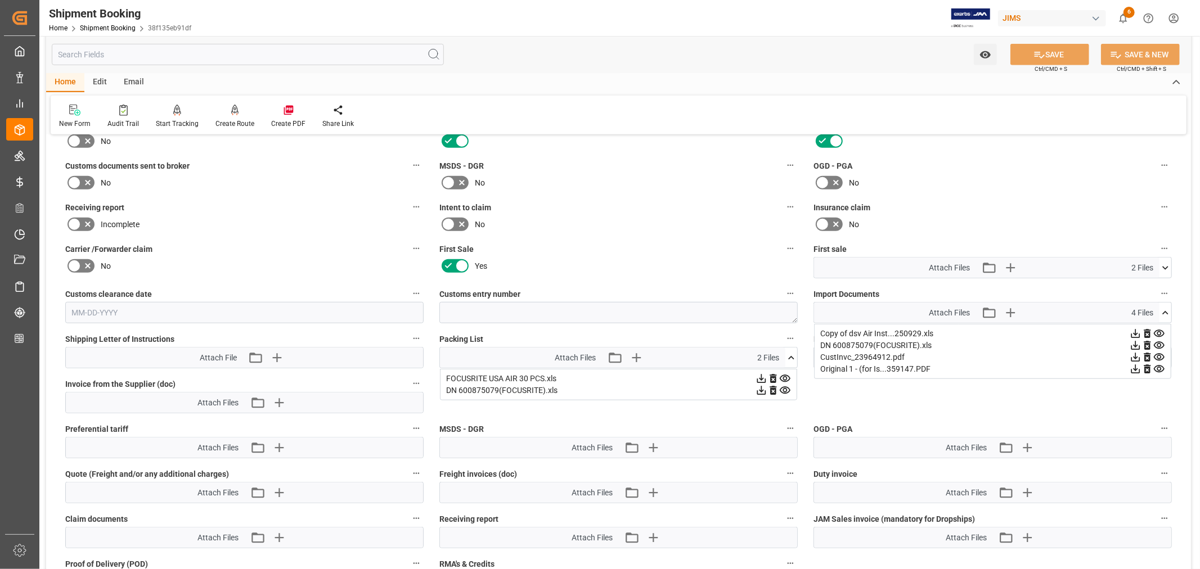
click at [1157, 356] on icon at bounding box center [1159, 358] width 12 height 12
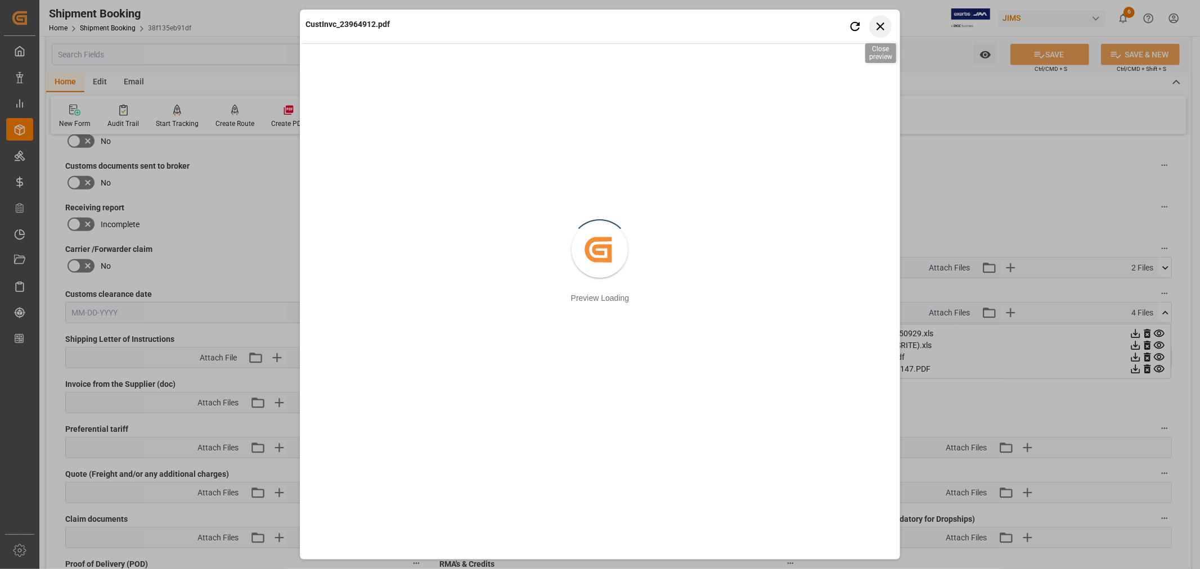
click at [879, 24] on icon "button" at bounding box center [880, 27] width 8 height 8
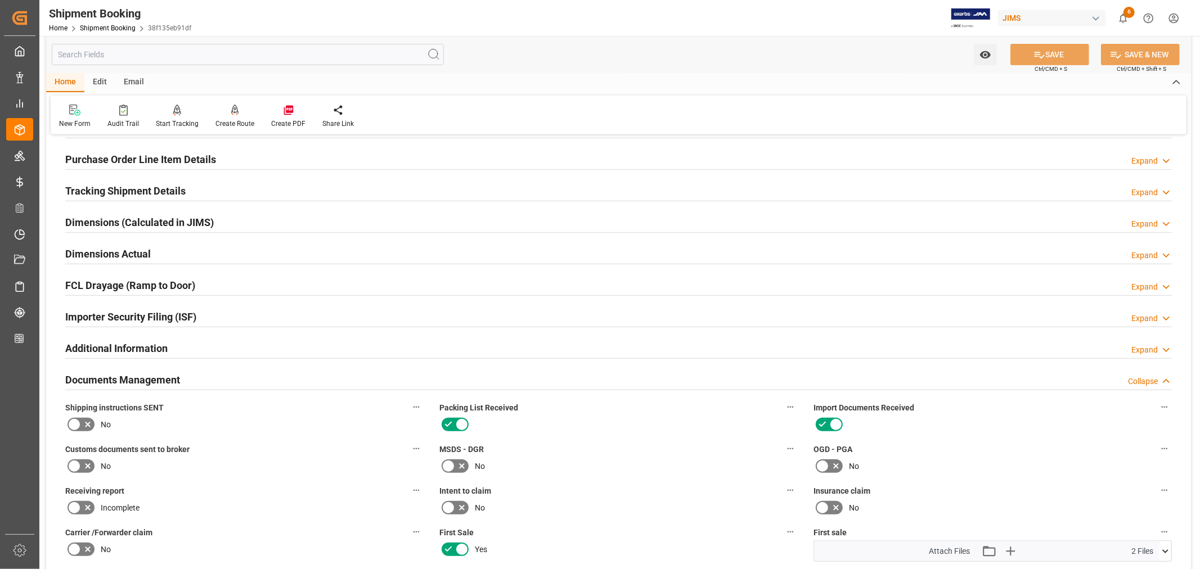
scroll to position [0, 0]
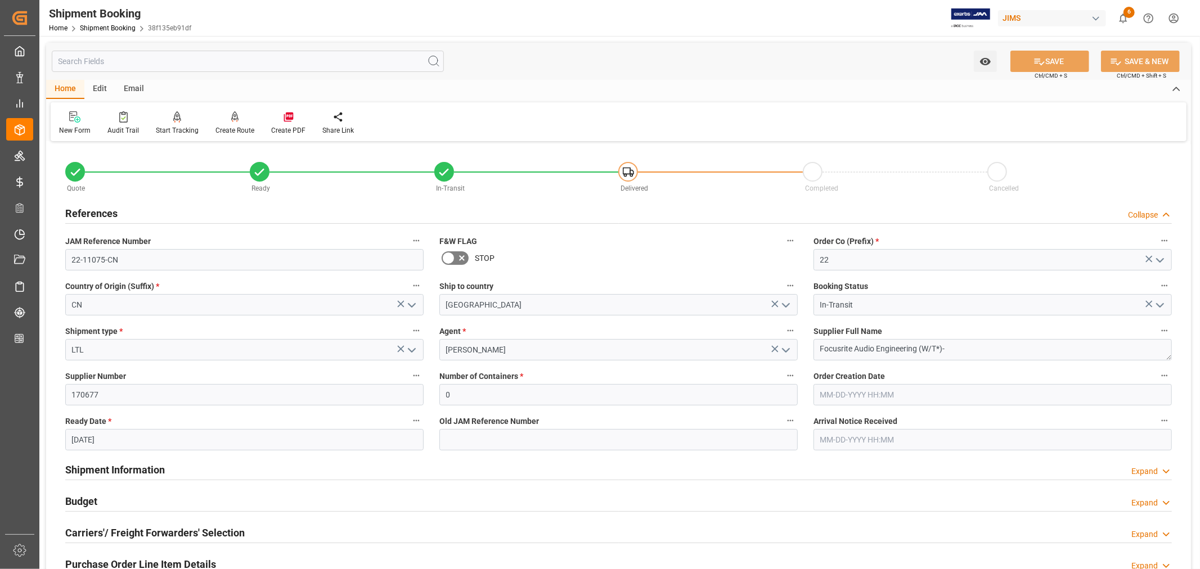
click at [102, 213] on h2 "References" at bounding box center [91, 213] width 52 height 15
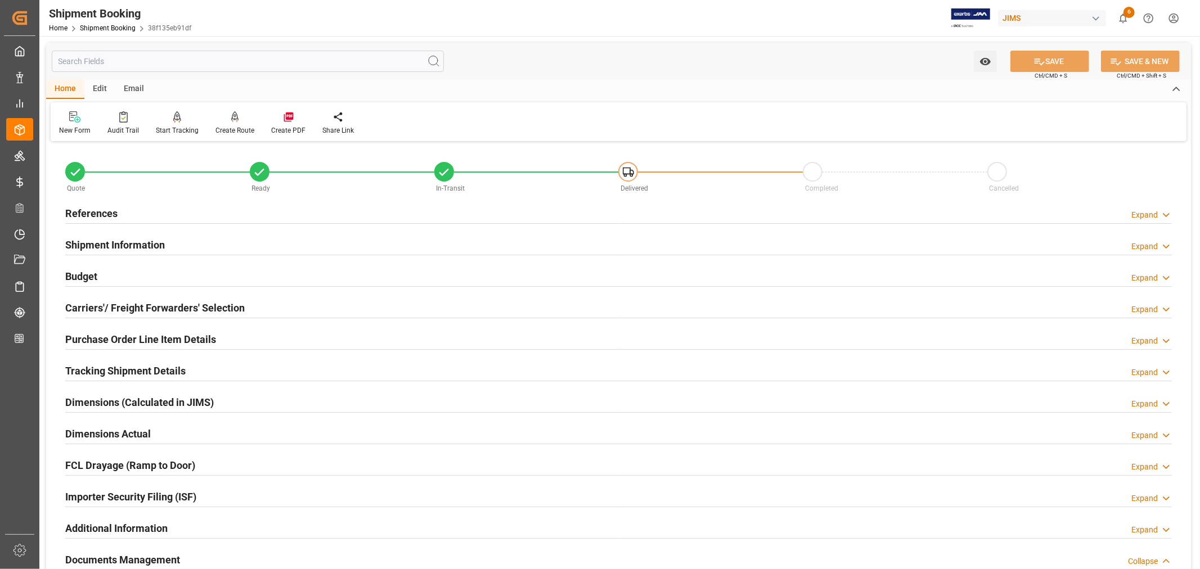
click at [102, 213] on h2 "References" at bounding box center [91, 213] width 52 height 15
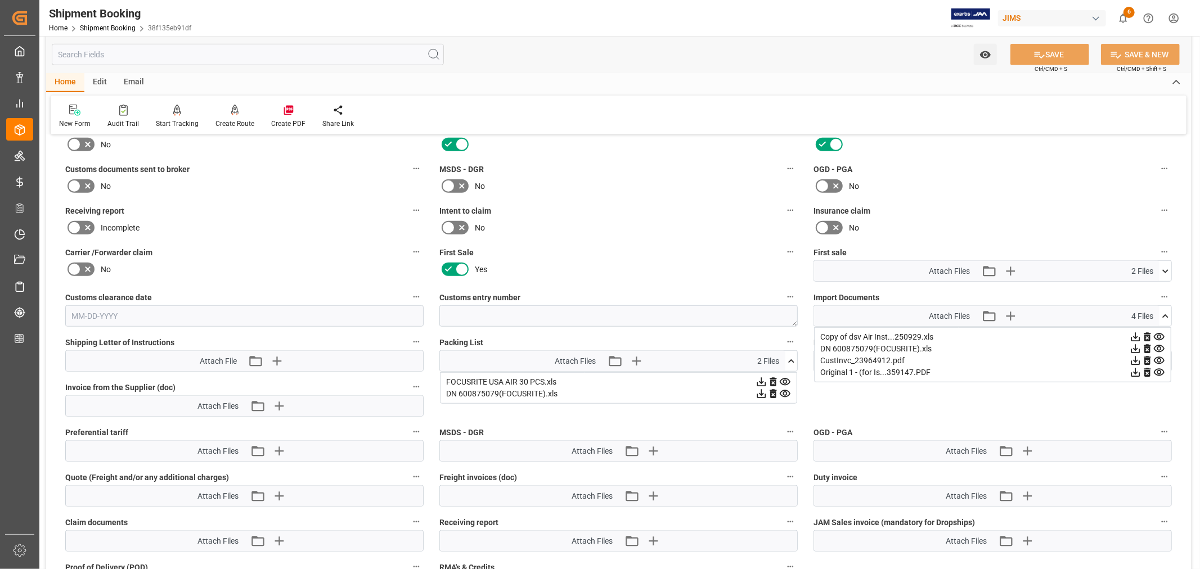
scroll to position [687, 0]
click at [1011, 310] on icon "button" at bounding box center [1010, 314] width 18 height 18
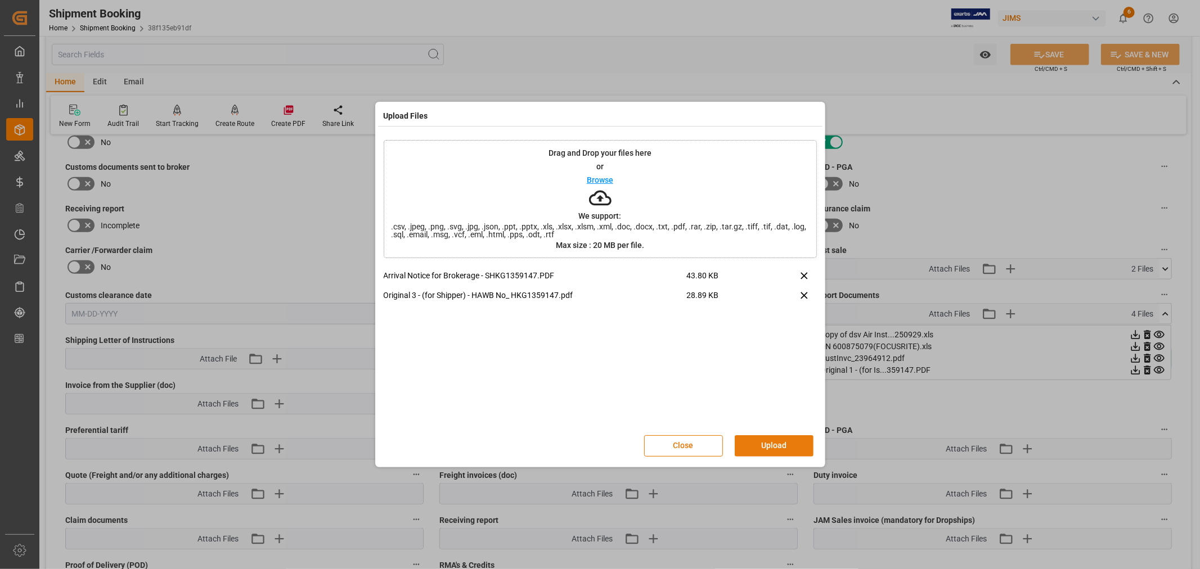
click at [775, 444] on button "Upload" at bounding box center [774, 445] width 79 height 21
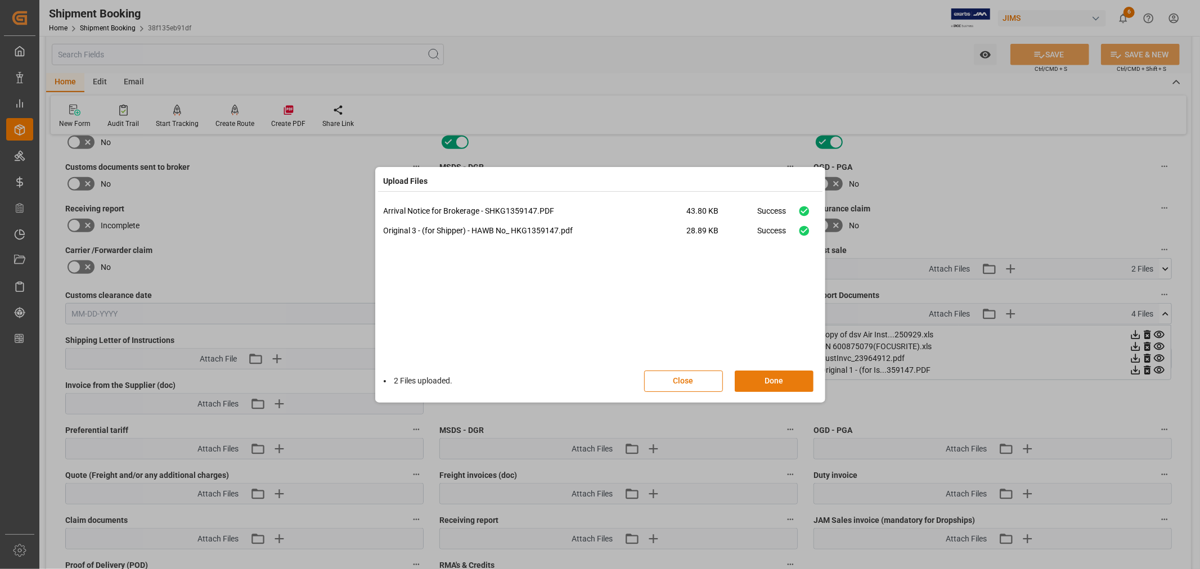
click at [770, 383] on button "Done" at bounding box center [774, 381] width 79 height 21
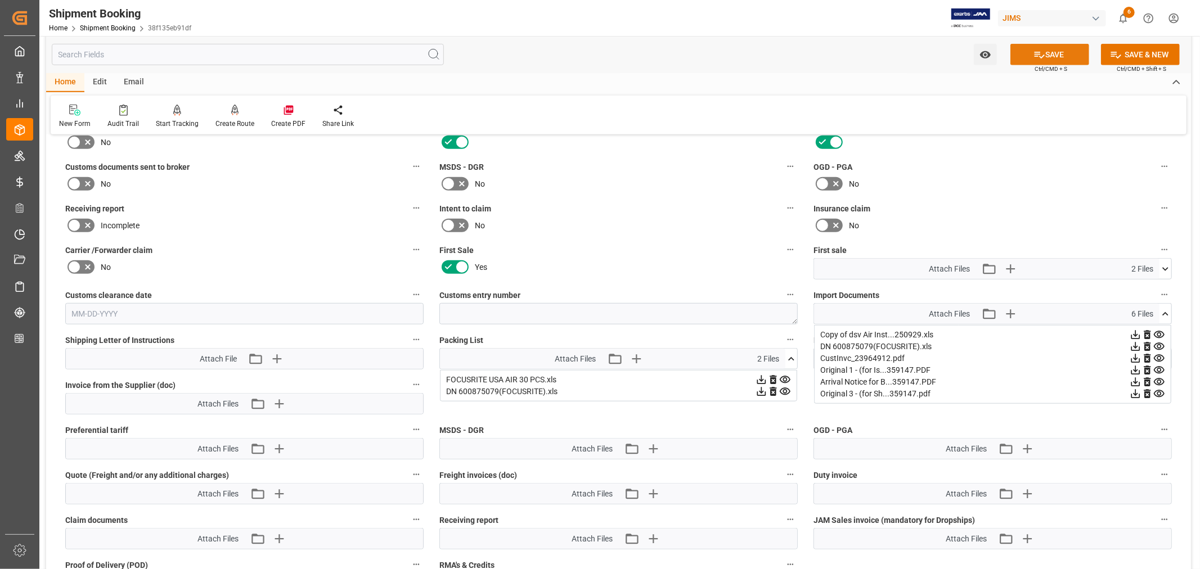
click at [1056, 52] on button "SAVE" at bounding box center [1049, 54] width 79 height 21
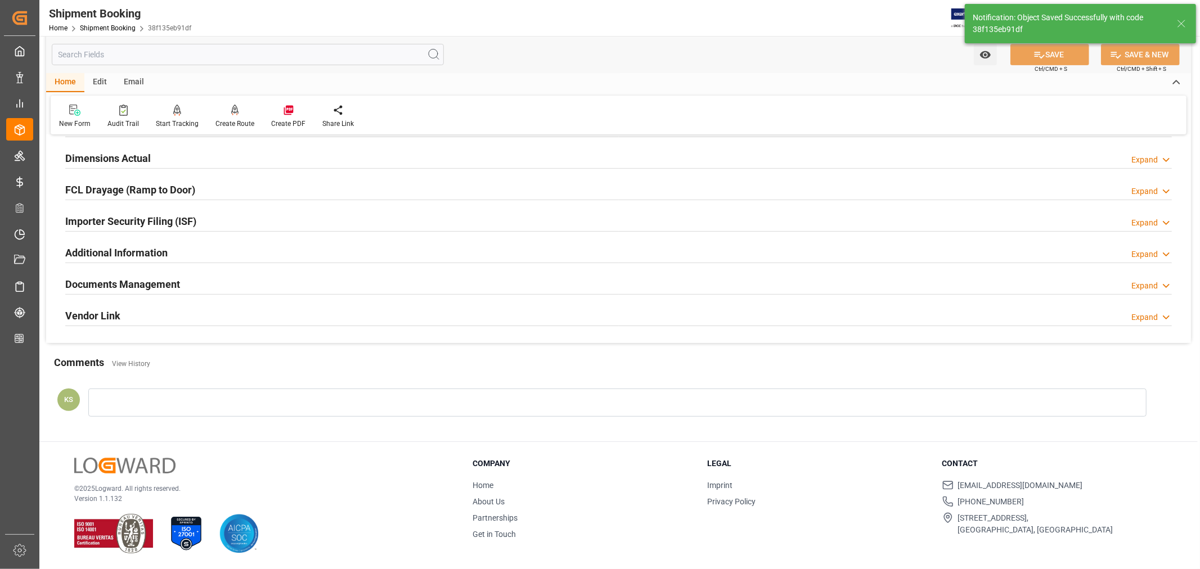
scroll to position [276, 0]
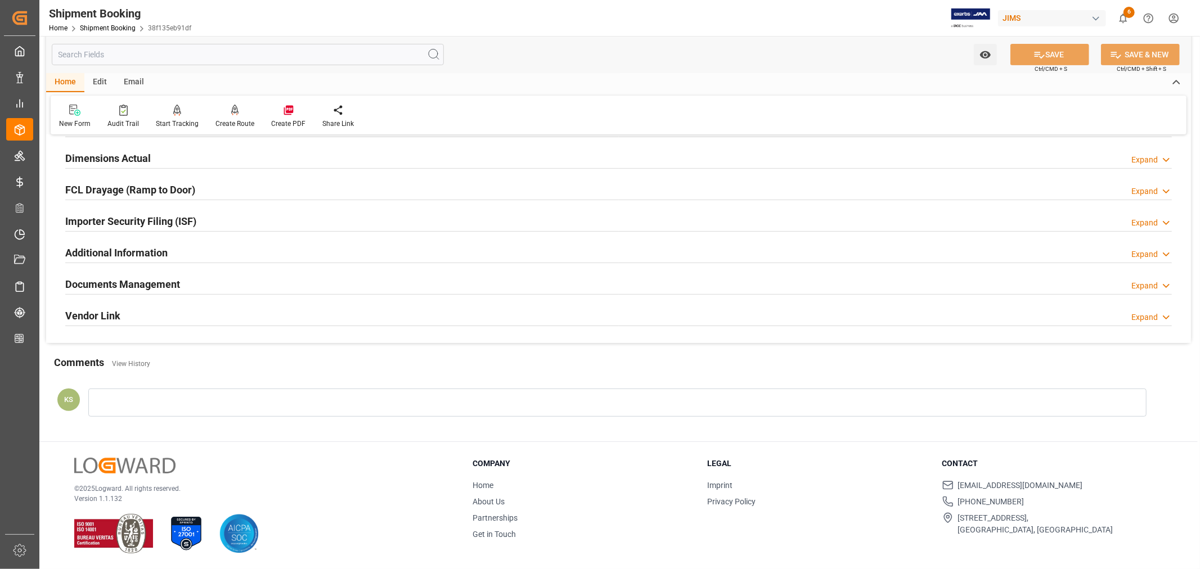
drag, startPoint x: 502, startPoint y: 280, endPoint x: 509, endPoint y: 279, distance: 7.3
click at [503, 280] on div "Documents Management Expand" at bounding box center [618, 283] width 1106 height 21
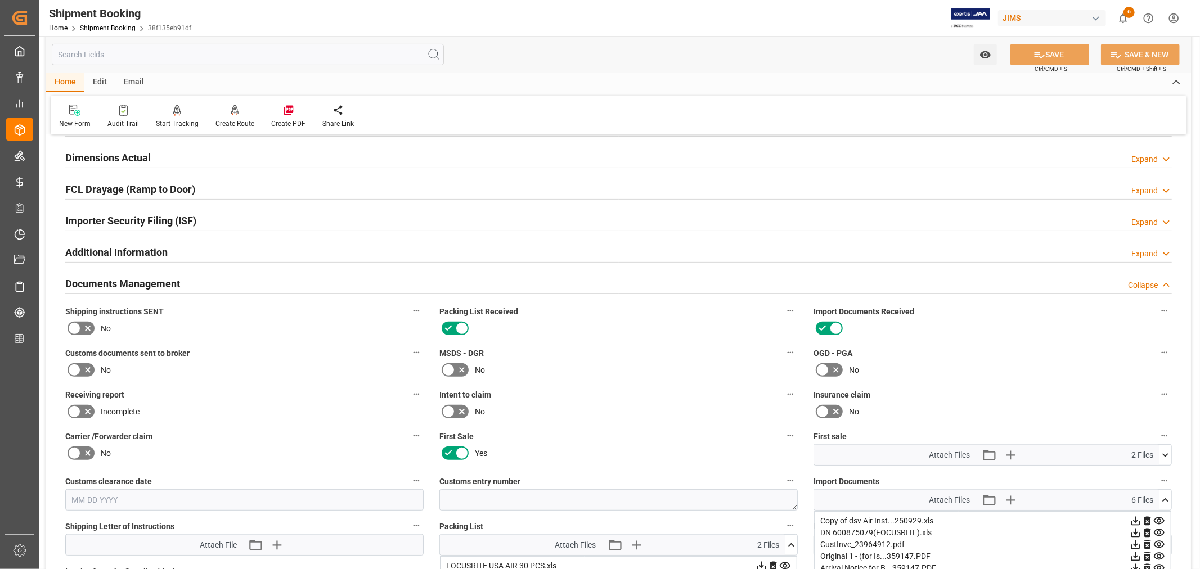
scroll to position [462, 0]
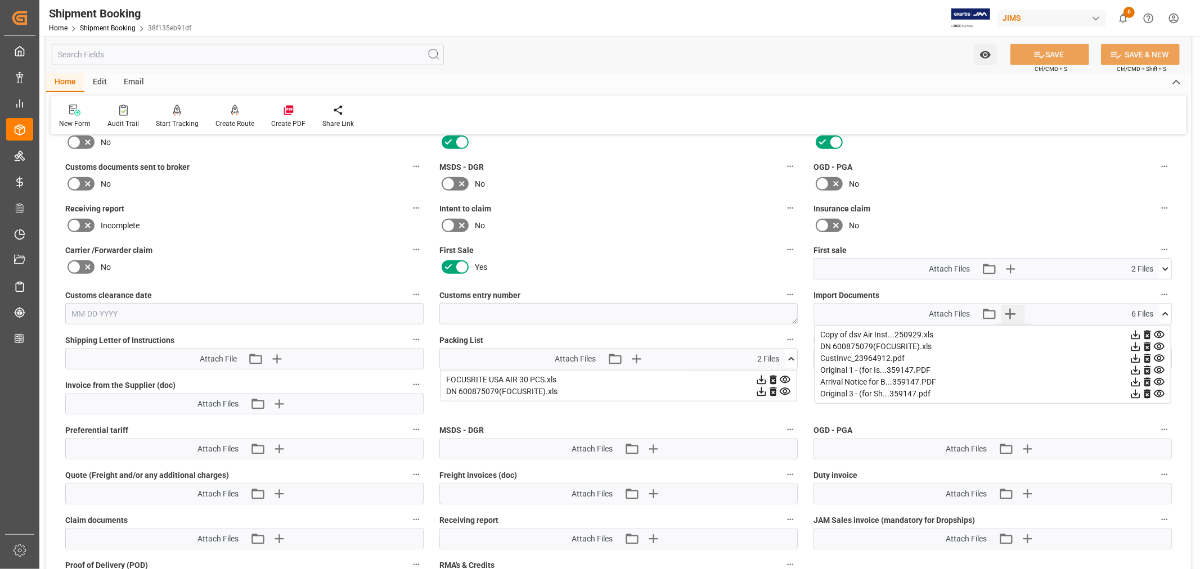
click at [1011, 312] on icon "button" at bounding box center [1010, 314] width 18 height 18
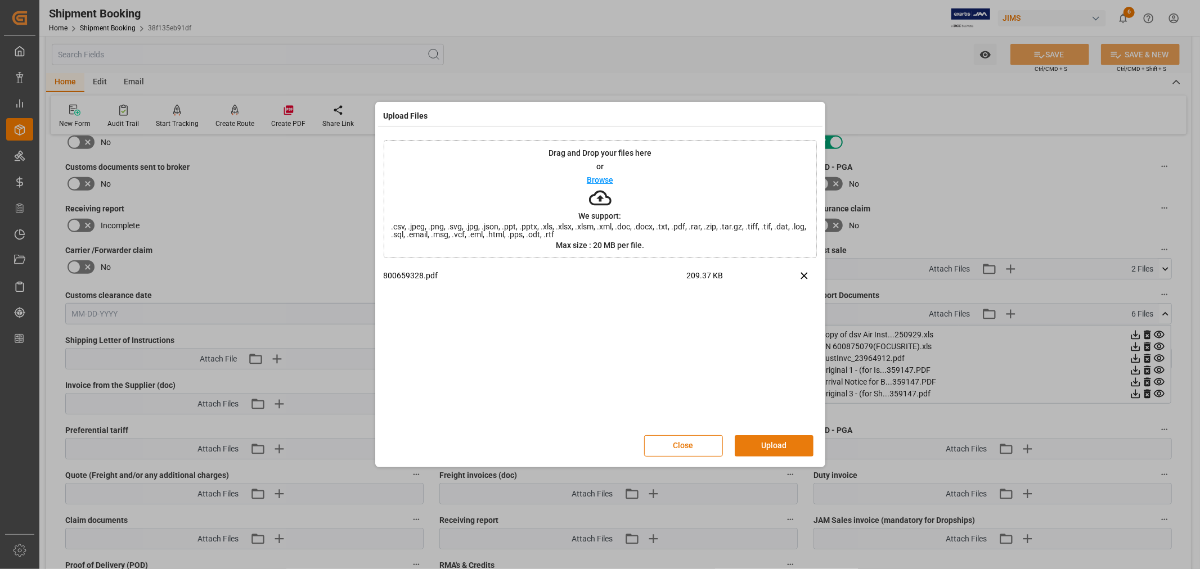
click at [773, 446] on button "Upload" at bounding box center [774, 445] width 79 height 21
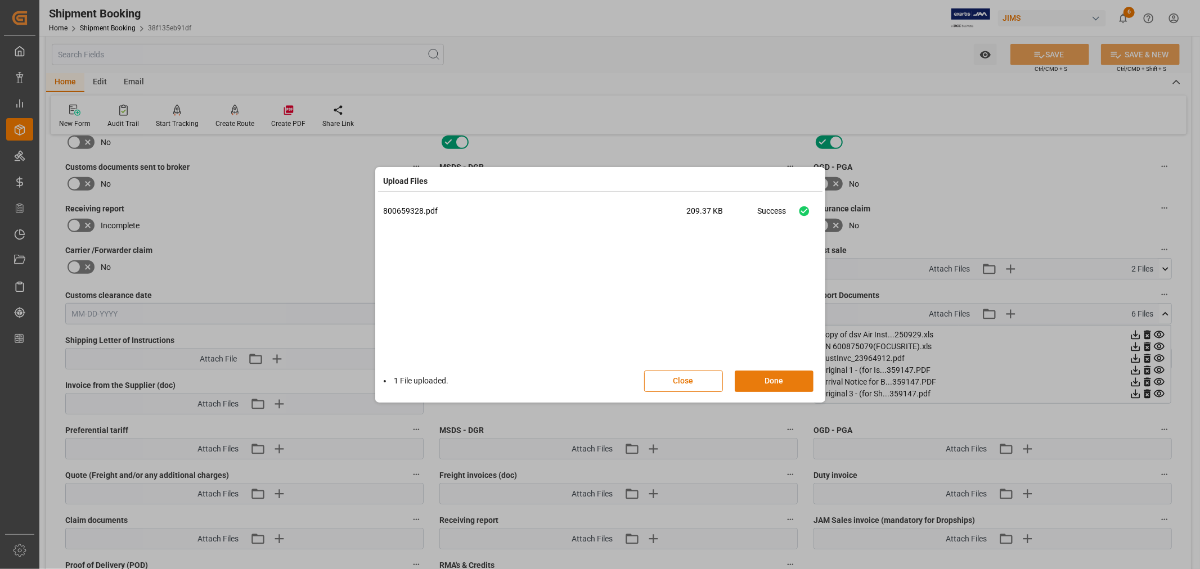
click at [771, 380] on button "Done" at bounding box center [774, 381] width 79 height 21
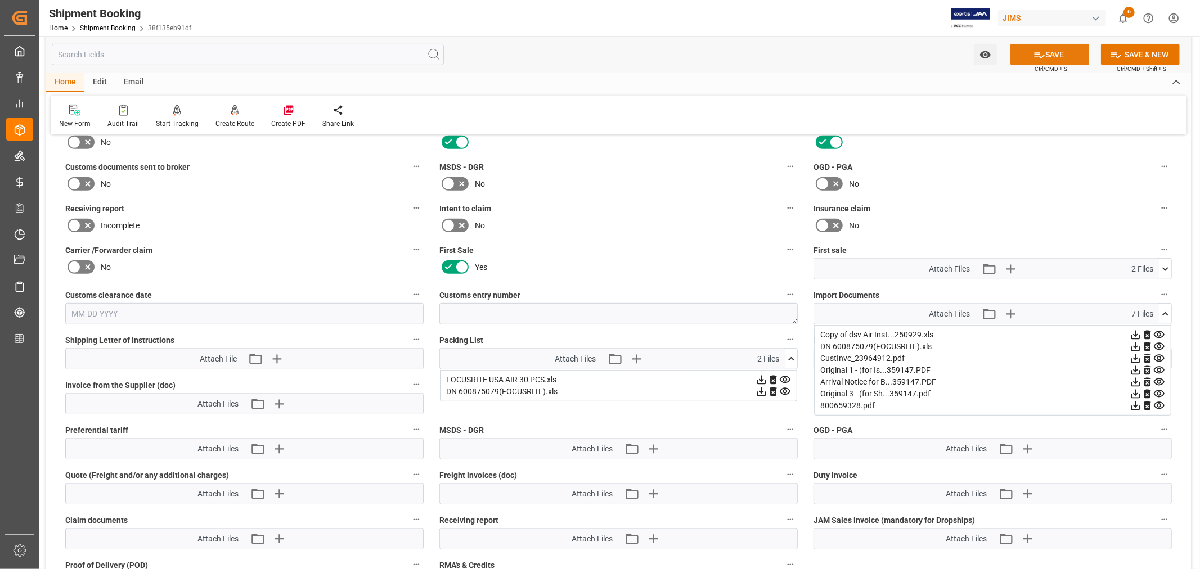
click at [1050, 53] on button "SAVE" at bounding box center [1049, 54] width 79 height 21
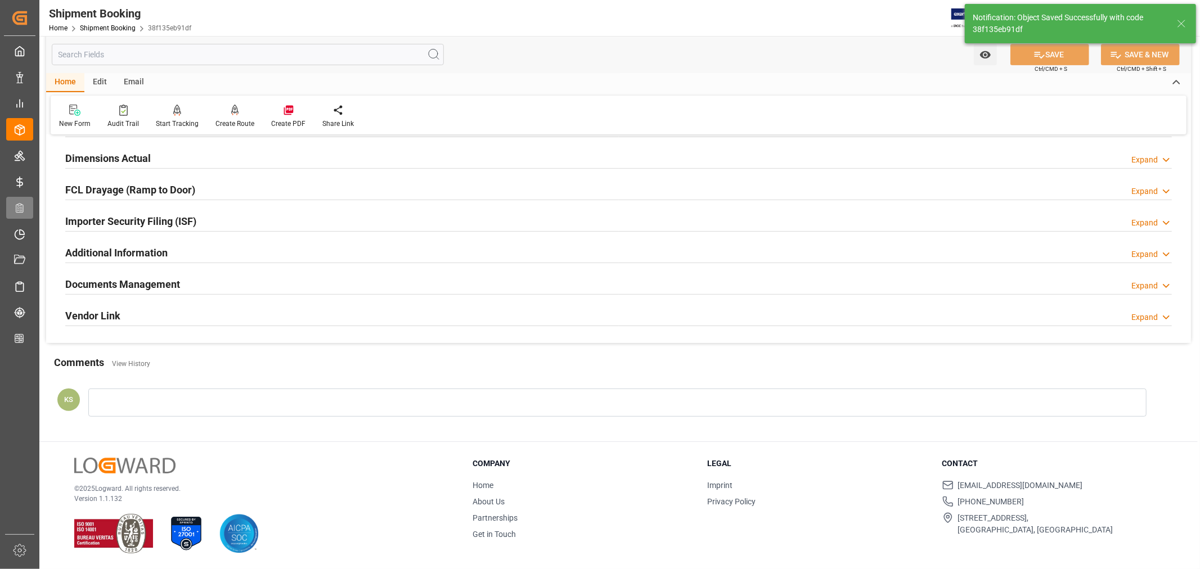
scroll to position [276, 0]
click at [414, 287] on div "Documents Management Expand" at bounding box center [618, 283] width 1106 height 21
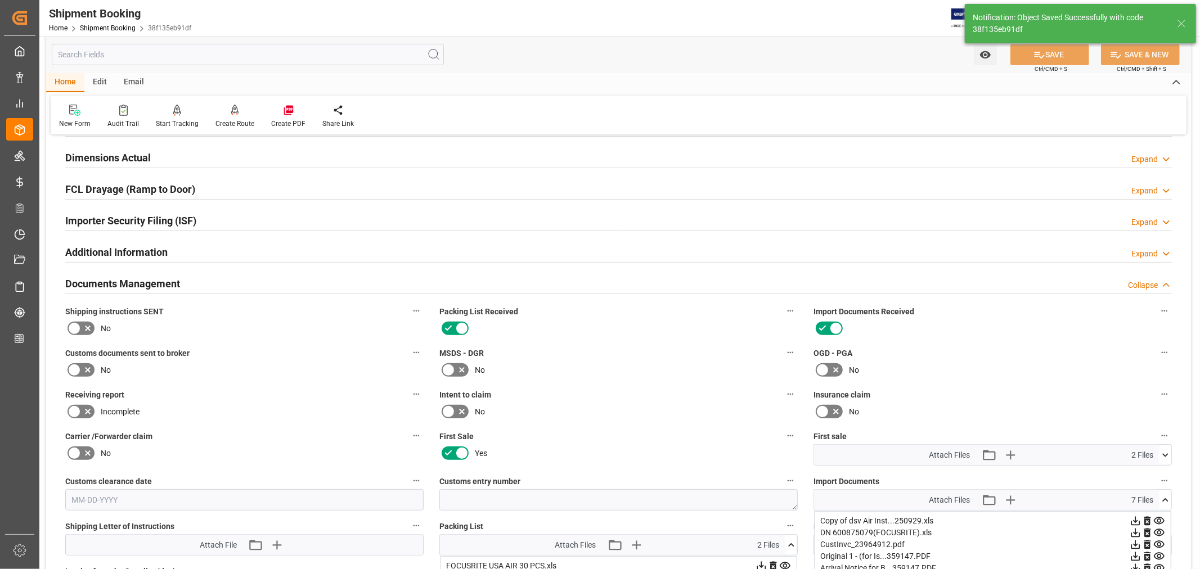
scroll to position [462, 0]
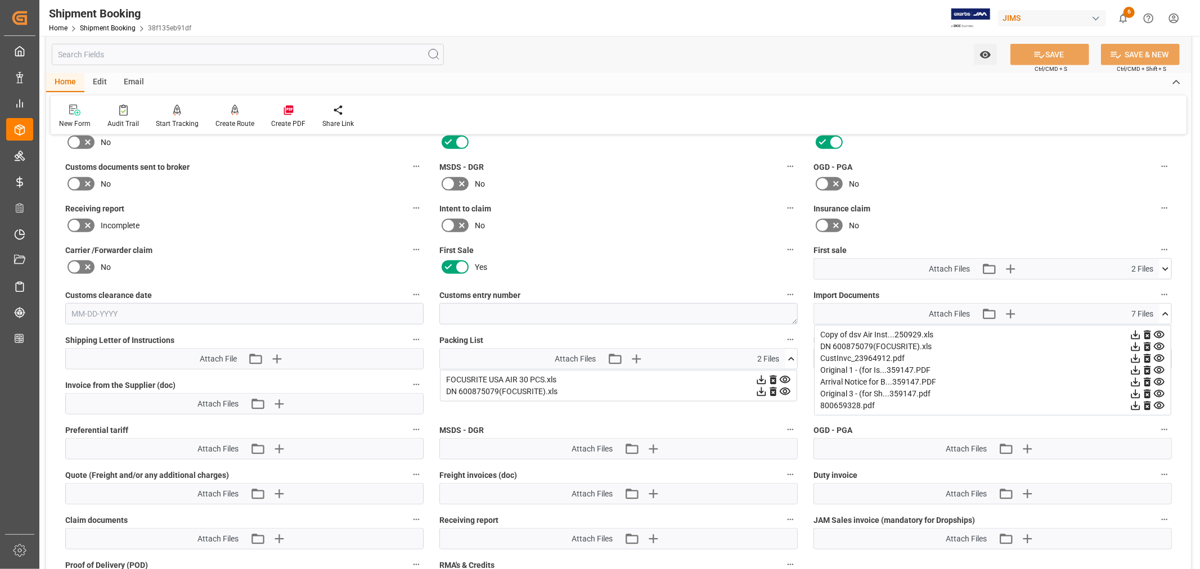
click at [1159, 403] on icon at bounding box center [1159, 406] width 12 height 12
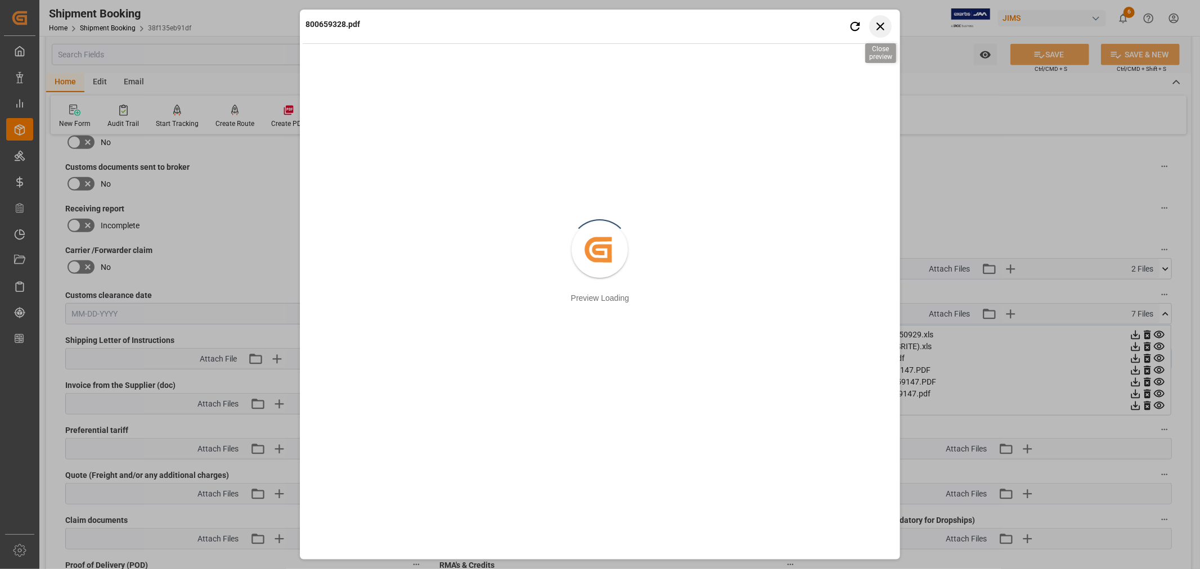
click at [881, 25] on icon "button" at bounding box center [880, 27] width 8 height 8
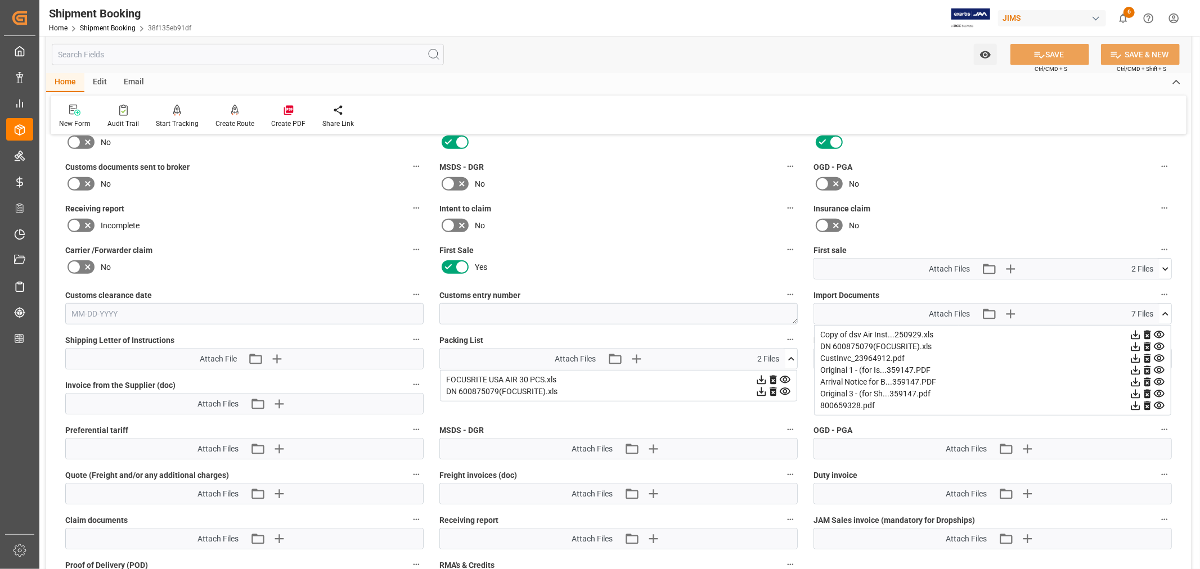
click at [1157, 355] on icon at bounding box center [1159, 358] width 11 height 7
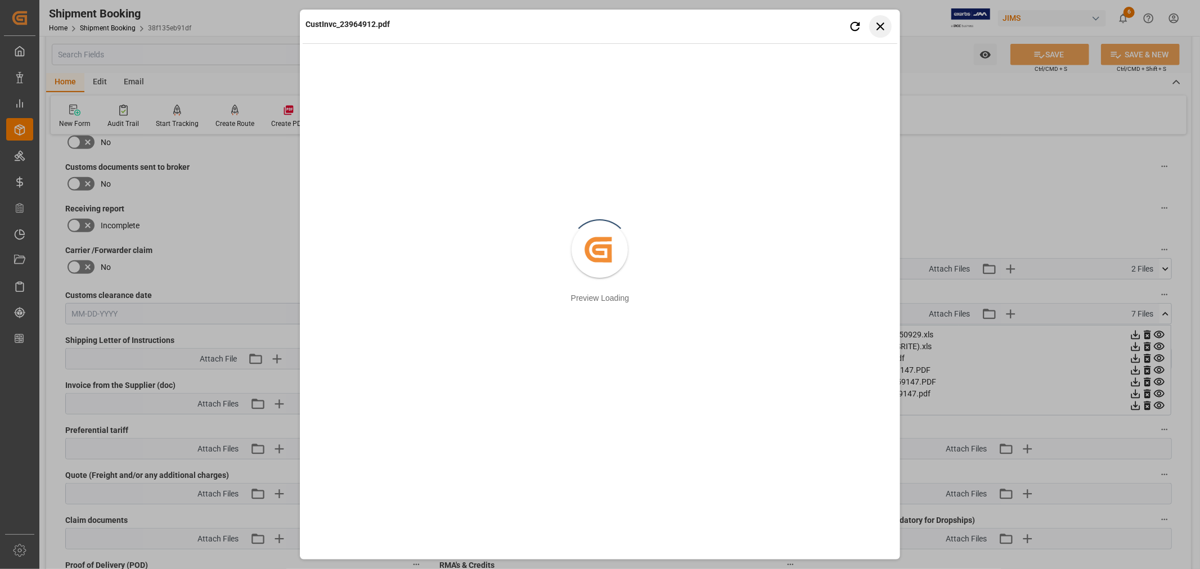
click at [880, 25] on icon "button" at bounding box center [880, 26] width 14 height 14
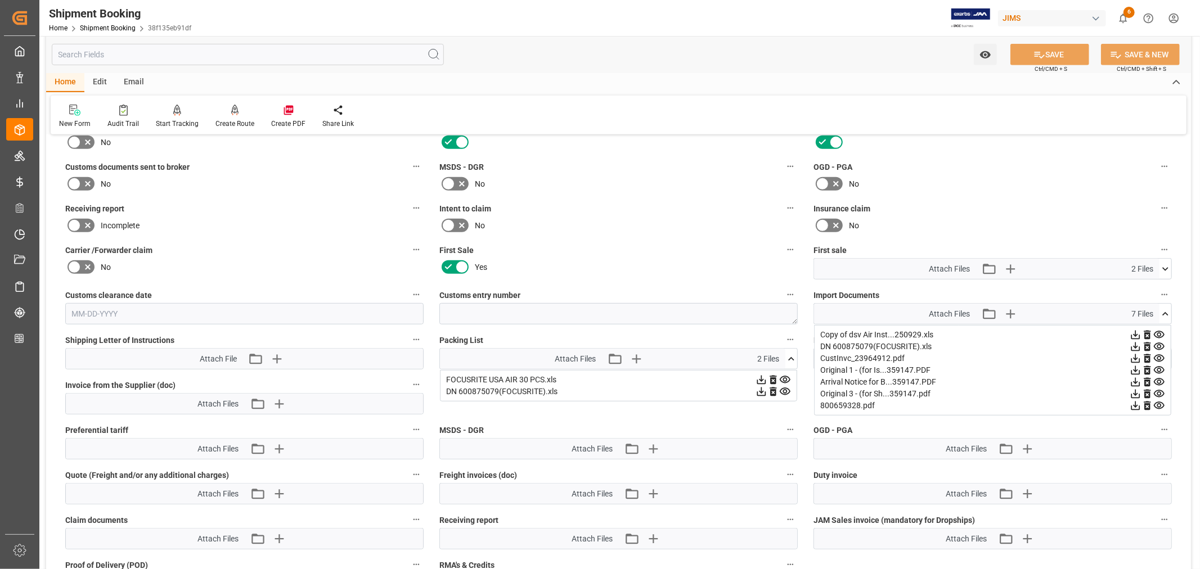
click at [1157, 379] on icon at bounding box center [1159, 382] width 12 height 12
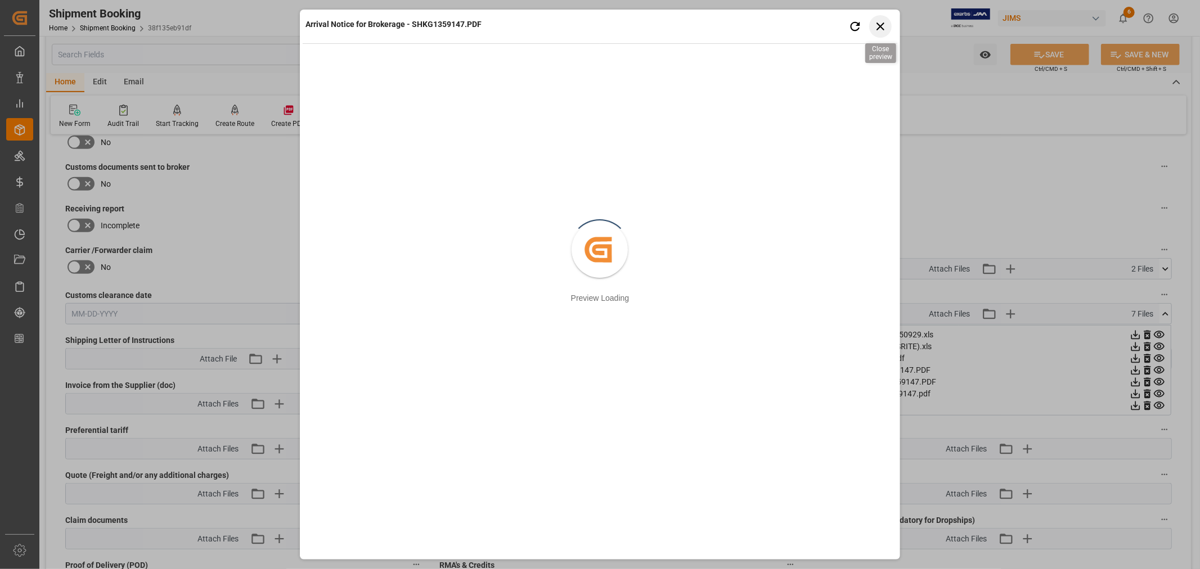
click at [880, 21] on icon "button" at bounding box center [880, 26] width 14 height 14
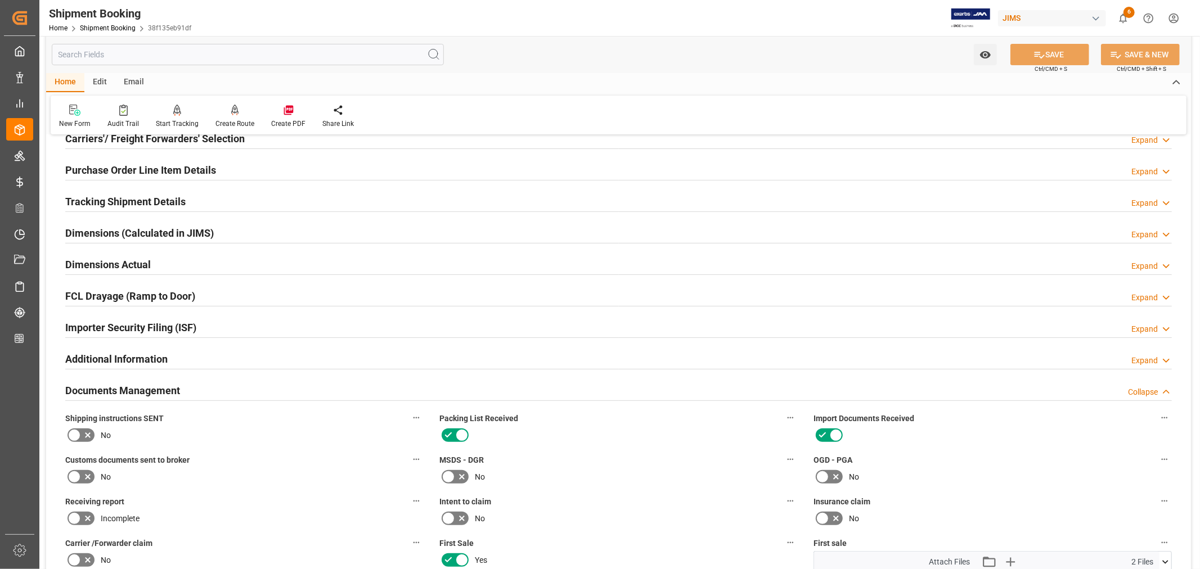
scroll to position [150, 0]
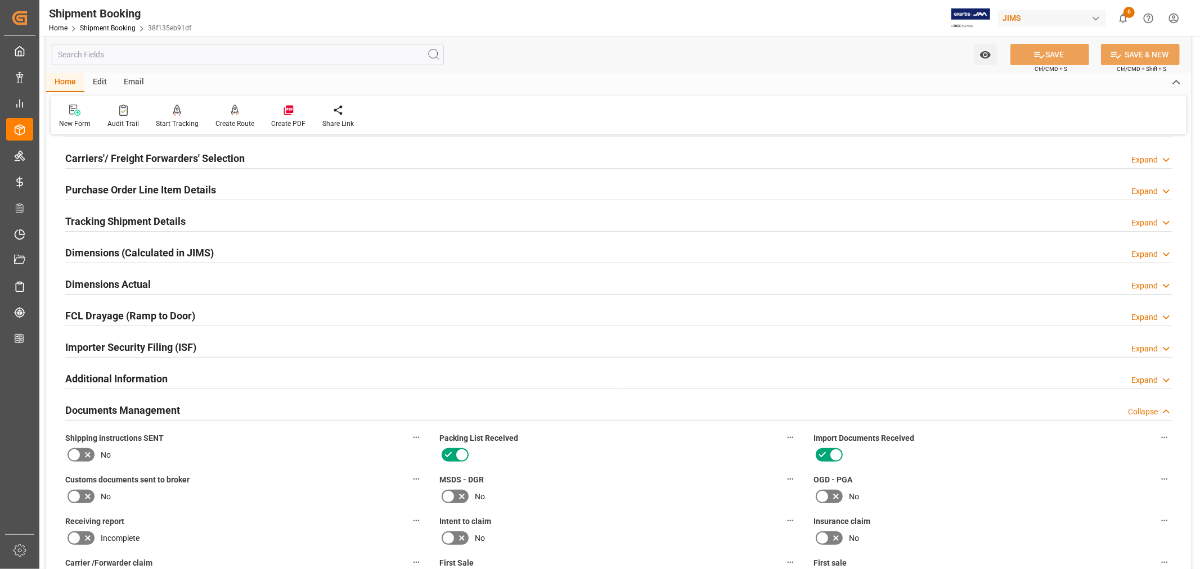
click at [167, 412] on h2 "Documents Management" at bounding box center [122, 410] width 115 height 15
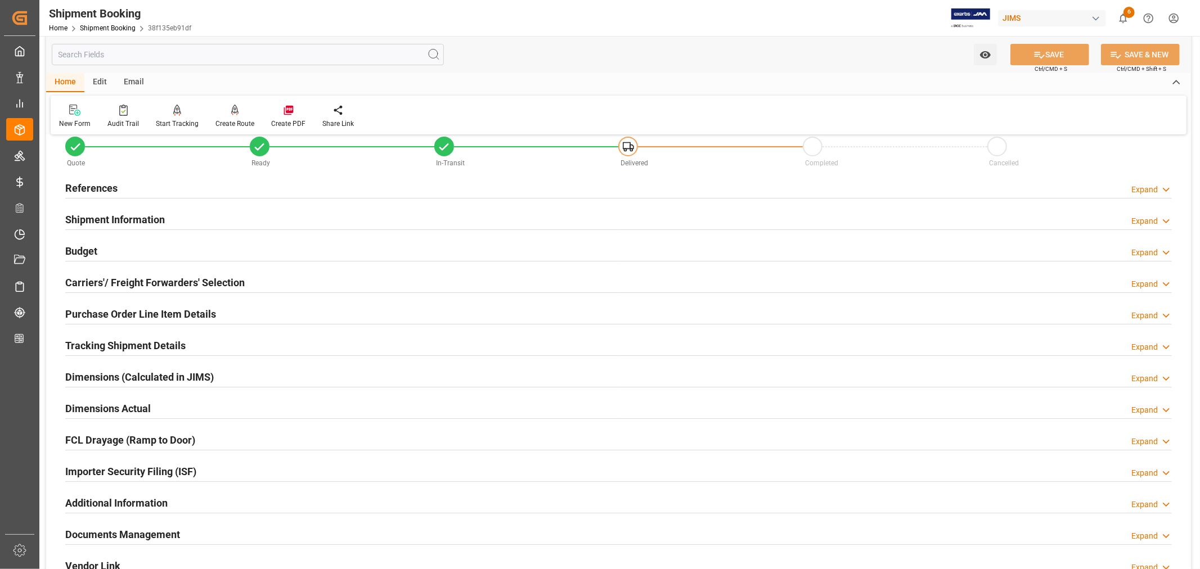
scroll to position [0, 0]
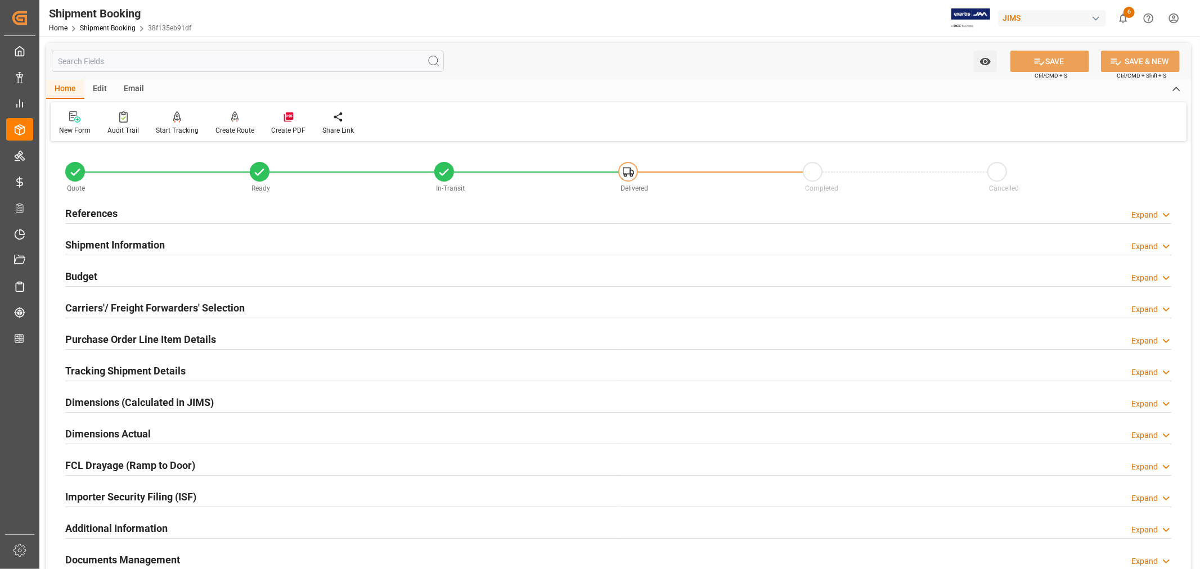
click at [156, 240] on h2 "Shipment Information" at bounding box center [115, 244] width 100 height 15
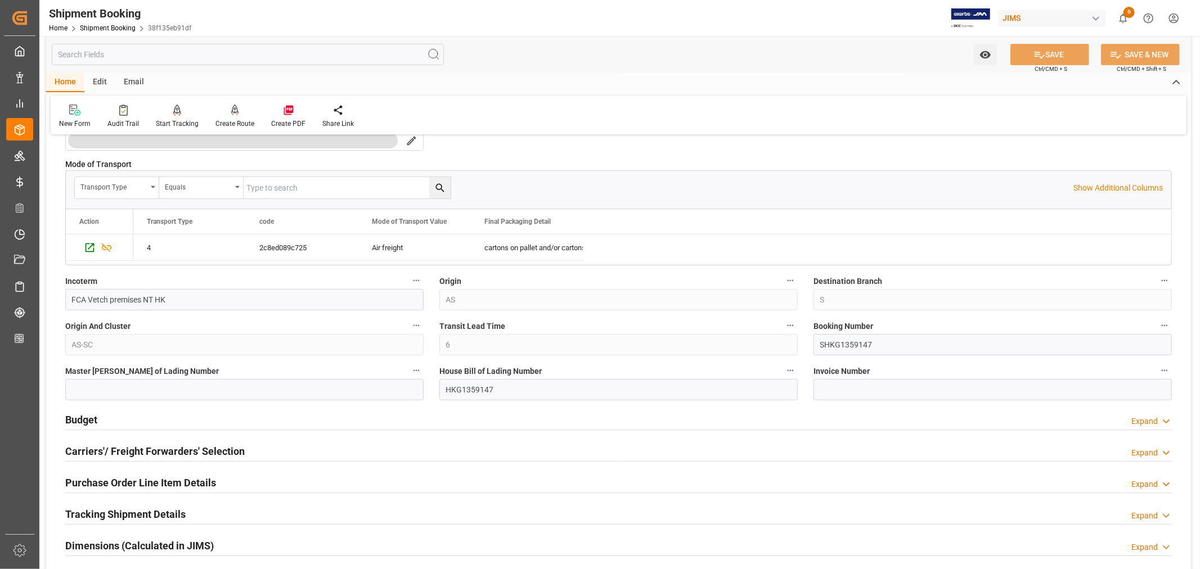
scroll to position [312, 0]
click at [469, 389] on input "HKG1359147" at bounding box center [618, 388] width 358 height 21
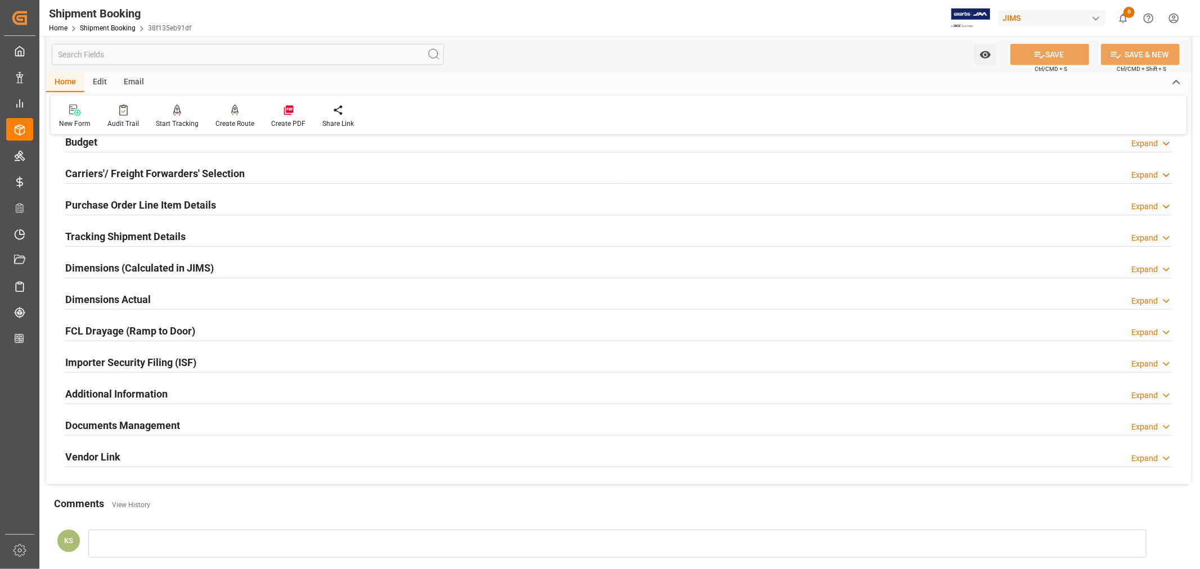
scroll to position [563, 0]
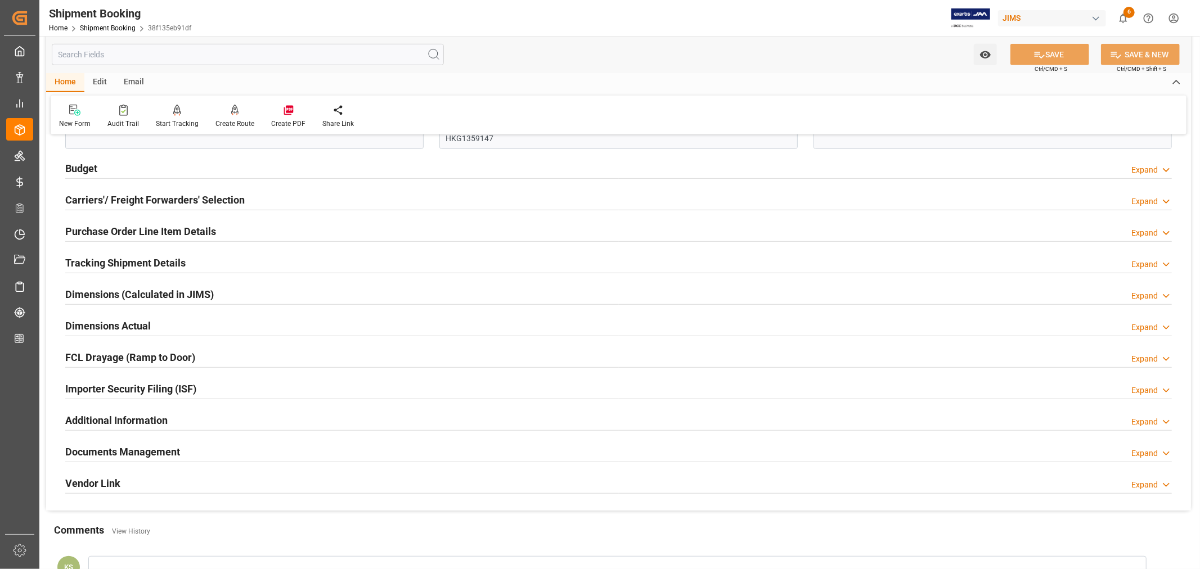
click at [131, 259] on h2 "Tracking Shipment Details" at bounding box center [125, 262] width 120 height 15
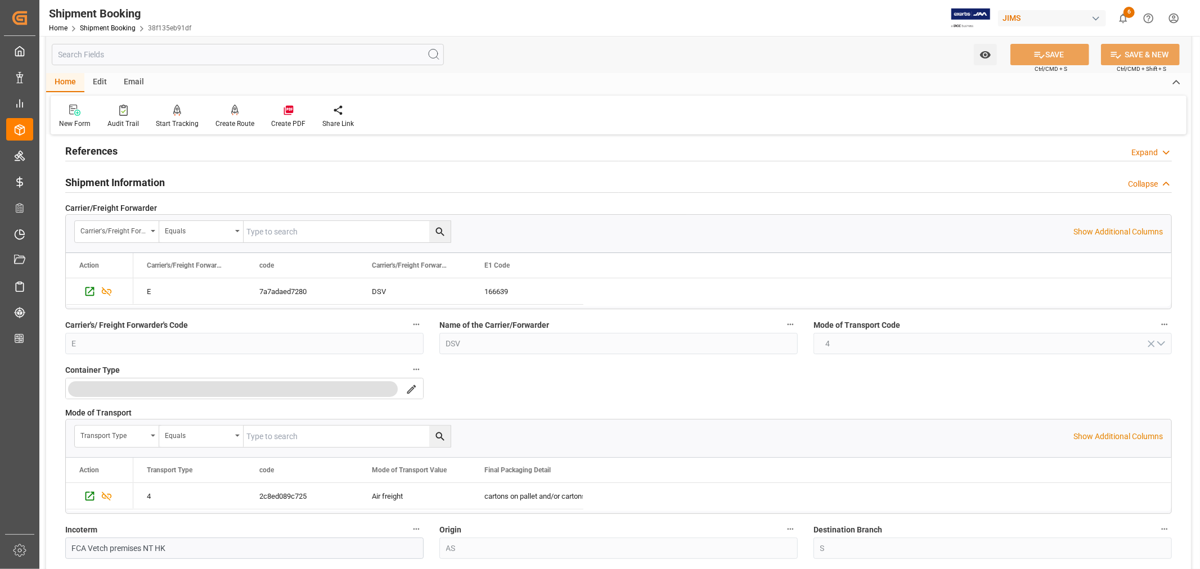
scroll to position [0, 0]
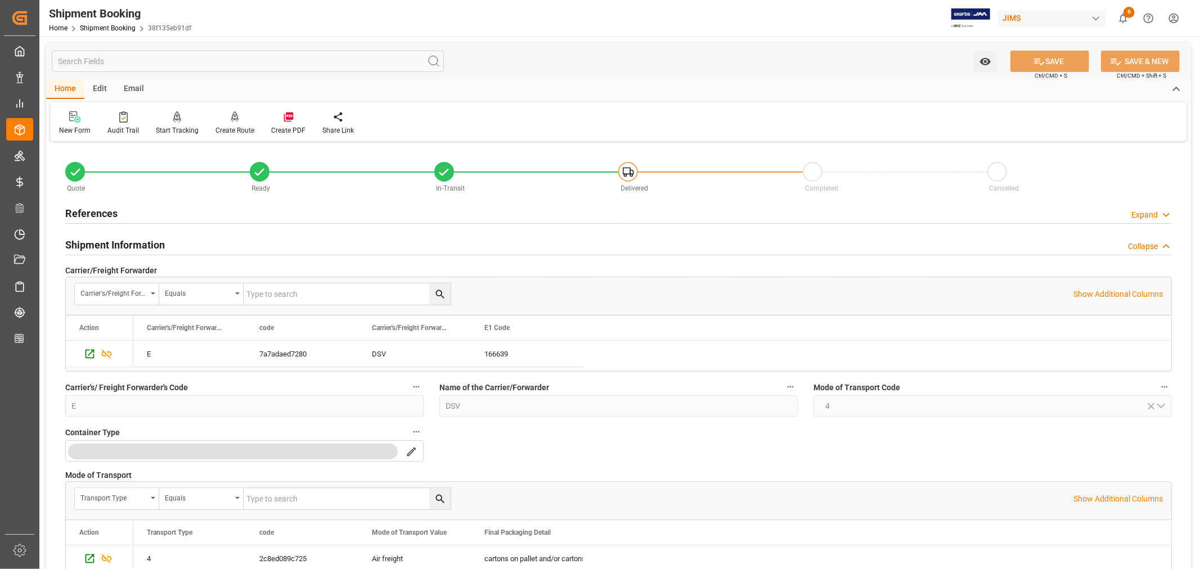
click at [105, 213] on h2 "References" at bounding box center [91, 213] width 52 height 15
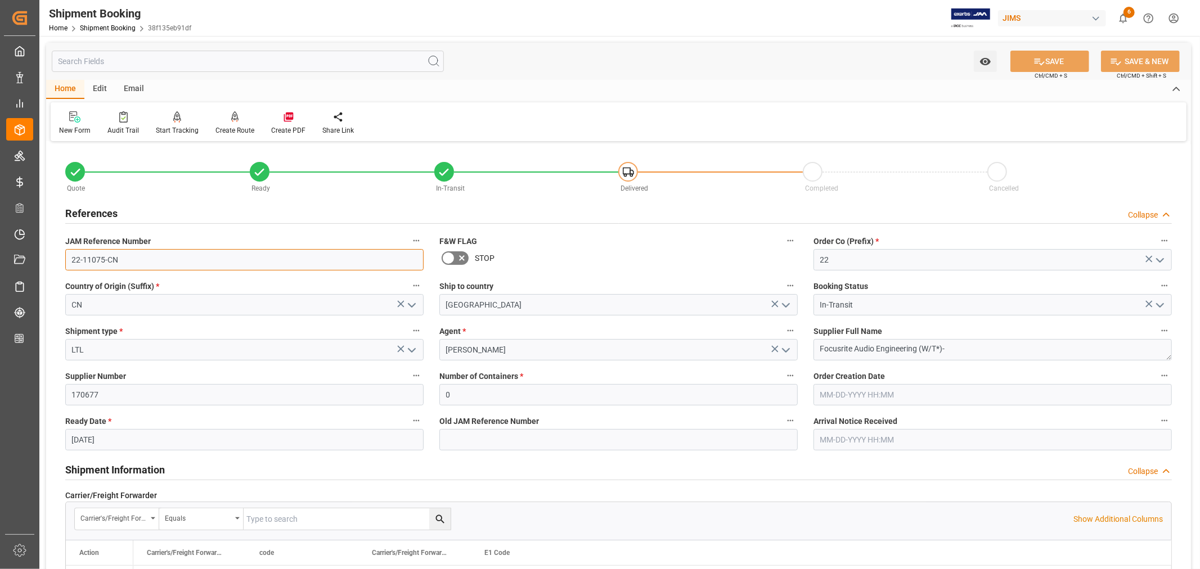
drag, startPoint x: 119, startPoint y: 259, endPoint x: 70, endPoint y: 255, distance: 49.1
click at [70, 255] on input "22-11075-CN" at bounding box center [244, 259] width 358 height 21
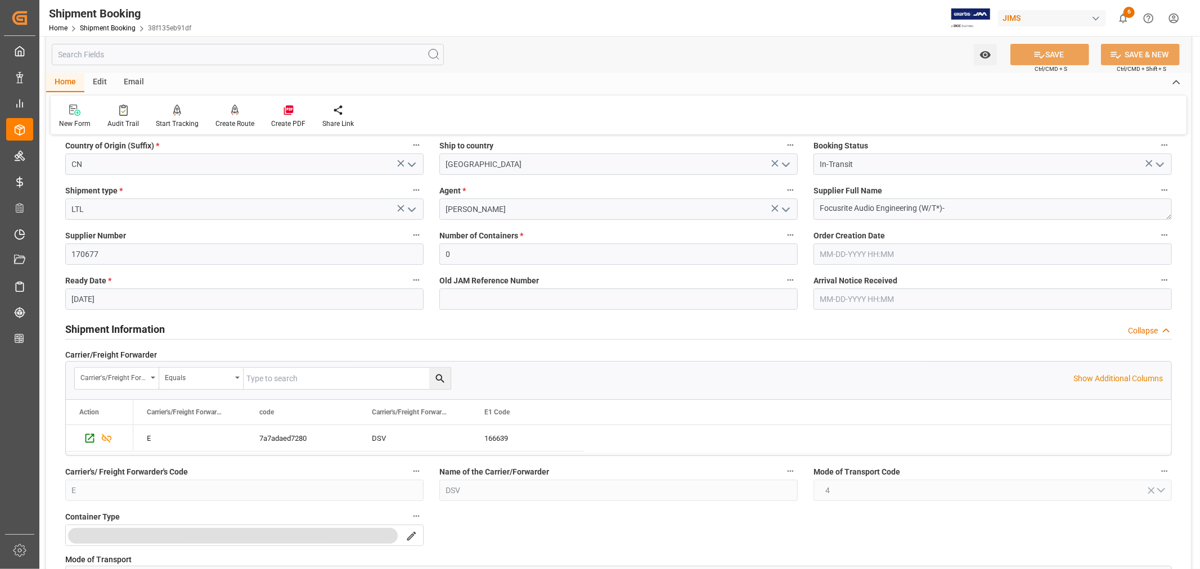
scroll to position [125, 0]
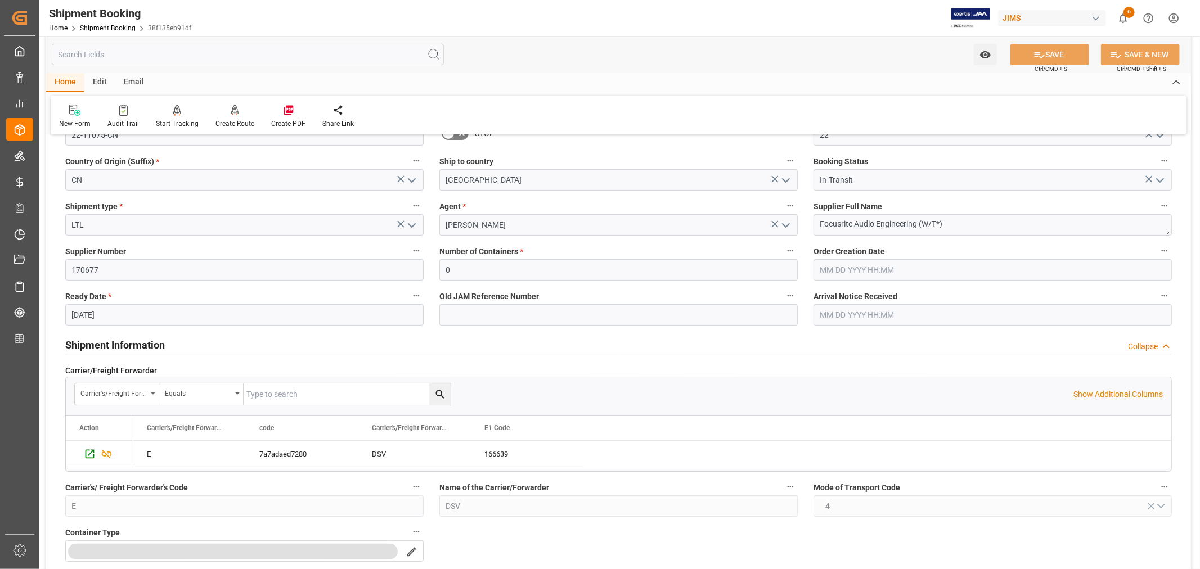
click at [110, 342] on h2 "Shipment Information" at bounding box center [115, 345] width 100 height 15
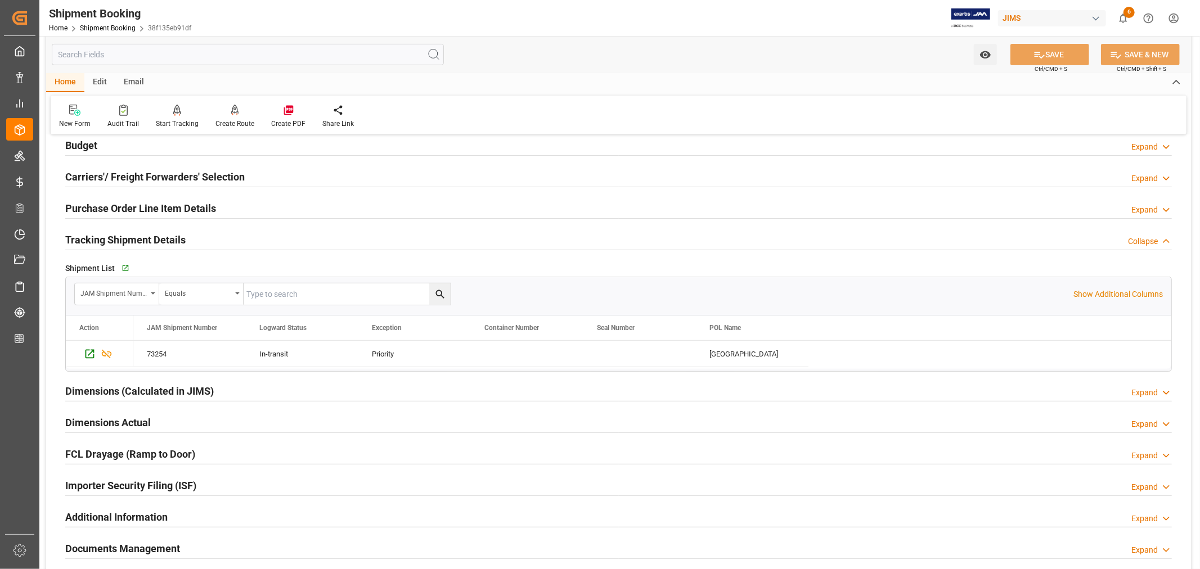
scroll to position [375, 0]
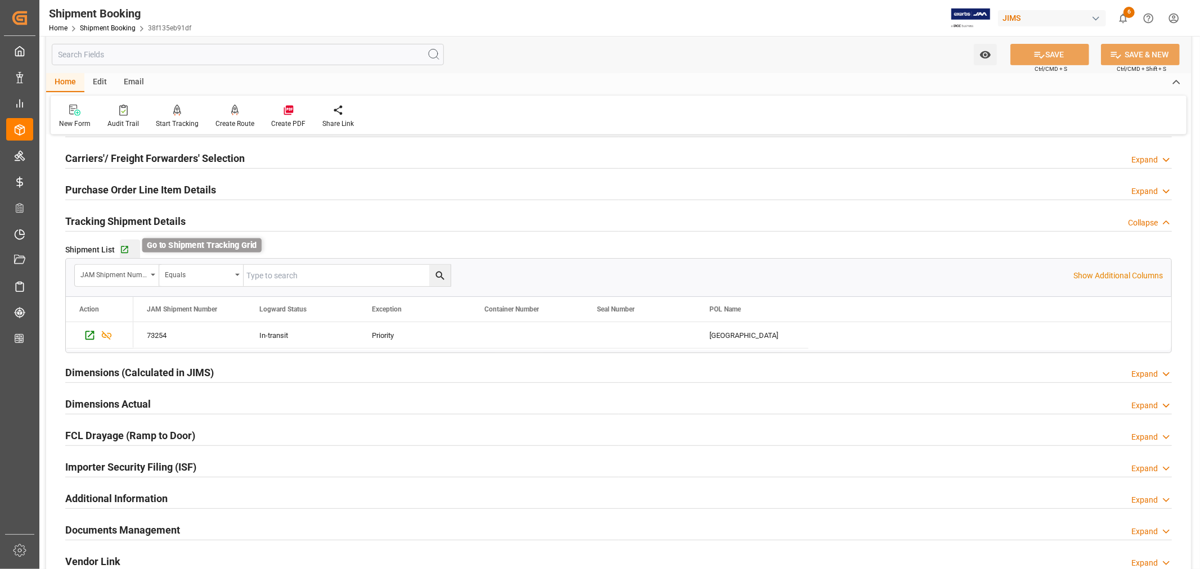
click at [124, 246] on icon "button" at bounding box center [125, 250] width 10 height 10
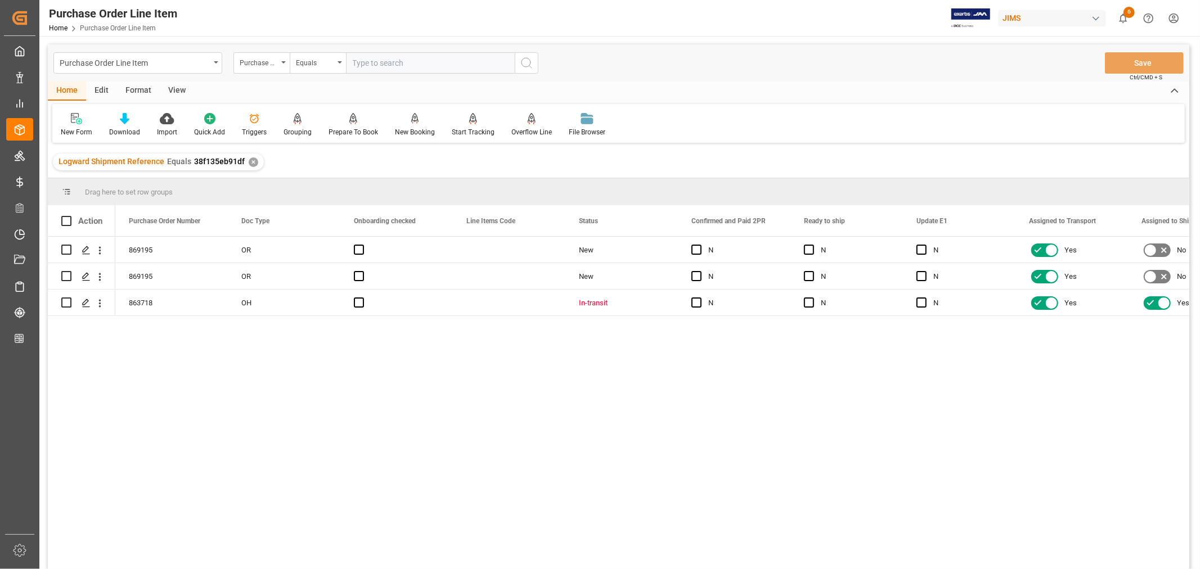
click at [176, 91] on div "View" at bounding box center [177, 91] width 34 height 19
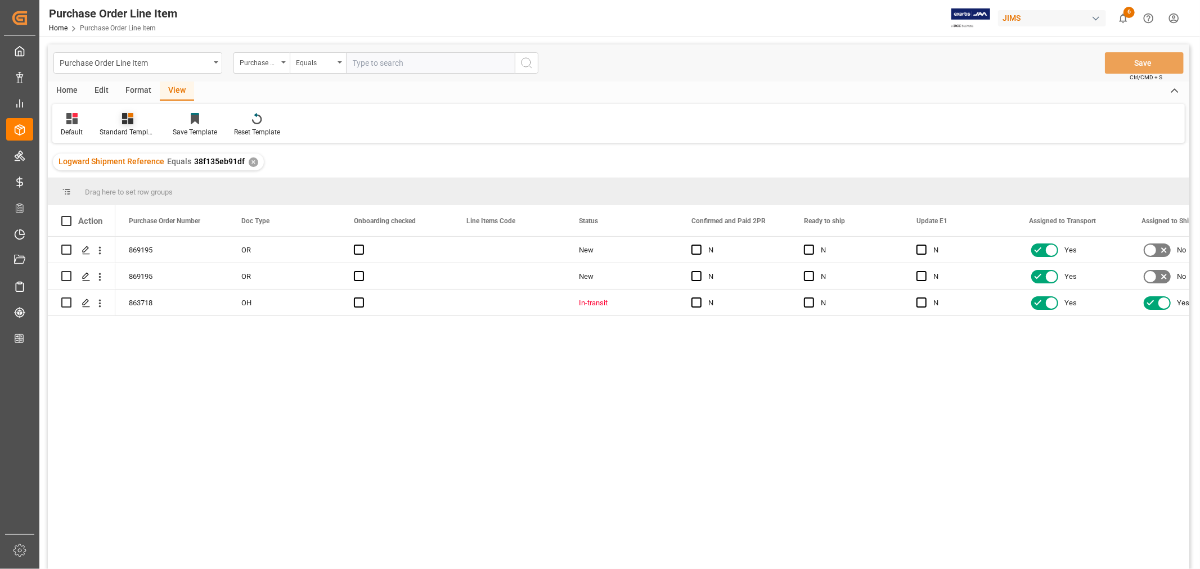
click at [124, 125] on div "Standard Templates" at bounding box center [127, 125] width 73 height 25
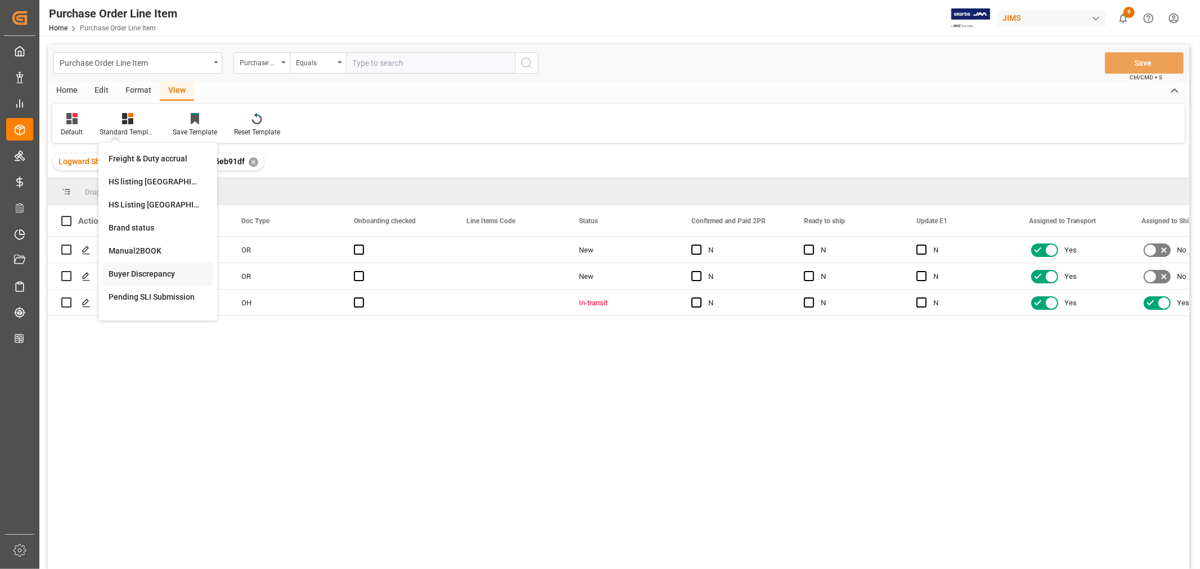
click at [134, 274] on div "Buyer Discrepancy" at bounding box center [158, 274] width 98 height 12
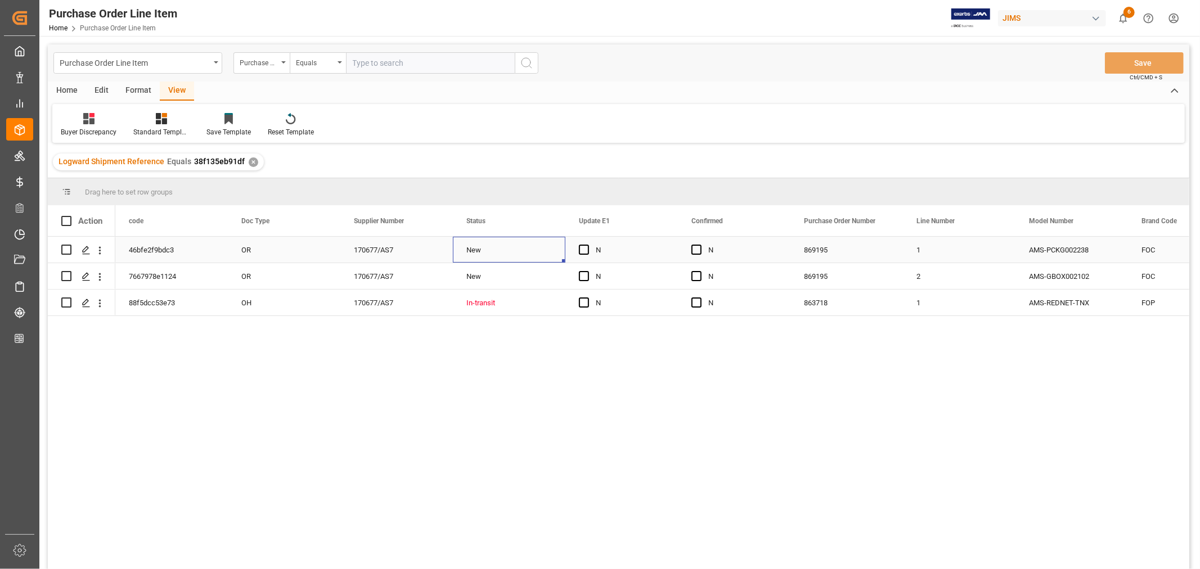
click at [521, 245] on div "New" at bounding box center [509, 250] width 86 height 26
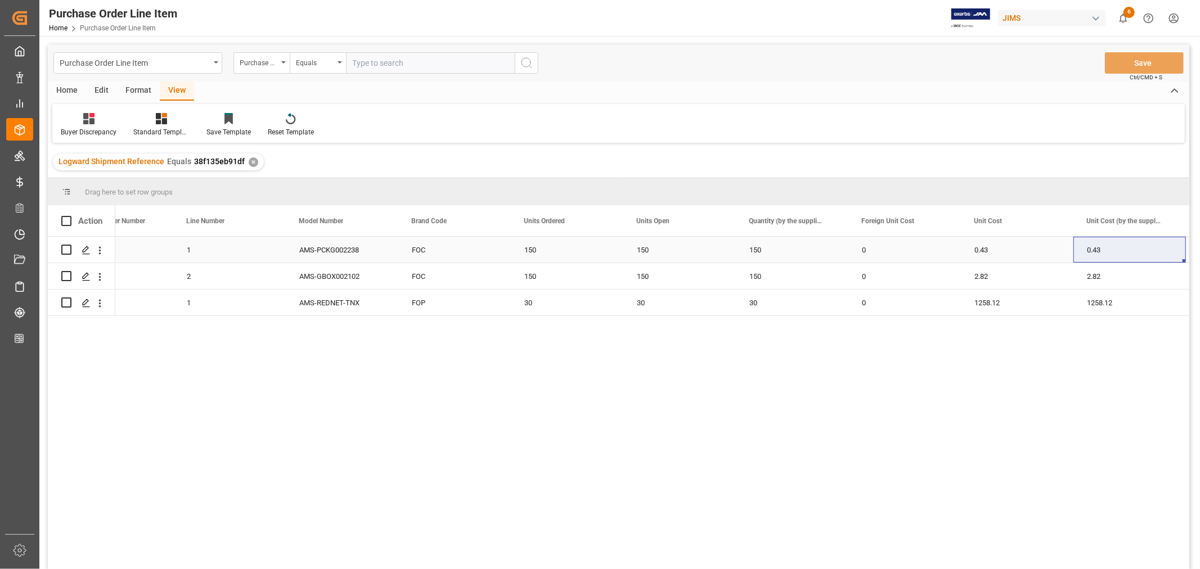
click at [395, 250] on div "AMS-PCKG002238" at bounding box center [342, 250] width 113 height 26
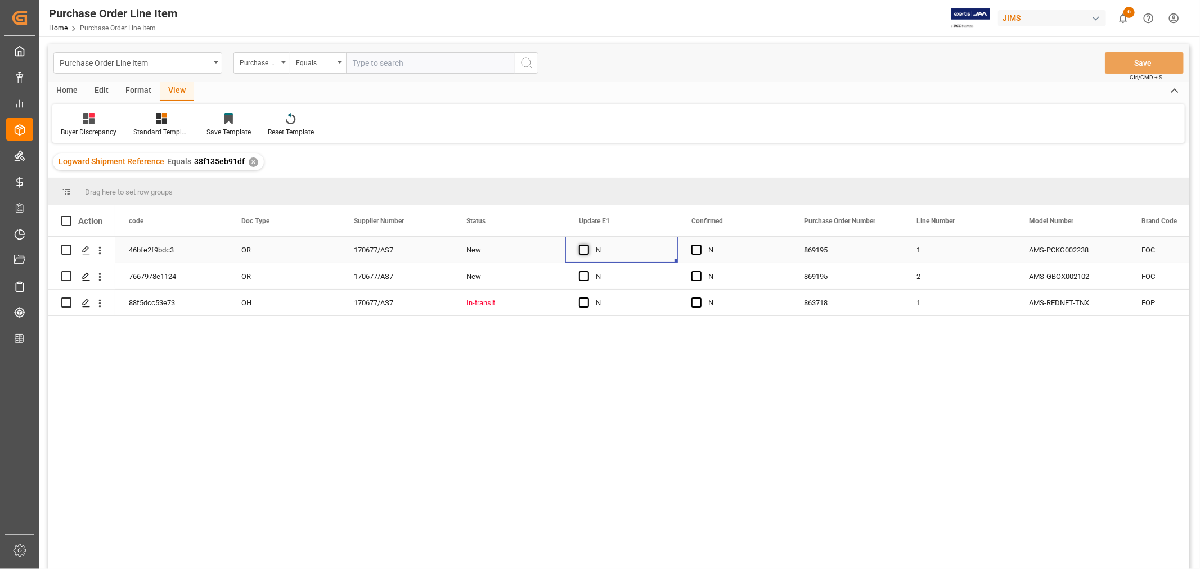
click at [584, 249] on span "Press SPACE to select this row." at bounding box center [584, 250] width 10 height 10
click at [587, 245] on input "Press SPACE to select this row." at bounding box center [587, 245] width 0 height 0
drag, startPoint x: 674, startPoint y: 260, endPoint x: 668, endPoint y: 297, distance: 37.1
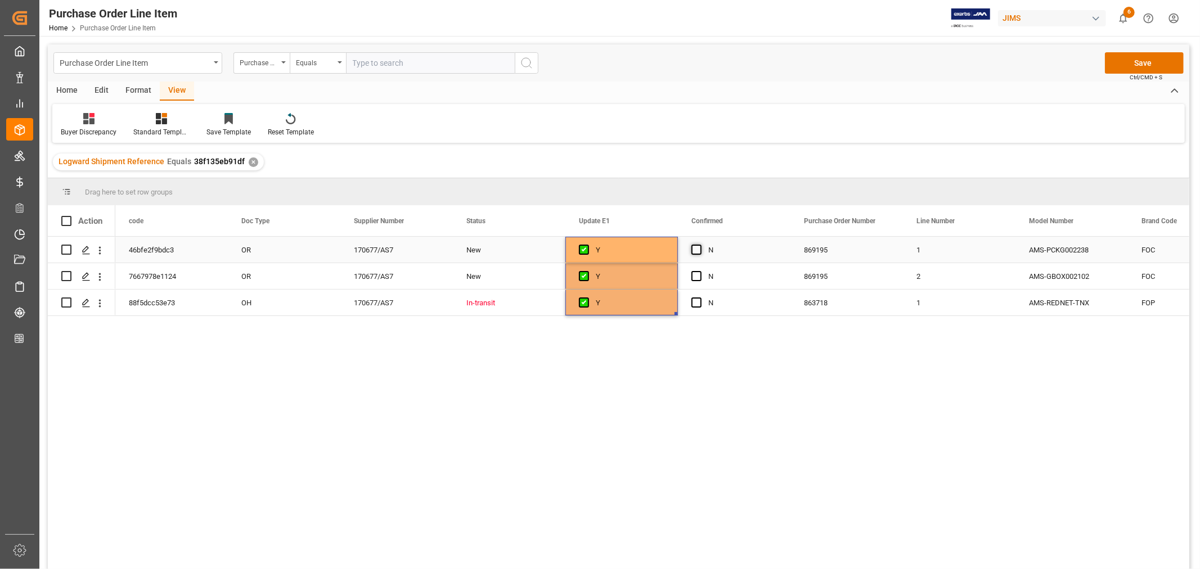
click at [698, 248] on span "Press SPACE to select this row." at bounding box center [696, 250] width 10 height 10
click at [700, 245] on input "Press SPACE to select this row." at bounding box center [700, 245] width 0 height 0
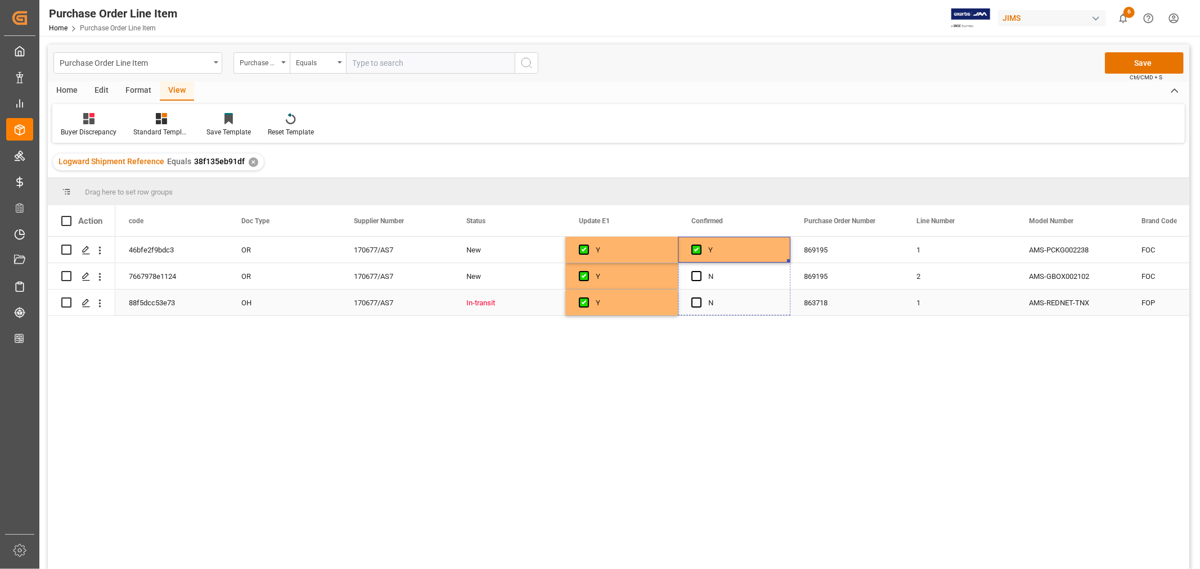
drag, startPoint x: 789, startPoint y: 260, endPoint x: 784, endPoint y: 294, distance: 33.6
click at [1135, 62] on button "Save" at bounding box center [1144, 62] width 79 height 21
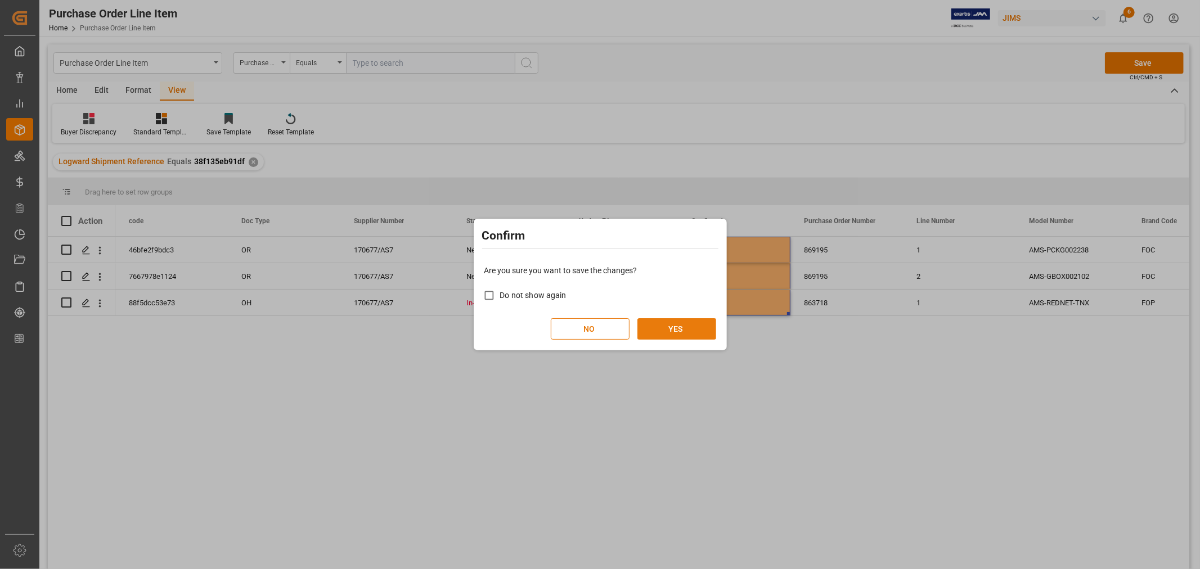
click at [687, 327] on button "YES" at bounding box center [676, 328] width 79 height 21
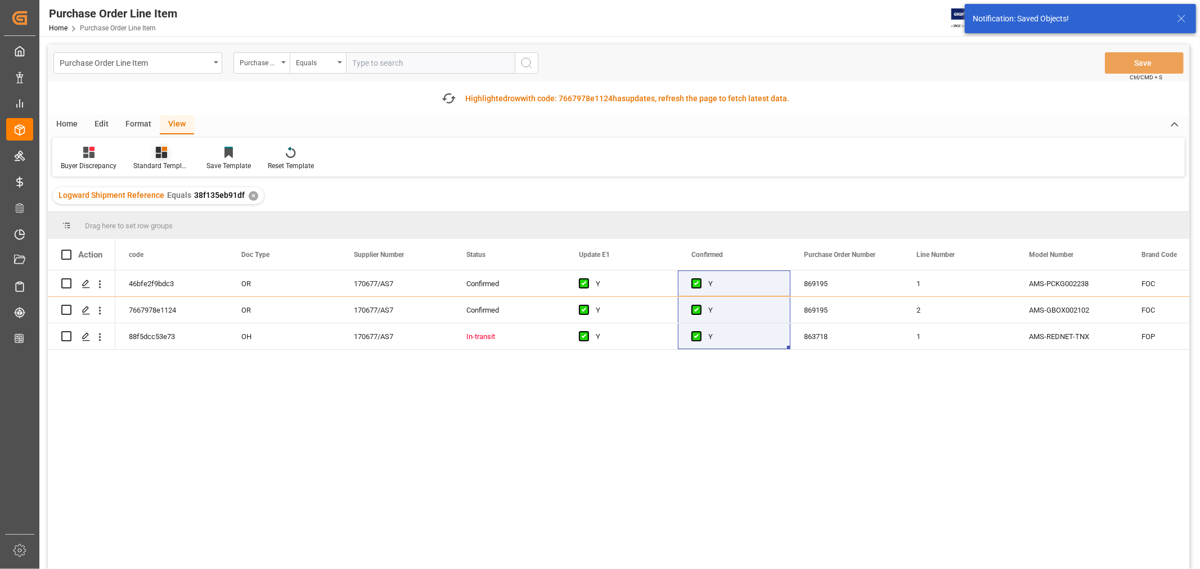
click at [159, 152] on icon at bounding box center [161, 152] width 11 height 11
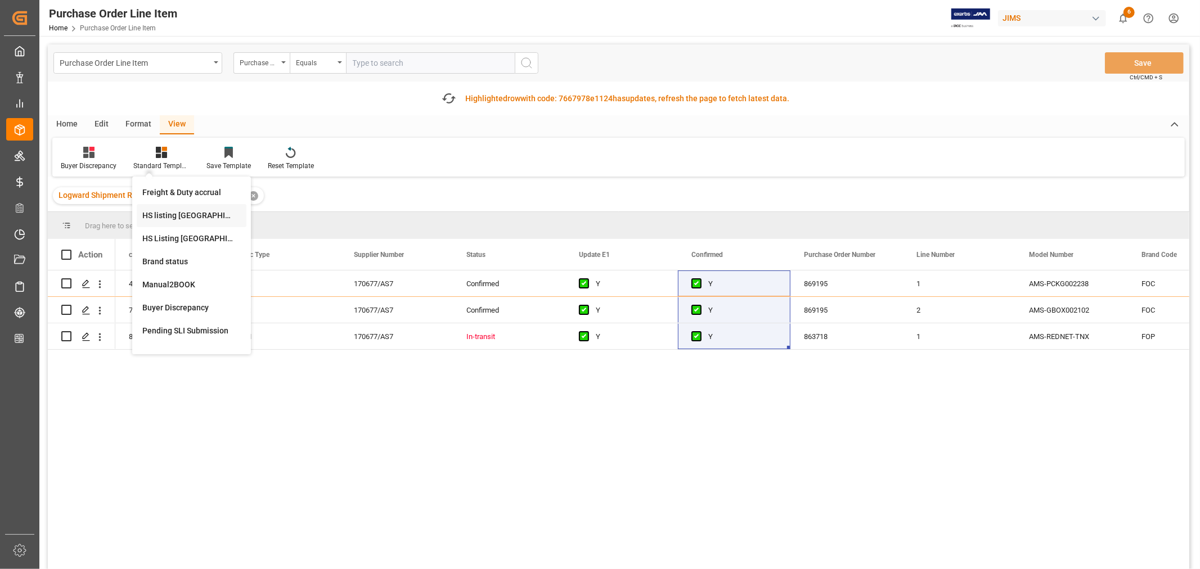
click at [150, 214] on div "HS listing [GEOGRAPHIC_DATA]" at bounding box center [191, 216] width 98 height 12
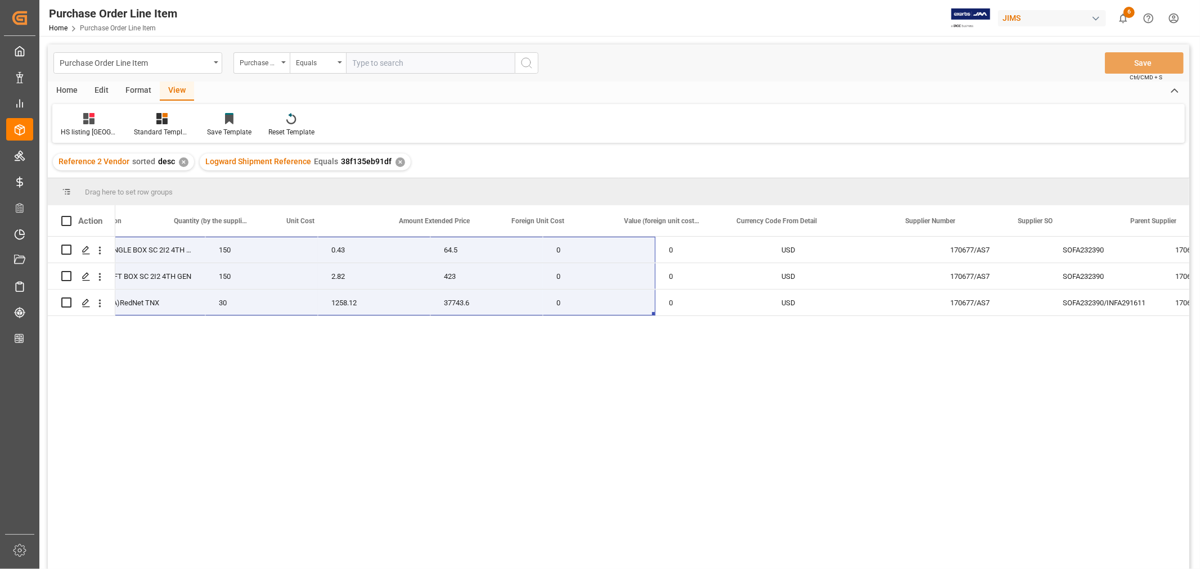
scroll to position [0, 675]
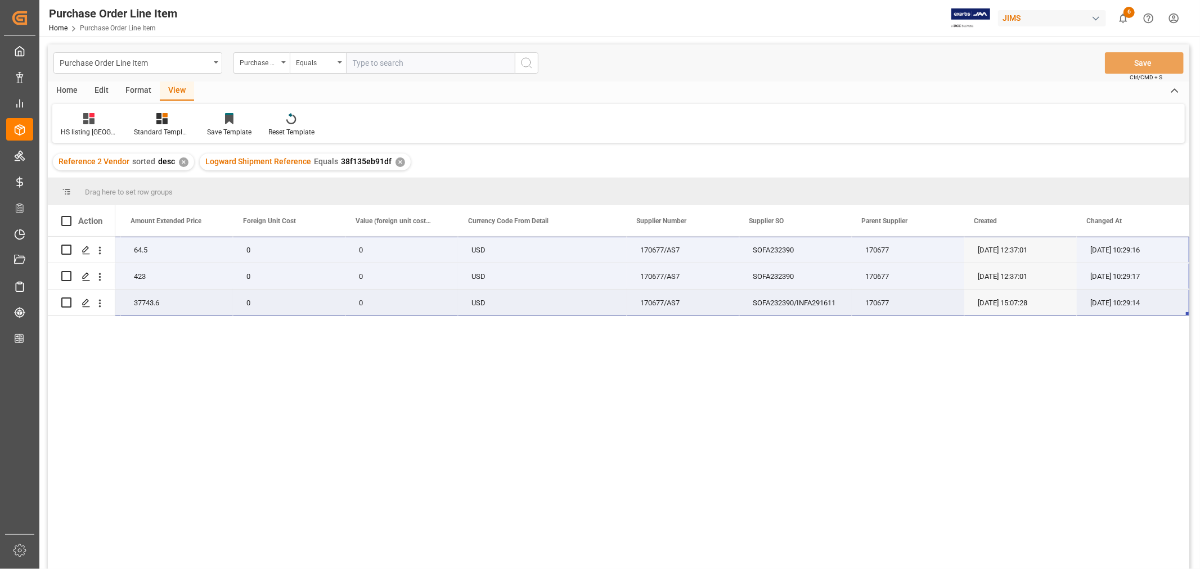
drag, startPoint x: 158, startPoint y: 245, endPoint x: 1148, endPoint y: 306, distance: 991.9
click at [1148, 306] on div "22-11075-CN 150 0.43 64.5 0 0 USD 170677/AS7 SOFA232390 170677 [DATE] 12:37:01 …" at bounding box center [204, 276] width 1969 height 79
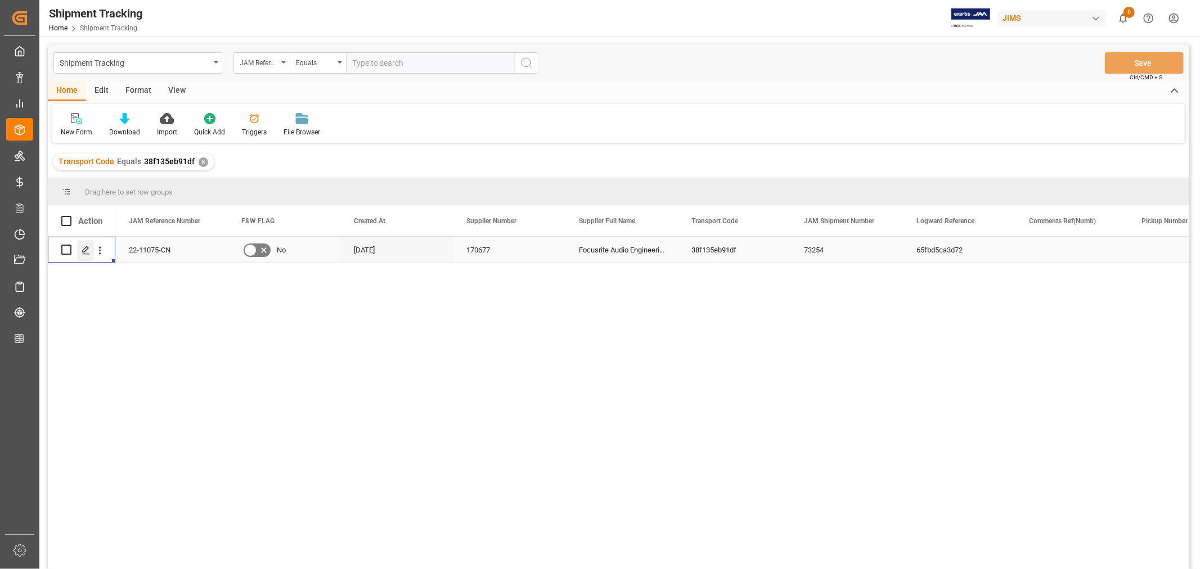
click at [87, 249] on polygon "Press SPACE to select this row." at bounding box center [86, 249] width 6 height 6
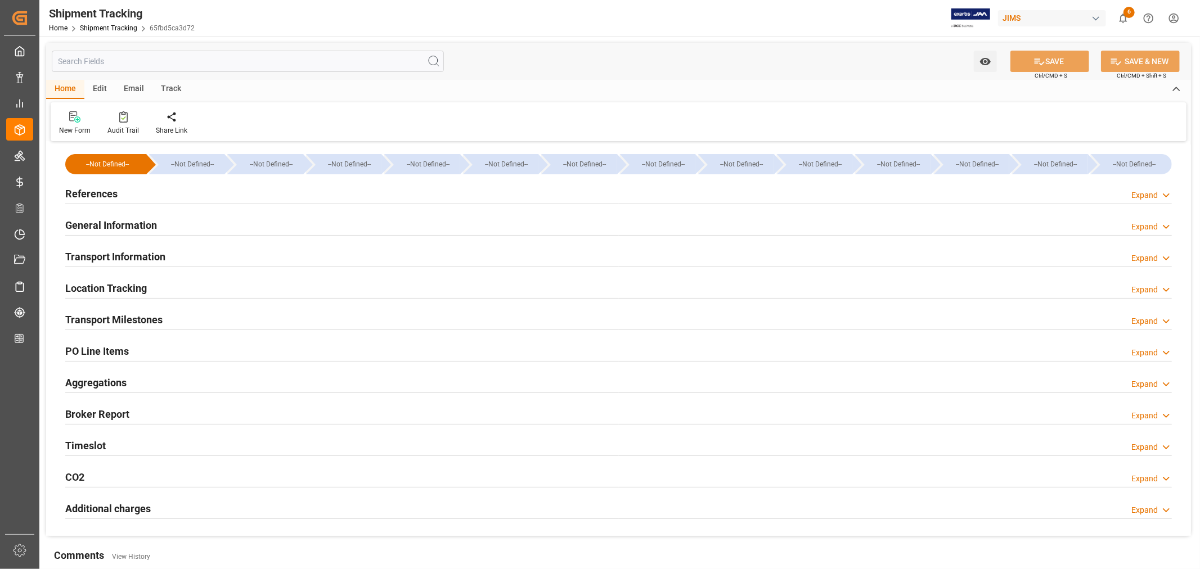
type input "[DATE]"
click at [93, 191] on h2 "References" at bounding box center [91, 193] width 52 height 15
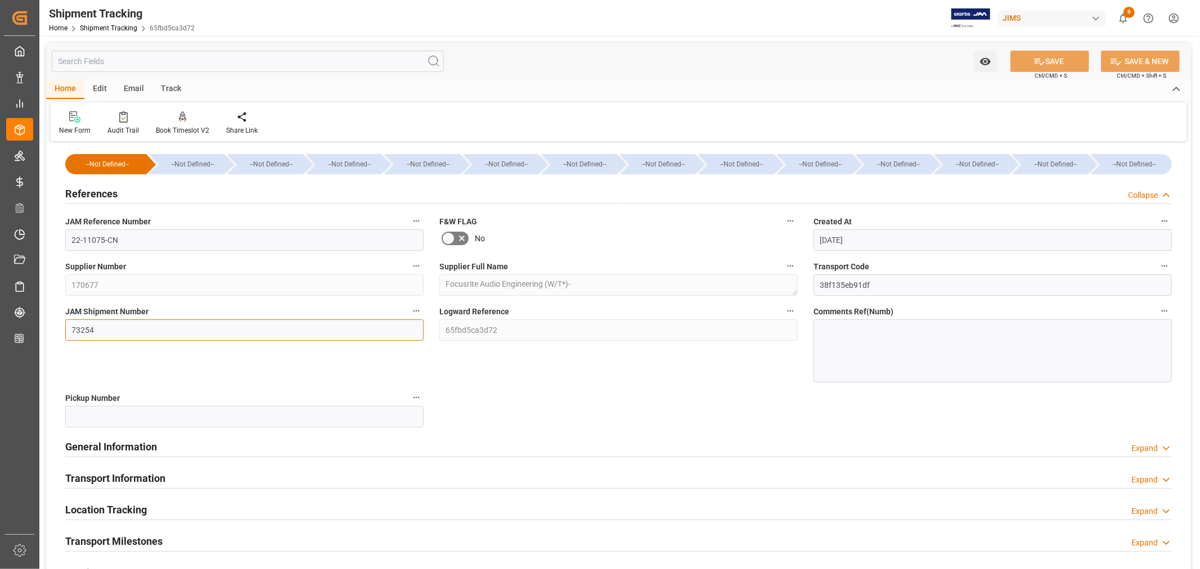
click at [98, 327] on input "73254" at bounding box center [244, 330] width 358 height 21
drag, startPoint x: 97, startPoint y: 328, endPoint x: 62, endPoint y: 328, distance: 34.3
click at [62, 328] on div "JAM Shipment Number 73254" at bounding box center [244, 343] width 374 height 87
paste input "85"
type input "73285"
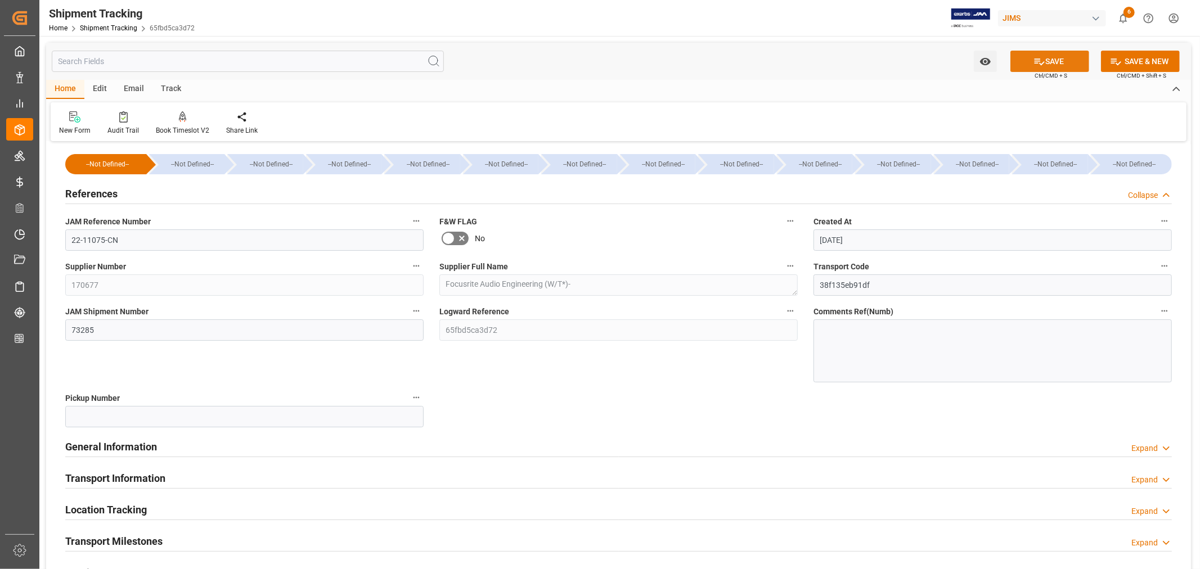
click at [1042, 62] on icon at bounding box center [1039, 62] width 12 height 12
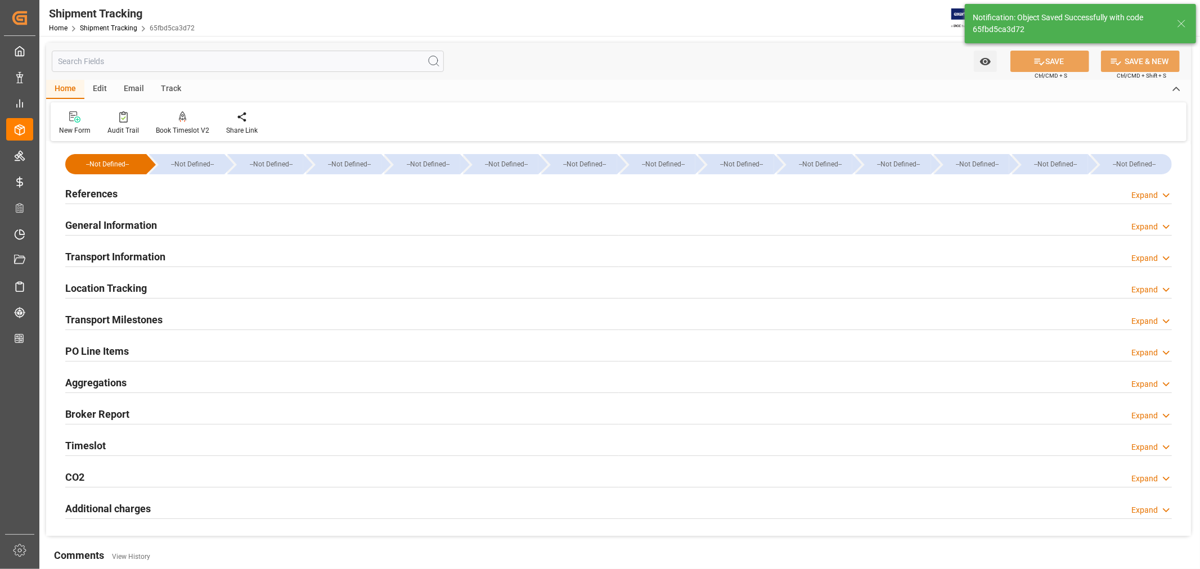
click at [132, 221] on h2 "General Information" at bounding box center [111, 225] width 92 height 15
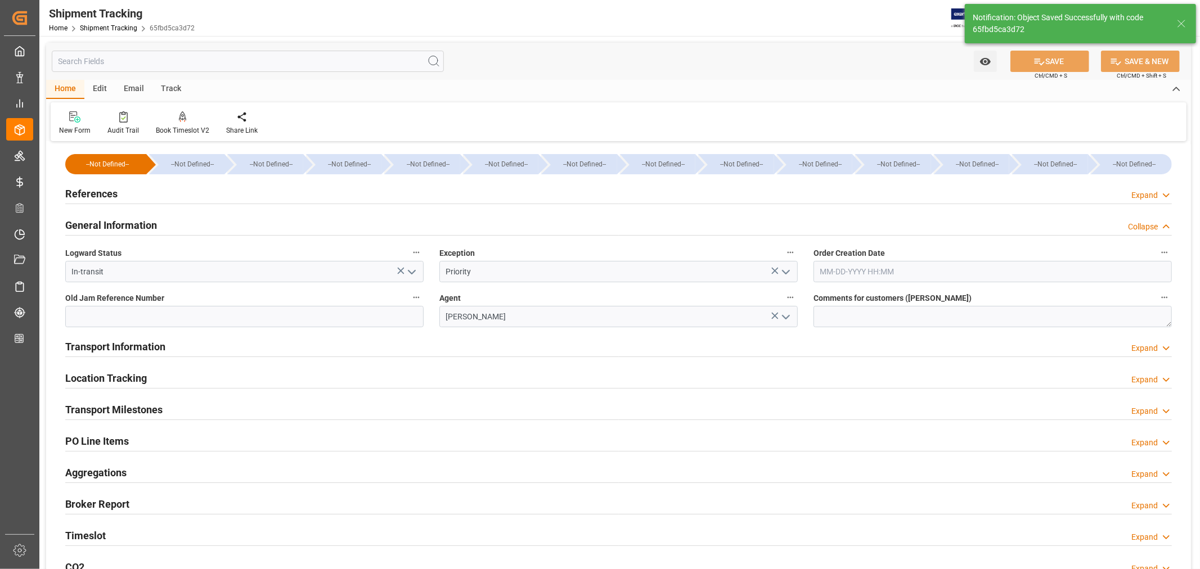
click at [132, 221] on h2 "General Information" at bounding box center [111, 225] width 92 height 15
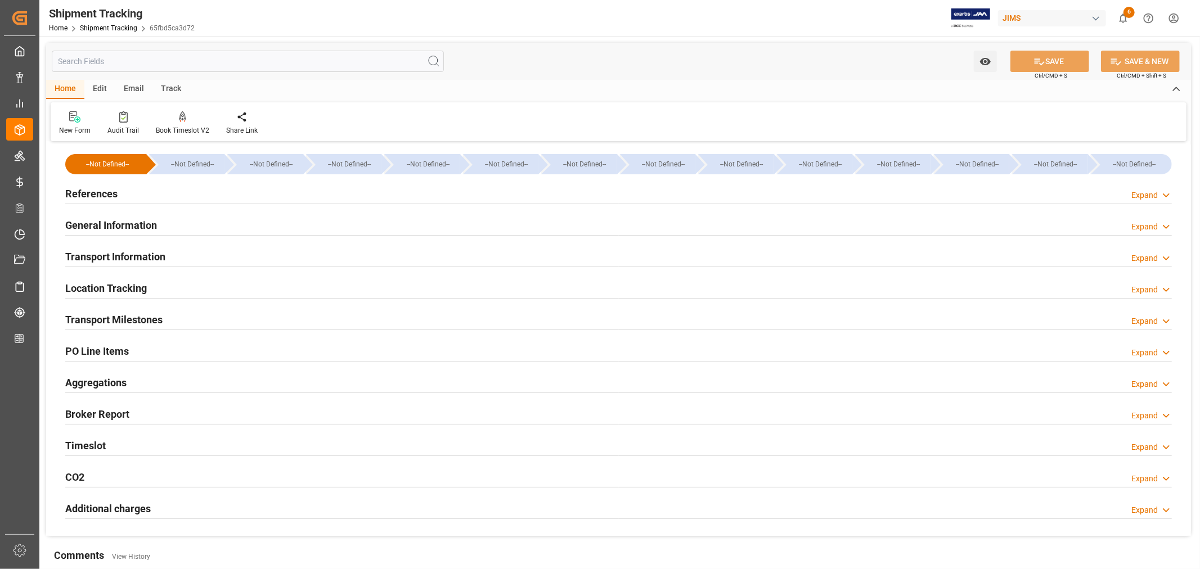
click at [96, 191] on h2 "References" at bounding box center [91, 193] width 52 height 15
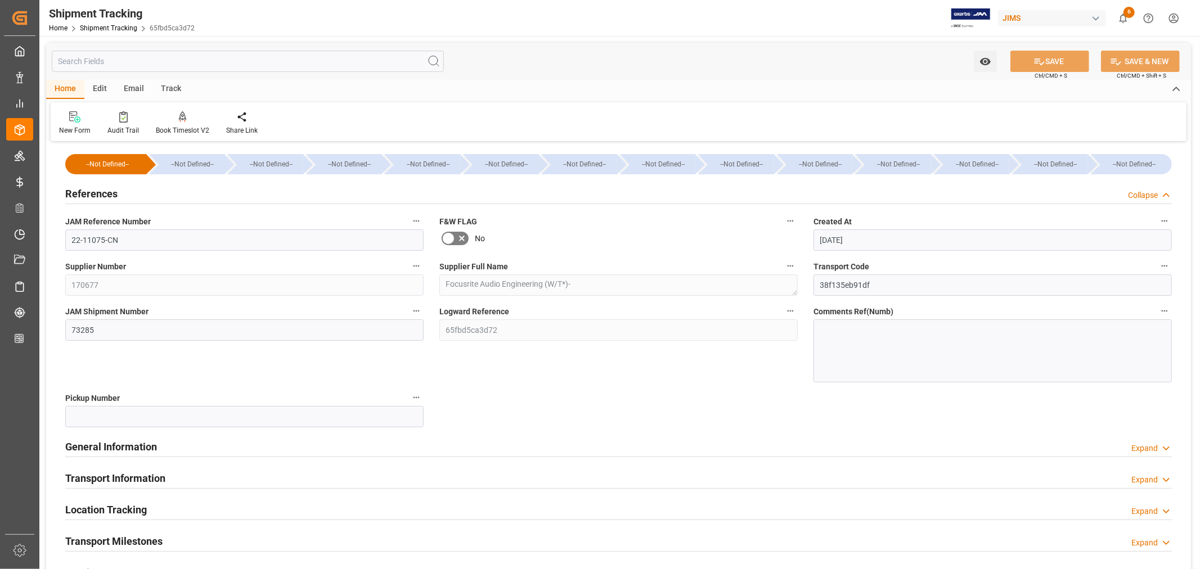
click at [96, 191] on h2 "References" at bounding box center [91, 193] width 52 height 15
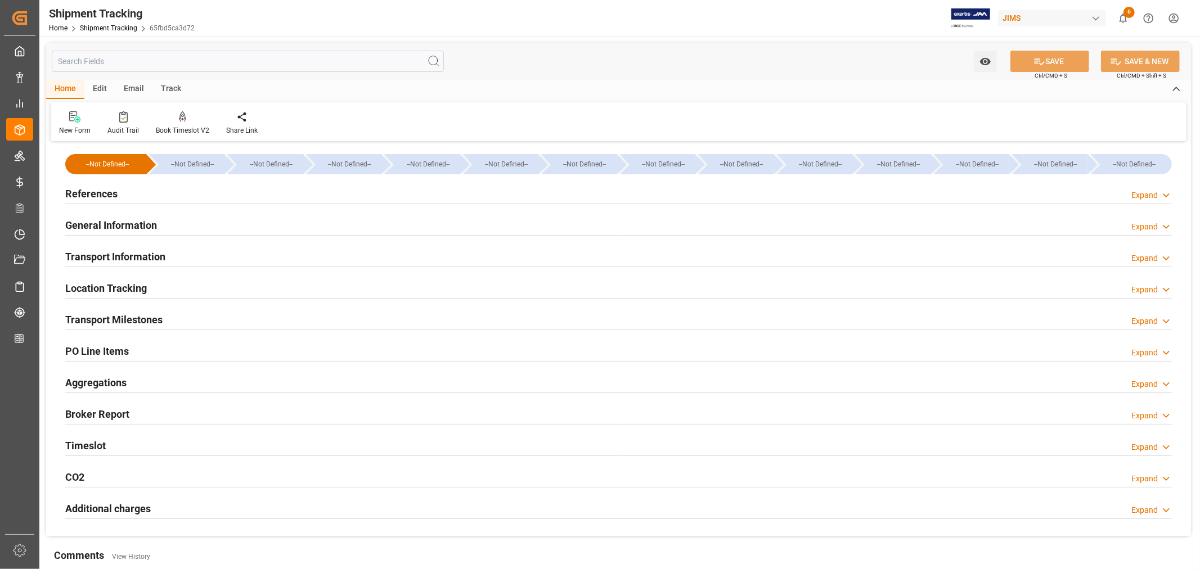
click at [116, 318] on h2 "Transport Milestones" at bounding box center [113, 319] width 97 height 15
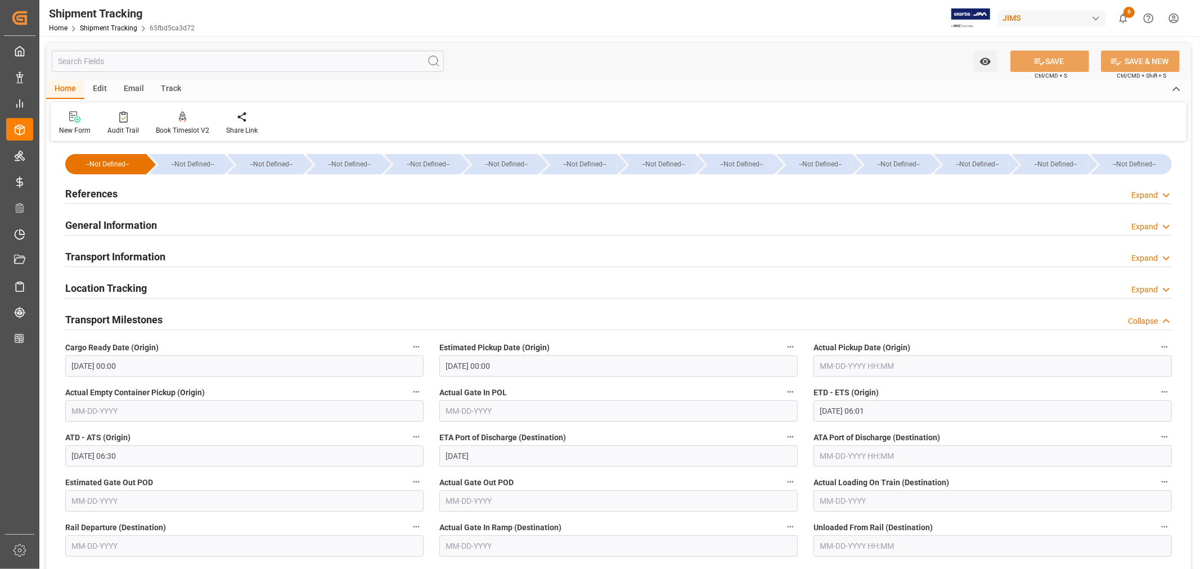
click at [847, 364] on input "text" at bounding box center [992, 366] width 358 height 21
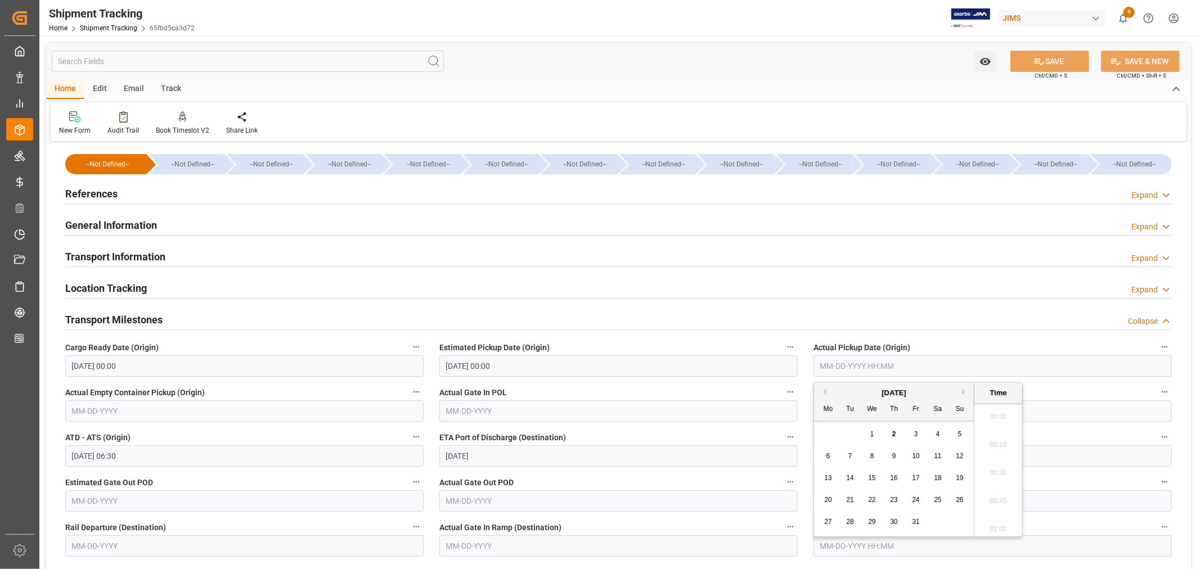
scroll to position [1157, 0]
click at [825, 391] on button "Previous Month" at bounding box center [823, 392] width 7 height 7
click at [830, 522] on span "29" at bounding box center [827, 522] width 7 height 8
type input "[DATE] 00:00"
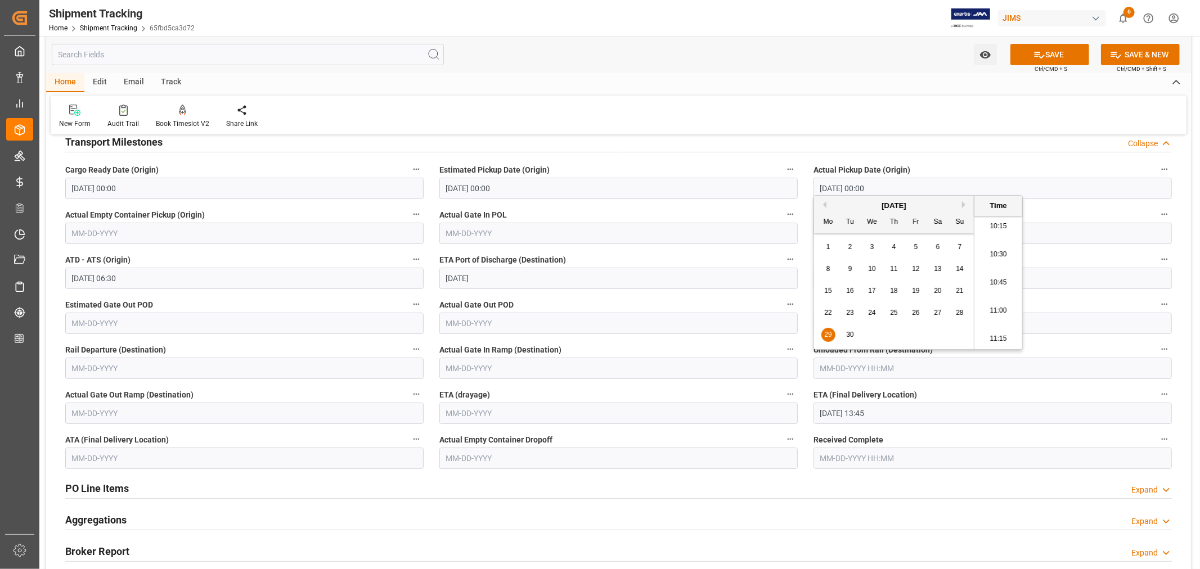
scroll to position [187, 0]
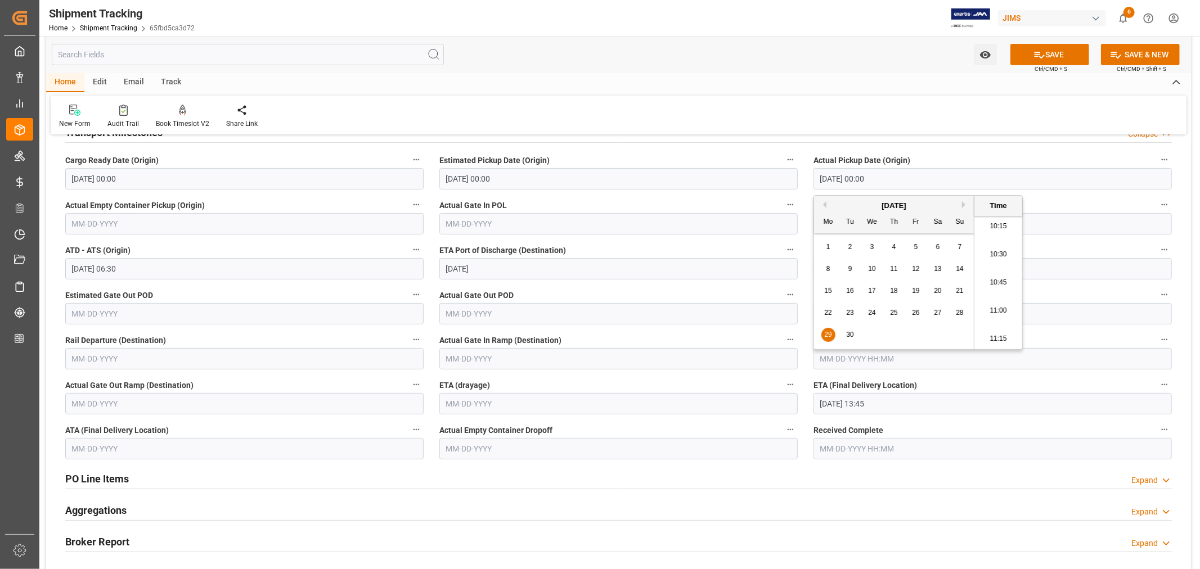
click at [616, 254] on label "ETA Port of Discharge (Destination)" at bounding box center [618, 250] width 358 height 16
click at [783, 254] on button "ETA Port of Discharge (Destination)" at bounding box center [790, 249] width 15 height 15
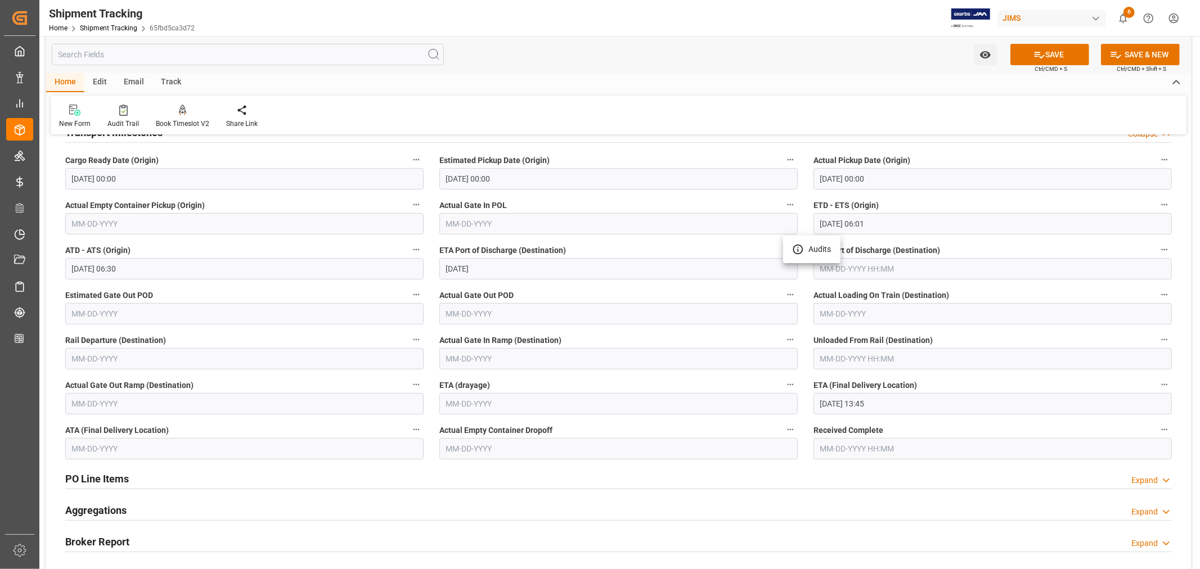
click at [902, 404] on div at bounding box center [600, 284] width 1200 height 569
click at [879, 404] on input "[DATE] 13:45" at bounding box center [992, 403] width 358 height 21
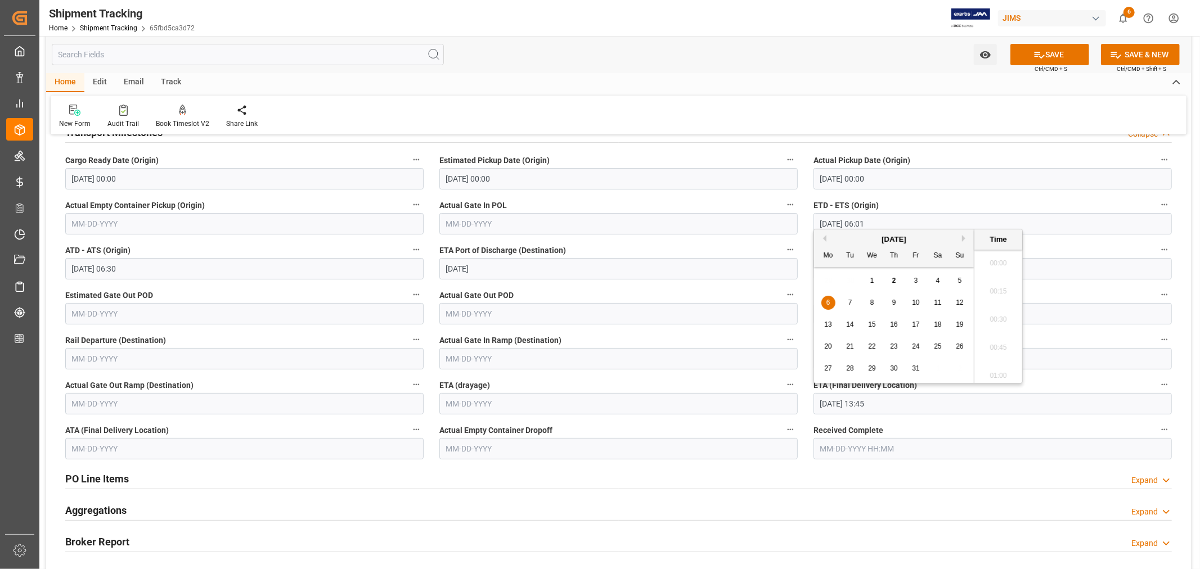
scroll to position [1494, 0]
click at [849, 302] on span "7" at bounding box center [850, 303] width 4 height 8
type input "[DATE] 13:45"
click at [1044, 54] on button "SAVE" at bounding box center [1049, 54] width 79 height 21
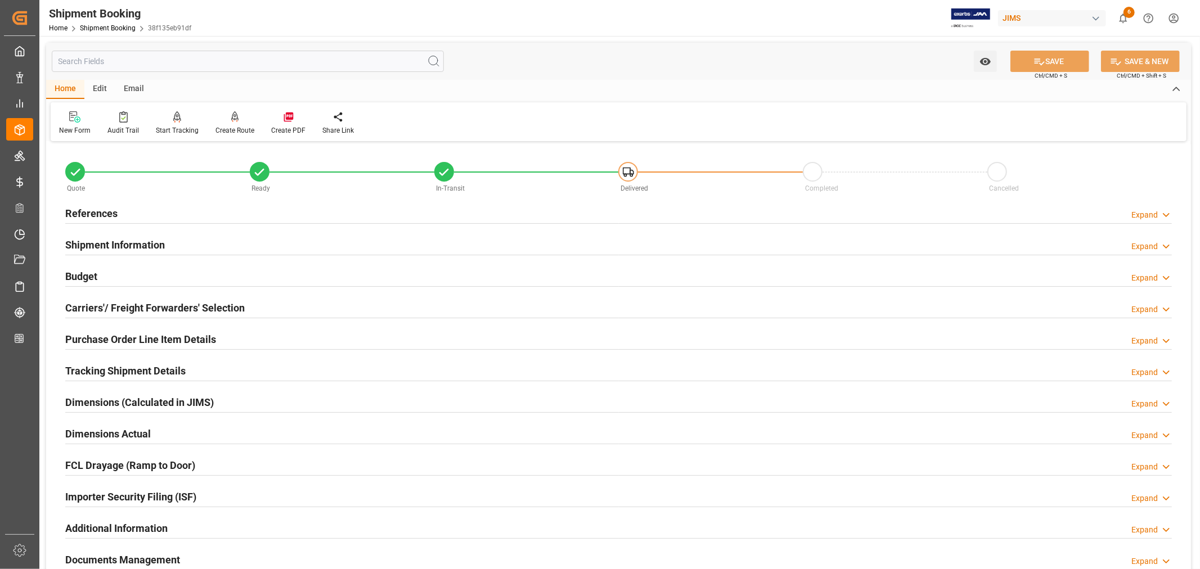
click at [104, 363] on h2 "Tracking Shipment Details" at bounding box center [125, 370] width 120 height 15
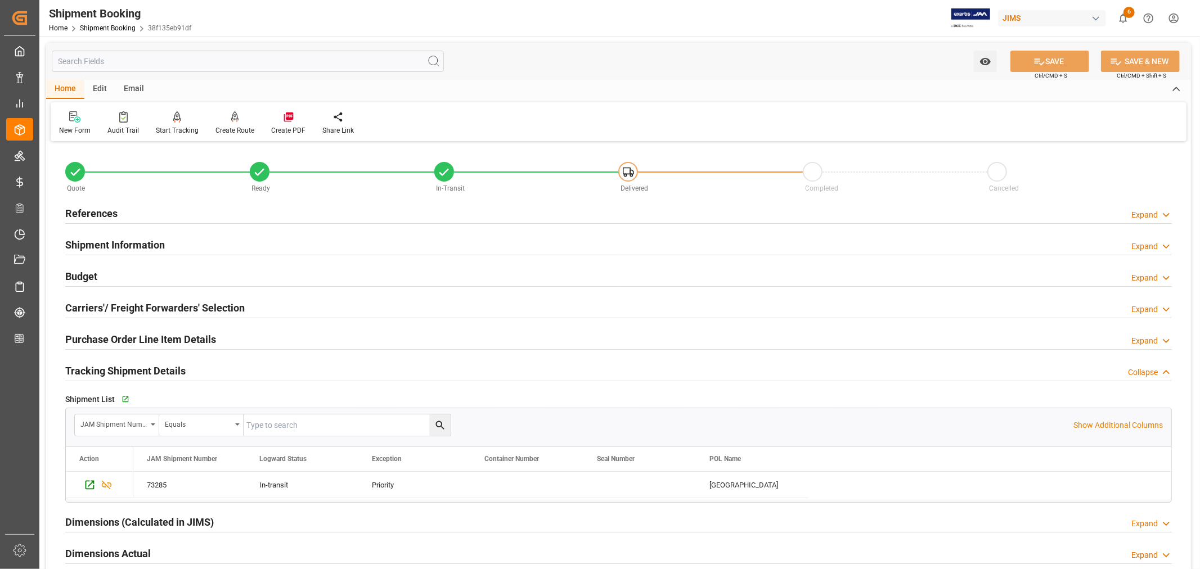
click at [104, 363] on h2 "Tracking Shipment Details" at bounding box center [125, 370] width 120 height 15
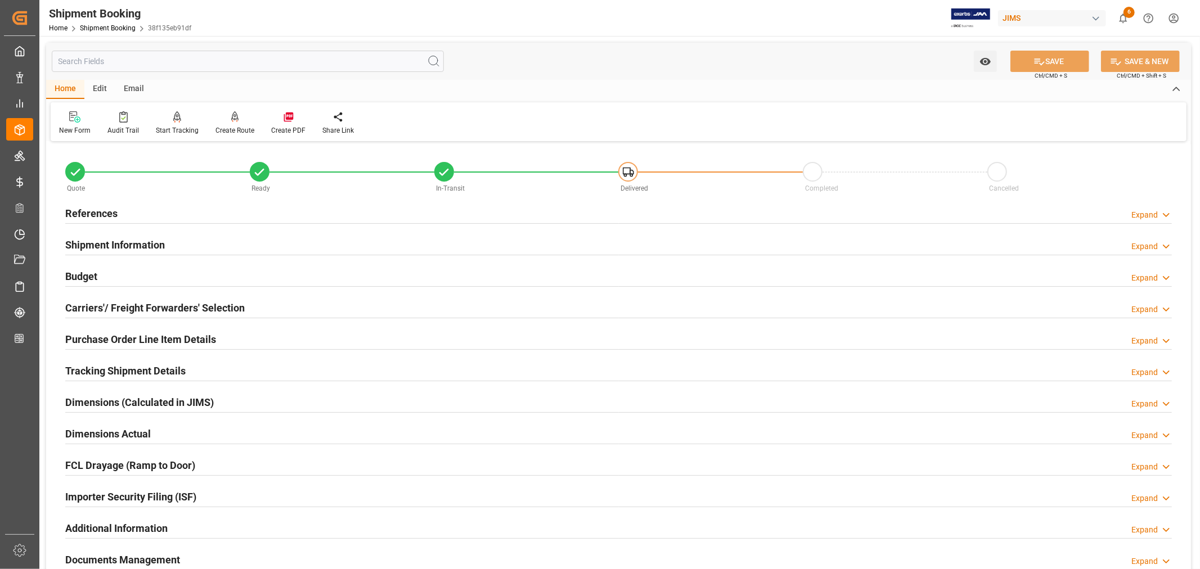
click at [102, 336] on h2 "Purchase Order Line Item Details" at bounding box center [140, 339] width 151 height 15
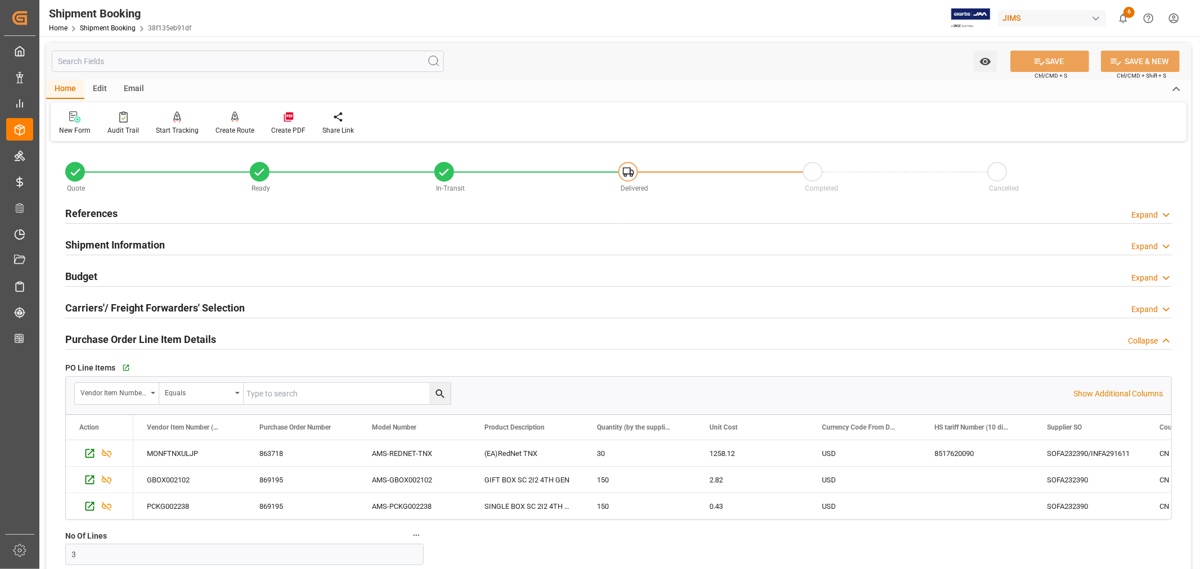
click at [102, 336] on h2 "Purchase Order Line Item Details" at bounding box center [140, 339] width 151 height 15
